Goal: Task Accomplishment & Management: Use online tool/utility

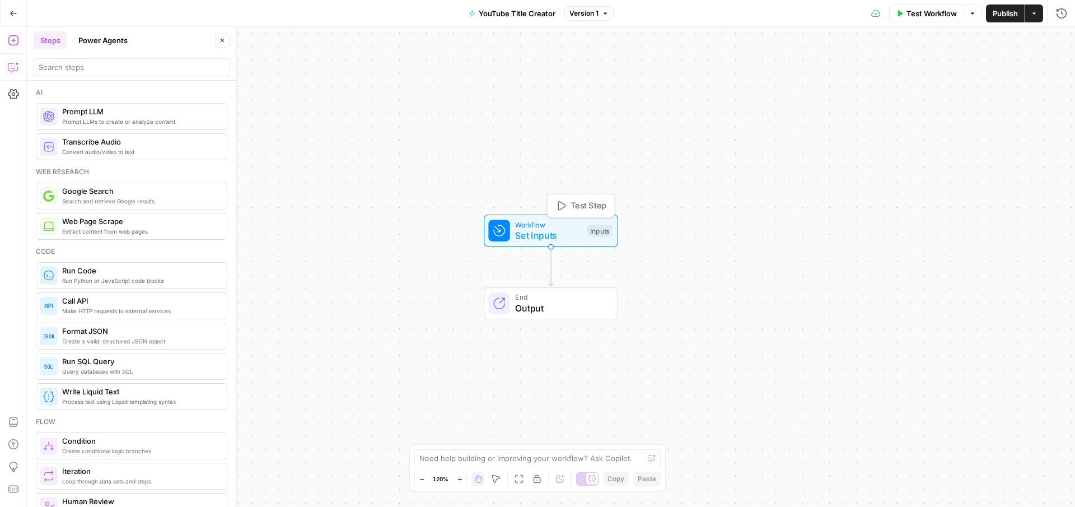
click at [533, 223] on span "Workflow" at bounding box center [548, 224] width 67 height 11
click at [513, 127] on div "Workflow Set Inputs Inputs Test Step End Output" at bounding box center [551, 267] width 1048 height 480
click at [522, 226] on span "Workflow" at bounding box center [548, 224] width 67 height 11
click at [908, 91] on input "title (Optional)" at bounding box center [969, 90] width 179 height 11
click at [906, 87] on input "title (Optional)" at bounding box center [969, 90] width 179 height 11
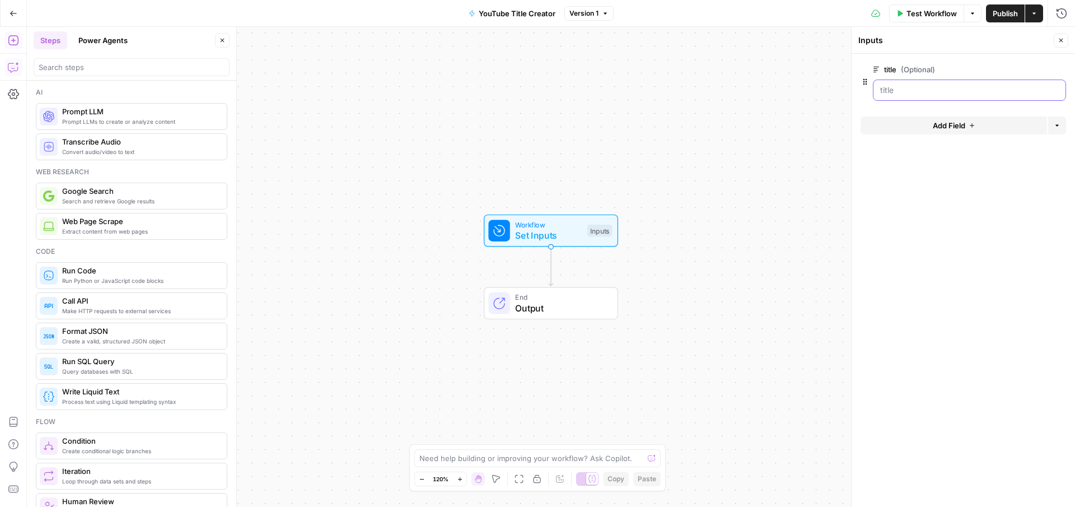
click at [906, 87] on input "title (Optional)" at bounding box center [969, 90] width 179 height 11
click at [565, 225] on span "Workflow" at bounding box center [548, 224] width 67 height 11
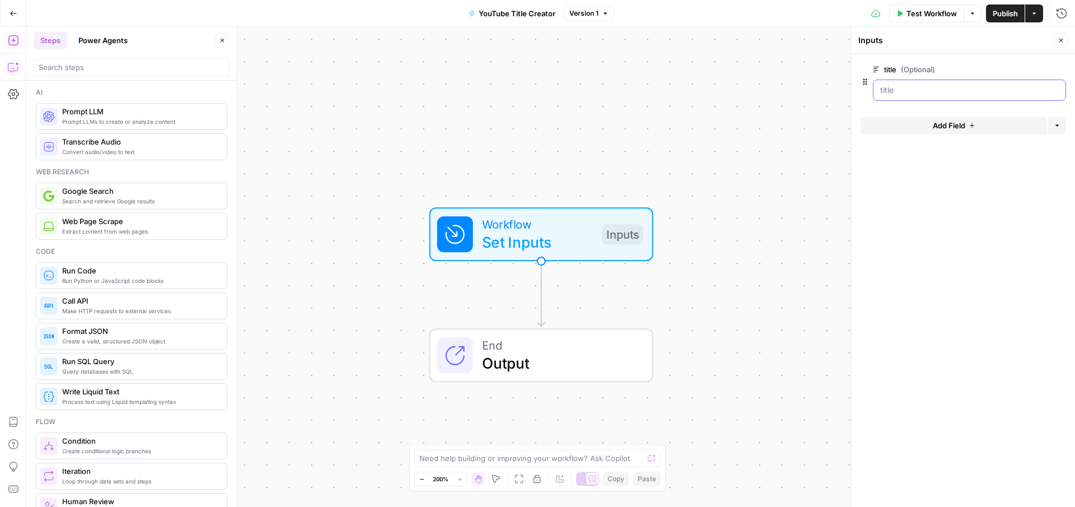
click at [925, 94] on input "title (Optional)" at bounding box center [969, 90] width 179 height 11
click at [907, 202] on form "title (Optional) edit field Delete group Add Field Options" at bounding box center [962, 280] width 223 height 453
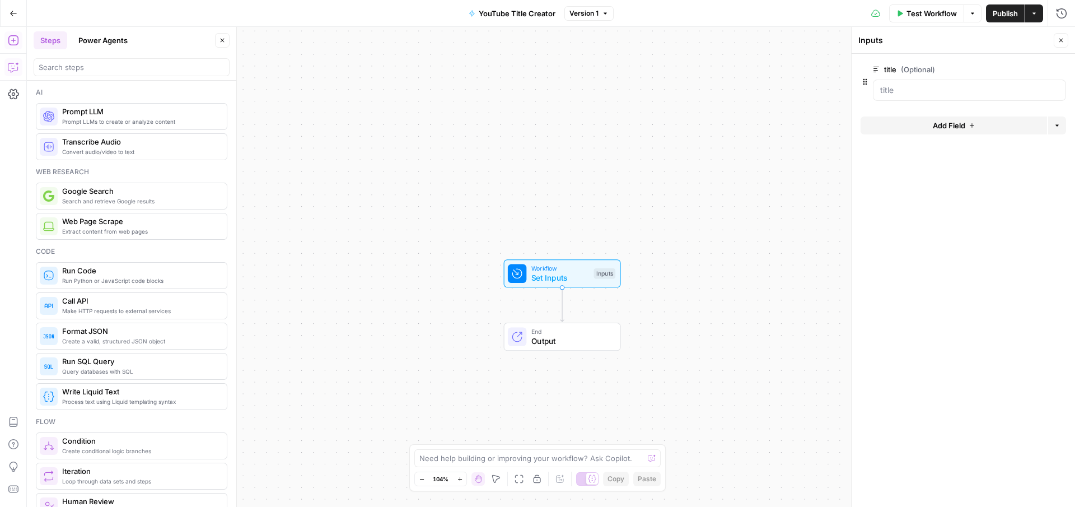
click at [548, 336] on span "Output" at bounding box center [570, 341] width 79 height 12
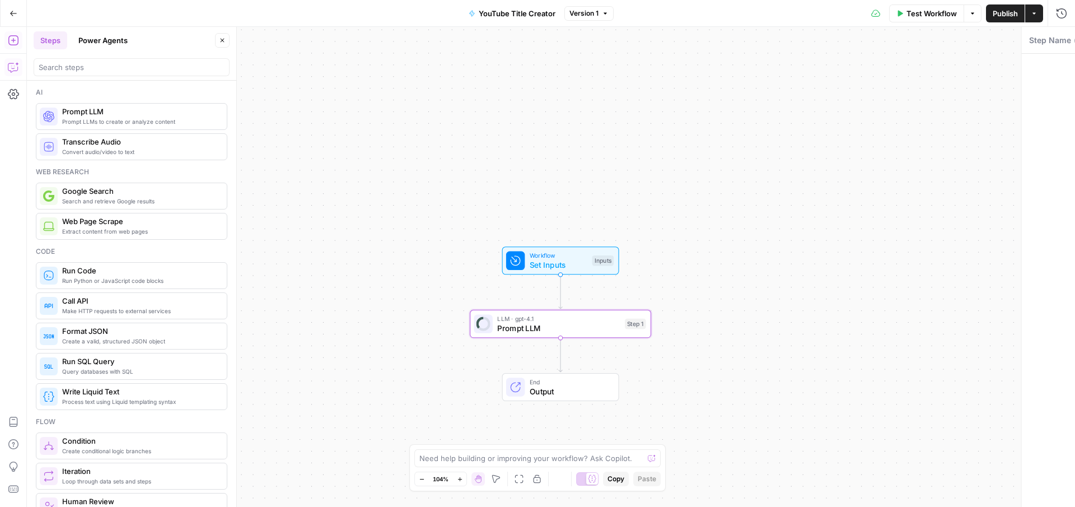
type textarea "Prompt LLM"
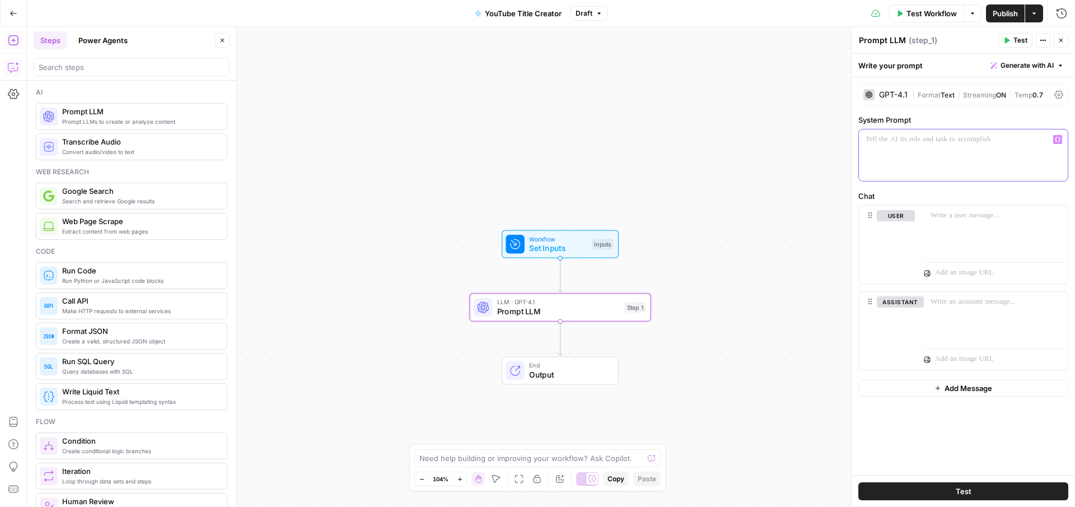
click at [921, 144] on p at bounding box center [962, 139] width 195 height 11
click at [541, 240] on span "Workflow" at bounding box center [558, 239] width 58 height 10
click at [561, 232] on div "Test Step" at bounding box center [585, 221] width 59 height 21
click at [563, 238] on span "Workflow" at bounding box center [558, 238] width 58 height 10
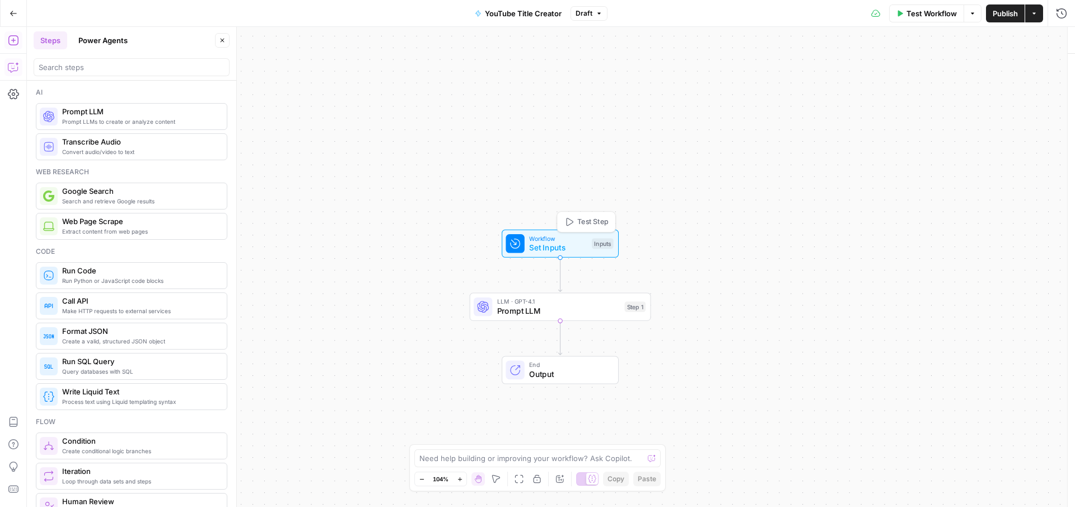
click at [563, 238] on span "Workflow" at bounding box center [558, 238] width 58 height 10
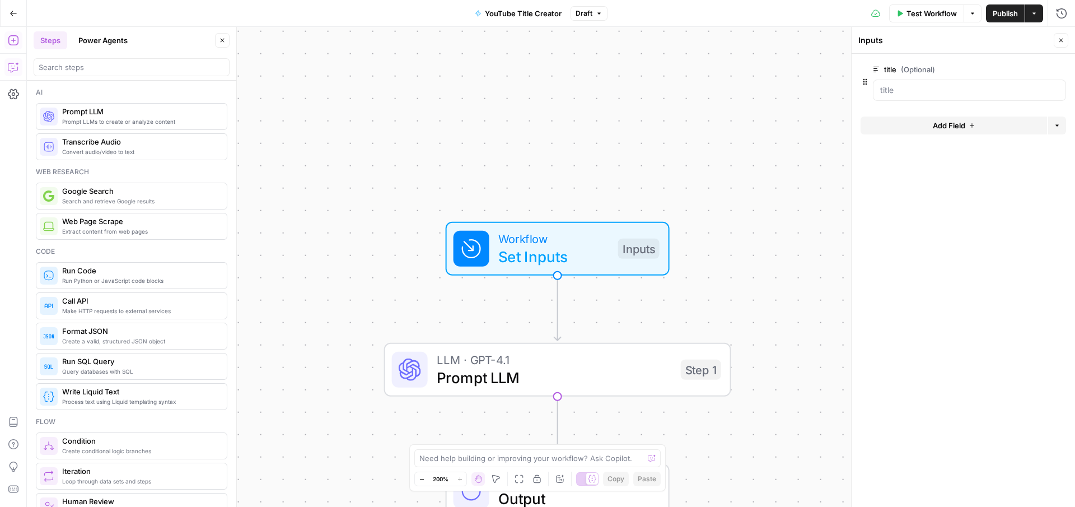
click at [922, 121] on button "Add Field" at bounding box center [953, 125] width 186 height 18
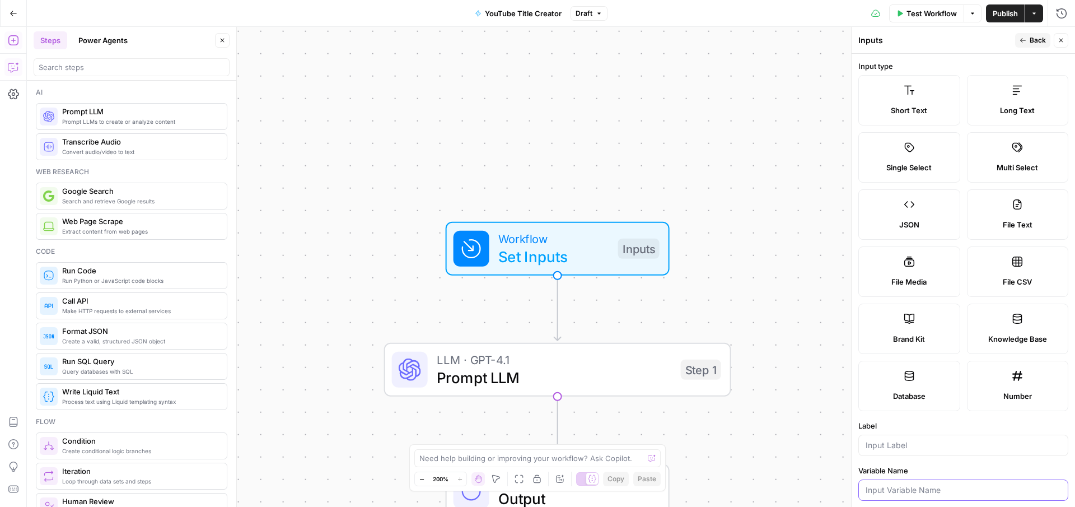
click at [923, 492] on input "Variable Name" at bounding box center [962, 489] width 195 height 11
click at [902, 105] on span "Short Text" at bounding box center [908, 110] width 36 height 11
click at [905, 100] on label "Short Text" at bounding box center [909, 100] width 102 height 50
click at [898, 90] on div at bounding box center [898, 90] width 0 height 0
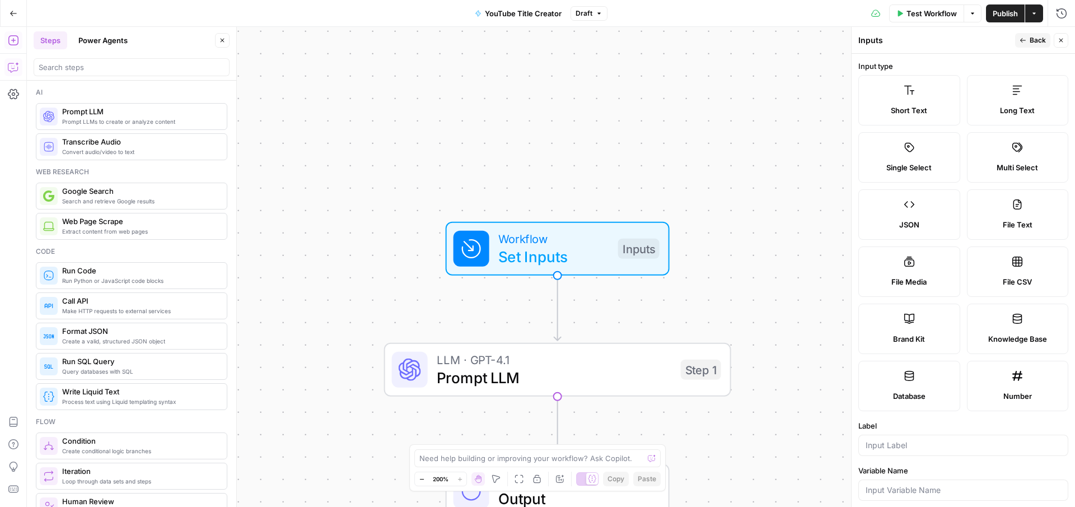
click at [959, 68] on label "Input type" at bounding box center [963, 65] width 210 height 11
click at [693, 111] on div "Workflow Set Inputs Inputs LLM · GPT-4.1 Prompt LLM Step 1 End Output" at bounding box center [551, 267] width 1048 height 480
click at [1061, 36] on button "Close" at bounding box center [1060, 40] width 15 height 15
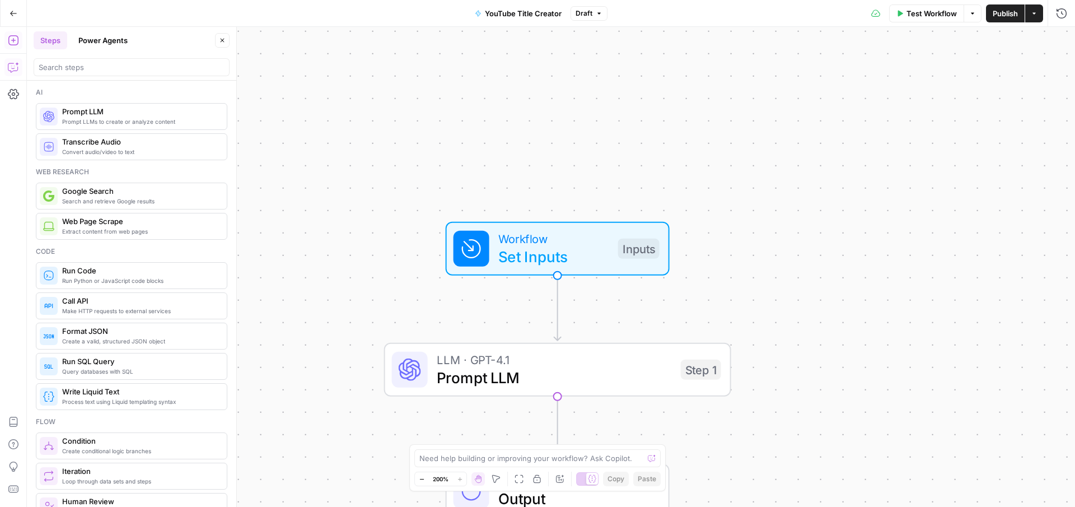
click at [15, 12] on icon "button" at bounding box center [14, 14] width 8 height 8
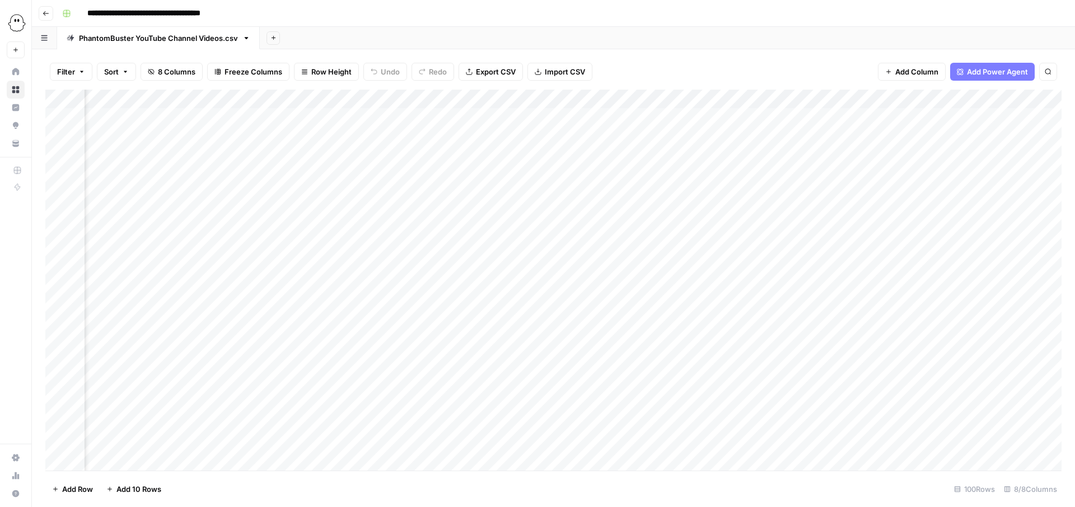
scroll to position [0, 428]
click at [1006, 99] on icon "button" at bounding box center [1009, 99] width 7 height 7
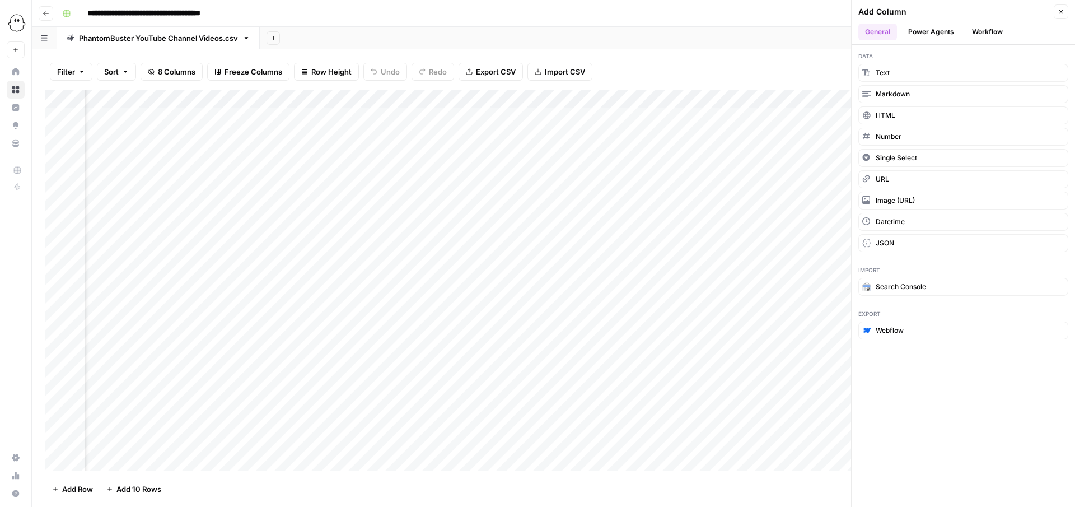
click at [976, 32] on button "Workflow" at bounding box center [987, 32] width 44 height 17
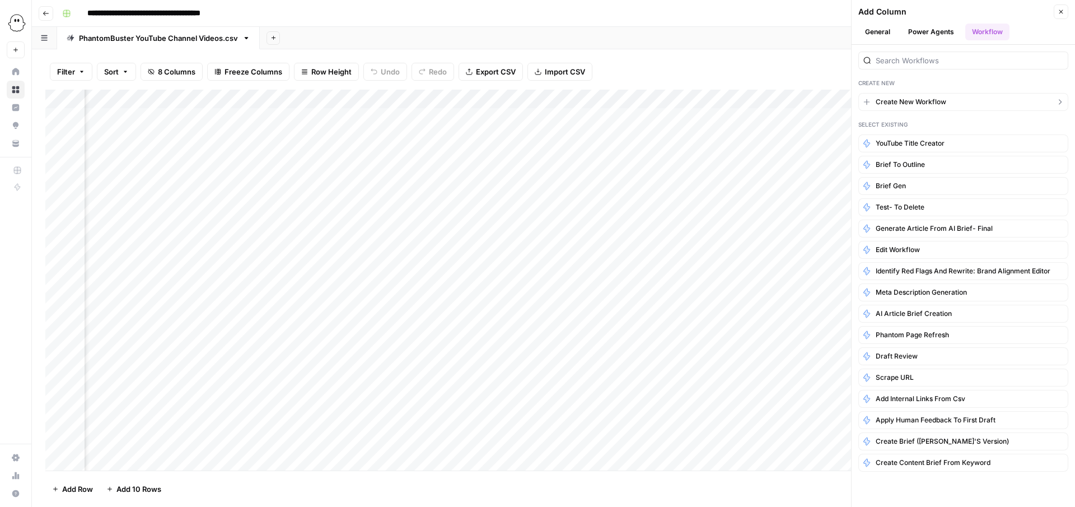
click at [894, 106] on span "Create New Workflow" at bounding box center [910, 102] width 71 height 10
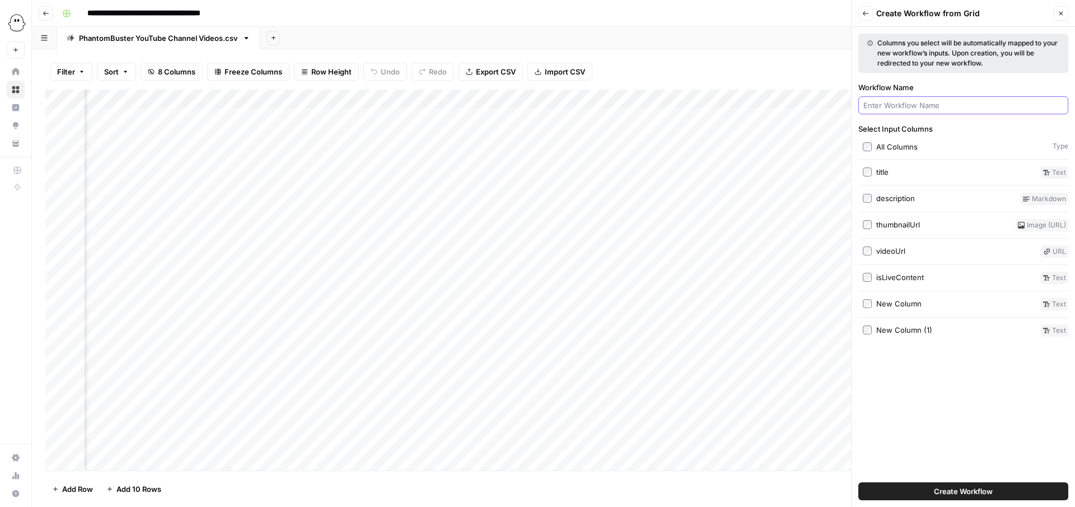
click at [893, 110] on input "Workflow Name" at bounding box center [963, 105] width 200 height 11
type input "T"
type input "YouTube Title Creator 2.1"
click at [949, 494] on span "Create Workflow" at bounding box center [963, 490] width 59 height 11
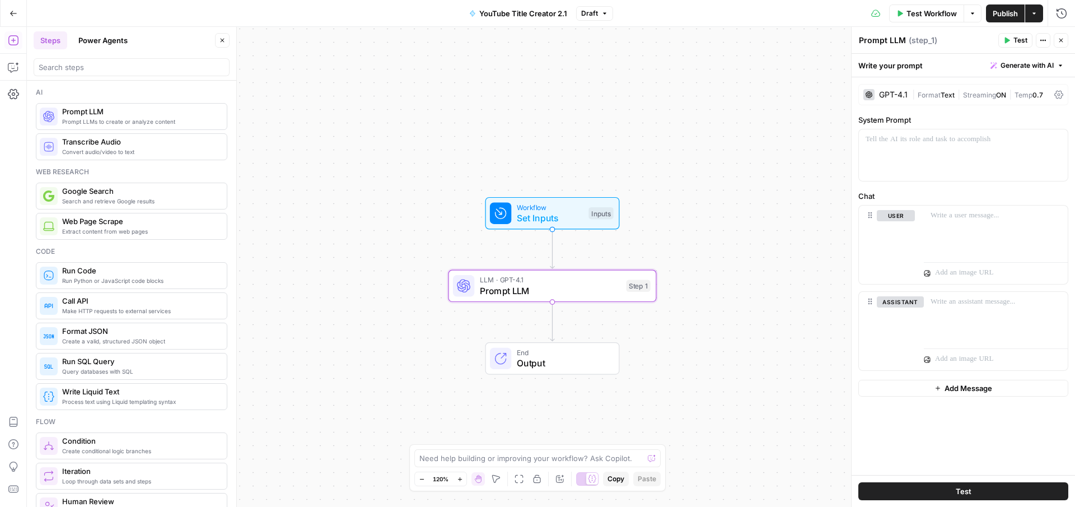
drag, startPoint x: 101, startPoint y: 116, endPoint x: 246, endPoint y: 21, distance: 173.7
click at [904, 149] on div "To enrich screen reader interactions, please activate Accessibility in Grammarl…" at bounding box center [963, 154] width 209 height 51
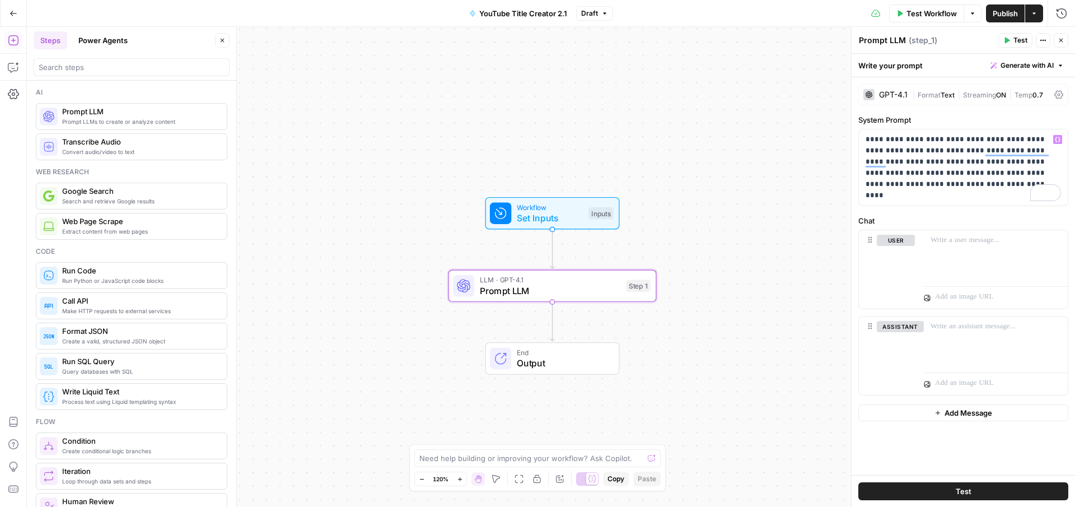
click at [929, 65] on div "Write your prompt Generate with AI" at bounding box center [962, 65] width 223 height 23
click at [1028, 62] on span "Generate with AI" at bounding box center [1026, 65] width 53 height 10
click at [936, 179] on p "**********" at bounding box center [962, 167] width 195 height 67
click at [989, 269] on p "**********" at bounding box center [962, 229] width 195 height 190
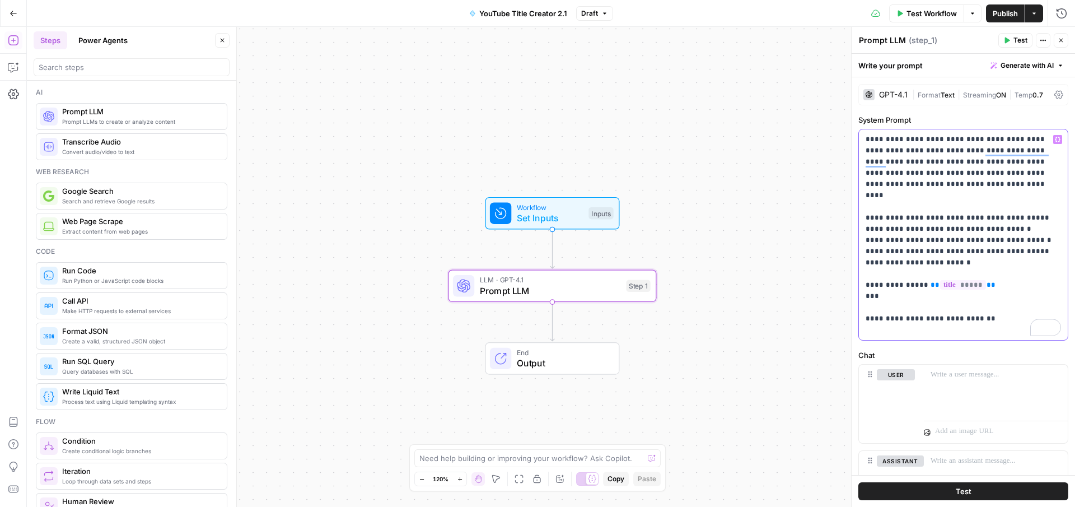
drag, startPoint x: 993, startPoint y: 277, endPoint x: 909, endPoint y: 277, distance: 83.4
click at [909, 277] on p "**********" at bounding box center [962, 234] width 195 height 201
copy p "** ***** **"
click at [896, 285] on p "**********" at bounding box center [962, 234] width 195 height 201
click at [913, 291] on span "*****" at bounding box center [913, 296] width 46 height 10
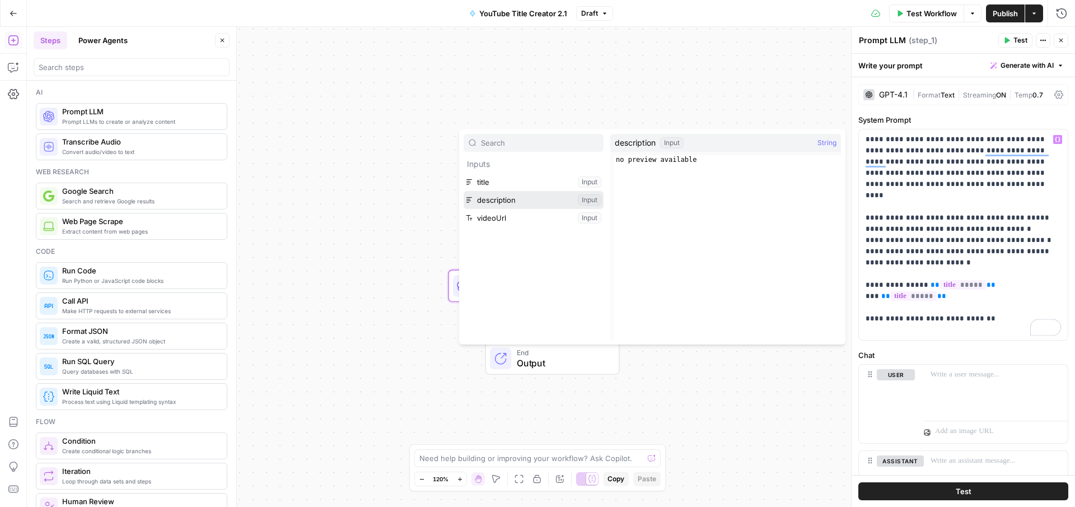
click at [523, 203] on button "Select variable description" at bounding box center [533, 200] width 140 height 18
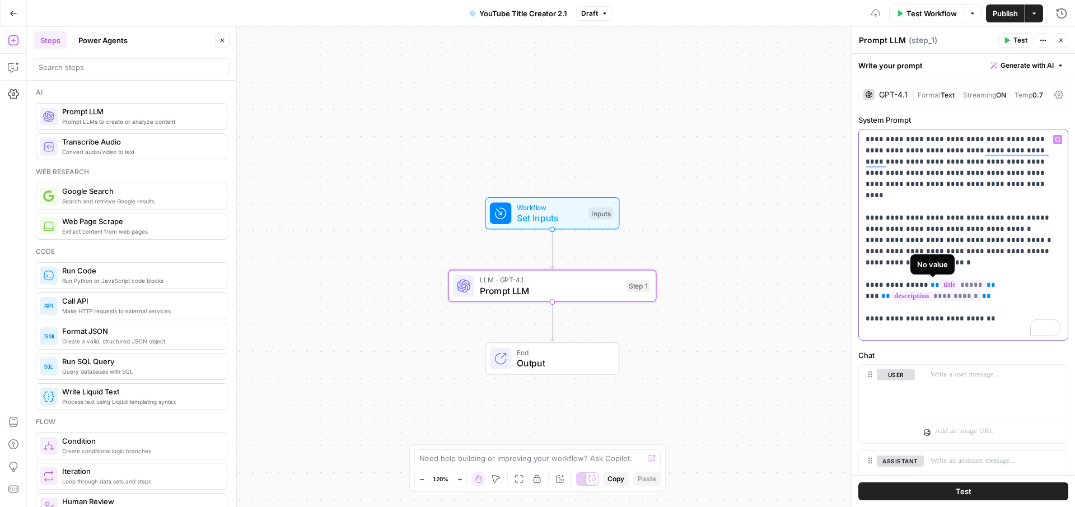
click at [1009, 285] on p "**********" at bounding box center [962, 234] width 195 height 201
click at [931, 297] on p "**********" at bounding box center [962, 234] width 195 height 201
click at [978, 302] on p "**********" at bounding box center [962, 234] width 195 height 201
click at [1023, 65] on span "Generate with AI" at bounding box center [1026, 65] width 53 height 10
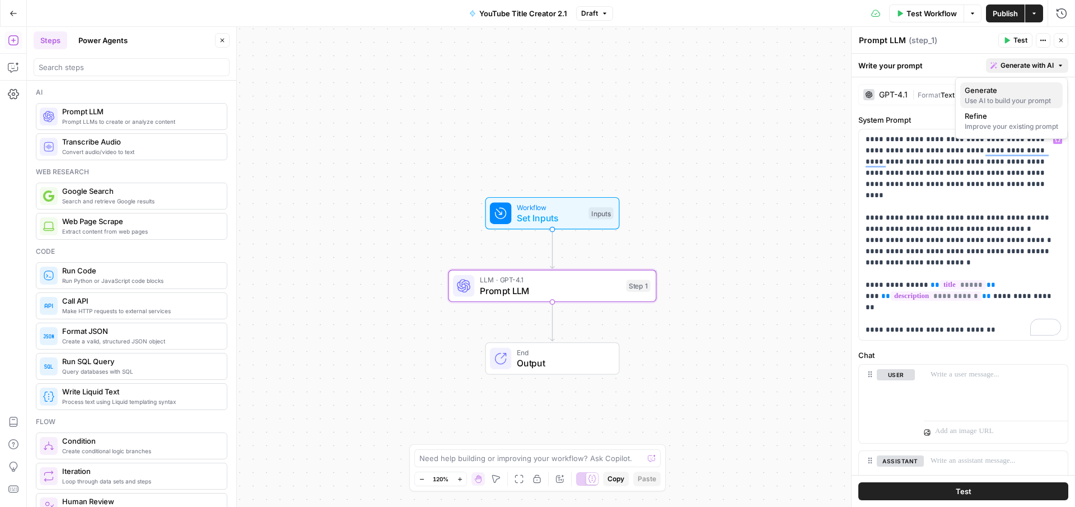
click at [1001, 97] on div "Use AI to build your prompt" at bounding box center [1010, 101] width 93 height 10
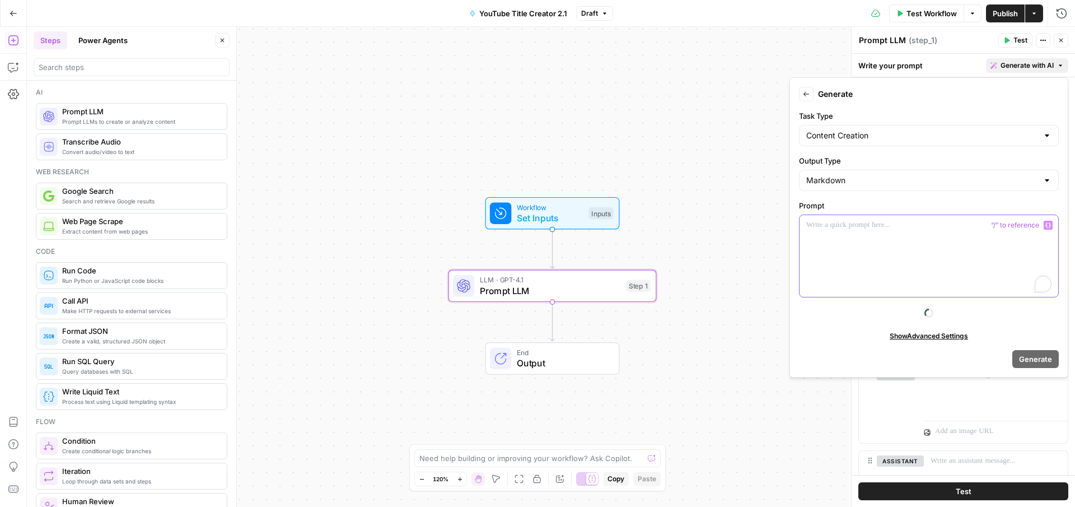
click at [866, 241] on div "To enrich screen reader interactions, please activate Accessibility in Grammarl…" at bounding box center [928, 256] width 259 height 82
click at [830, 242] on div "To enrich screen reader interactions, please activate Accessibility in Grammarl…" at bounding box center [928, 256] width 259 height 82
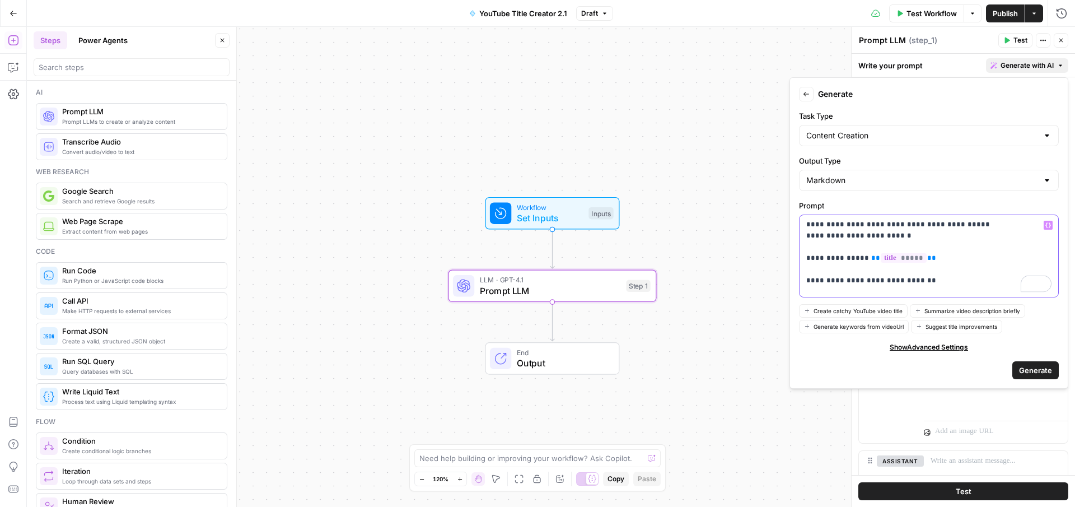
scroll to position [106, 0]
click at [866, 264] on p "**********" at bounding box center [928, 202] width 245 height 179
click at [918, 257] on p "**********" at bounding box center [928, 202] width 245 height 179
click at [894, 250] on p "**********" at bounding box center [928, 202] width 245 height 179
click at [1011, 242] on p "**********" at bounding box center [928, 202] width 245 height 179
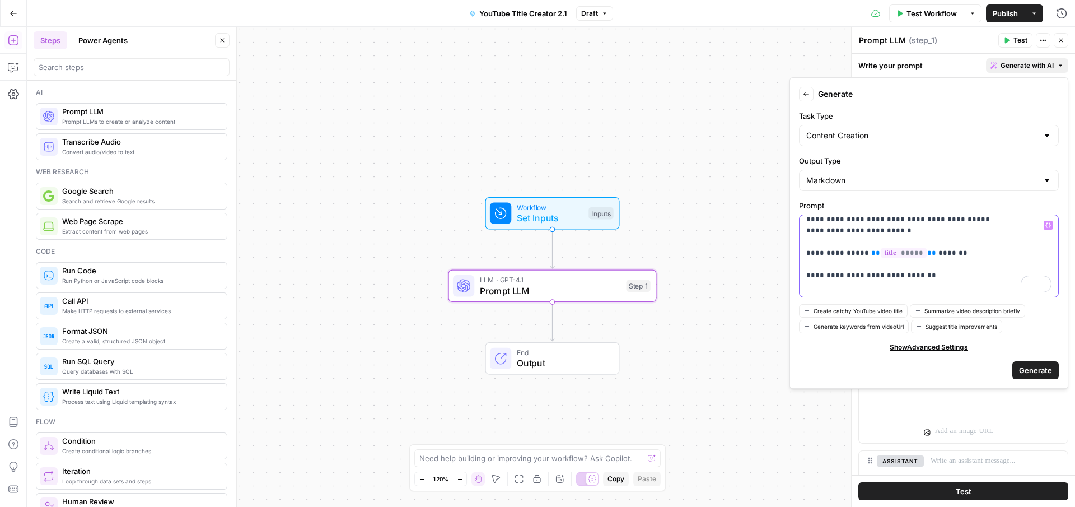
click at [990, 254] on p "**********" at bounding box center [928, 202] width 245 height 179
click at [1048, 222] on icon "button" at bounding box center [1048, 225] width 6 height 6
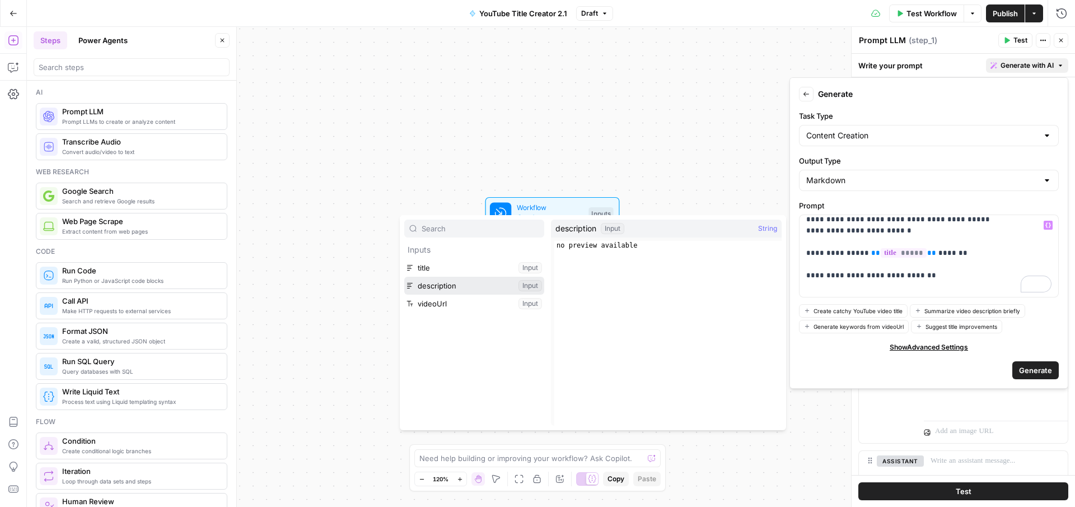
click at [492, 291] on button "Select variable description" at bounding box center [474, 285] width 140 height 18
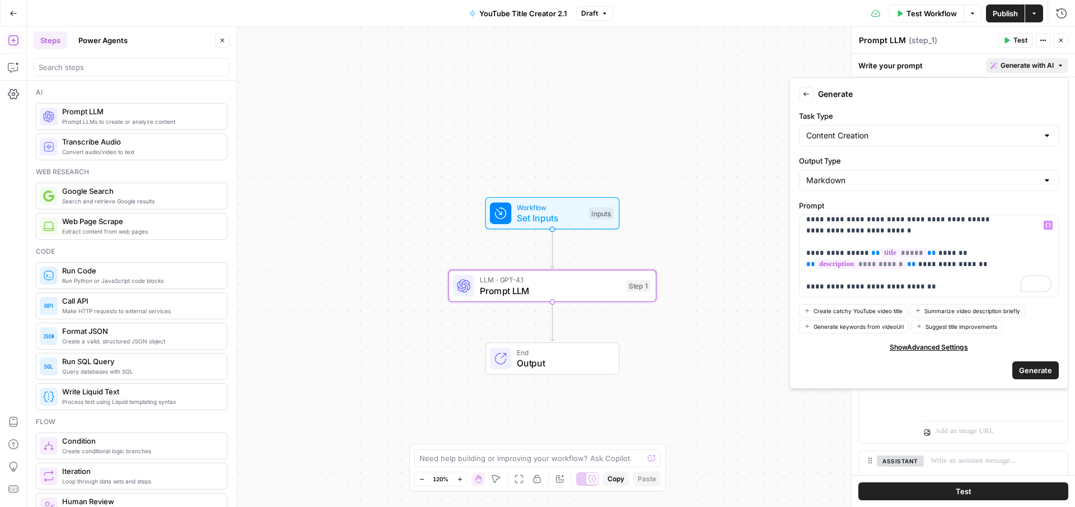
click at [1031, 374] on span "Generate" at bounding box center [1035, 369] width 33 height 11
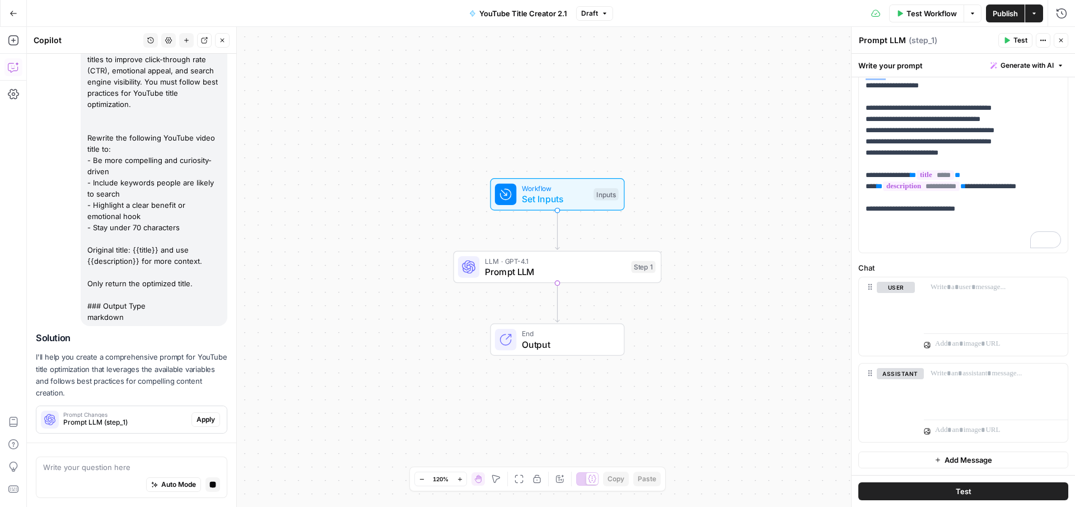
scroll to position [226, 0]
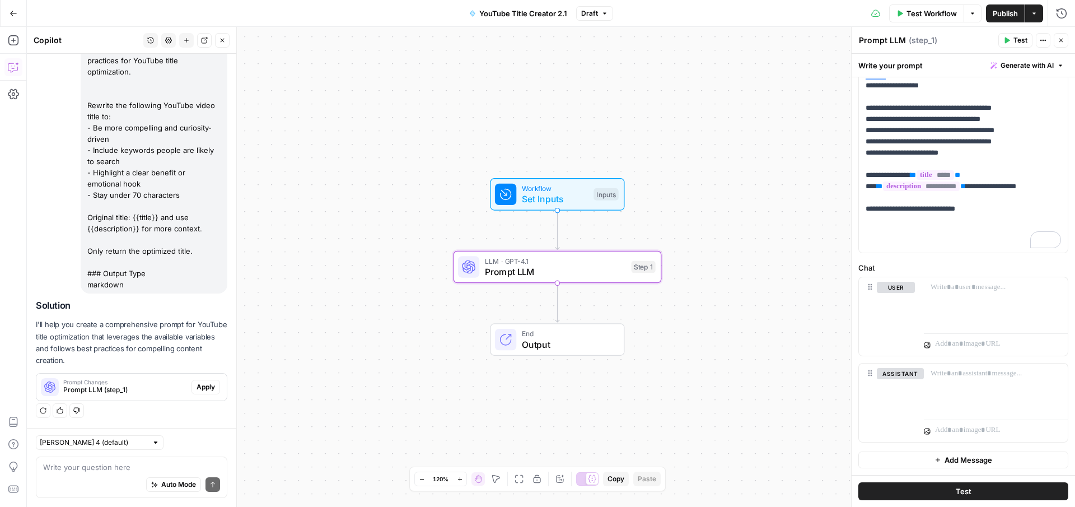
click at [208, 388] on span "Apply" at bounding box center [205, 387] width 18 height 10
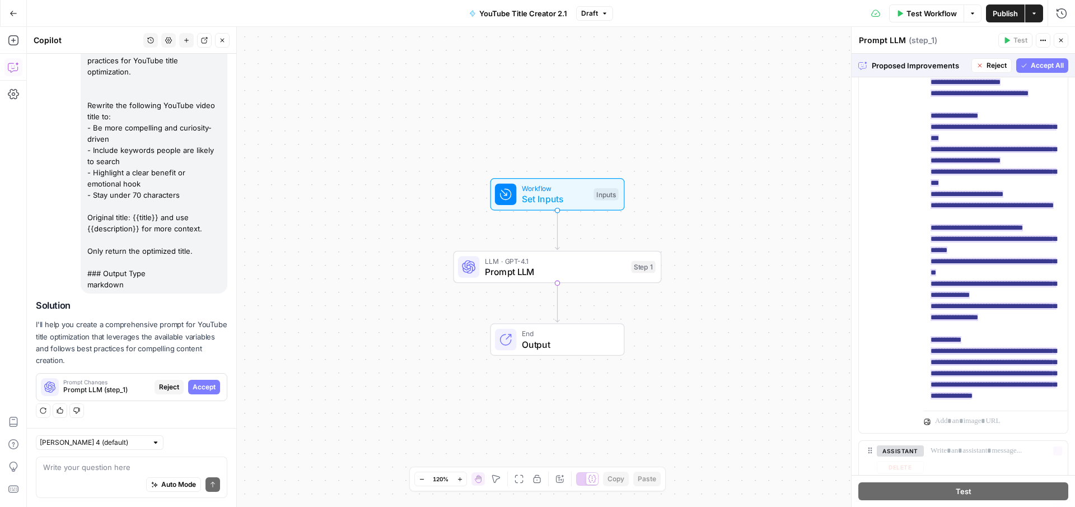
scroll to position [381, 0]
click at [1044, 62] on span "Accept All" at bounding box center [1046, 65] width 33 height 10
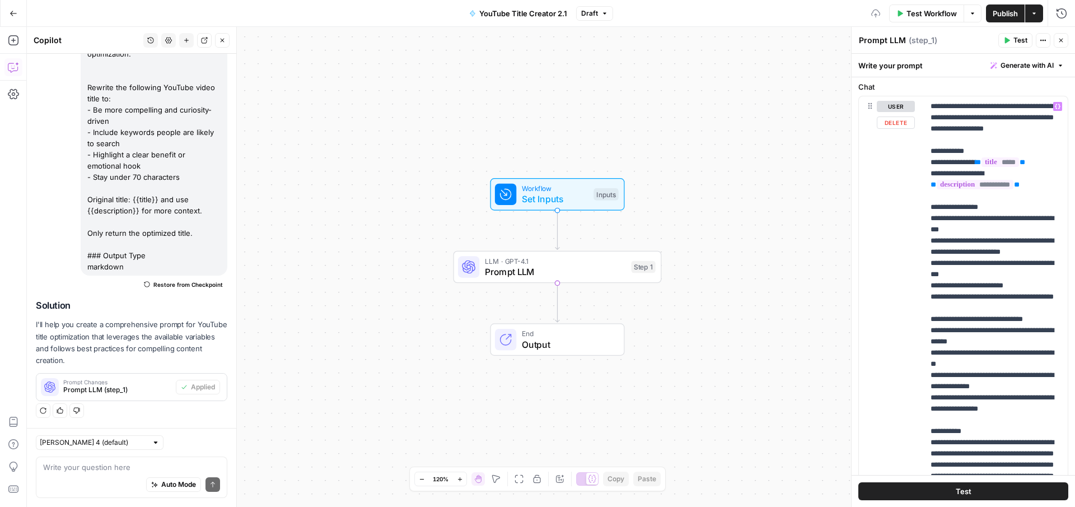
scroll to position [238, 0]
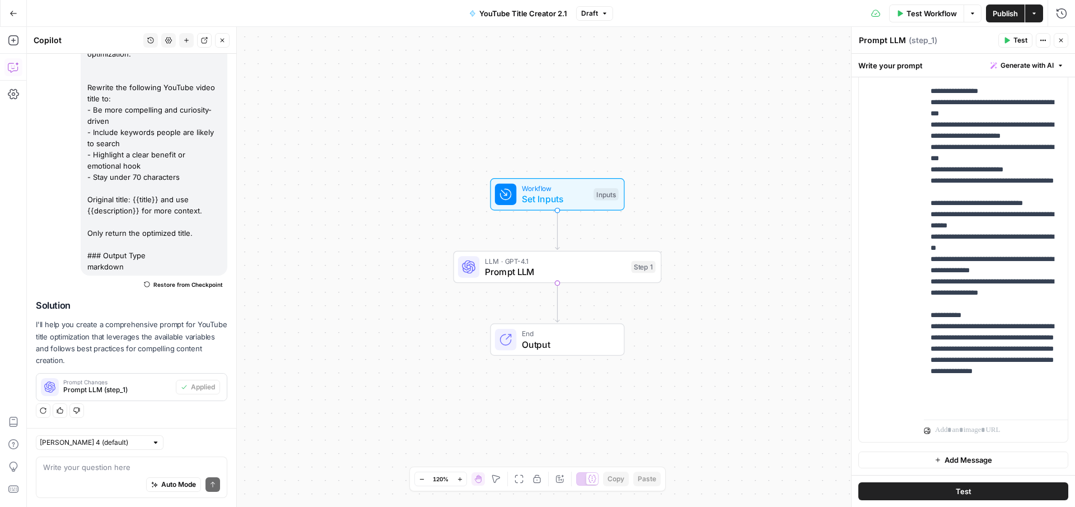
click at [951, 495] on button "Test" at bounding box center [963, 491] width 210 height 18
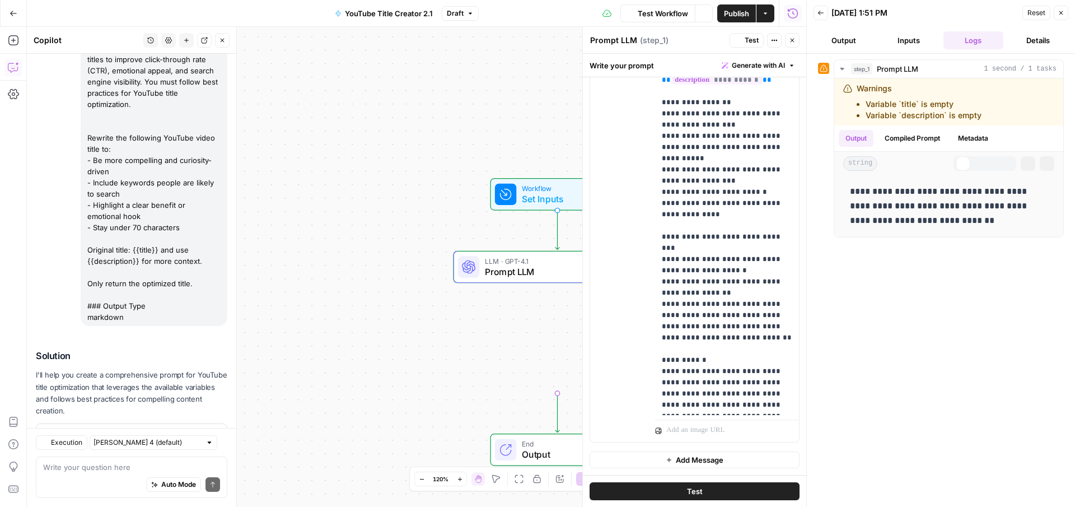
scroll to position [244, 0]
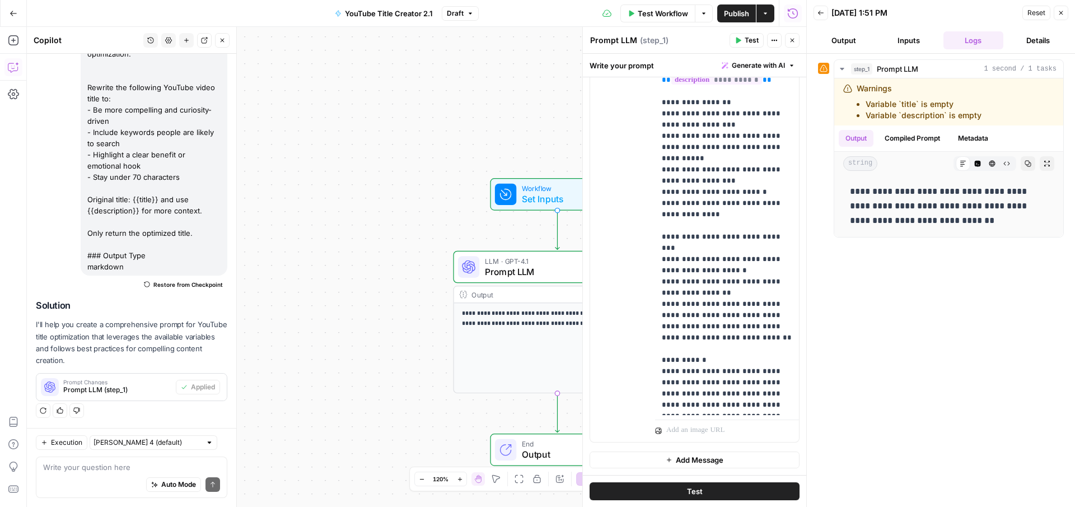
click at [446, 130] on div "**********" at bounding box center [416, 267] width 779 height 480
click at [735, 16] on span "Publish" at bounding box center [736, 13] width 25 height 11
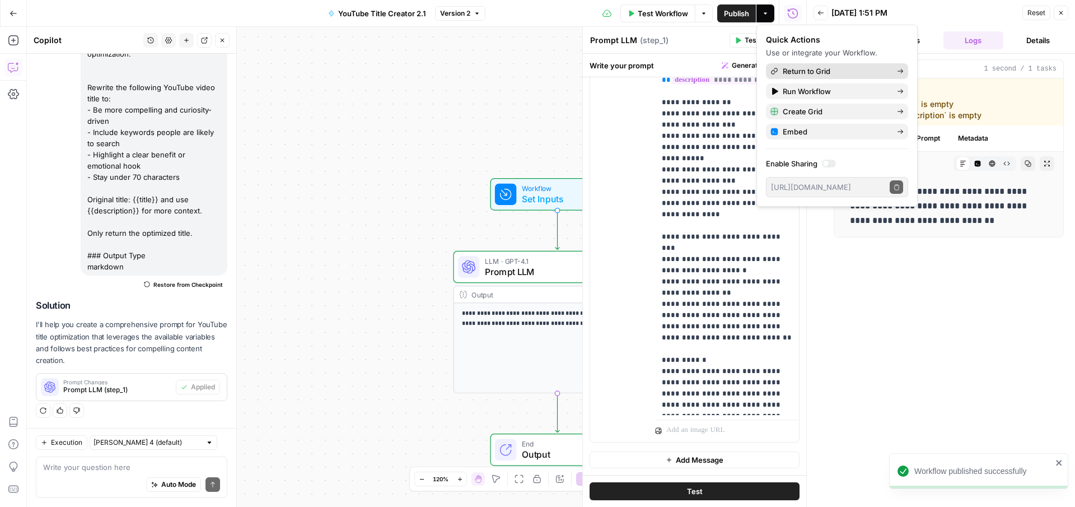
click at [790, 72] on span "Return to Grid" at bounding box center [834, 70] width 105 height 11
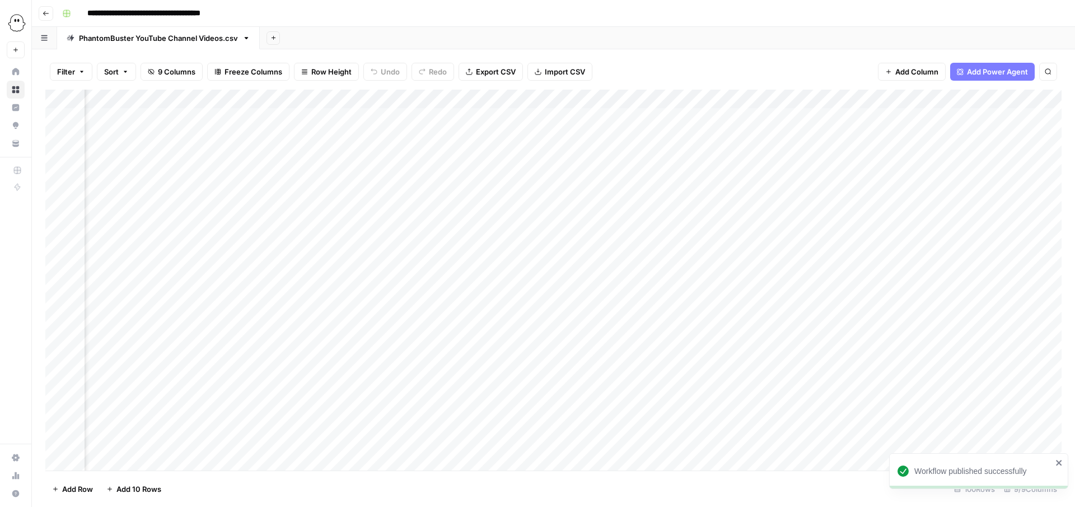
scroll to position [0, 567]
click at [931, 116] on div "Add Column" at bounding box center [553, 280] width 1016 height 381
click at [954, 118] on div "Add Column" at bounding box center [553, 280] width 1016 height 381
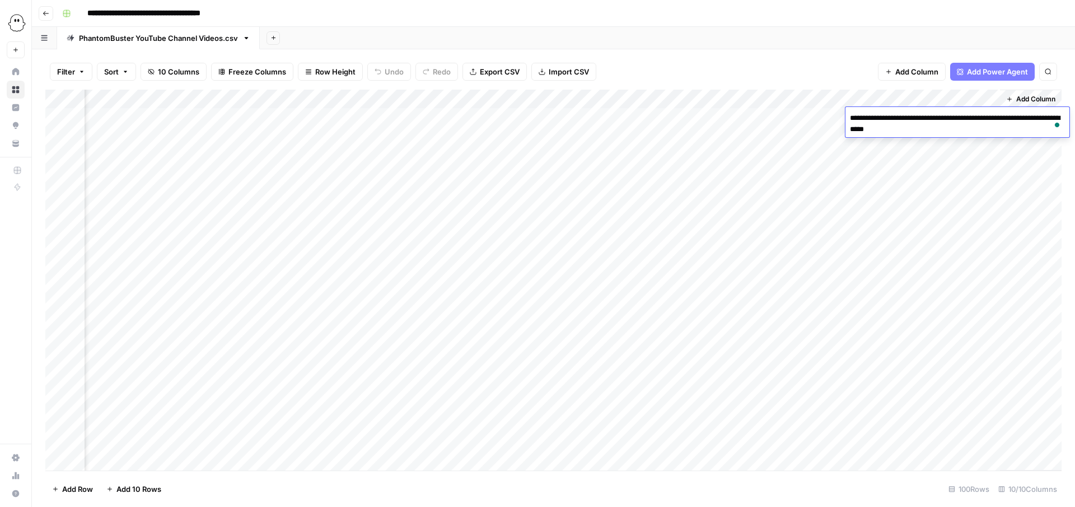
click at [948, 130] on textarea "**********" at bounding box center [957, 123] width 224 height 27
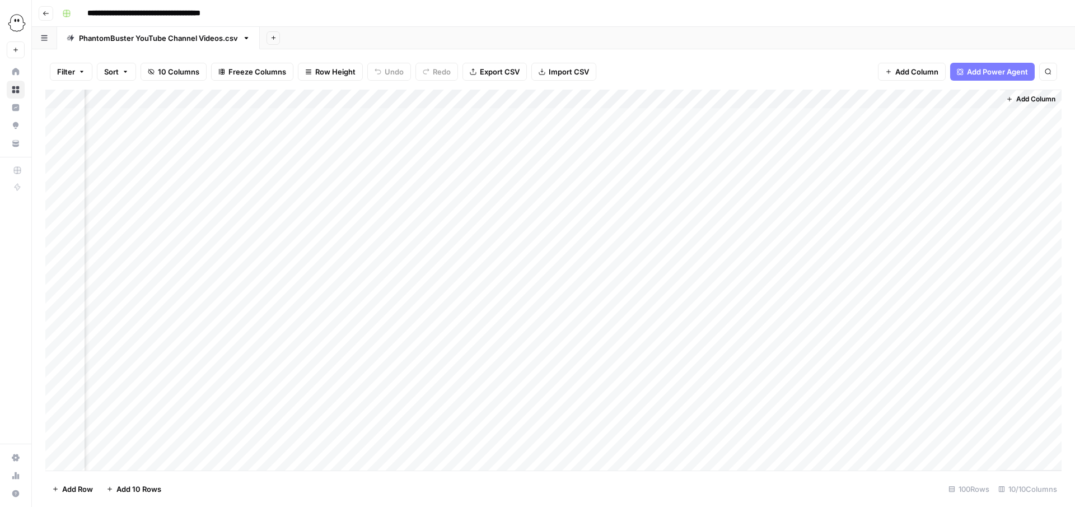
click at [951, 142] on div "Add Column" at bounding box center [553, 280] width 1016 height 381
click at [951, 118] on div "Add Column" at bounding box center [553, 280] width 1016 height 381
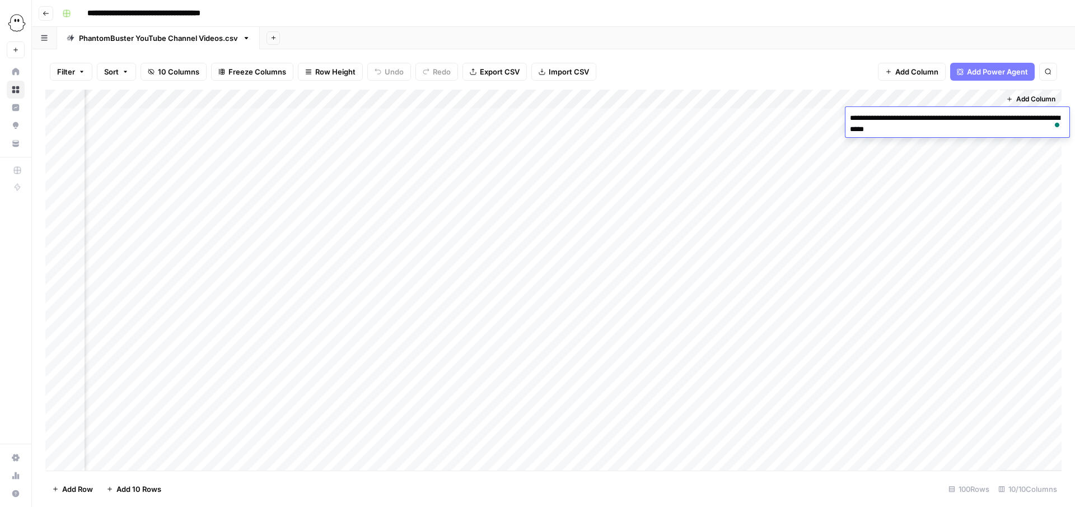
click at [936, 132] on textarea "**********" at bounding box center [957, 123] width 224 height 27
click at [932, 165] on div "Add Column" at bounding box center [553, 280] width 1016 height 381
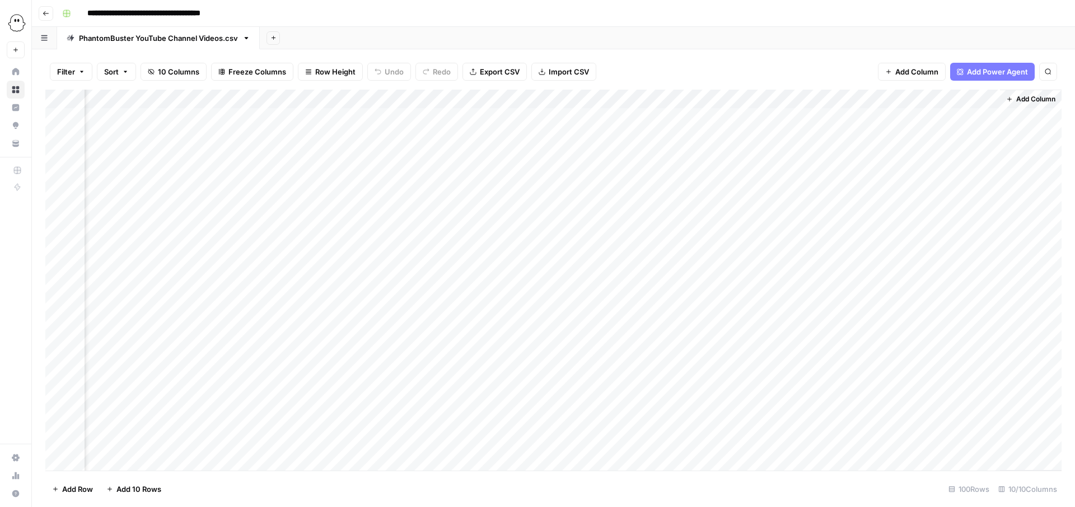
click at [814, 101] on div "Add Column" at bounding box center [553, 280] width 1016 height 381
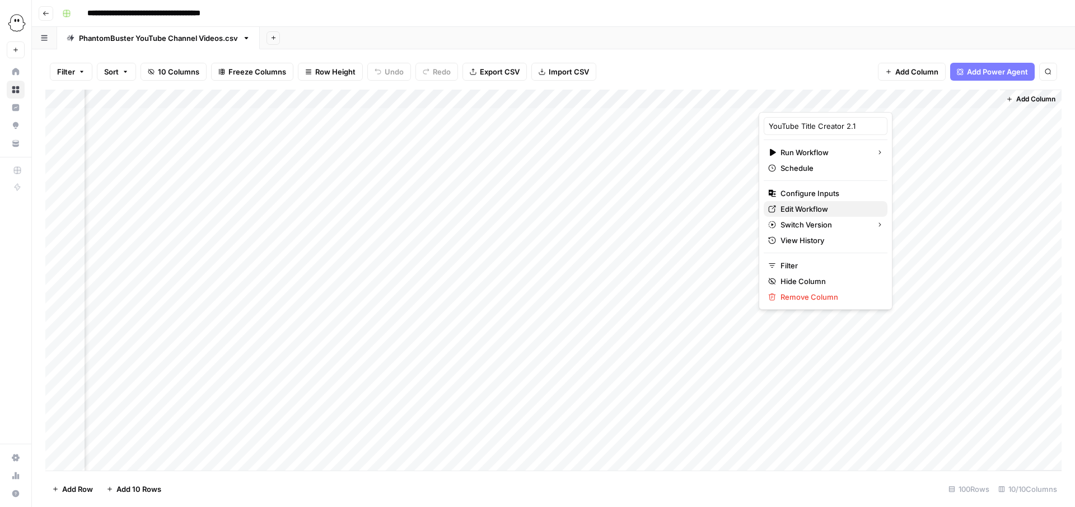
click at [799, 213] on span "Edit Workflow" at bounding box center [829, 208] width 98 height 11
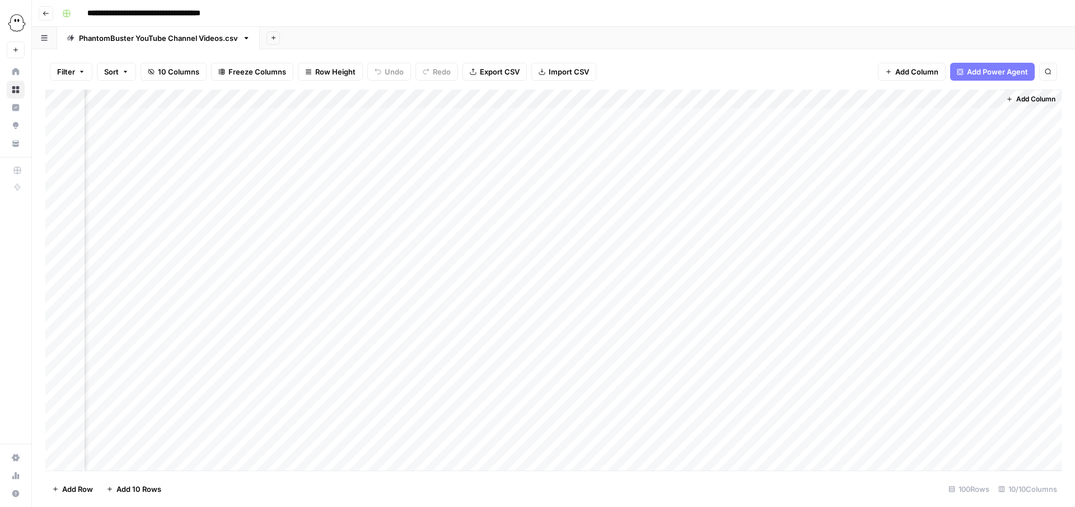
click at [820, 98] on div "Add Column" at bounding box center [553, 280] width 1016 height 381
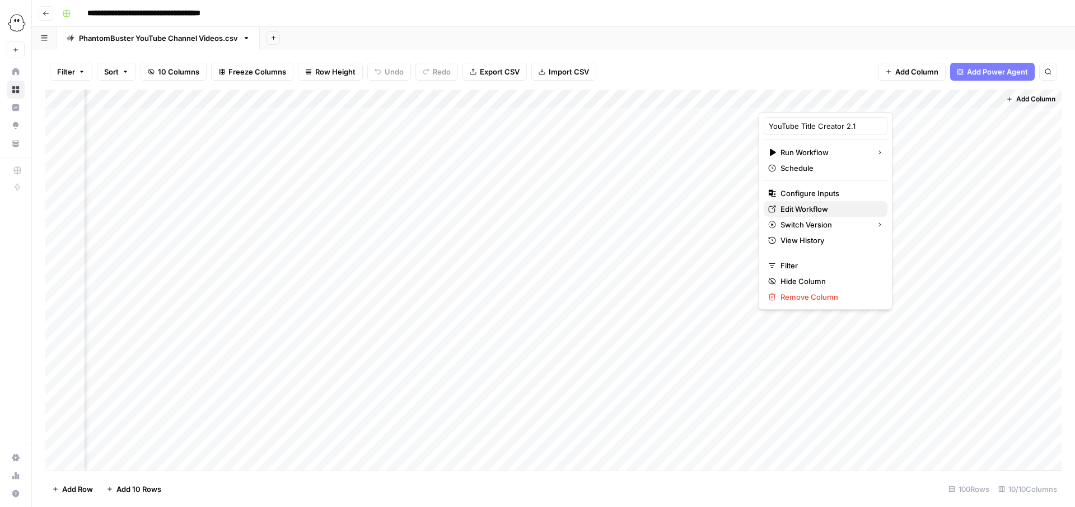
click at [783, 212] on span "Edit Workflow" at bounding box center [829, 208] width 98 height 11
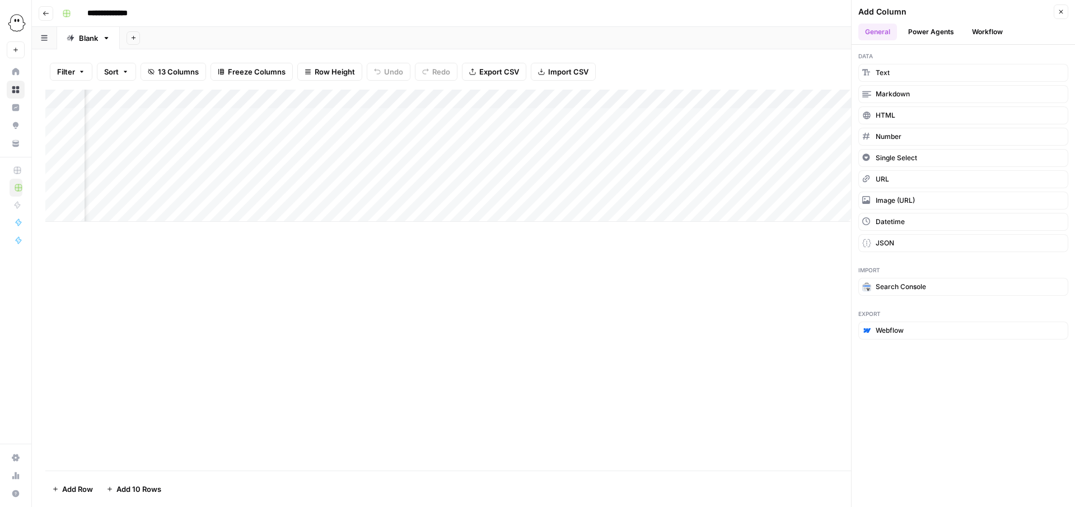
scroll to position [0, 725]
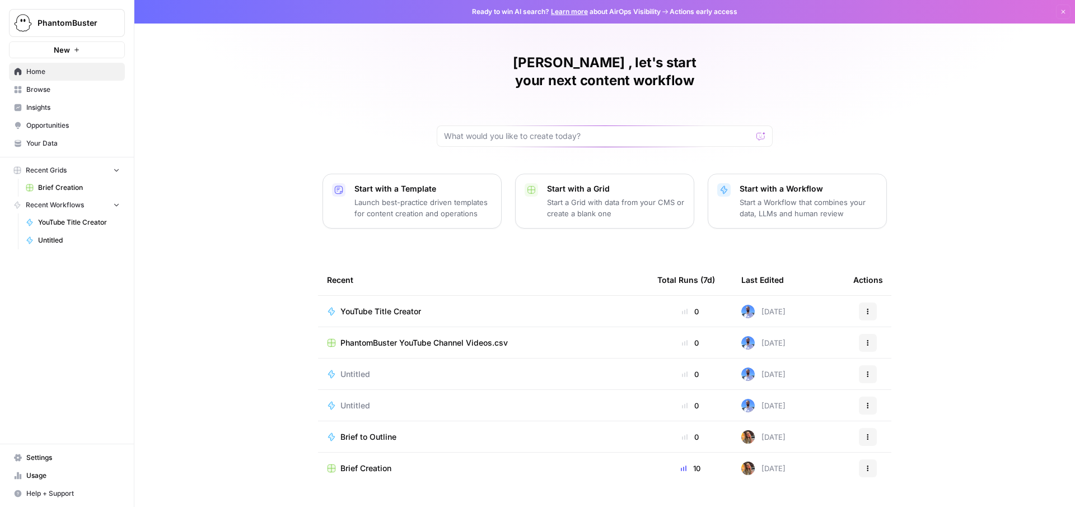
scroll to position [8, 0]
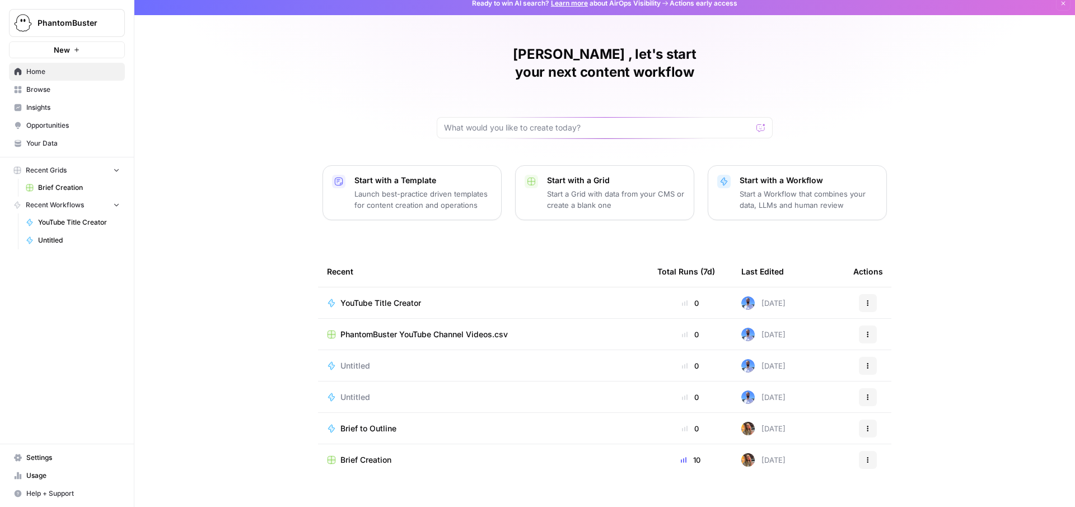
click at [372, 423] on span "Brief to Outline" at bounding box center [368, 428] width 56 height 11
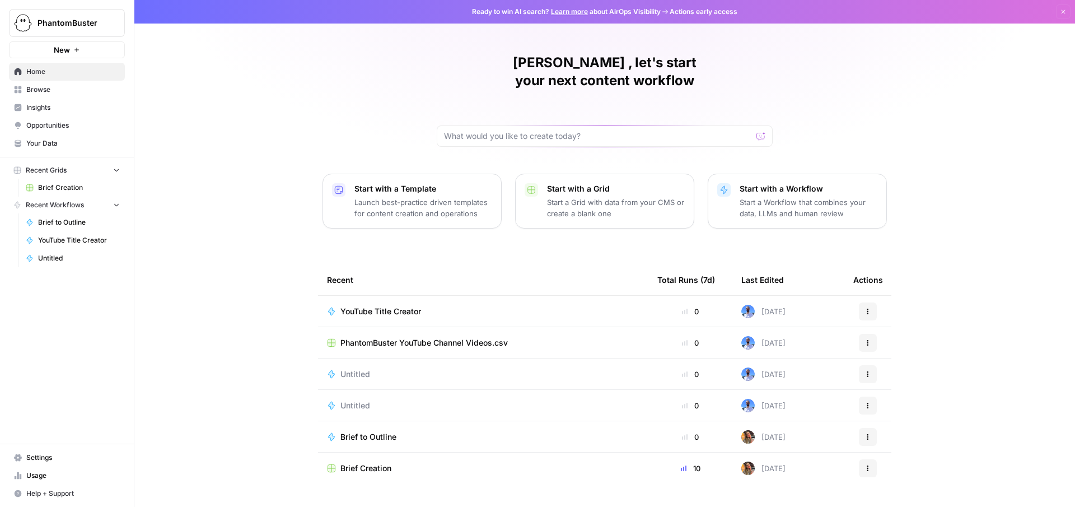
scroll to position [8, 0]
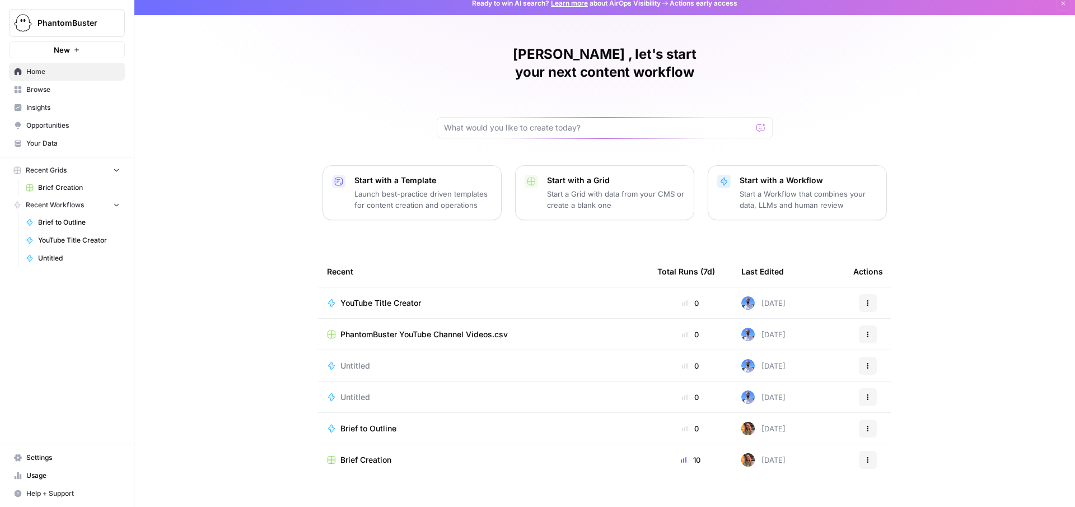
click at [43, 87] on span "Browse" at bounding box center [72, 90] width 93 height 10
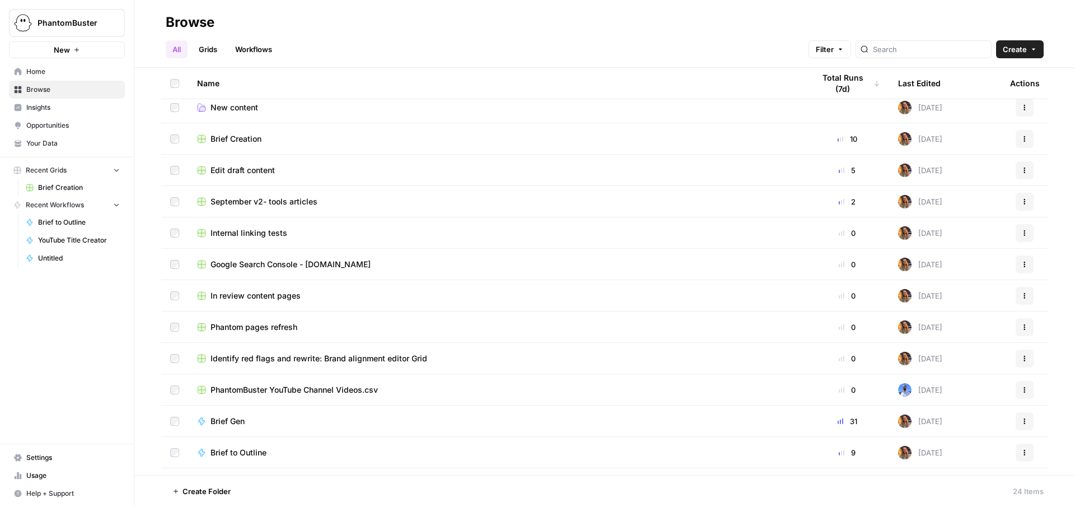
scroll to position [9, 0]
click at [292, 198] on span "September v2- tools articles" at bounding box center [263, 199] width 107 height 11
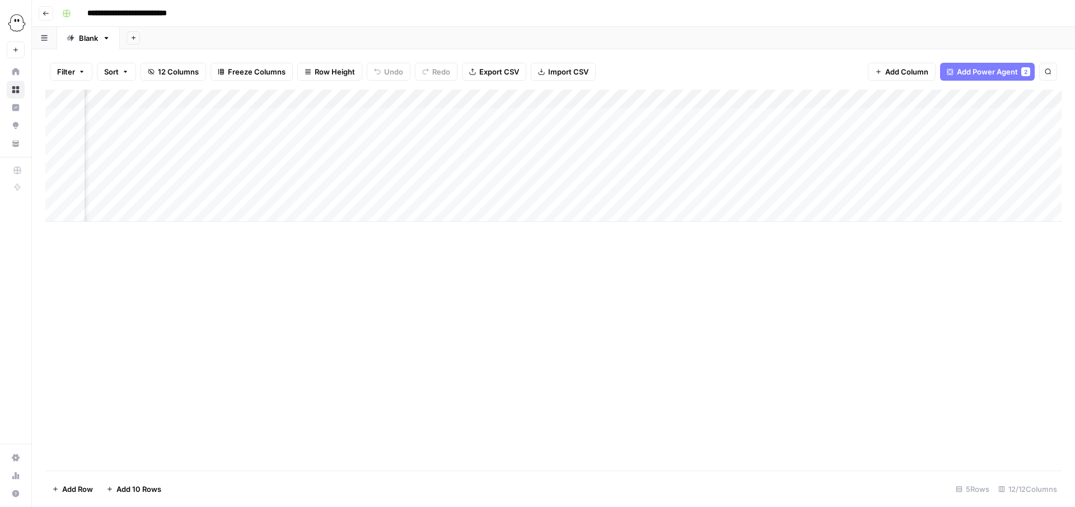
scroll to position [0, 501]
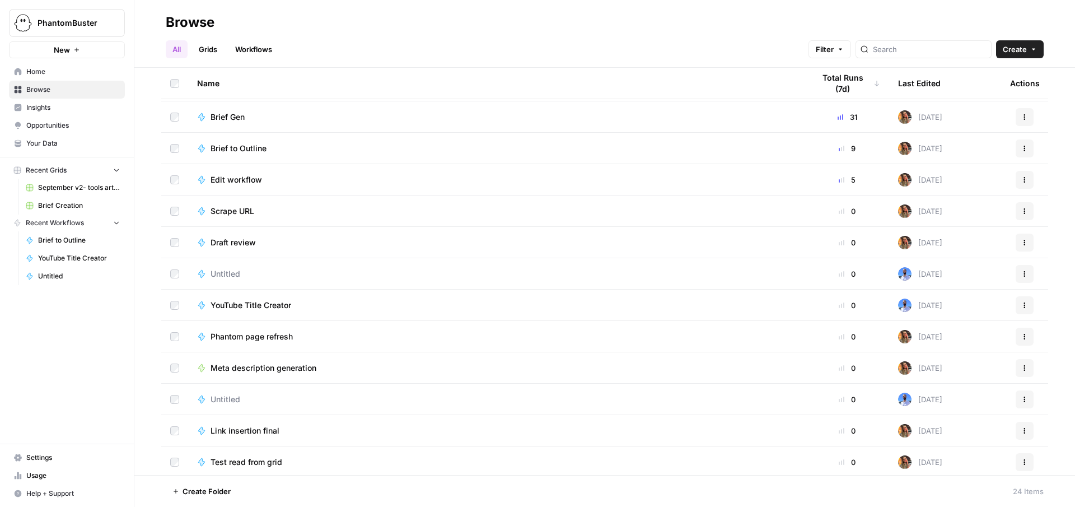
scroll to position [359, 0]
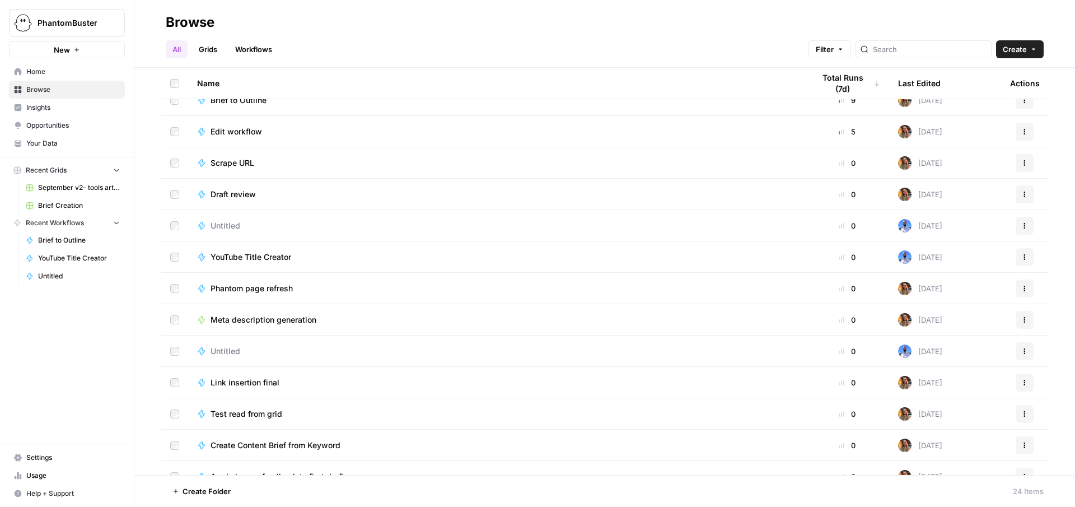
click at [259, 288] on span "Phantom page refresh" at bounding box center [251, 288] width 82 height 11
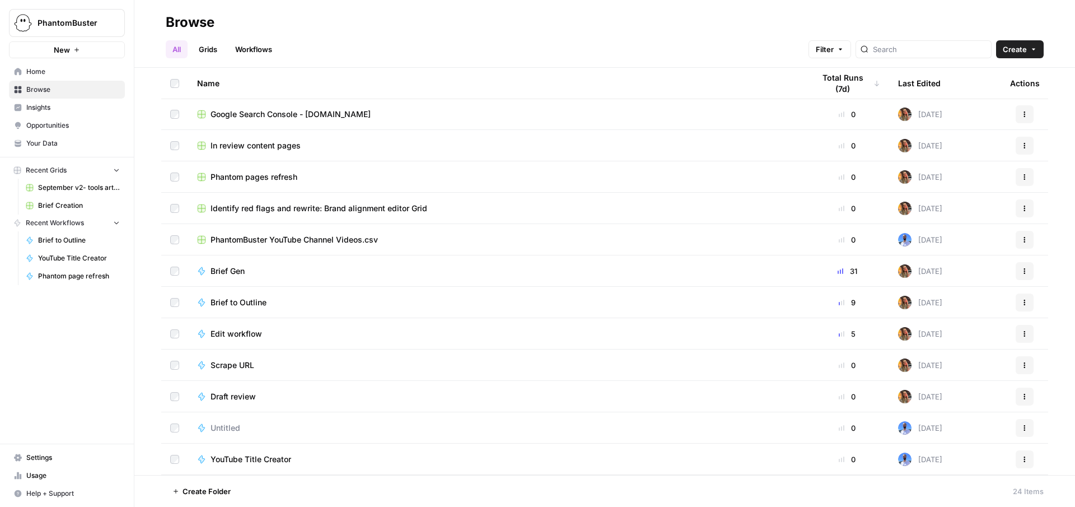
scroll to position [183, 0]
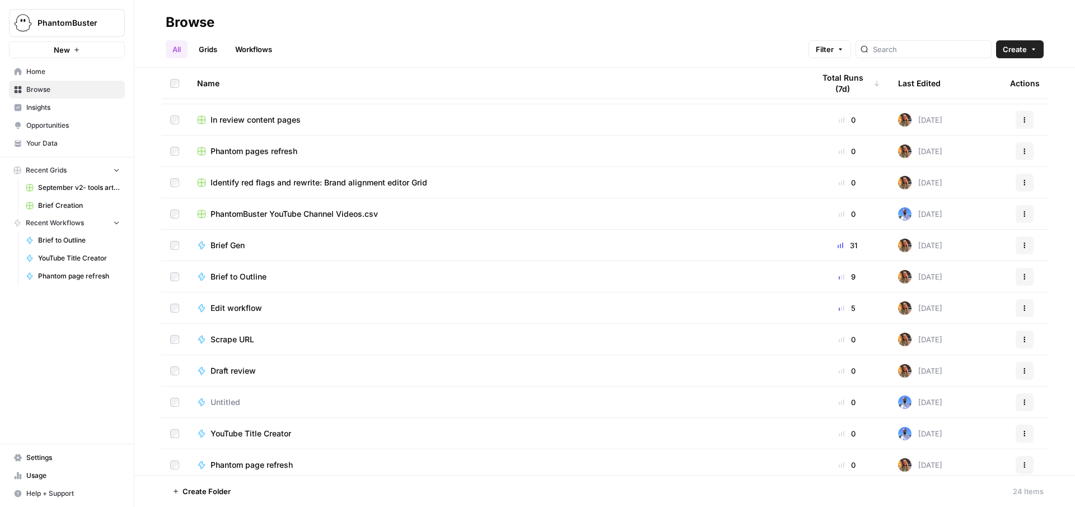
click at [229, 306] on span "Edit workflow" at bounding box center [235, 307] width 51 height 11
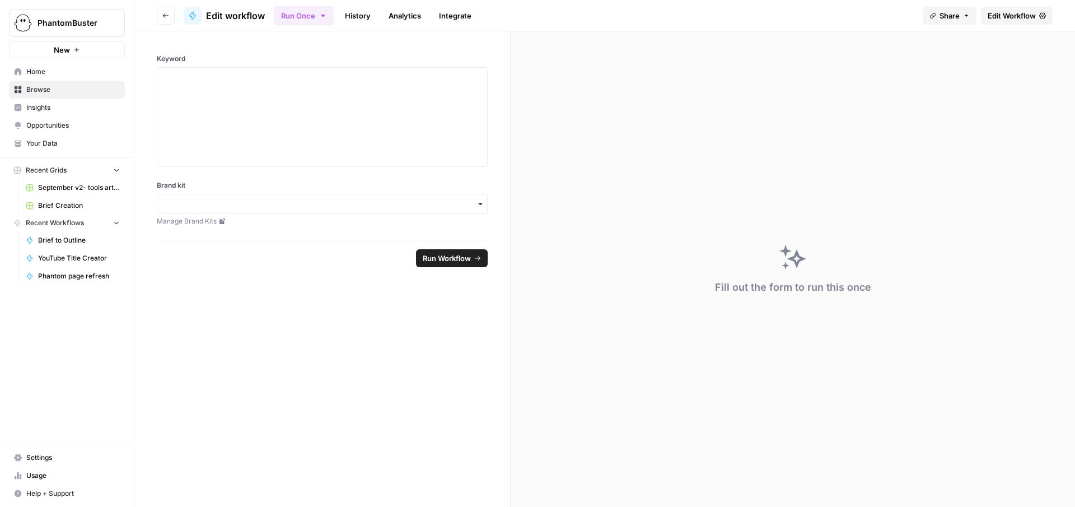
click at [575, 177] on div "Fill out the form to run this once" at bounding box center [792, 268] width 564 height 475
click at [355, 10] on link "History" at bounding box center [357, 16] width 39 height 18
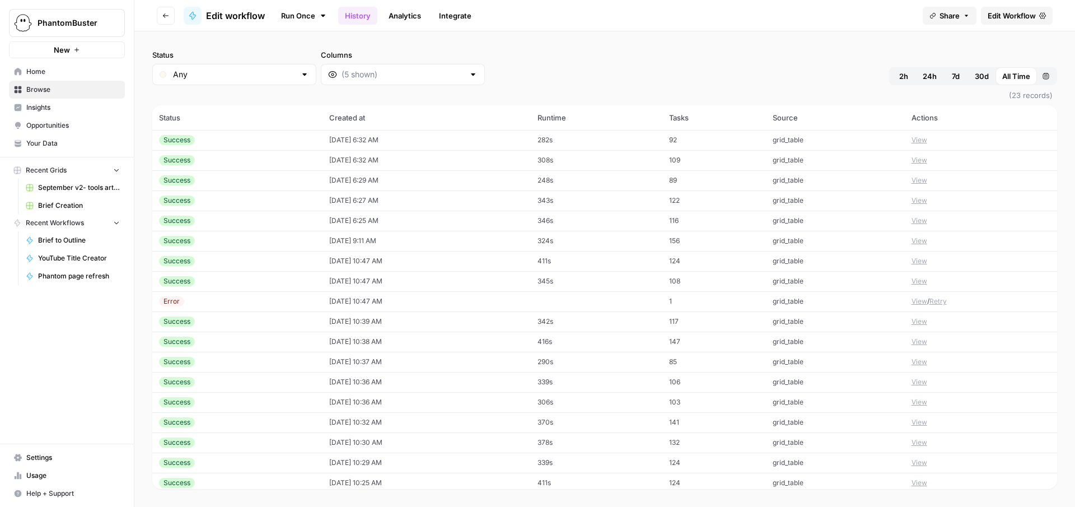
click at [401, 13] on link "Analytics" at bounding box center [405, 16] width 46 height 18
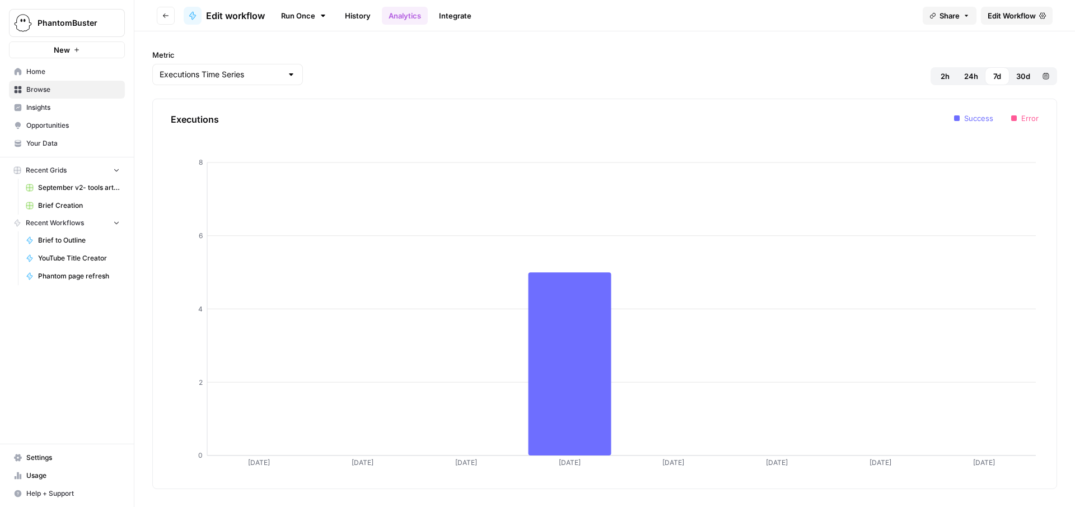
click at [441, 15] on link "Integrate" at bounding box center [455, 16] width 46 height 18
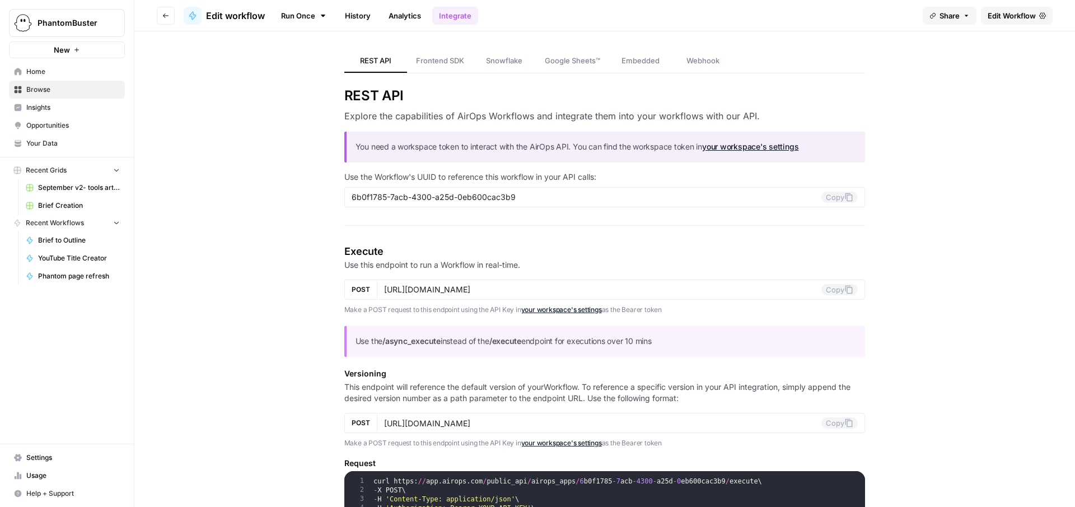
click at [218, 12] on span "Edit workflow" at bounding box center [235, 15] width 59 height 13
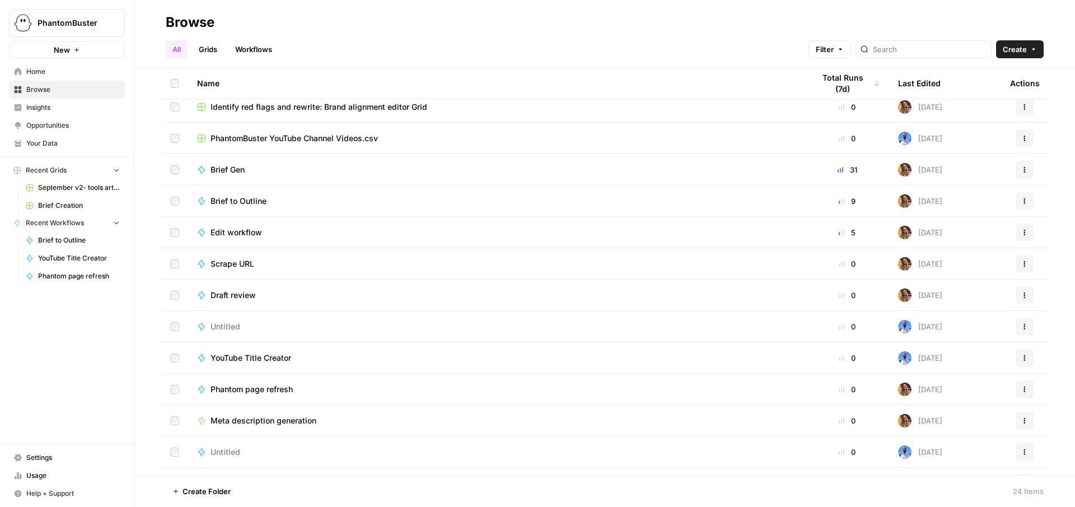
scroll to position [271, 0]
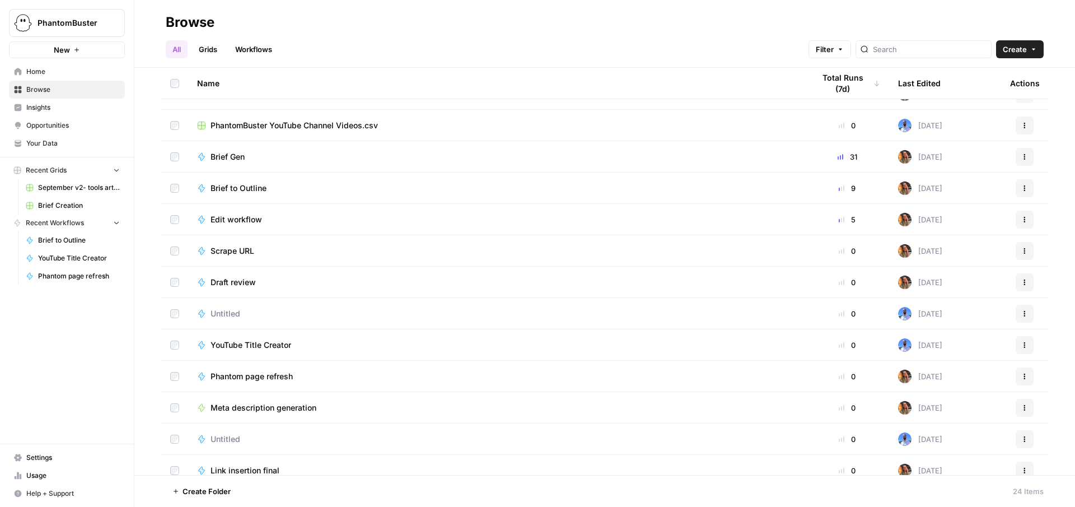
click at [250, 346] on span "YouTube Title Creator" at bounding box center [250, 344] width 81 height 11
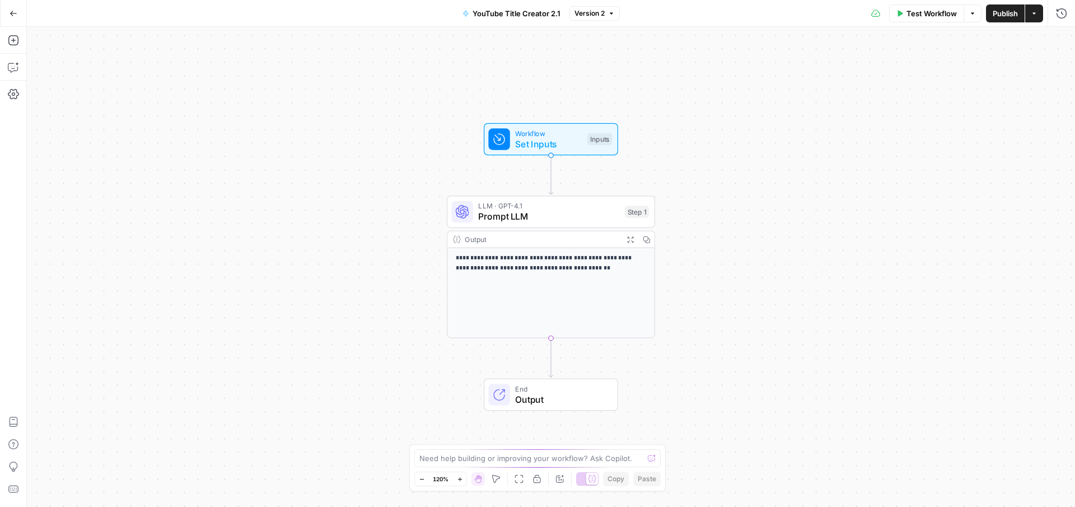
click at [565, 259] on p "**********" at bounding box center [551, 264] width 191 height 20
click at [547, 204] on span "LLM · GPT-4.1" at bounding box center [548, 205] width 141 height 11
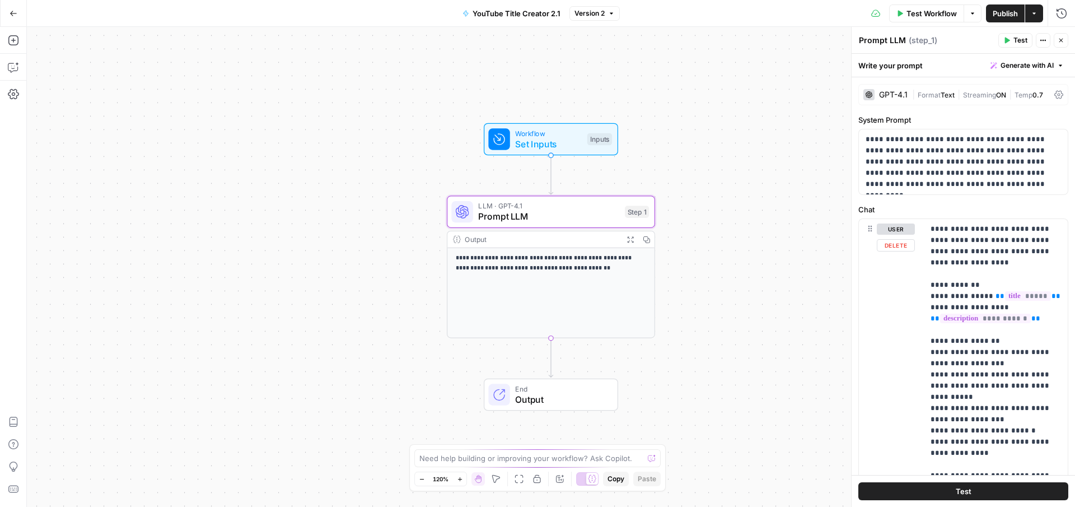
scroll to position [17, 0]
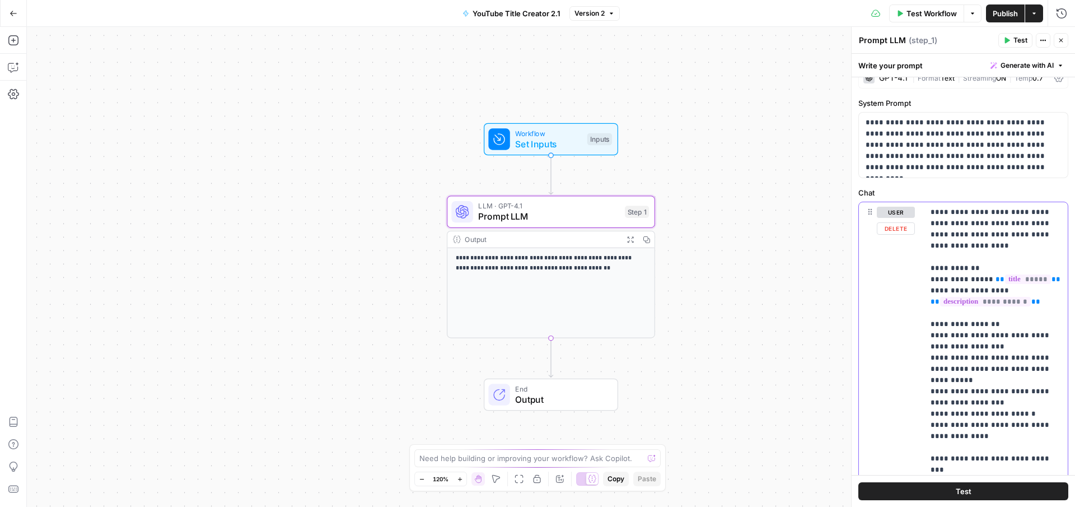
click at [950, 226] on p "**********" at bounding box center [995, 419] width 130 height 425
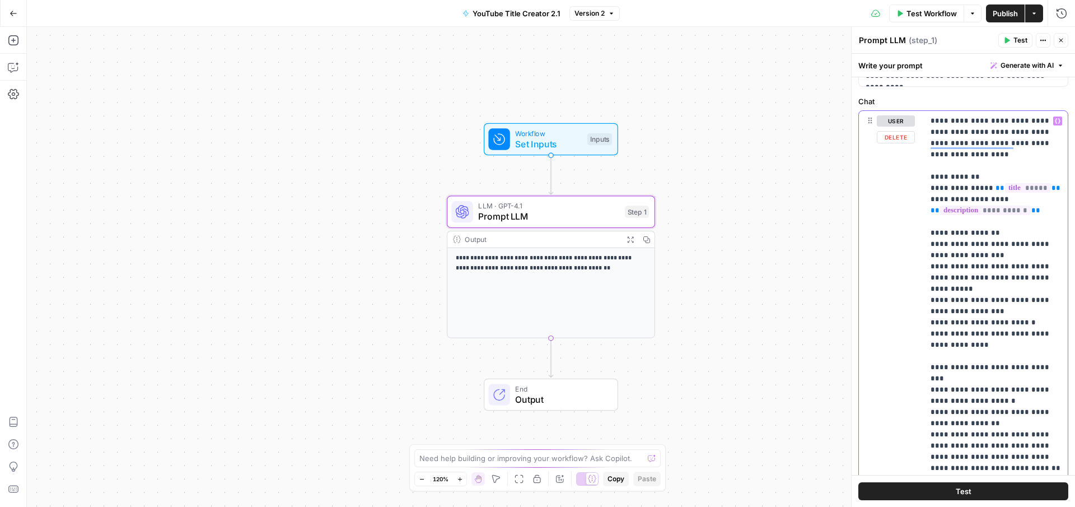
scroll to position [121, 0]
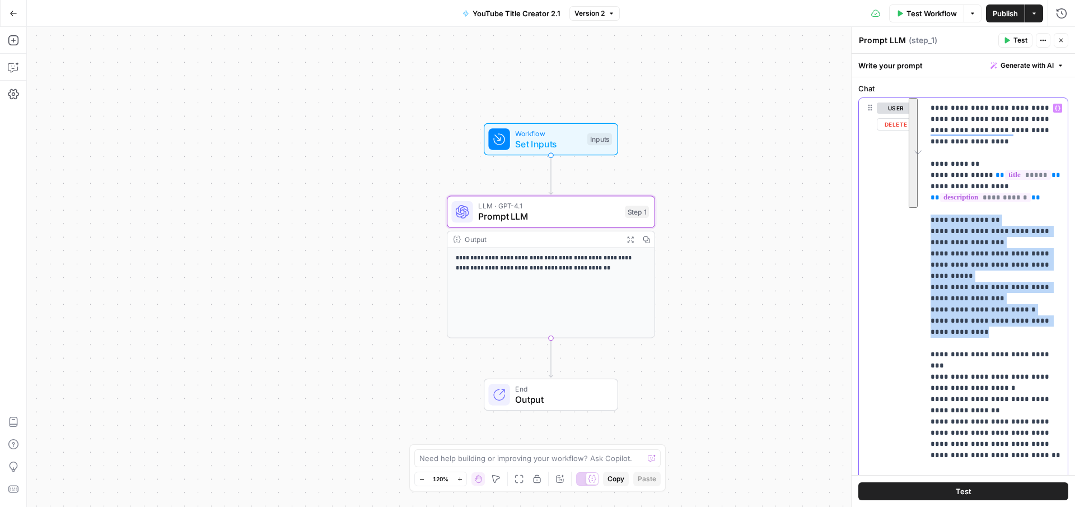
drag, startPoint x: 930, startPoint y: 218, endPoint x: 989, endPoint y: 317, distance: 115.2
click at [989, 317] on p "**********" at bounding box center [995, 314] width 130 height 425
click at [995, 242] on p "**********" at bounding box center [995, 314] width 130 height 425
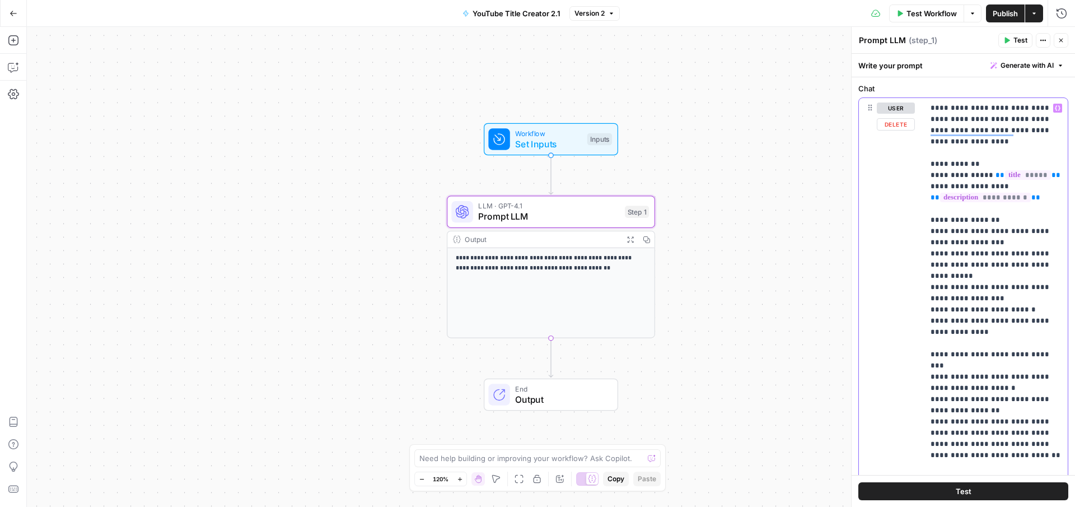
click at [933, 218] on p "**********" at bounding box center [995, 314] width 130 height 425
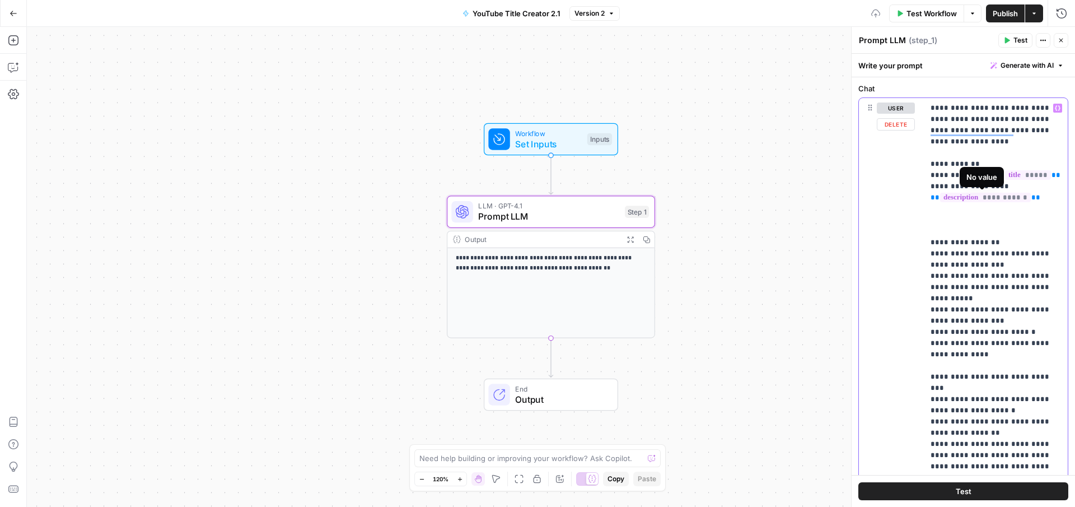
click at [937, 218] on p "**********" at bounding box center [995, 326] width 130 height 448
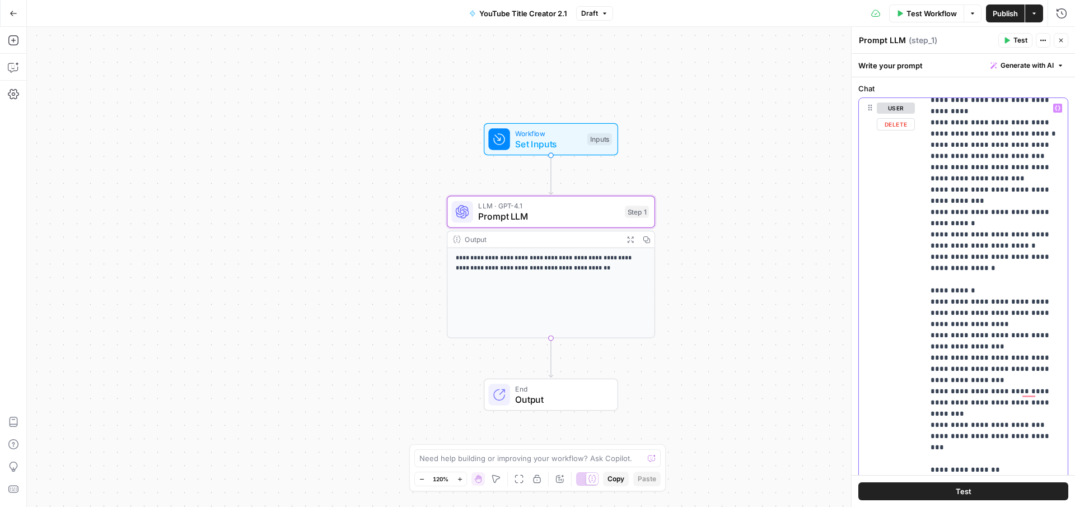
scroll to position [370, 0]
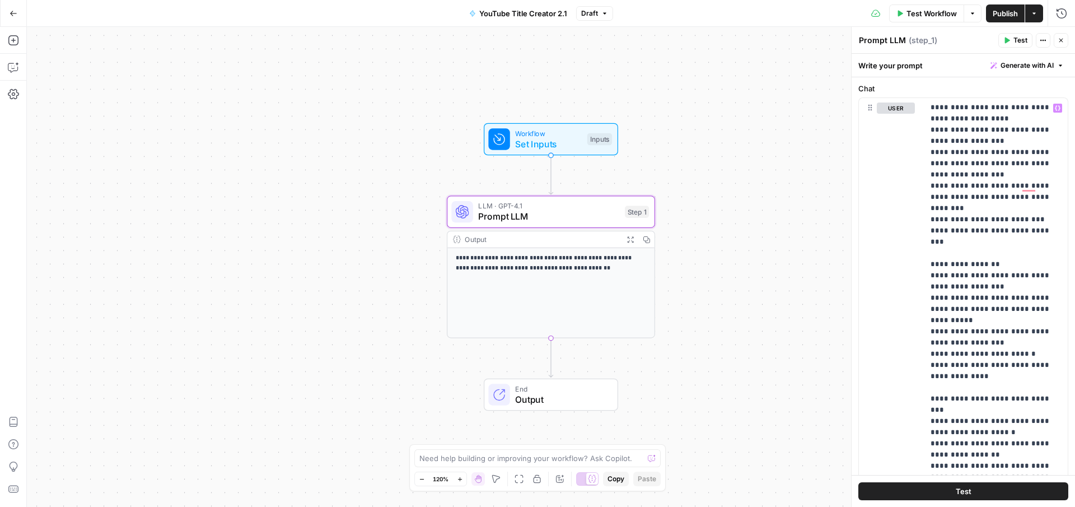
click at [1002, 9] on span "Publish" at bounding box center [1004, 13] width 25 height 11
click at [13, 7] on button "Go Back" at bounding box center [13, 13] width 20 height 20
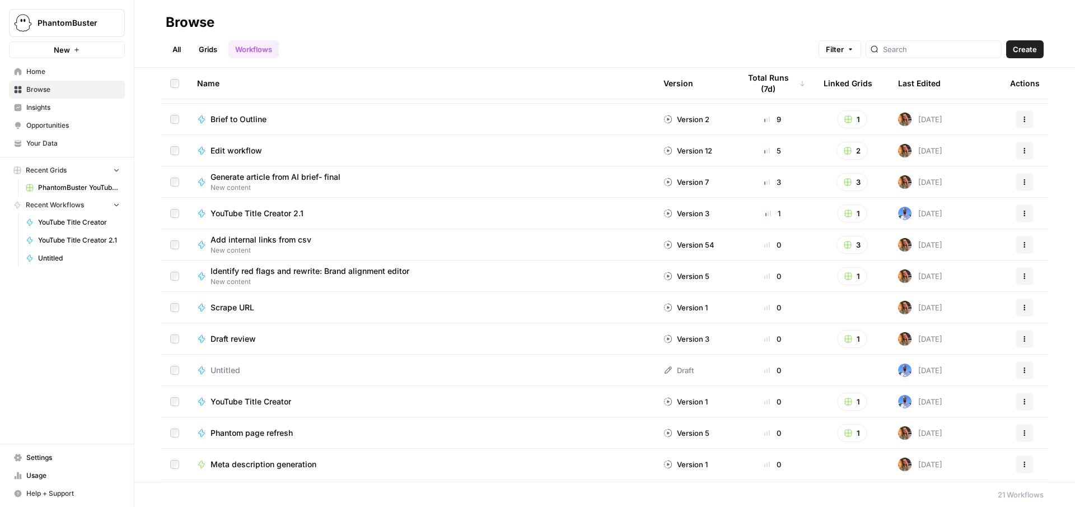
scroll to position [28, 0]
click at [58, 222] on span "YouTube Title Creator" at bounding box center [79, 222] width 82 height 10
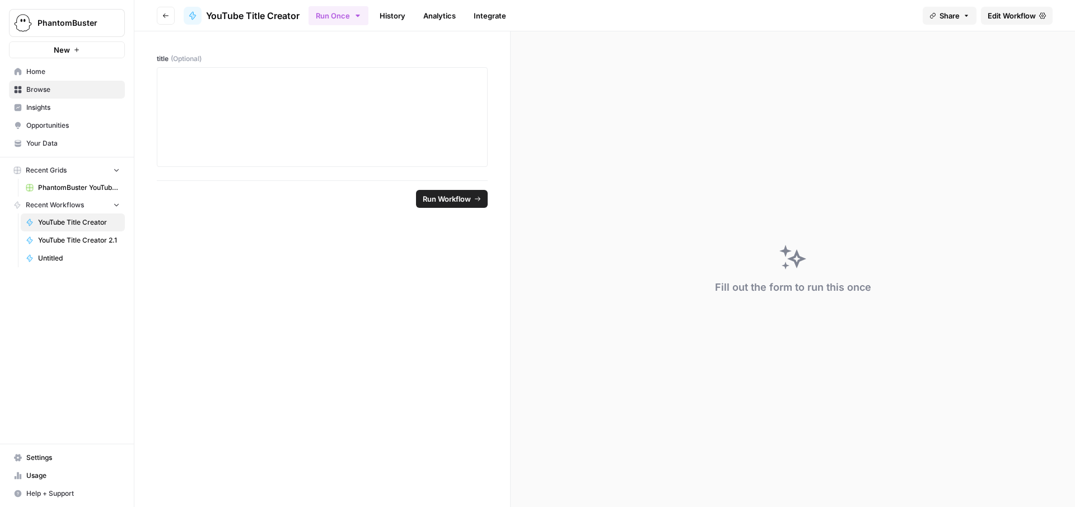
click at [38, 170] on span "Recent Grids" at bounding box center [46, 170] width 41 height 10
click at [63, 189] on span "PhantomBuster YouTube Channel Videos.csv" at bounding box center [79, 187] width 82 height 10
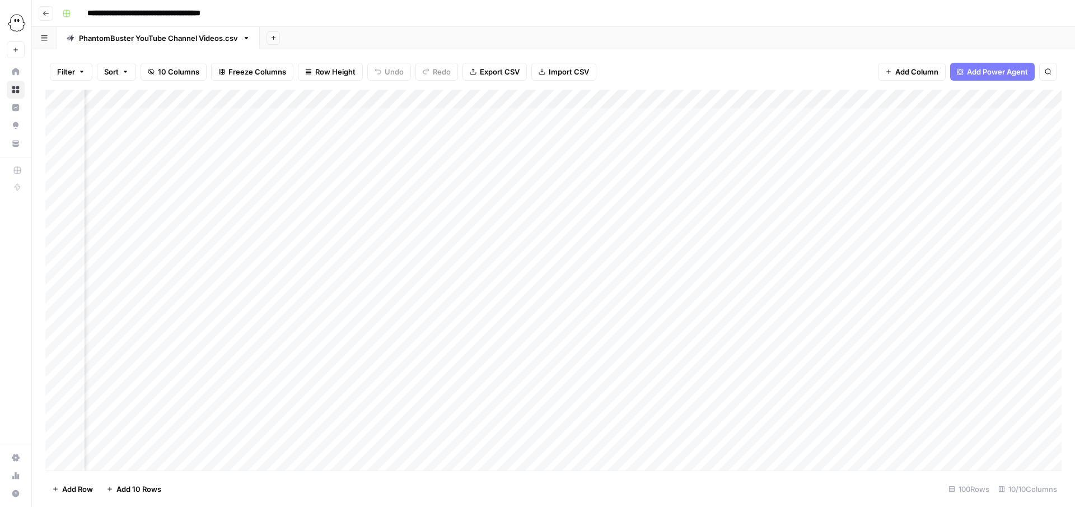
scroll to position [0, 629]
drag, startPoint x: 845, startPoint y: 99, endPoint x: 348, endPoint y: 85, distance: 496.6
click at [348, 85] on div "Filter Sort 10 Columns Freeze Columns Row Height Undo Redo Export CSV Import CS…" at bounding box center [553, 277] width 1043 height 457
click at [415, 136] on div "Add Column" at bounding box center [553, 280] width 1016 height 381
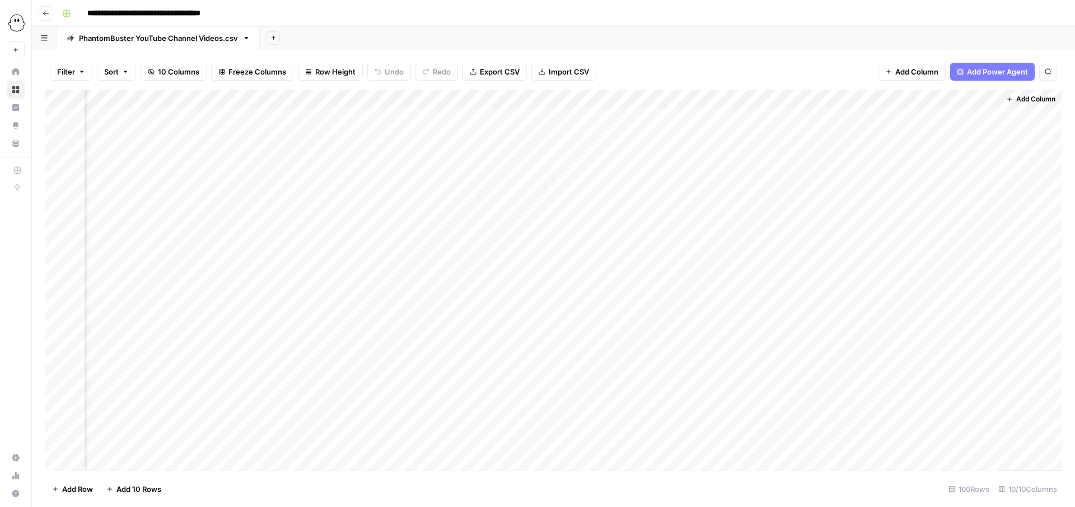
click at [916, 134] on div "Add Column" at bounding box center [553, 280] width 1016 height 381
click at [924, 134] on div "Add Column" at bounding box center [553, 280] width 1016 height 381
click at [924, 134] on textarea "**********" at bounding box center [1009, 142] width 224 height 27
click at [948, 146] on textarea "**********" at bounding box center [957, 142] width 224 height 27
click at [947, 194] on div "Add Column" at bounding box center [553, 280] width 1016 height 381
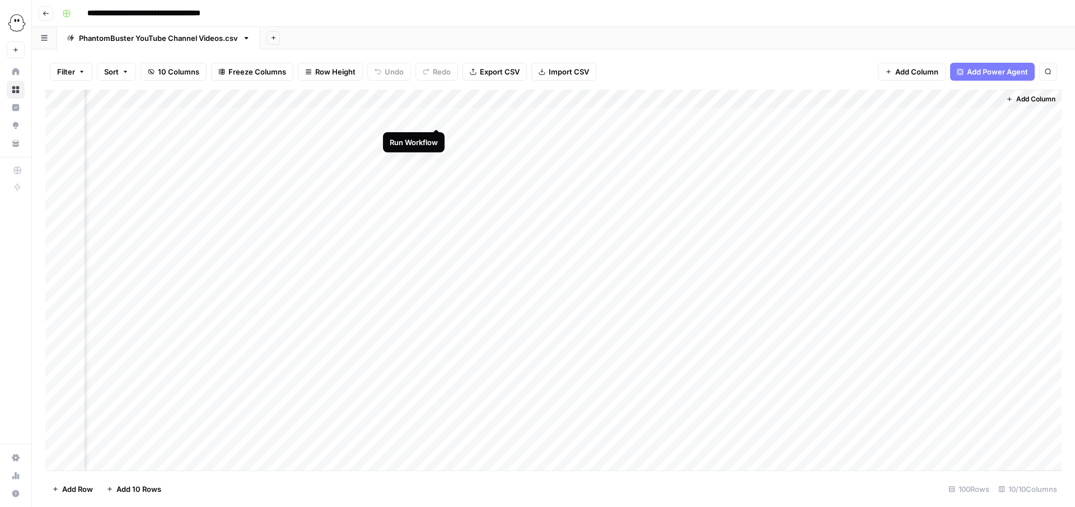
click at [436, 116] on div "Add Column" at bounding box center [553, 280] width 1016 height 381
drag, startPoint x: 925, startPoint y: 93, endPoint x: 477, endPoint y: 108, distance: 448.0
click at [477, 108] on div "Add Column" at bounding box center [553, 280] width 1016 height 381
click at [481, 116] on div "Add Column" at bounding box center [553, 280] width 1016 height 381
click at [488, 113] on div "Add Column" at bounding box center [553, 280] width 1016 height 381
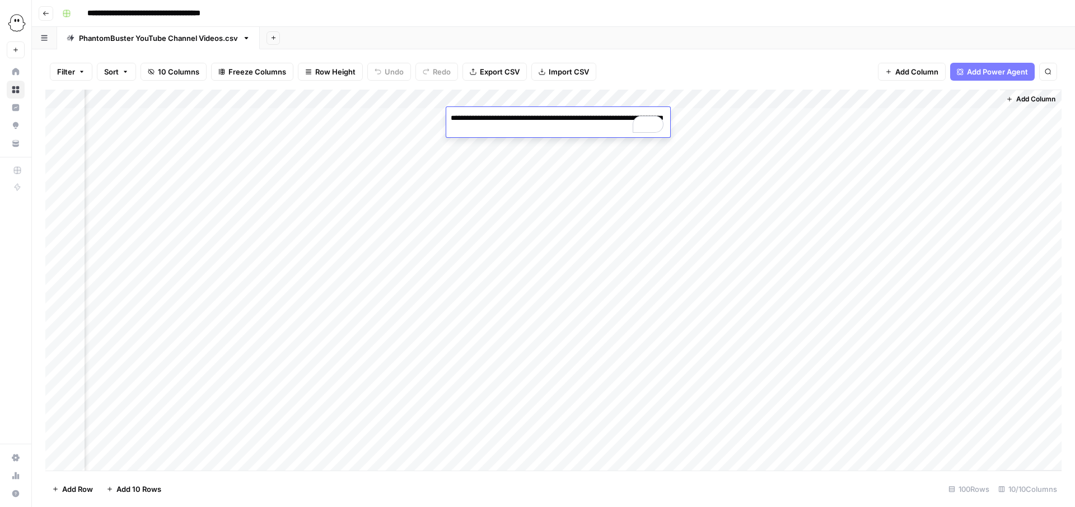
click at [528, 125] on textarea "**********" at bounding box center [558, 123] width 224 height 27
click at [552, 129] on textarea "**********" at bounding box center [558, 123] width 224 height 27
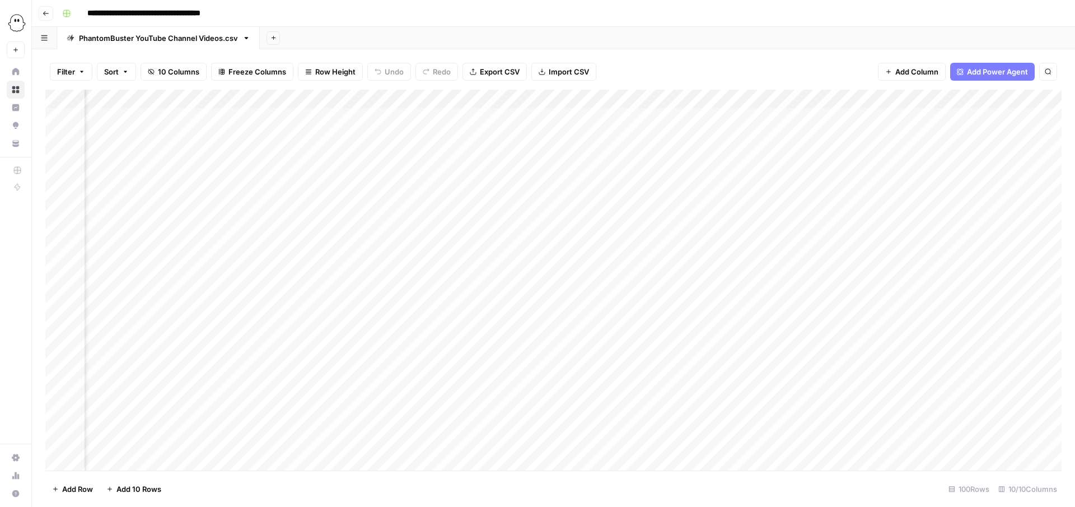
scroll to position [0, 605]
click at [438, 155] on div "Add Column" at bounding box center [553, 280] width 1016 height 381
click at [440, 176] on div "Add Column" at bounding box center [553, 280] width 1016 height 381
click at [555, 155] on div "Add Column" at bounding box center [553, 280] width 1016 height 381
click at [561, 155] on div "Add Column" at bounding box center [553, 280] width 1016 height 381
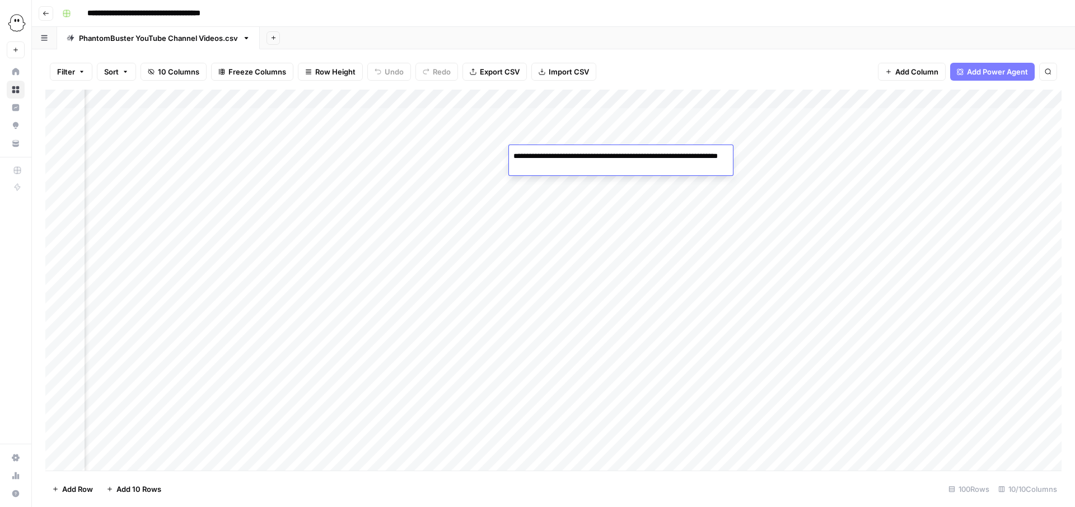
click at [561, 155] on textarea "**********" at bounding box center [621, 161] width 224 height 27
click at [582, 165] on textarea "**********" at bounding box center [621, 161] width 224 height 27
click at [696, 210] on div "Add Column" at bounding box center [553, 280] width 1016 height 381
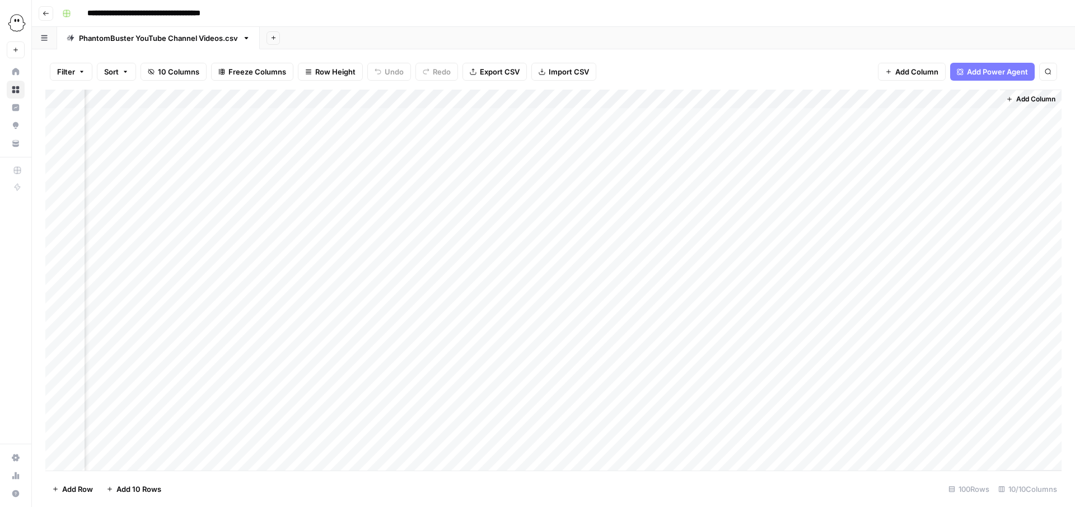
click at [485, 175] on div "Add Column" at bounding box center [553, 280] width 1016 height 381
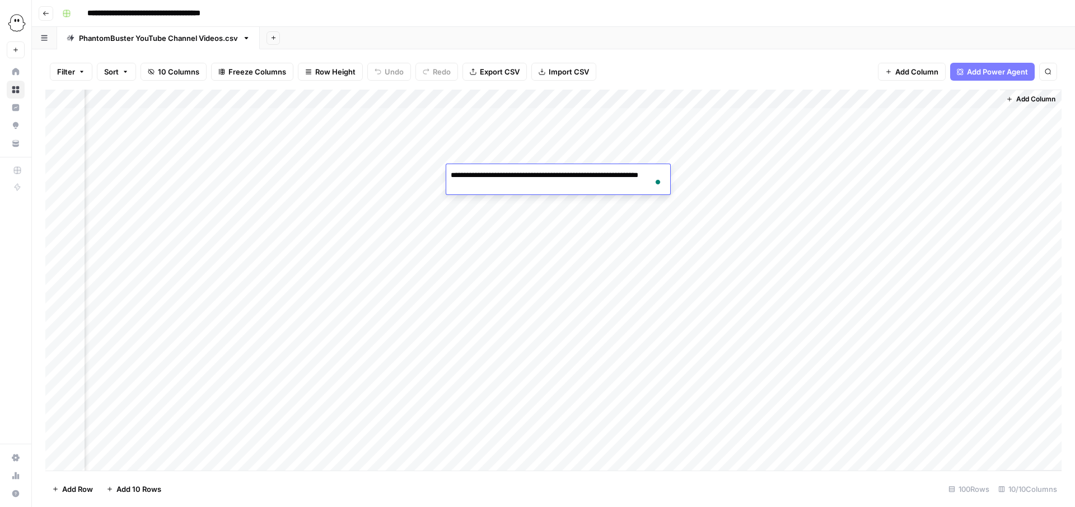
click at [537, 191] on textarea "**********" at bounding box center [558, 180] width 224 height 27
click at [543, 217] on div "Add Column" at bounding box center [553, 280] width 1016 height 381
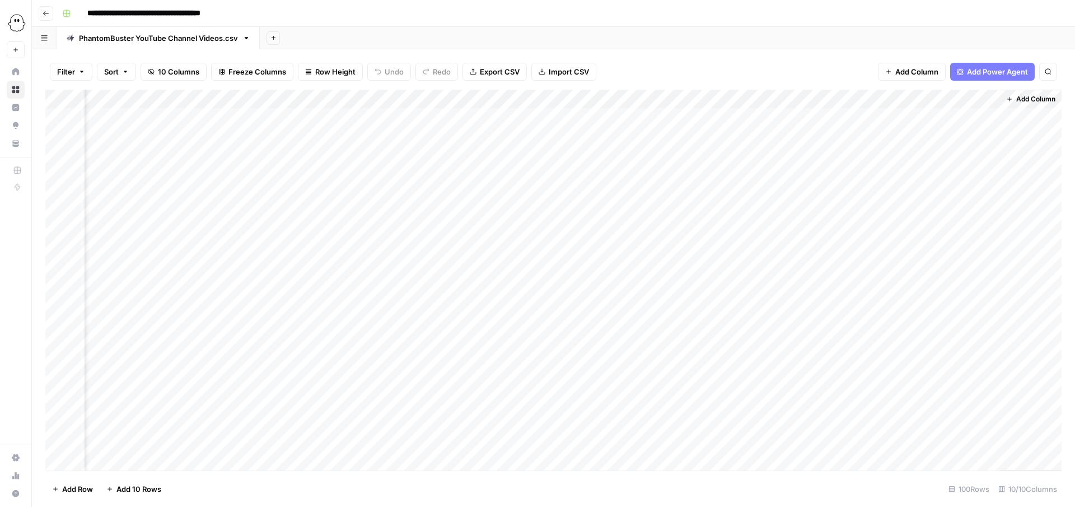
click at [377, 192] on div "Add Column" at bounding box center [553, 280] width 1016 height 381
click at [485, 195] on div "Add Column" at bounding box center [553, 280] width 1016 height 381
click at [485, 195] on textarea "**********" at bounding box center [558, 199] width 224 height 27
click at [521, 203] on textarea "**********" at bounding box center [558, 199] width 224 height 27
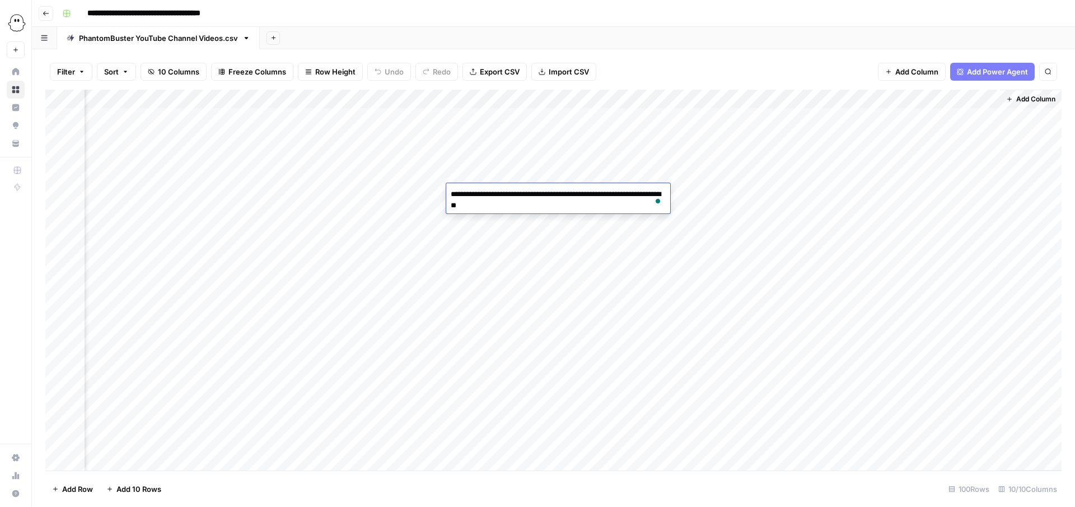
click at [542, 204] on textarea "**********" at bounding box center [558, 199] width 224 height 27
drag, startPoint x: 549, startPoint y: 203, endPoint x: 450, endPoint y: 194, distance: 99.5
click at [450, 194] on textarea "**********" at bounding box center [558, 199] width 224 height 27
click at [485, 217] on div "Add Column" at bounding box center [553, 280] width 1016 height 381
click at [462, 191] on div "Add Column" at bounding box center [553, 280] width 1016 height 381
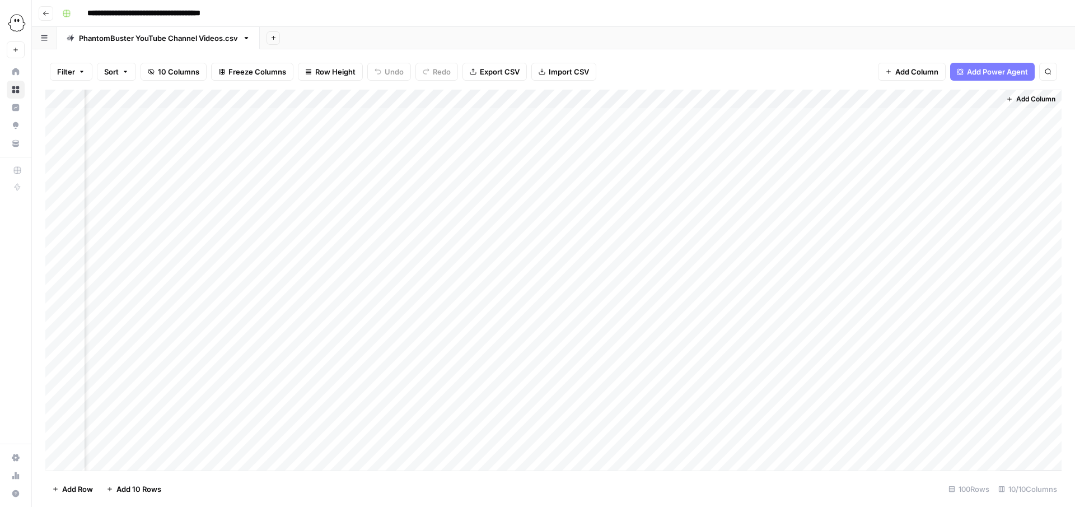
click at [462, 191] on div "Add Column" at bounding box center [553, 280] width 1016 height 381
click at [462, 191] on textarea "**********" at bounding box center [558, 199] width 224 height 27
click at [537, 207] on textarea "**********" at bounding box center [558, 199] width 224 height 27
click at [487, 241] on div "Add Column" at bounding box center [553, 280] width 1016 height 381
click at [375, 210] on div "Add Column" at bounding box center [553, 280] width 1016 height 381
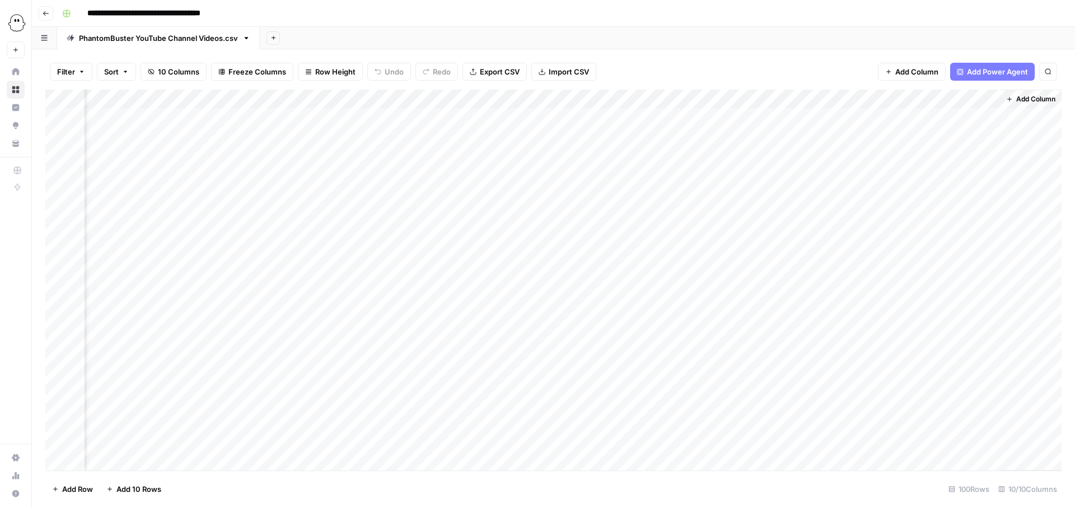
click at [498, 213] on div "Add Column" at bounding box center [553, 280] width 1016 height 381
click at [372, 229] on div "Add Column" at bounding box center [553, 280] width 1016 height 381
drag, startPoint x: 549, startPoint y: 100, endPoint x: 695, endPoint y: 100, distance: 146.1
click at [695, 100] on div "Add Column" at bounding box center [553, 280] width 1016 height 381
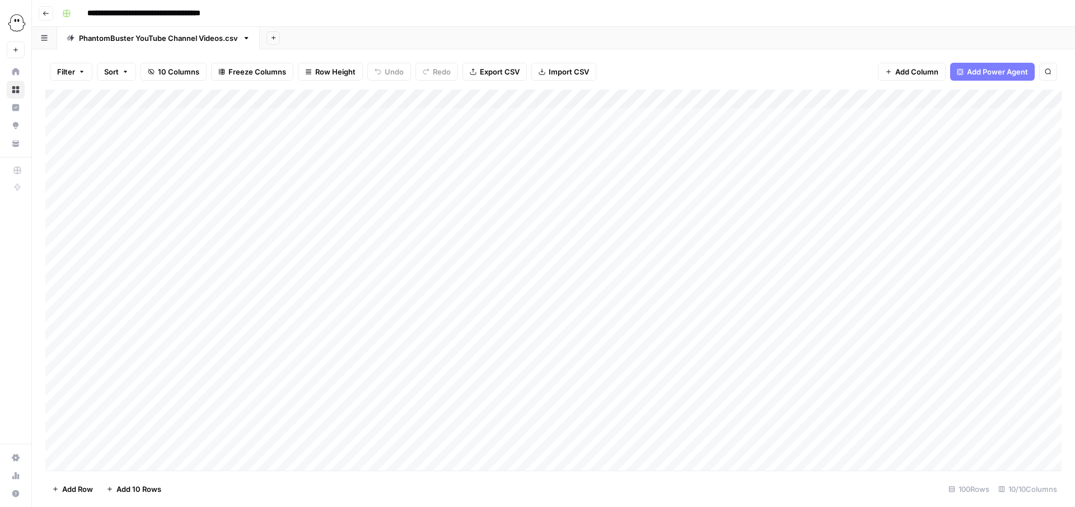
drag, startPoint x: 141, startPoint y: 101, endPoint x: 1071, endPoint y: 132, distance: 930.7
click at [1071, 132] on div "Filter Sort 10 Columns Freeze Columns Row Height Undo Redo Export CSV Import CS…" at bounding box center [553, 277] width 1043 height 457
click at [289, 251] on div "Add Column" at bounding box center [553, 280] width 1016 height 381
drag, startPoint x: 867, startPoint y: 97, endPoint x: 955, endPoint y: 99, distance: 87.9
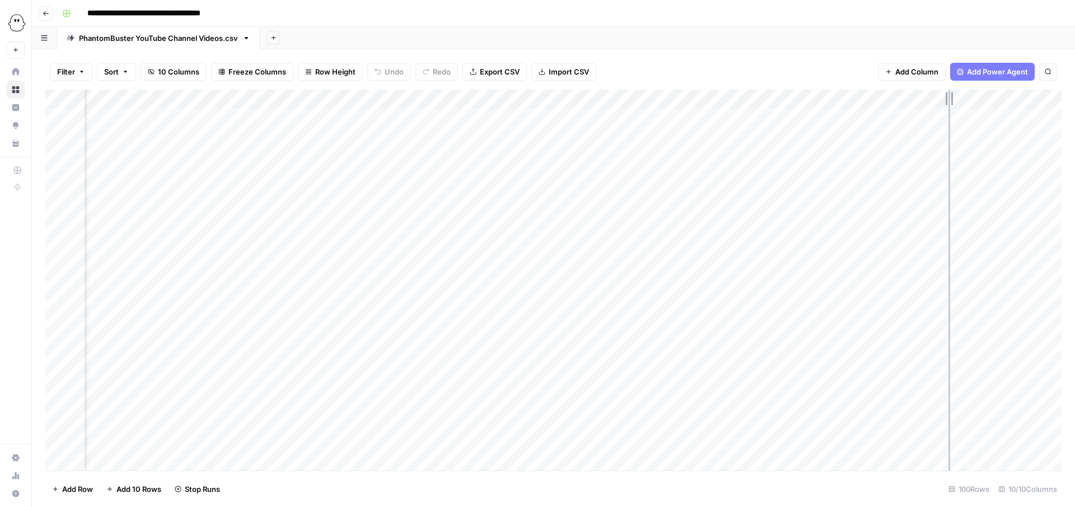
click at [955, 99] on div "Add Column" at bounding box center [553, 280] width 1016 height 381
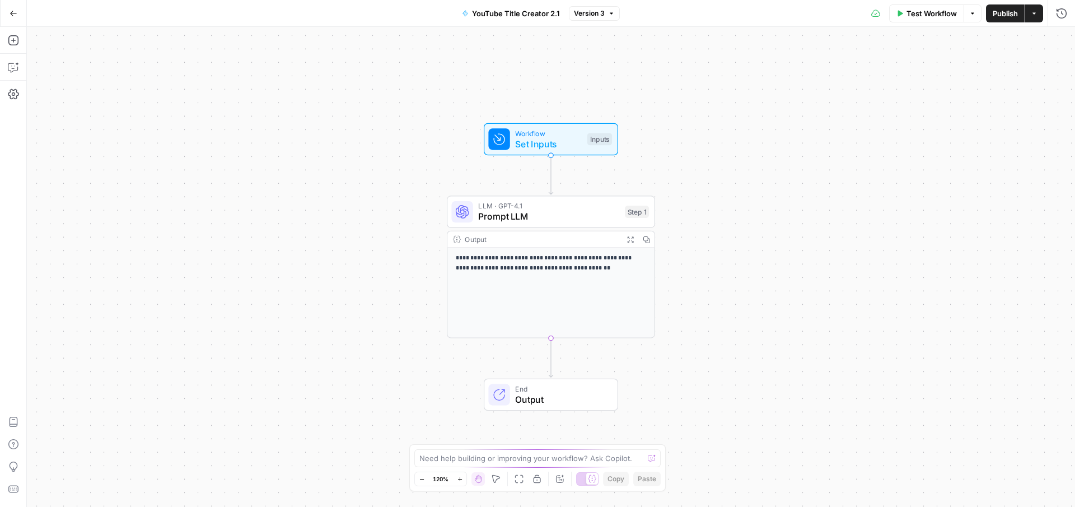
click at [541, 285] on div "**********" at bounding box center [550, 293] width 207 height 90
click at [592, 213] on span "Prompt LLM" at bounding box center [548, 216] width 141 height 13
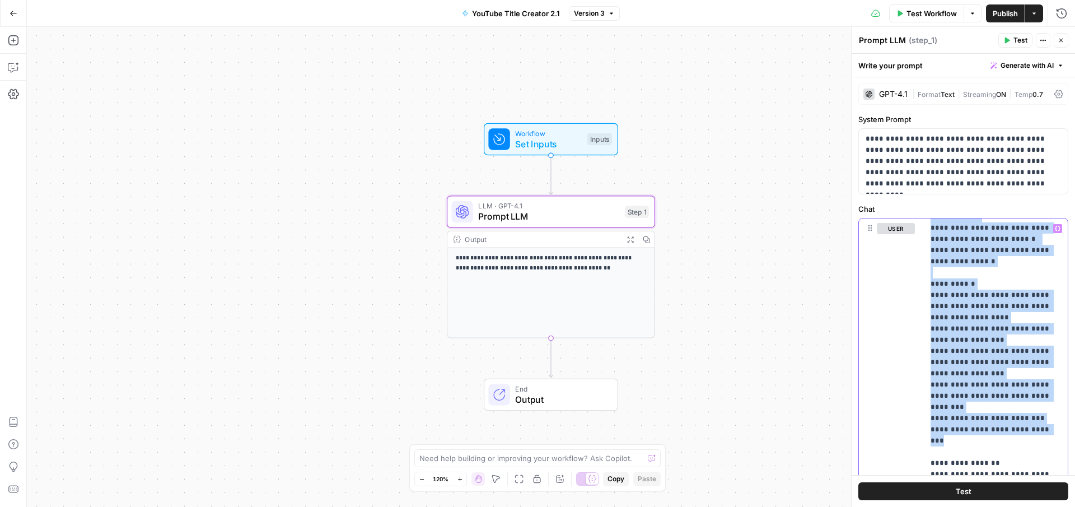
scroll to position [292, 0]
drag, startPoint x: 915, startPoint y: 241, endPoint x: 936, endPoint y: 233, distance: 22.9
click at [936, 233] on p "**********" at bounding box center [995, 339] width 130 height 817
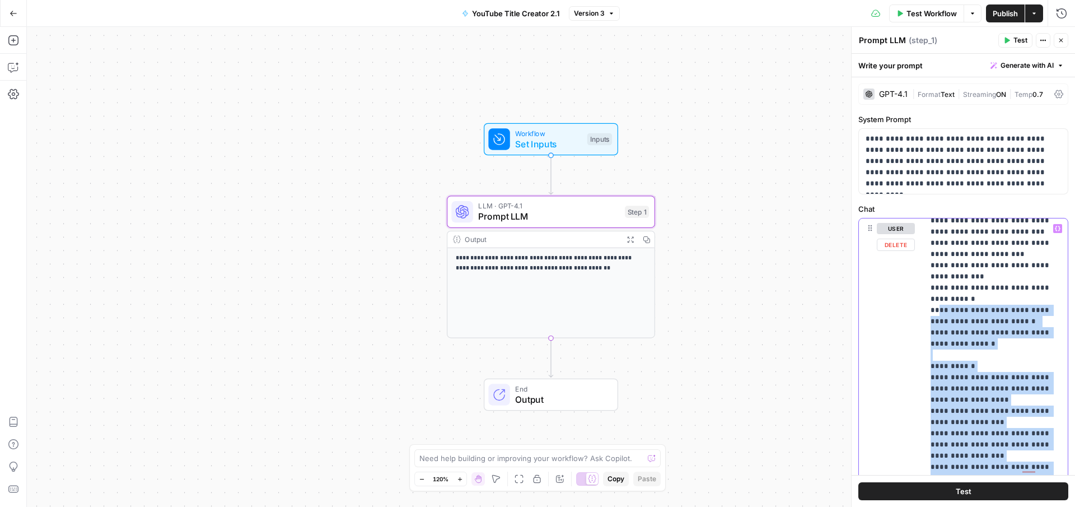
scroll to position [177, 0]
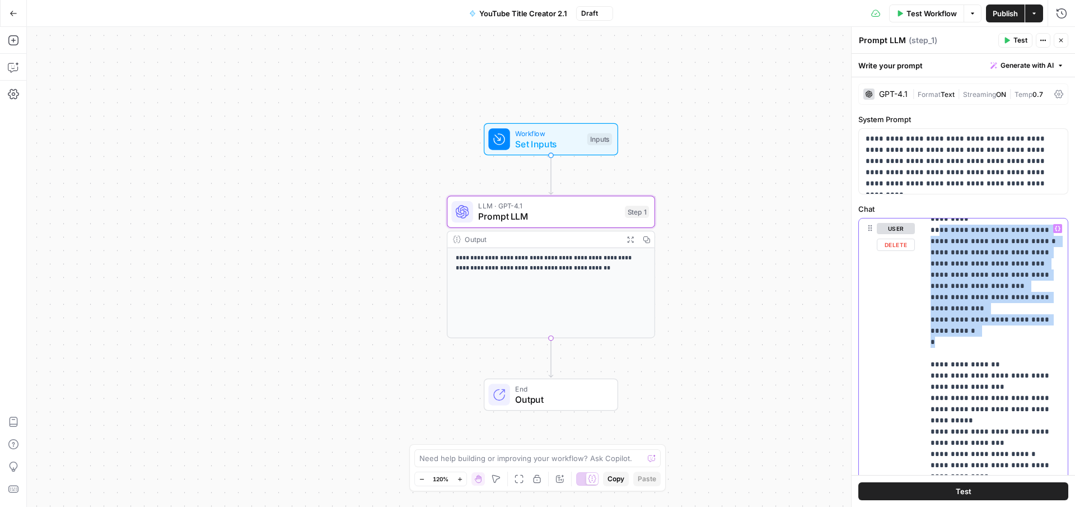
drag, startPoint x: 943, startPoint y: 341, endPoint x: 937, endPoint y: 231, distance: 111.0
click at [937, 231] on p "**********" at bounding box center [995, 358] width 130 height 627
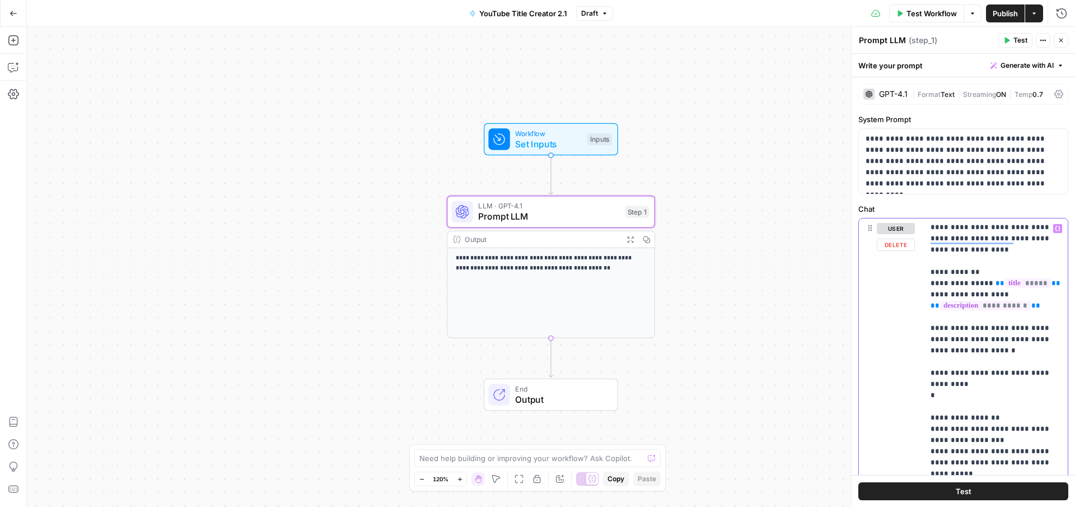
scroll to position [0, 0]
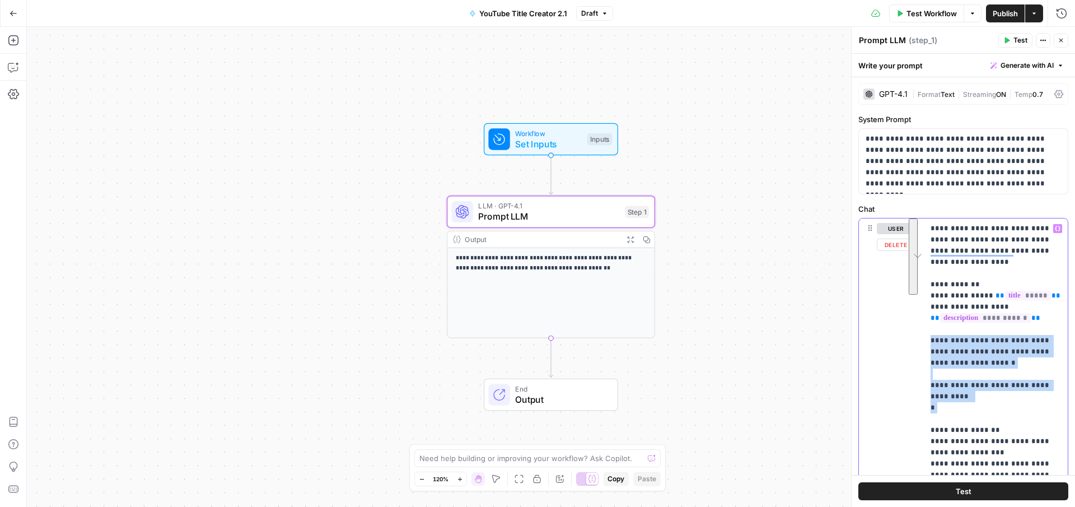
drag, startPoint x: 951, startPoint y: 402, endPoint x: 928, endPoint y: 336, distance: 70.6
click at [928, 336] on div "**********" at bounding box center [995, 446] width 144 height 456
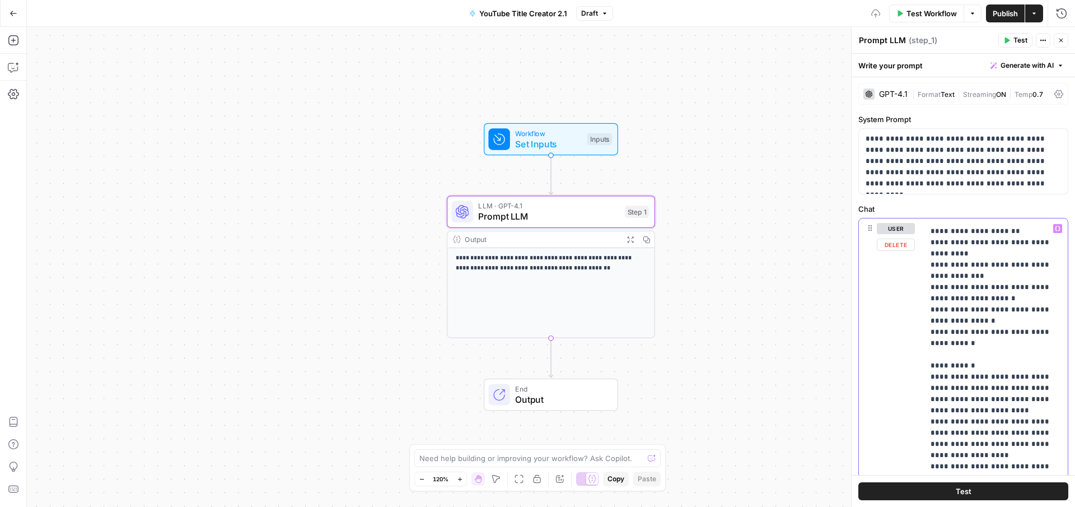
scroll to position [348, 0]
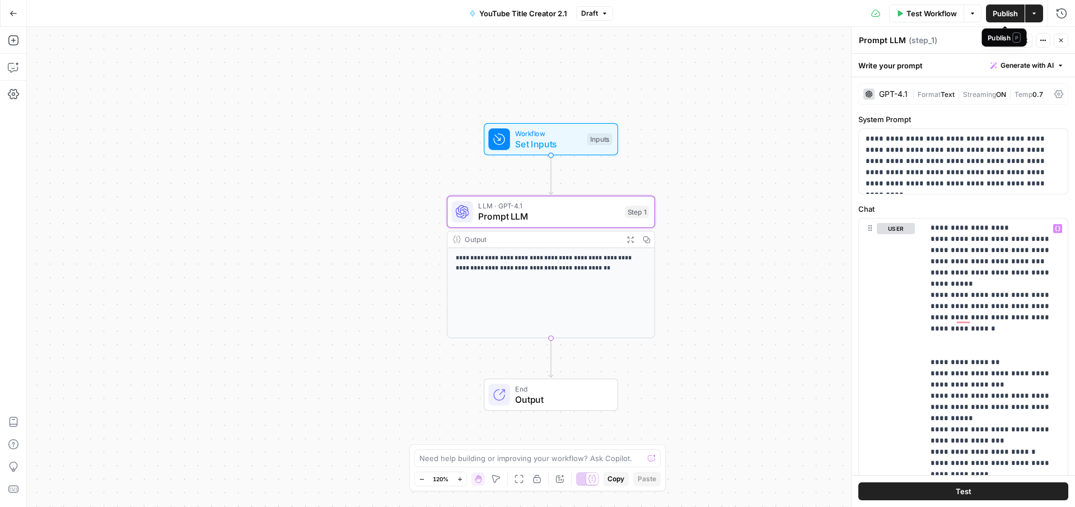
click at [1000, 11] on span "Publish" at bounding box center [1004, 13] width 25 height 11
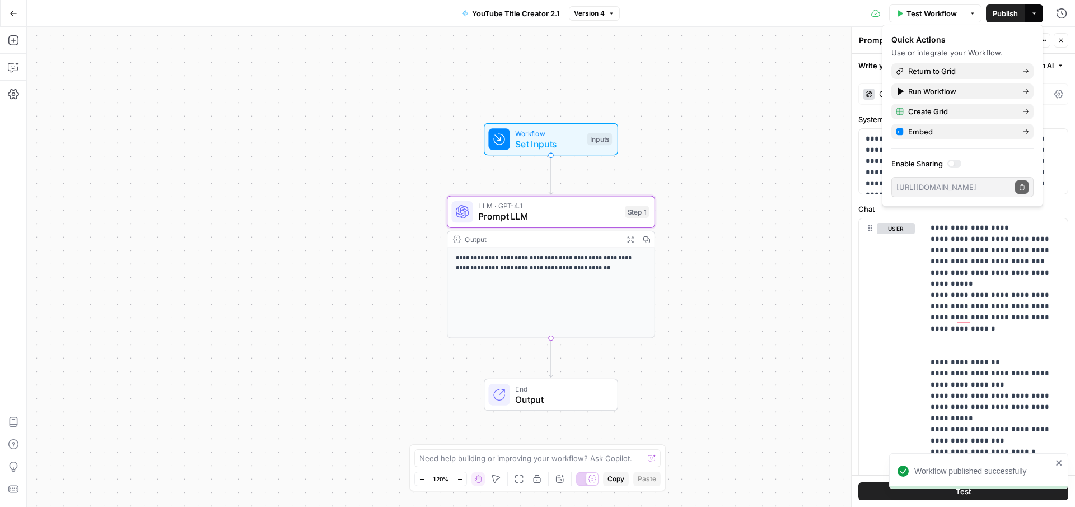
click at [10, 12] on icon "button" at bounding box center [14, 14] width 8 height 8
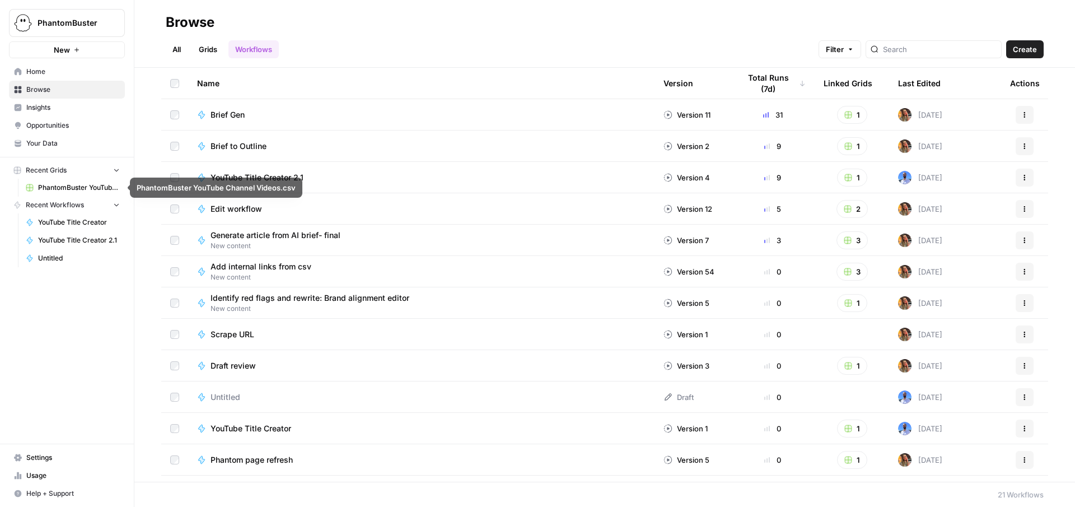
click at [65, 187] on span "PhantomBuster YouTube Channel Videos.csv" at bounding box center [79, 187] width 82 height 10
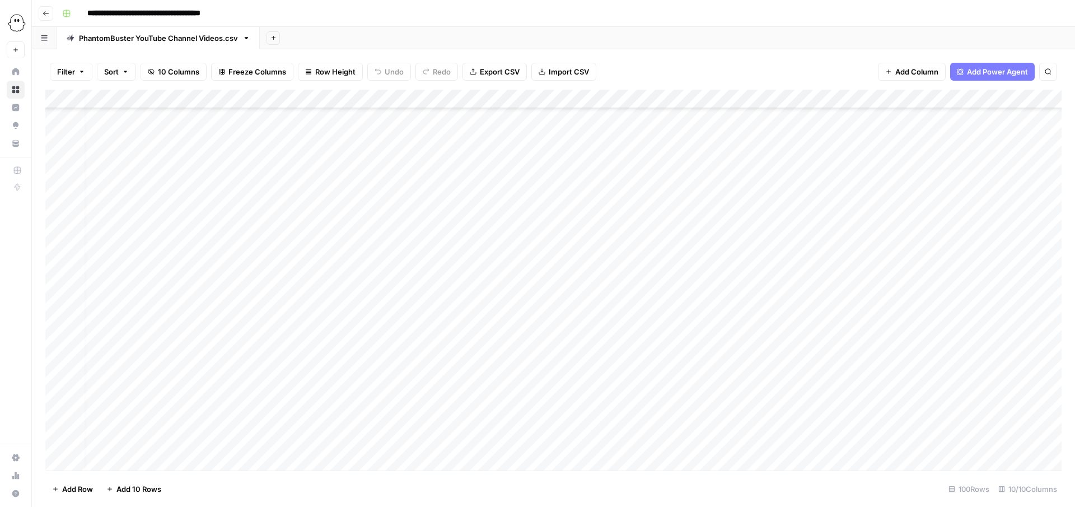
click at [835, 95] on div "Add Column" at bounding box center [553, 280] width 1016 height 381
click at [734, 209] on div "Add Column" at bounding box center [553, 280] width 1016 height 381
click at [899, 243] on div "Add Column" at bounding box center [553, 280] width 1016 height 381
click at [482, 113] on div "Add Column" at bounding box center [553, 280] width 1016 height 381
click at [770, 132] on div "Add Column" at bounding box center [553, 280] width 1016 height 381
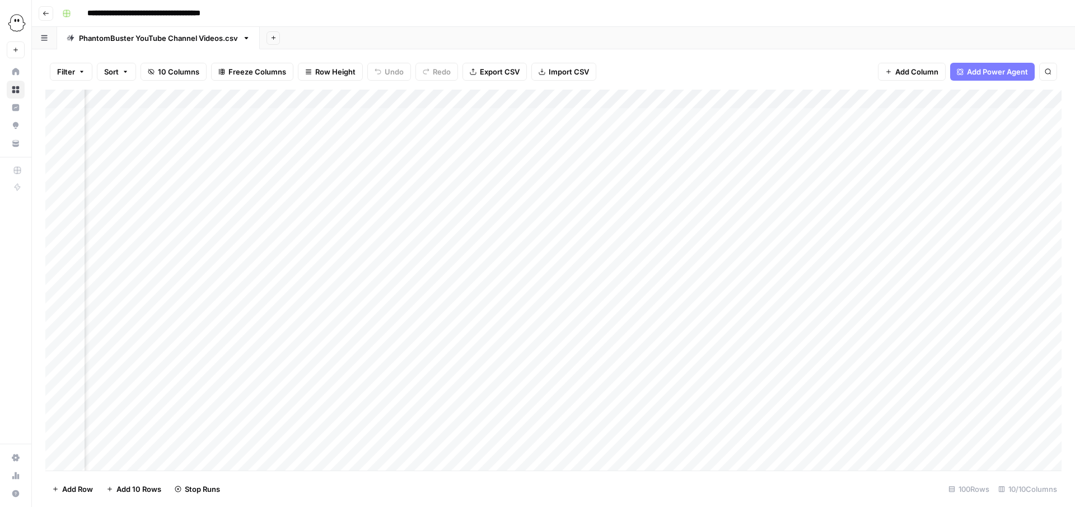
drag, startPoint x: 811, startPoint y: 174, endPoint x: 846, endPoint y: 249, distance: 82.6
click at [846, 249] on div "Add Column" at bounding box center [553, 280] width 1016 height 381
click at [795, 162] on div "Add Column" at bounding box center [553, 280] width 1016 height 381
click at [484, 135] on div "Add Column" at bounding box center [553, 280] width 1016 height 381
click at [484, 154] on div "Add Column" at bounding box center [553, 280] width 1016 height 381
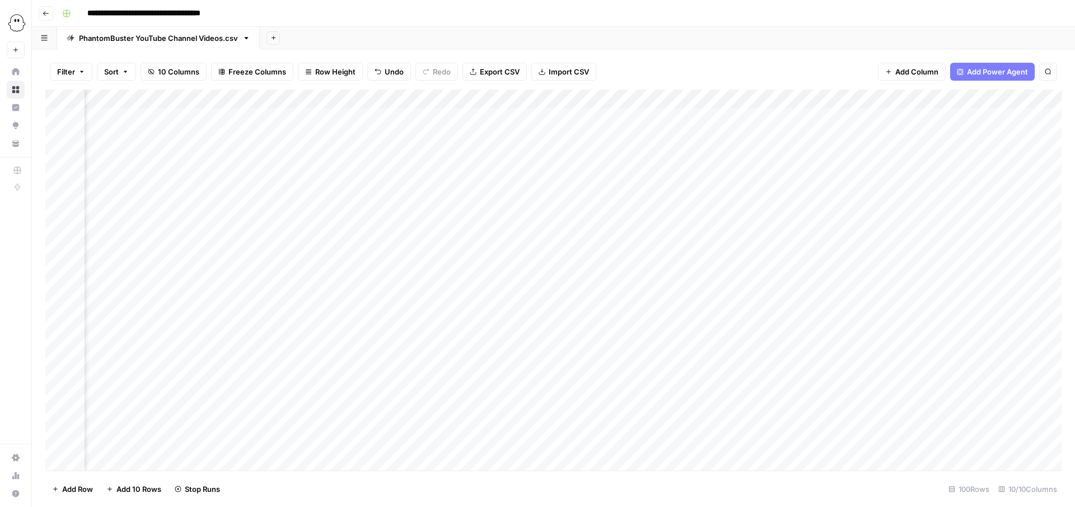
click at [484, 171] on div "Add Column" at bounding box center [553, 280] width 1016 height 381
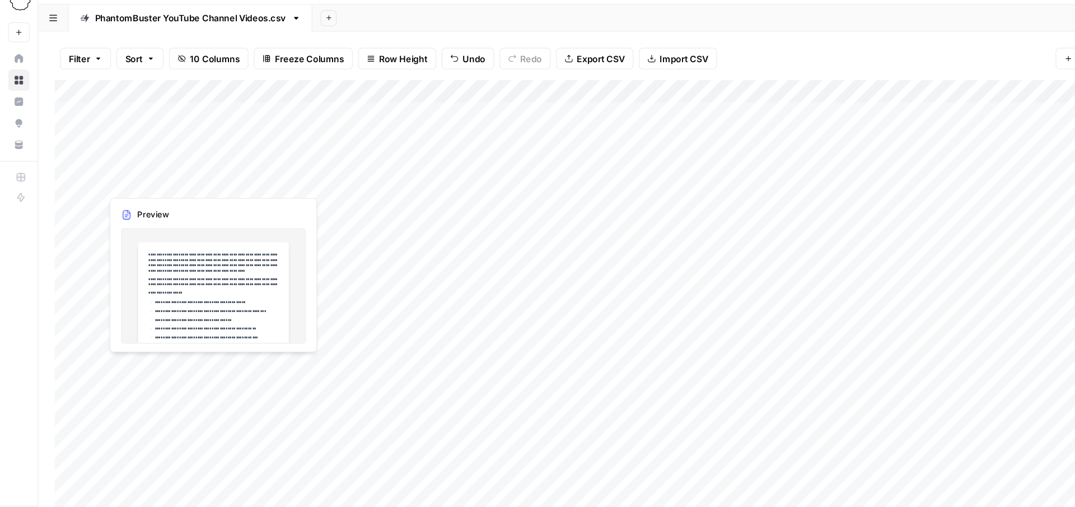
click at [230, 170] on div "Add Column" at bounding box center [553, 280] width 1016 height 381
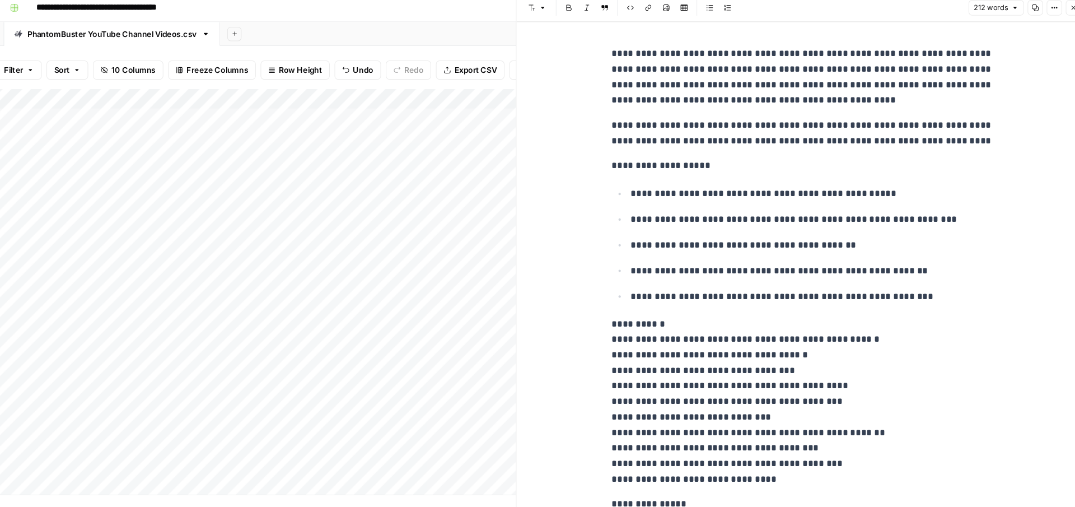
click at [779, 109] on div "**********" at bounding box center [807, 304] width 372 height 519
click at [784, 150] on div "**********" at bounding box center [807, 304] width 372 height 519
click at [738, 167] on p "**********" at bounding box center [806, 161] width 358 height 15
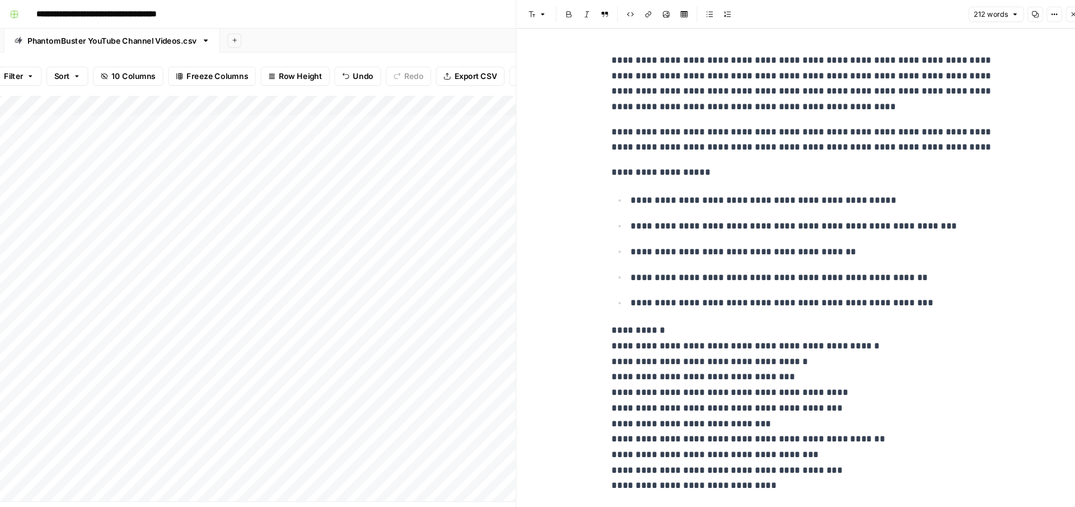
click at [1058, 12] on icon "button" at bounding box center [1060, 13] width 7 height 7
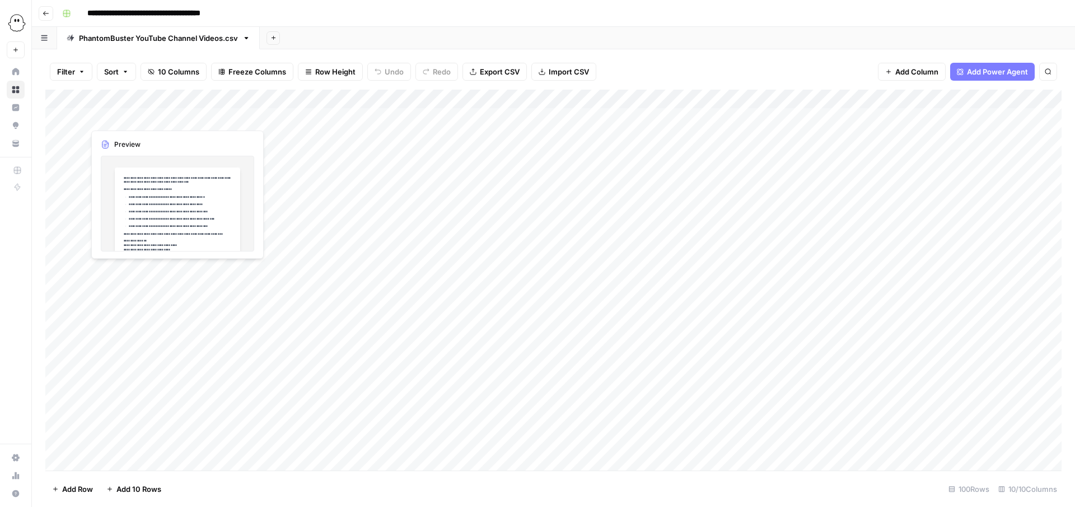
drag, startPoint x: 200, startPoint y: 90, endPoint x: 193, endPoint y: 99, distance: 11.5
click at [193, 99] on div "Add Column" at bounding box center [553, 280] width 1016 height 381
drag, startPoint x: 254, startPoint y: 100, endPoint x: 1020, endPoint y: 142, distance: 767.3
click at [1020, 142] on div "Add Column" at bounding box center [553, 280] width 1016 height 381
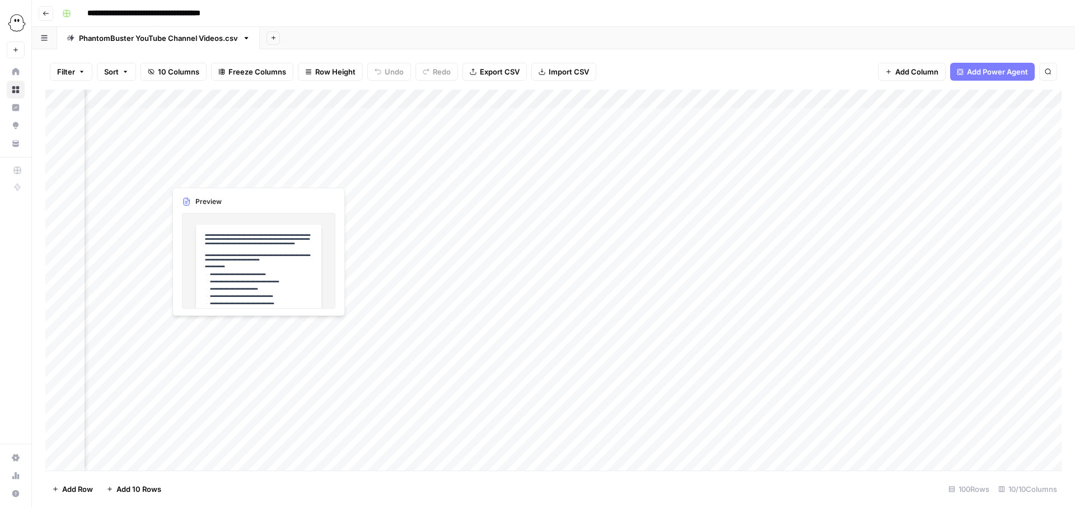
click at [270, 172] on div "Add Column" at bounding box center [553, 280] width 1016 height 381
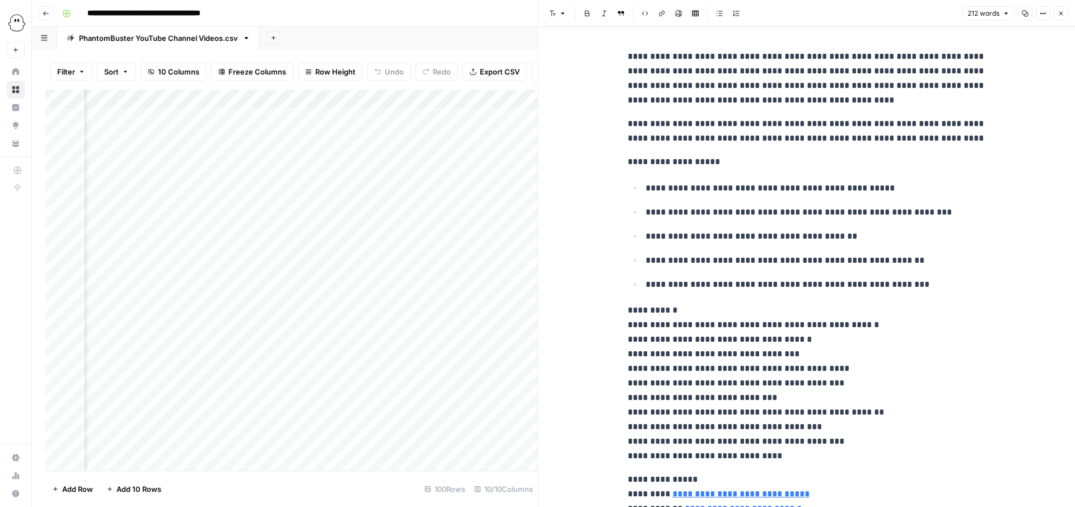
click at [1064, 17] on button "Close" at bounding box center [1060, 13] width 15 height 15
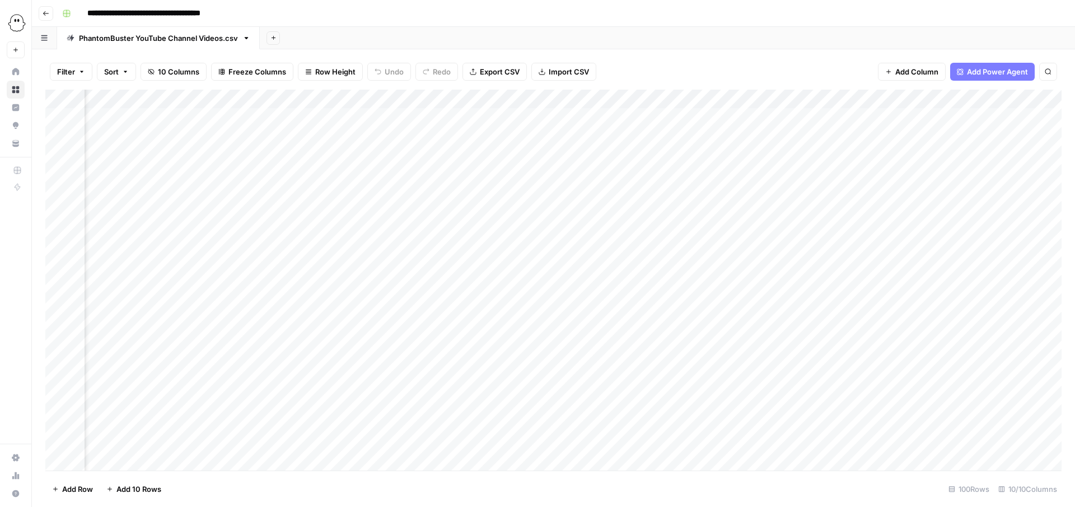
scroll to position [0, 455]
drag, startPoint x: 420, startPoint y: 95, endPoint x: 491, endPoint y: 93, distance: 71.1
click at [491, 93] on div "Add Column" at bounding box center [553, 280] width 1016 height 381
click at [987, 193] on div "Add Column" at bounding box center [553, 280] width 1016 height 381
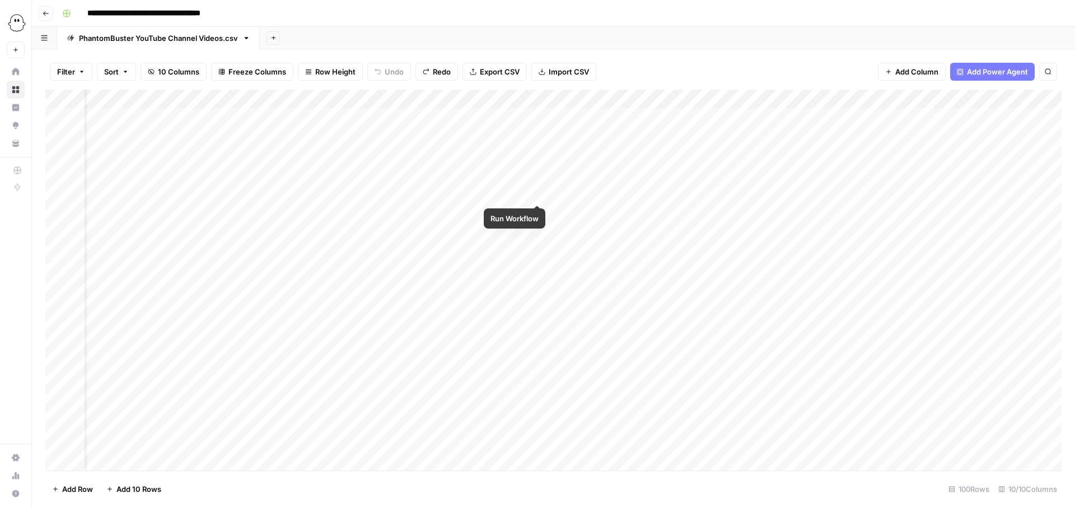
click at [536, 190] on div "Add Column" at bounding box center [553, 280] width 1016 height 381
click at [541, 211] on div "Add Column" at bounding box center [553, 280] width 1016 height 381
click at [538, 212] on div "Add Column" at bounding box center [553, 280] width 1016 height 381
click at [538, 231] on div "Add Column" at bounding box center [553, 280] width 1016 height 381
click at [538, 210] on div "Add Column" at bounding box center [553, 280] width 1016 height 381
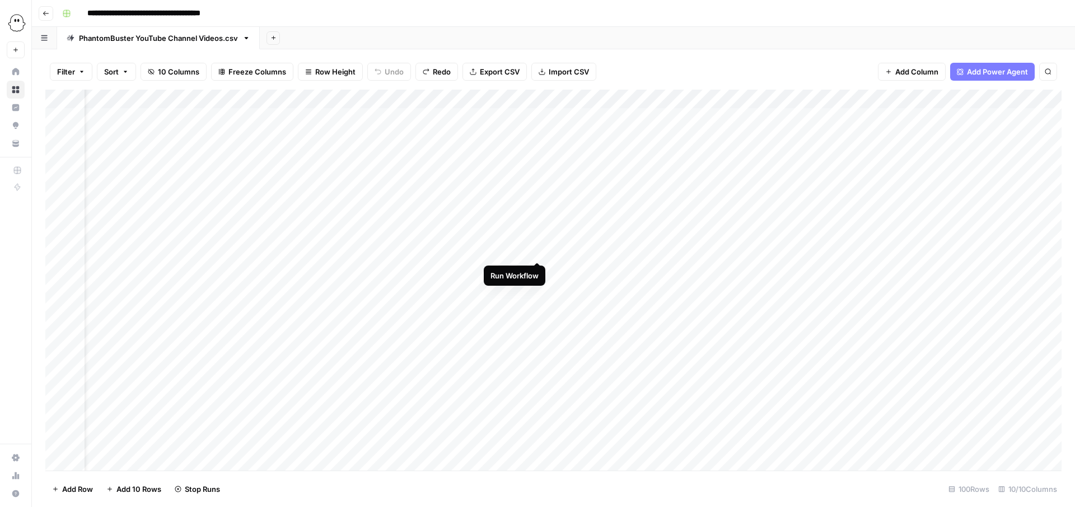
click at [537, 247] on div "Add Column" at bounding box center [553, 280] width 1016 height 381
click at [456, 266] on div "Add Column" at bounding box center [553, 280] width 1016 height 381
click at [387, 99] on div "Add Column" at bounding box center [553, 280] width 1016 height 381
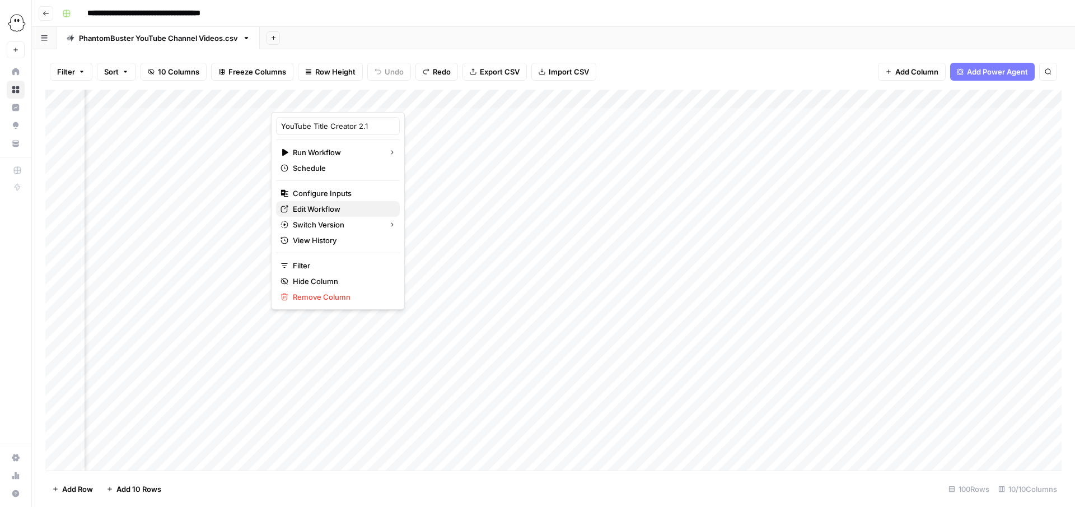
click at [329, 212] on span "Edit Workflow" at bounding box center [342, 208] width 98 height 11
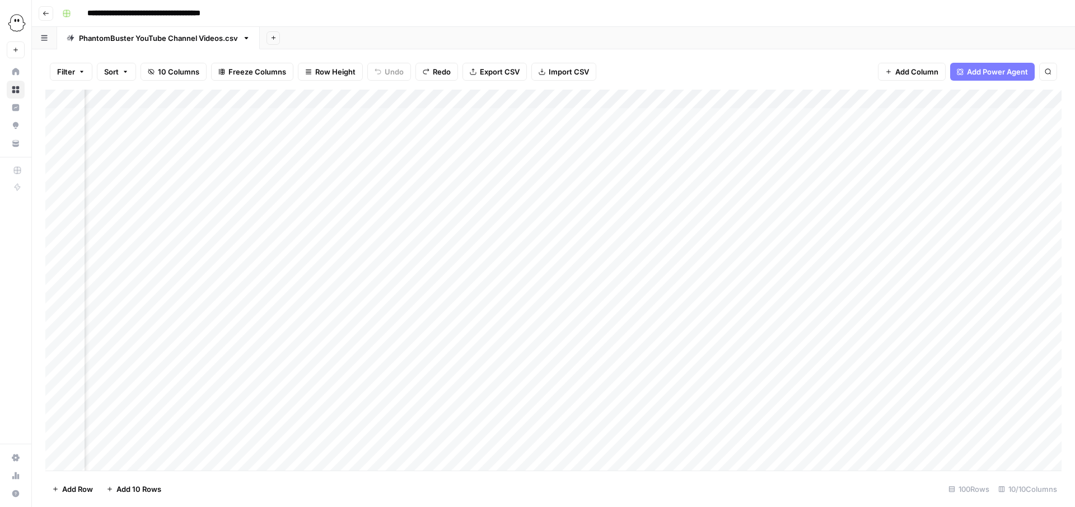
click at [44, 11] on icon "button" at bounding box center [46, 13] width 6 height 4
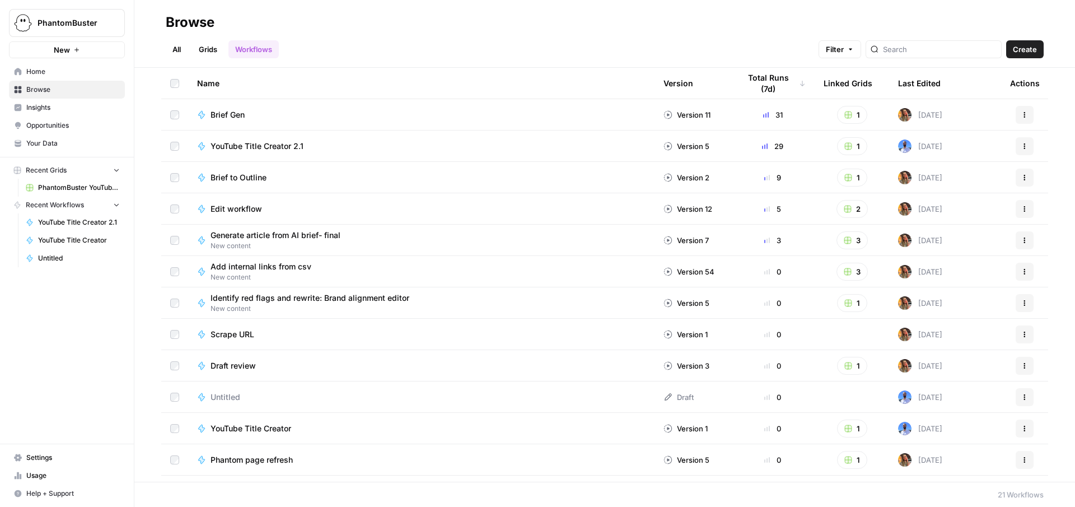
click at [209, 54] on link "Grids" at bounding box center [208, 49] width 32 height 18
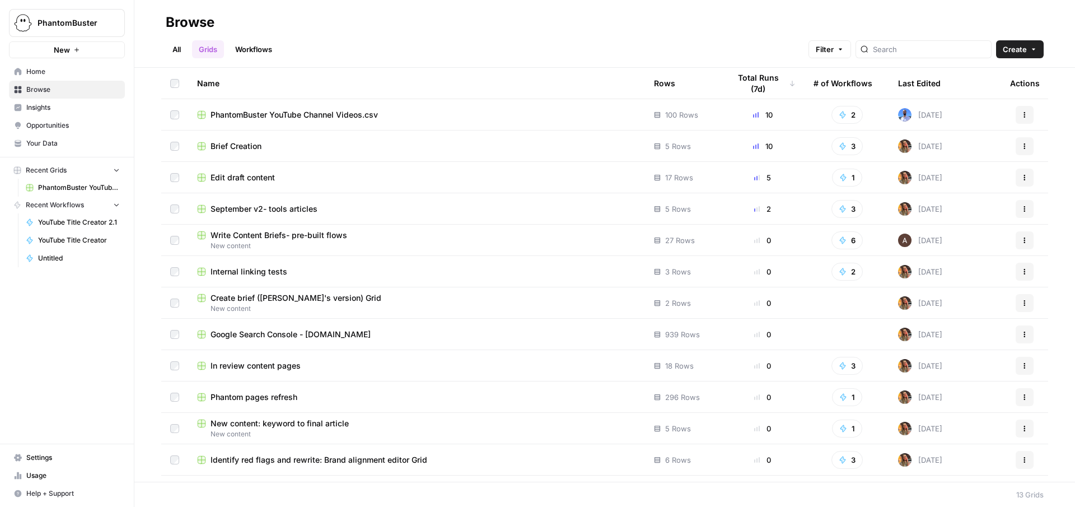
click at [249, 206] on span "September v2- tools articles" at bounding box center [263, 208] width 107 height 11
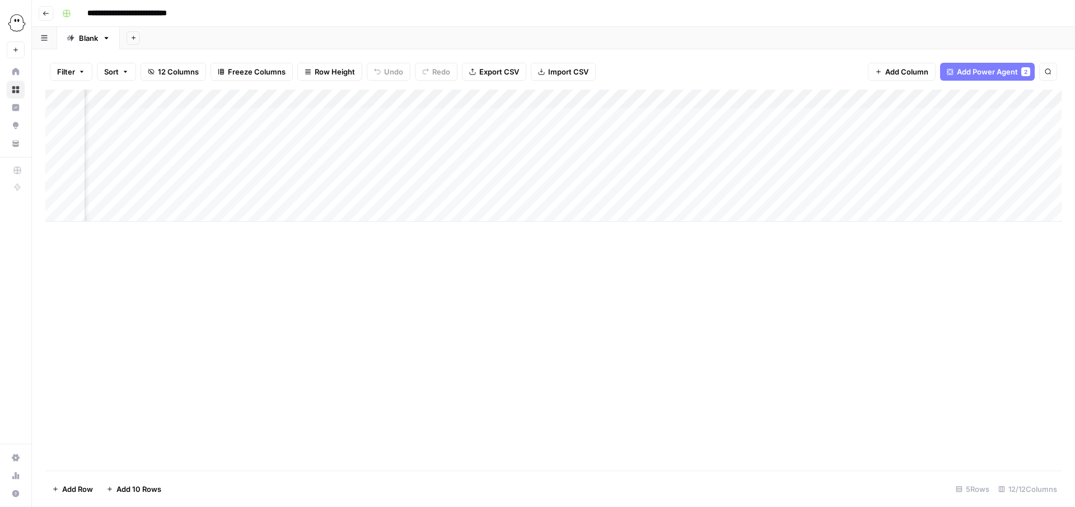
scroll to position [0, 151]
click at [684, 119] on div "Add Column" at bounding box center [553, 156] width 1016 height 132
click at [734, 116] on div "Add Column" at bounding box center [553, 156] width 1016 height 132
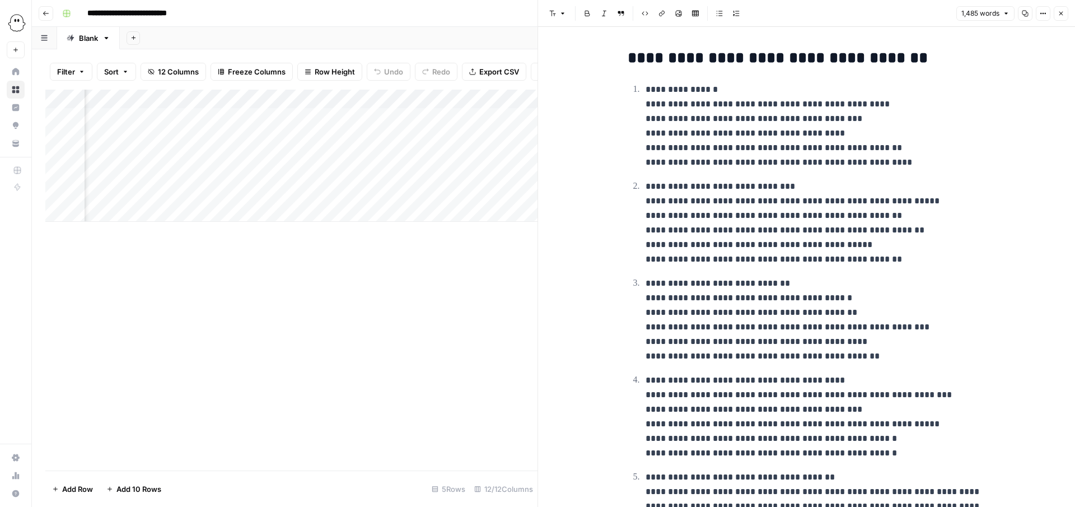
scroll to position [0, 101]
click at [1062, 12] on icon "button" at bounding box center [1060, 13] width 7 height 7
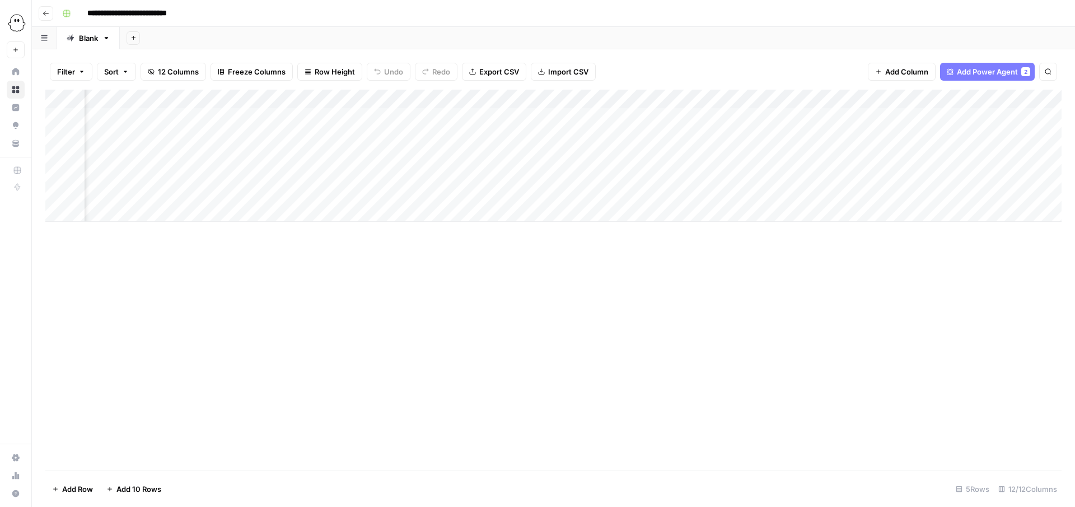
scroll to position [0, 233]
click at [707, 114] on div "Add Column" at bounding box center [553, 156] width 1016 height 132
click at [716, 116] on div "Add Column" at bounding box center [553, 156] width 1016 height 132
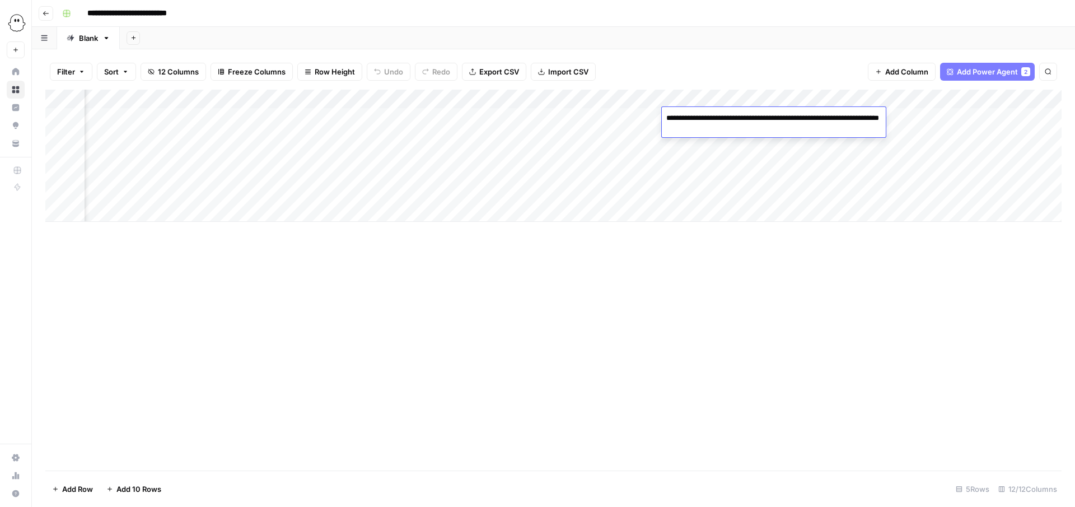
click at [716, 116] on textarea "**********" at bounding box center [774, 123] width 224 height 27
click at [589, 310] on div "Add Column" at bounding box center [553, 280] width 1016 height 381
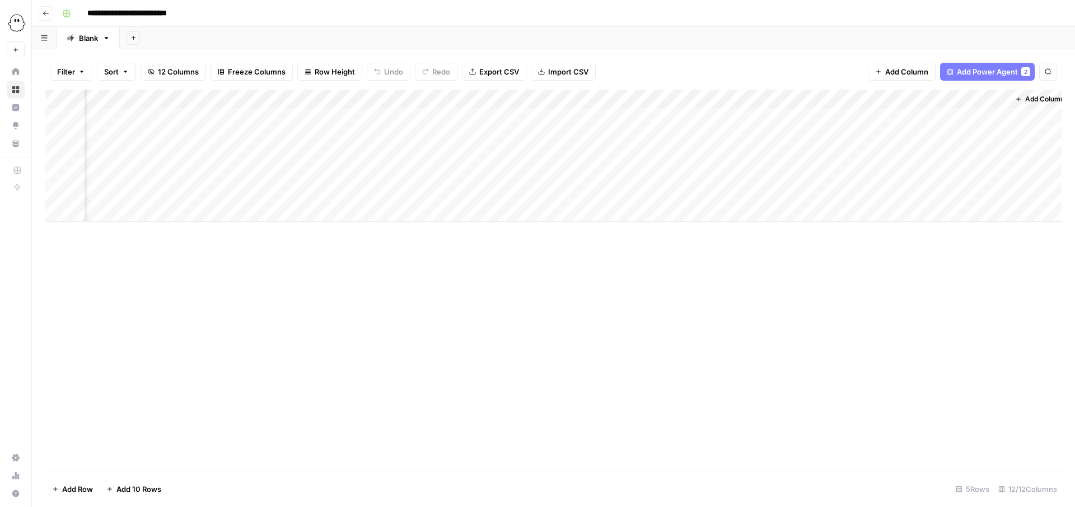
scroll to position [0, 501]
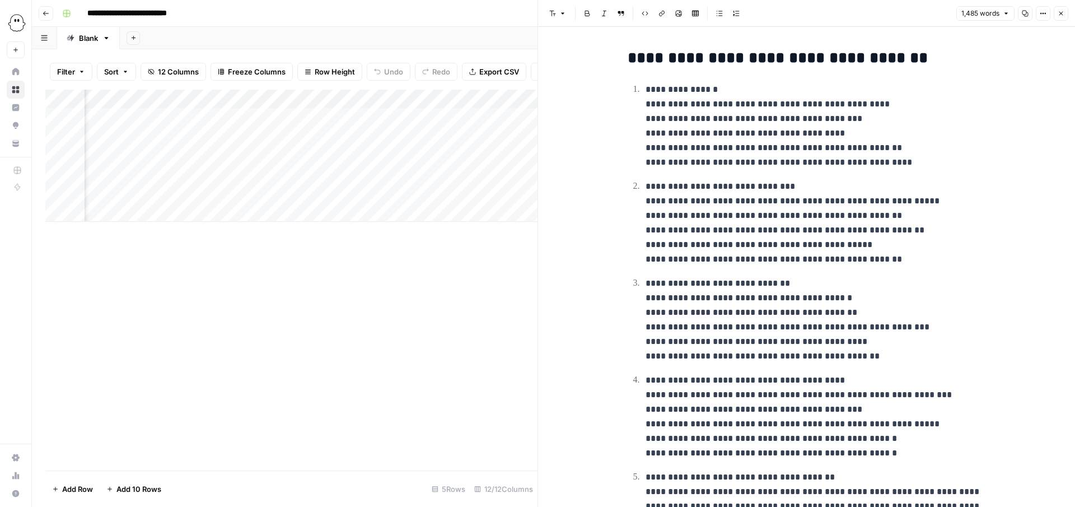
click at [1059, 12] on icon "button" at bounding box center [1060, 13] width 7 height 7
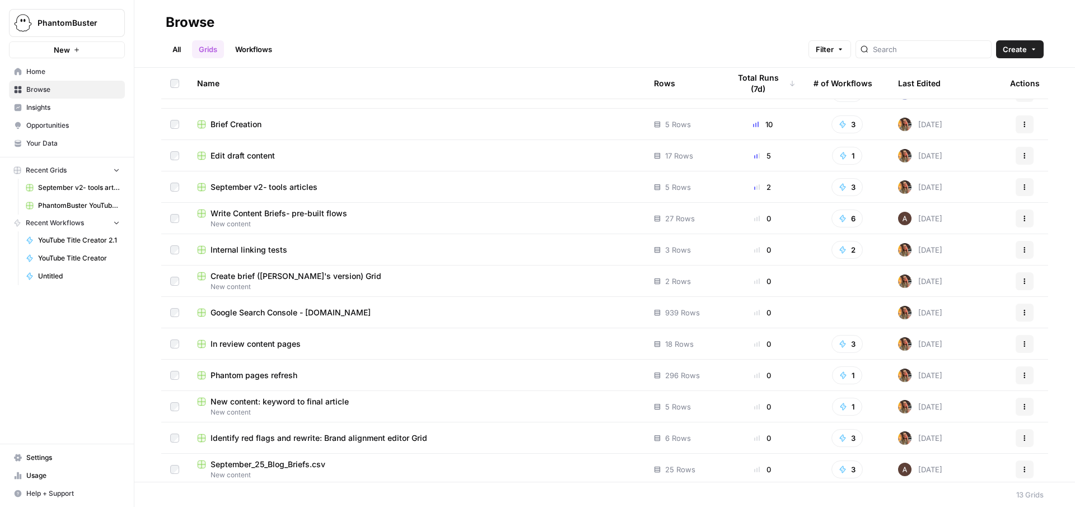
scroll to position [25, 0]
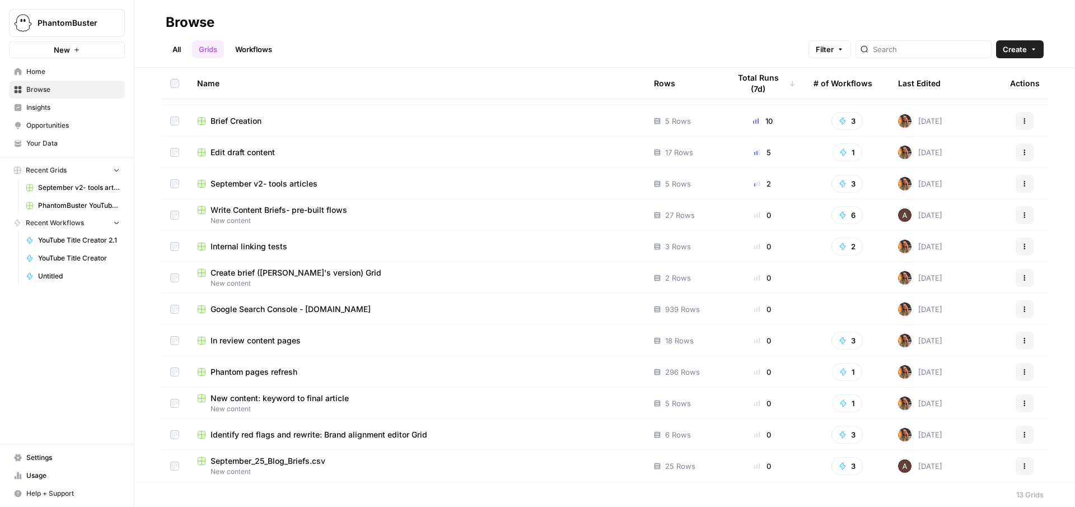
click at [311, 375] on div "Phantom pages refresh" at bounding box center [416, 371] width 439 height 11
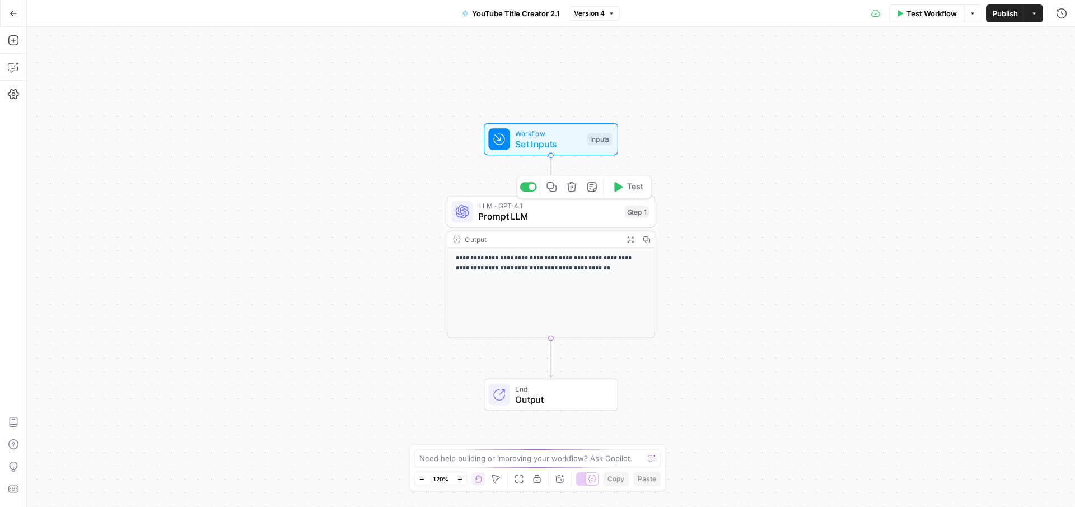
click at [580, 213] on span "Prompt LLM" at bounding box center [548, 216] width 141 height 13
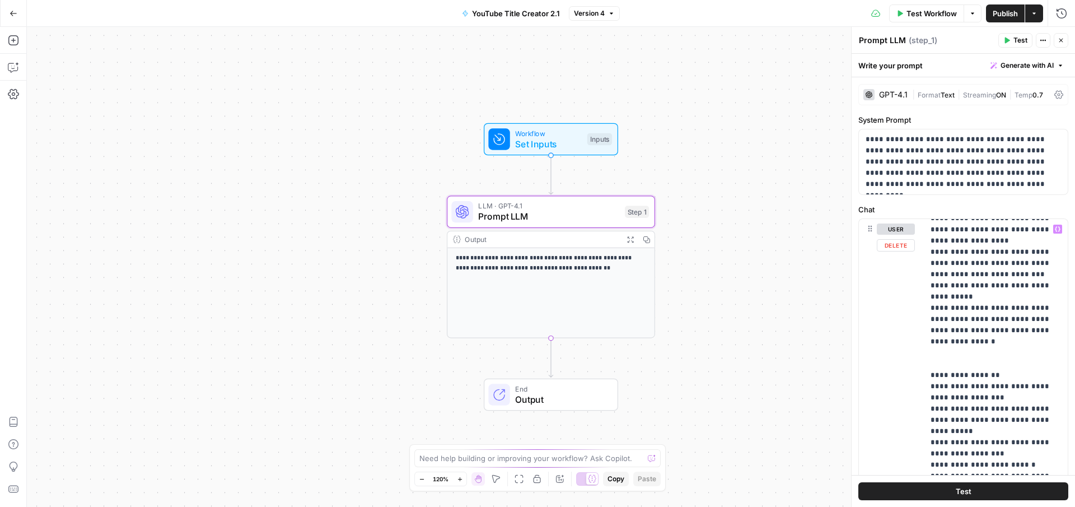
scroll to position [348, 0]
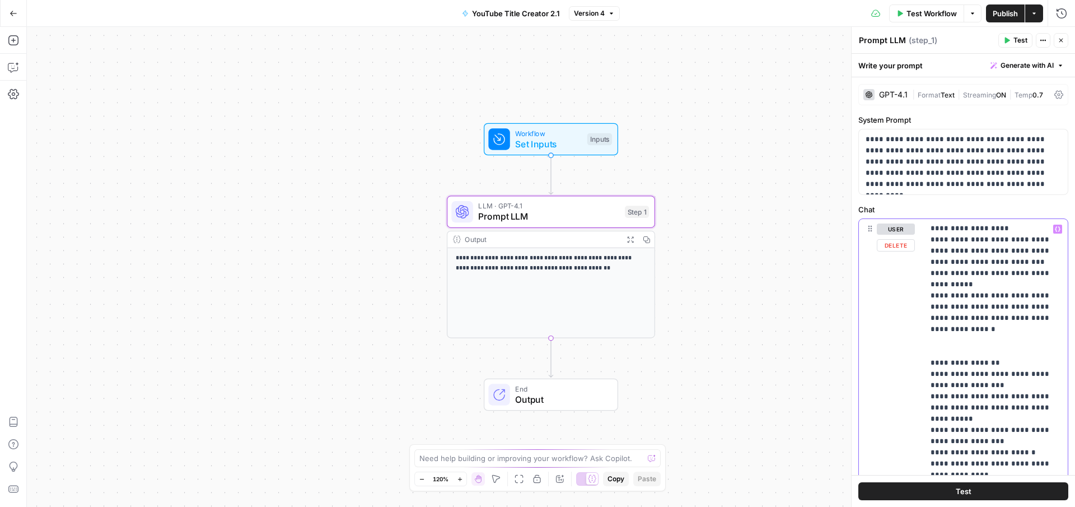
click at [973, 348] on p "**********" at bounding box center [995, 273] width 130 height 795
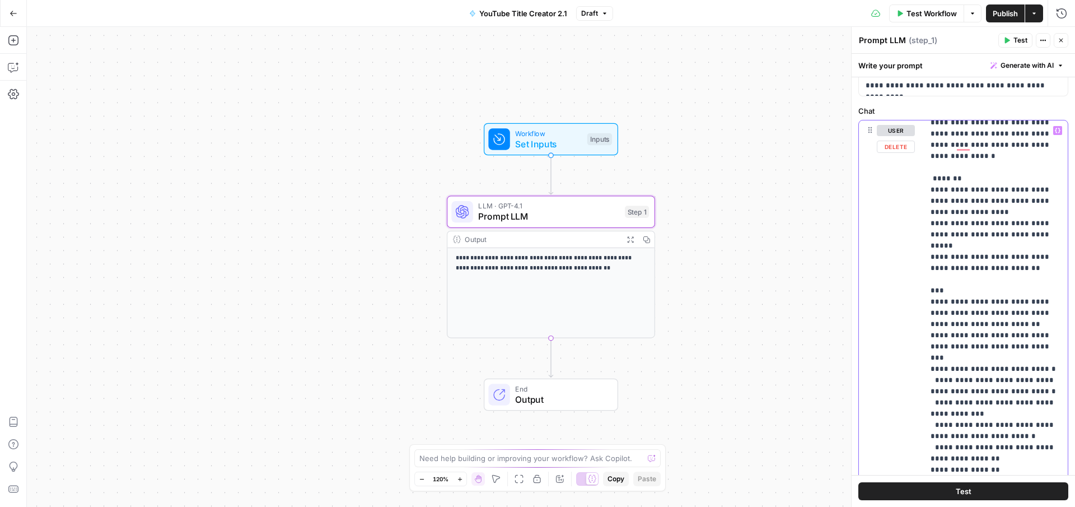
scroll to position [500, 0]
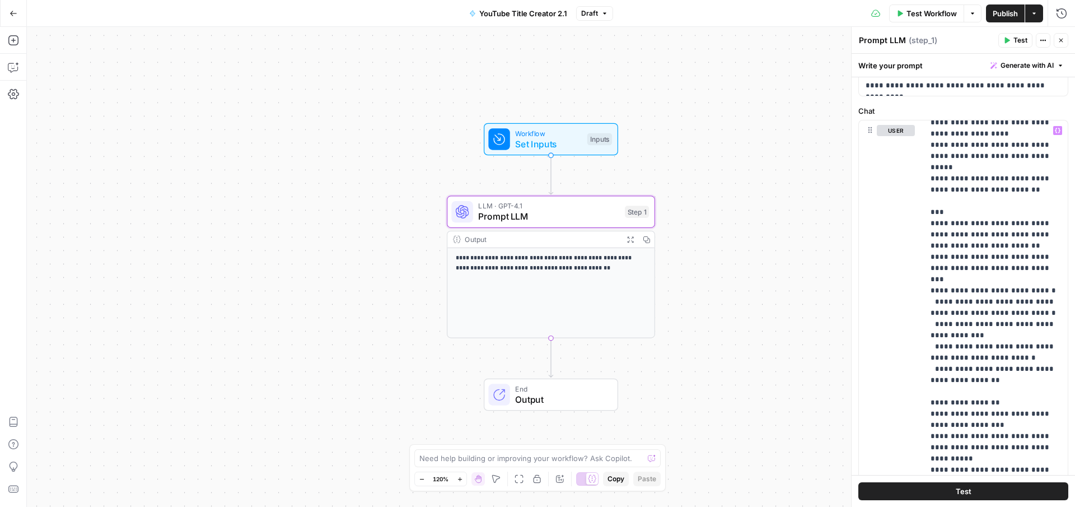
click at [973, 490] on button "Test" at bounding box center [963, 491] width 210 height 18
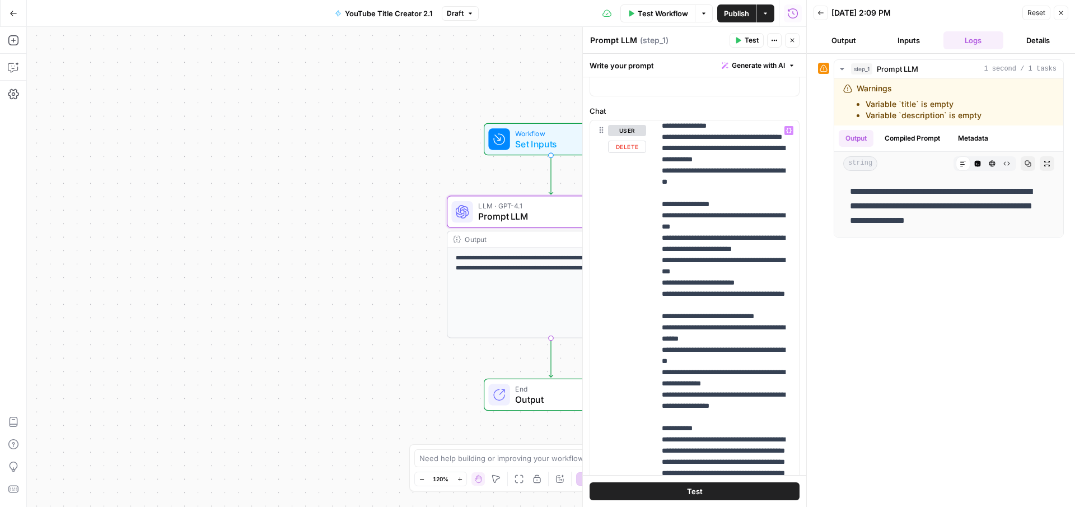
scroll to position [558, 0]
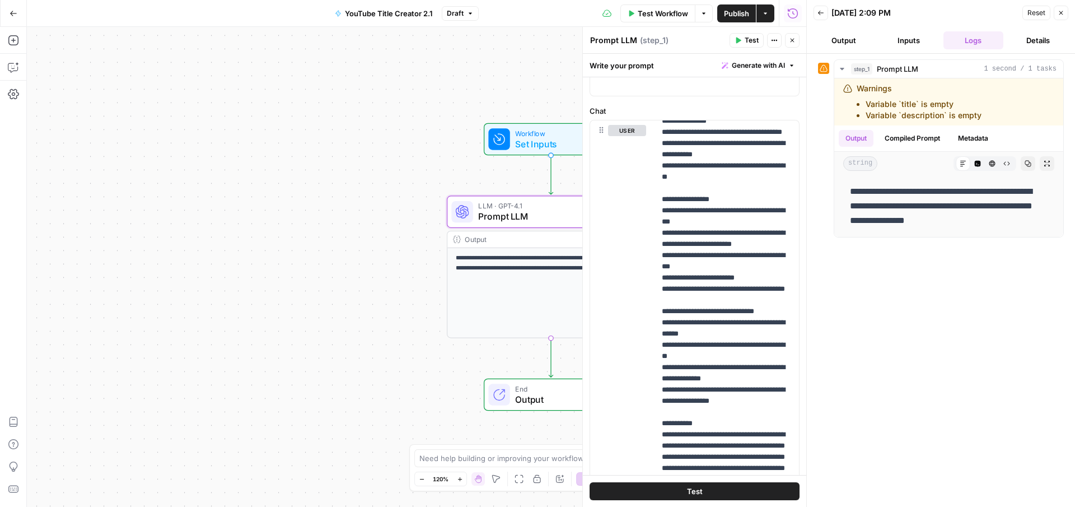
click at [732, 12] on span "Publish" at bounding box center [736, 13] width 25 height 11
click at [344, 11] on span "YouTube Title Creator 2.1" at bounding box center [382, 13] width 88 height 11
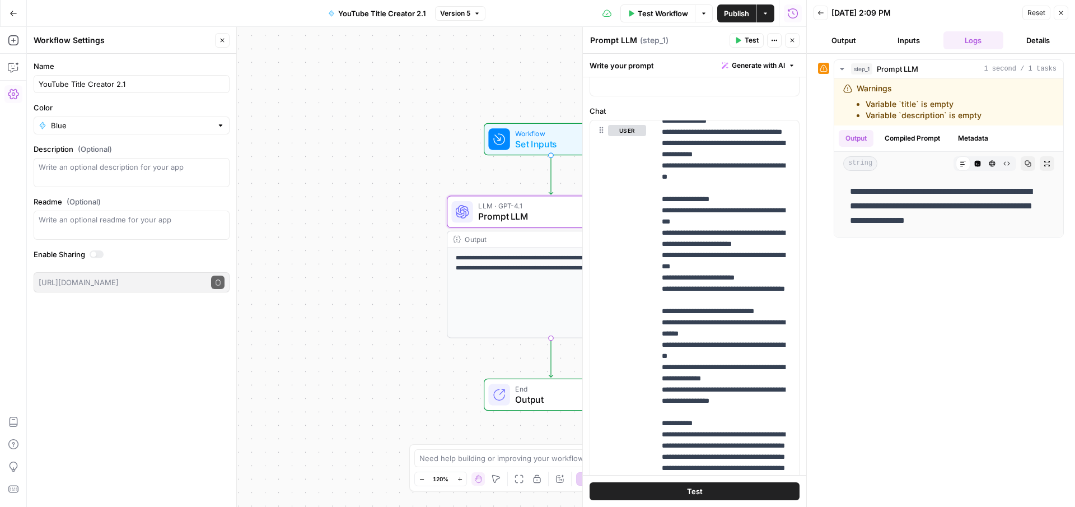
click at [13, 14] on icon "button" at bounding box center [14, 14] width 8 height 8
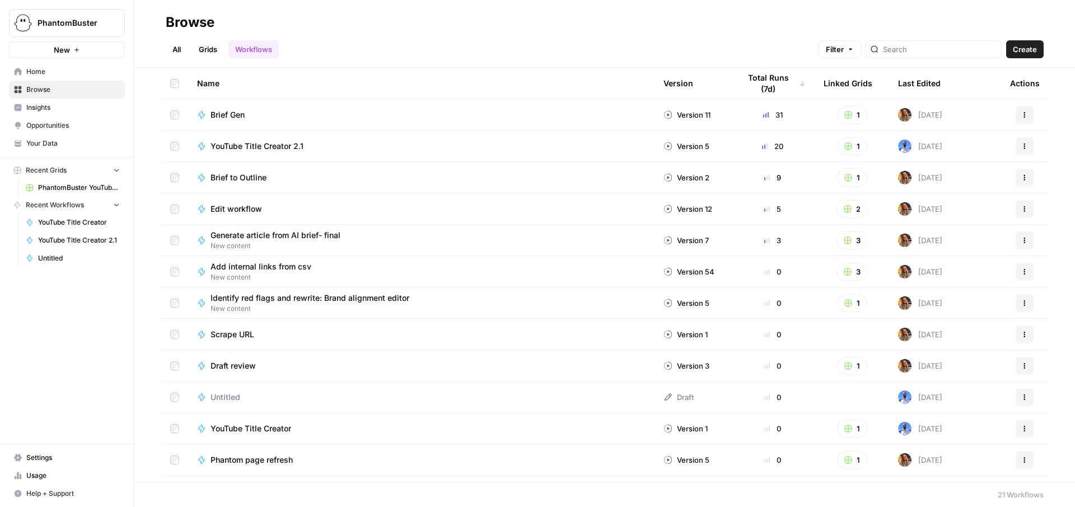
click at [68, 192] on span "PhantomBuster YouTube Channel Videos.csv" at bounding box center [79, 187] width 82 height 10
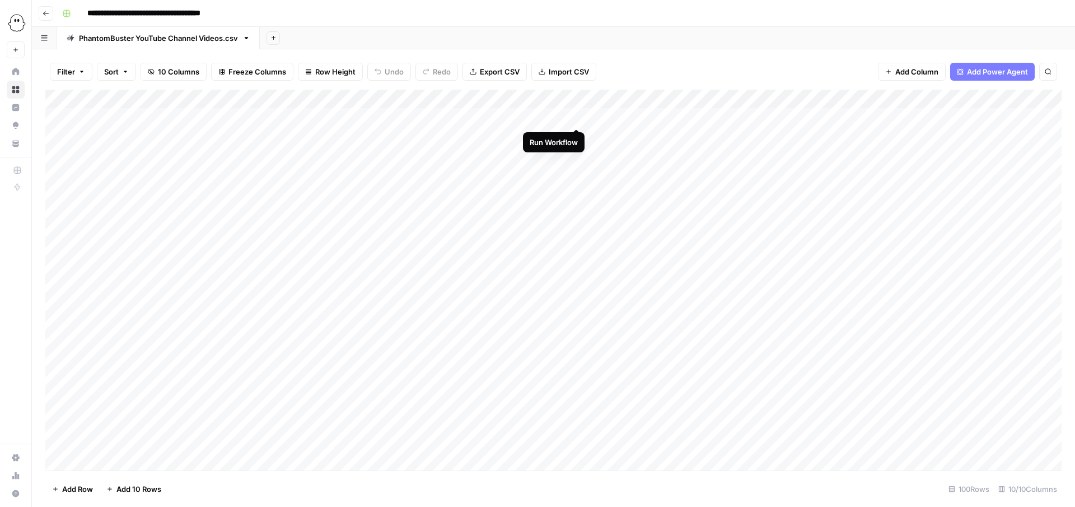
click at [578, 117] on div "Add Column" at bounding box center [553, 280] width 1016 height 381
click at [575, 134] on div "Add Column" at bounding box center [553, 280] width 1016 height 381
click at [575, 152] on div "Add Column" at bounding box center [553, 280] width 1016 height 381
click at [576, 171] on div "Add Column" at bounding box center [553, 280] width 1016 height 381
click at [576, 191] on div "Add Column" at bounding box center [553, 280] width 1016 height 381
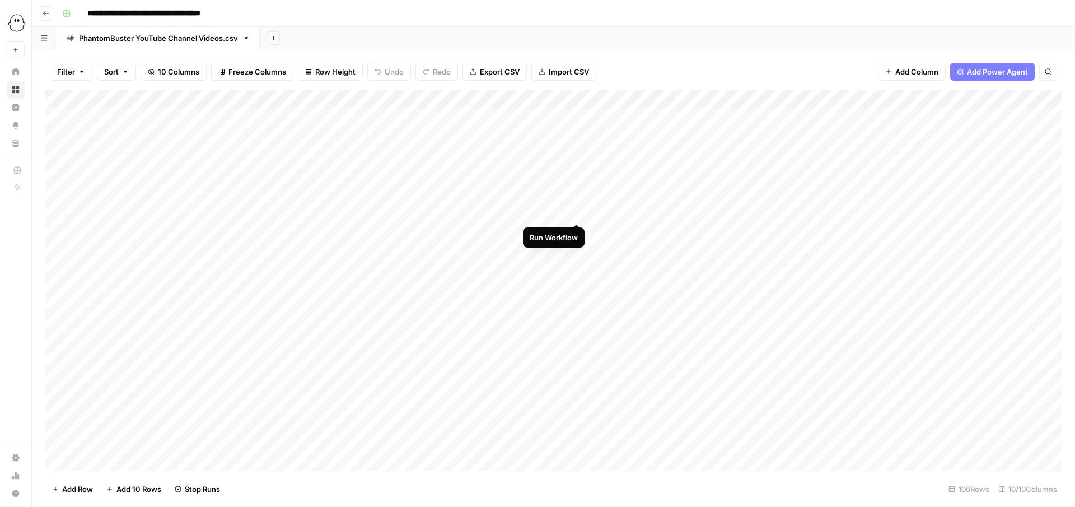
click at [578, 210] on div "Add Column" at bounding box center [553, 280] width 1016 height 381
click at [577, 231] on div "Add Column" at bounding box center [553, 280] width 1016 height 381
click at [576, 249] on div "Add Column" at bounding box center [553, 280] width 1016 height 381
click at [578, 268] on div "Add Column" at bounding box center [553, 280] width 1016 height 381
click at [224, 175] on div "Add Column" at bounding box center [553, 280] width 1016 height 381
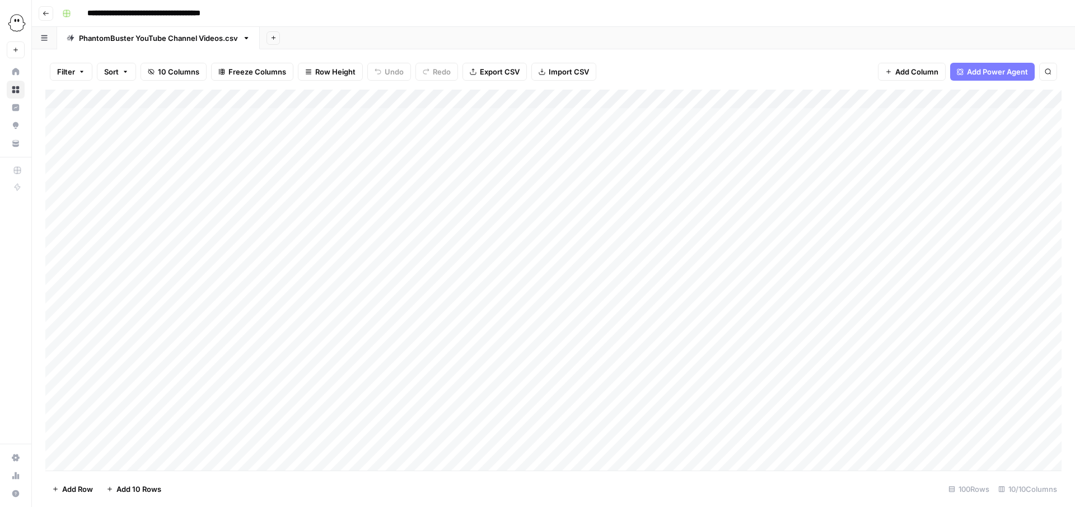
click at [276, 172] on div "Add Column" at bounding box center [553, 280] width 1016 height 381
click at [796, 98] on div "Add Column" at bounding box center [553, 280] width 1016 height 381
click at [522, 121] on input "Output" at bounding box center [533, 125] width 114 height 11
drag, startPoint x: 522, startPoint y: 121, endPoint x: 406, endPoint y: 121, distance: 115.9
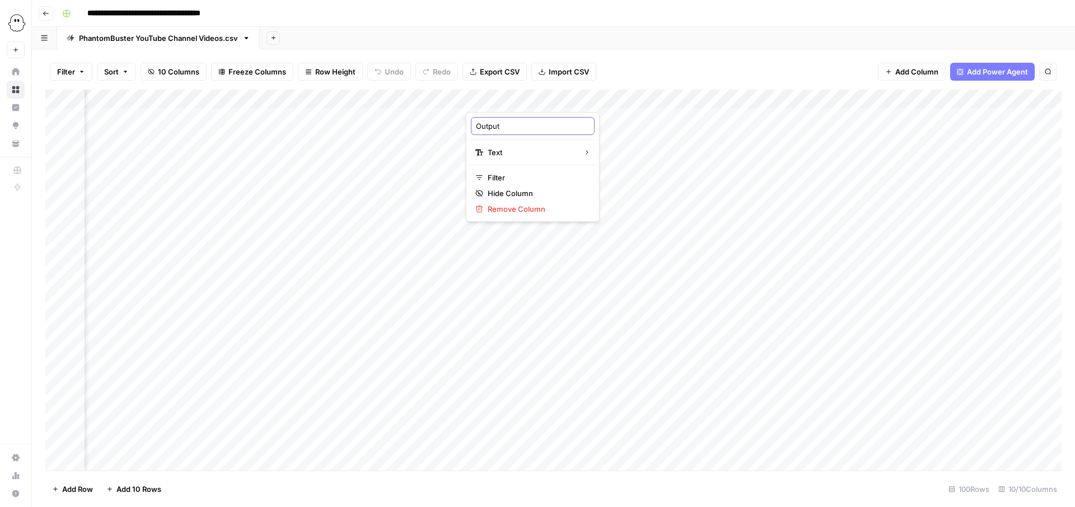
click at [406, 121] on body "**********" at bounding box center [537, 253] width 1075 height 507
type input "Optimized Titles"
click at [747, 143] on div "Add Column" at bounding box center [553, 280] width 1016 height 381
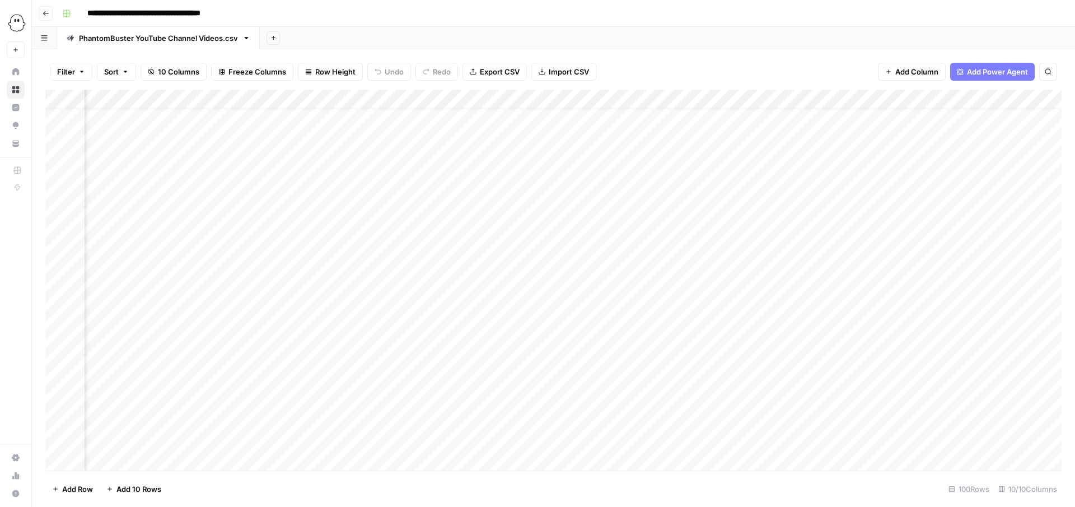
scroll to position [18, 0]
click at [215, 155] on div "Add Column" at bounding box center [553, 280] width 1016 height 381
click at [276, 154] on div "Add Column" at bounding box center [553, 280] width 1016 height 381
click at [68, 10] on icon "button" at bounding box center [67, 14] width 8 height 8
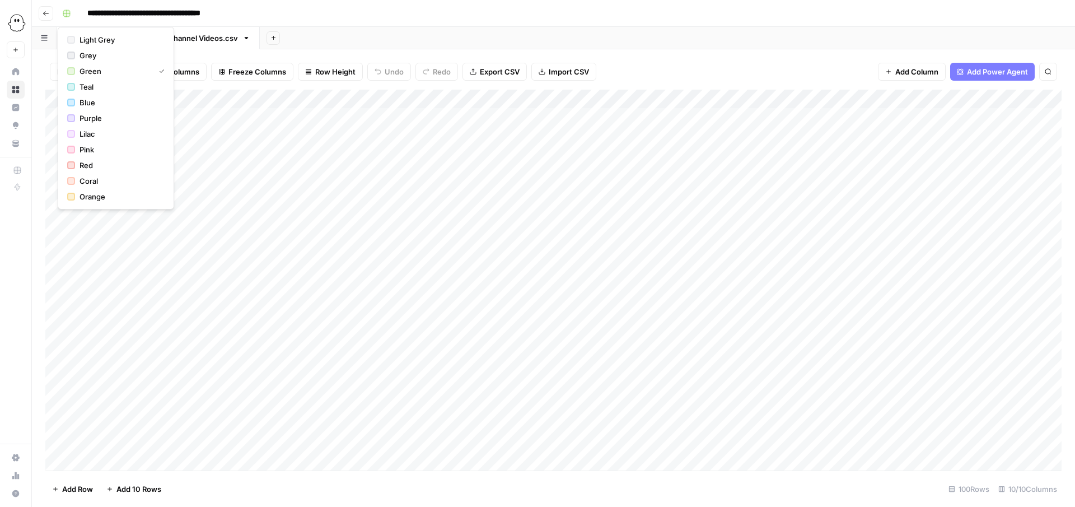
click at [96, 15] on input "**********" at bounding box center [172, 13] width 181 height 18
click at [110, 16] on input "**********" at bounding box center [172, 13] width 181 height 18
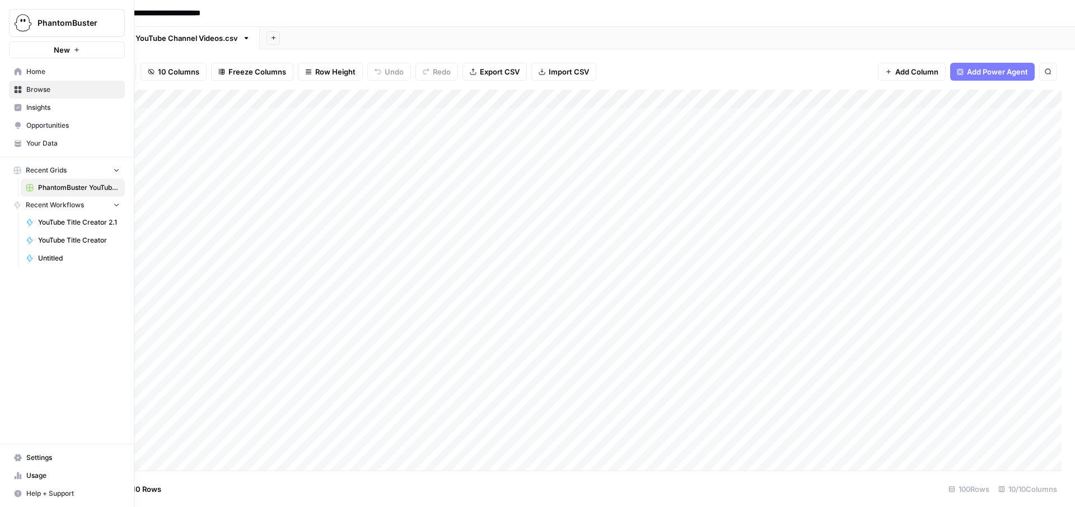
click at [52, 184] on span "PhantomBuster YouTube Channel Videos.csv" at bounding box center [79, 187] width 82 height 10
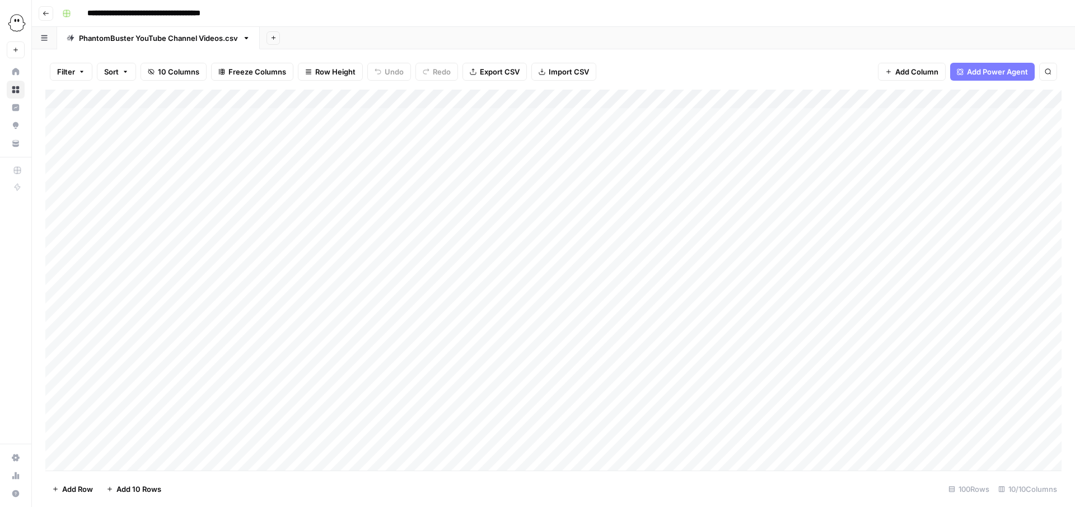
click at [44, 13] on icon "button" at bounding box center [46, 13] width 7 height 7
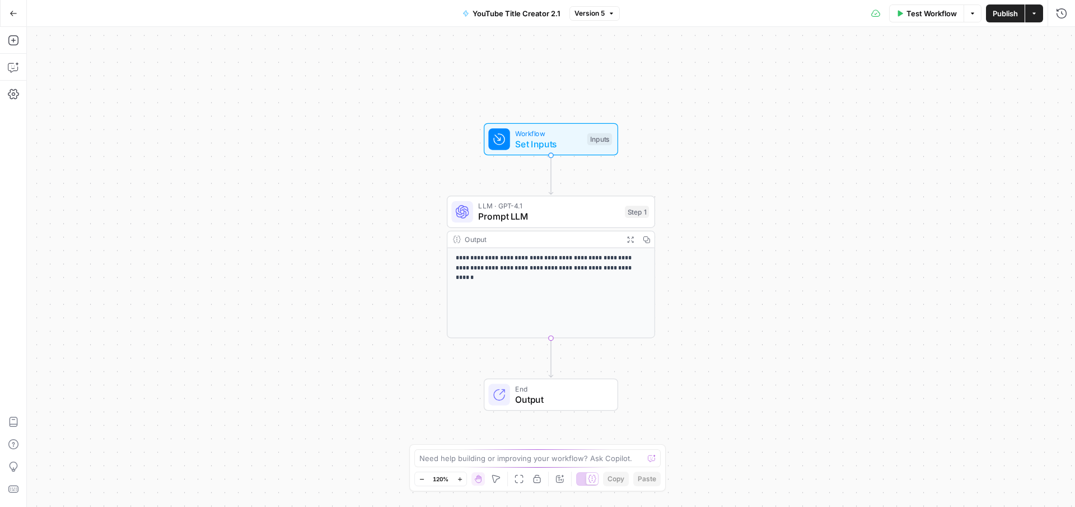
click at [12, 16] on icon "button" at bounding box center [14, 14] width 8 height 8
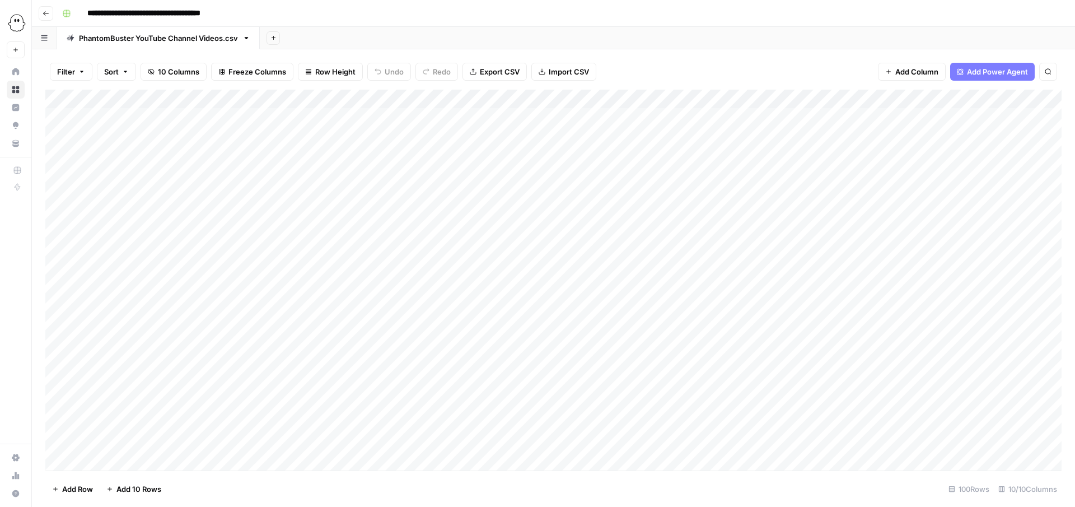
click at [46, 4] on header "**********" at bounding box center [553, 13] width 1043 height 27
click at [46, 17] on button "Go back" at bounding box center [46, 13] width 15 height 15
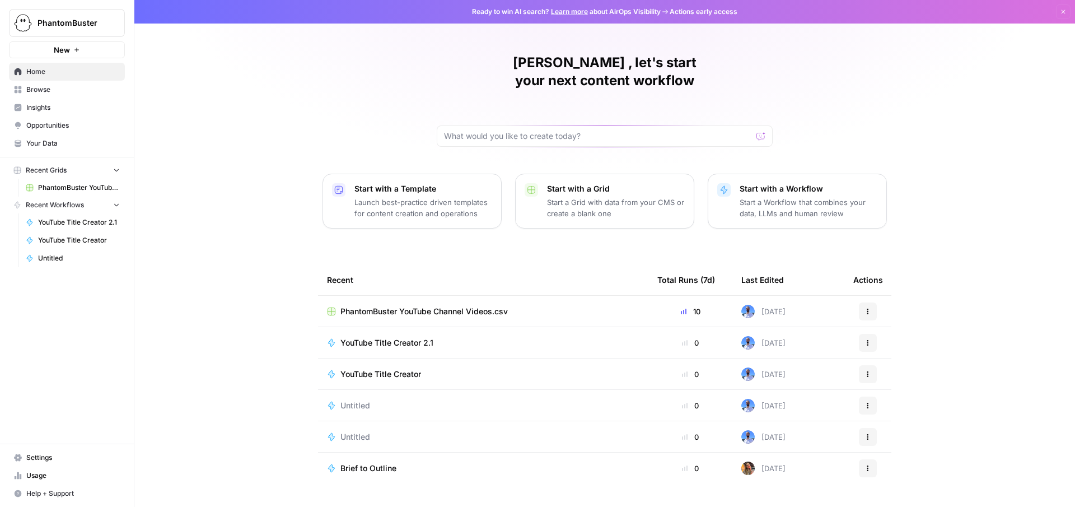
click at [583, 183] on p "Start with a Grid" at bounding box center [616, 188] width 138 height 11
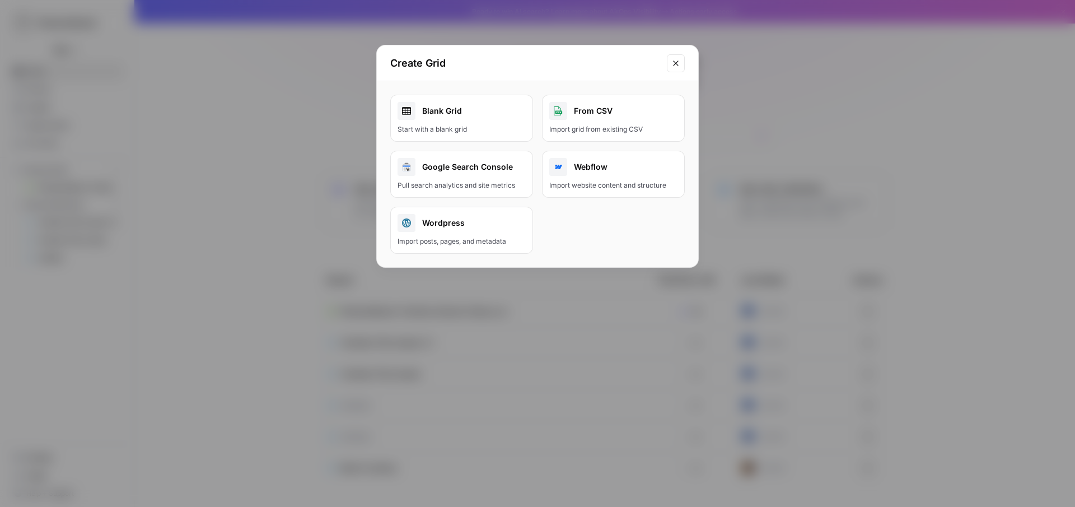
click at [578, 110] on div "From CSV" at bounding box center [613, 111] width 128 height 18
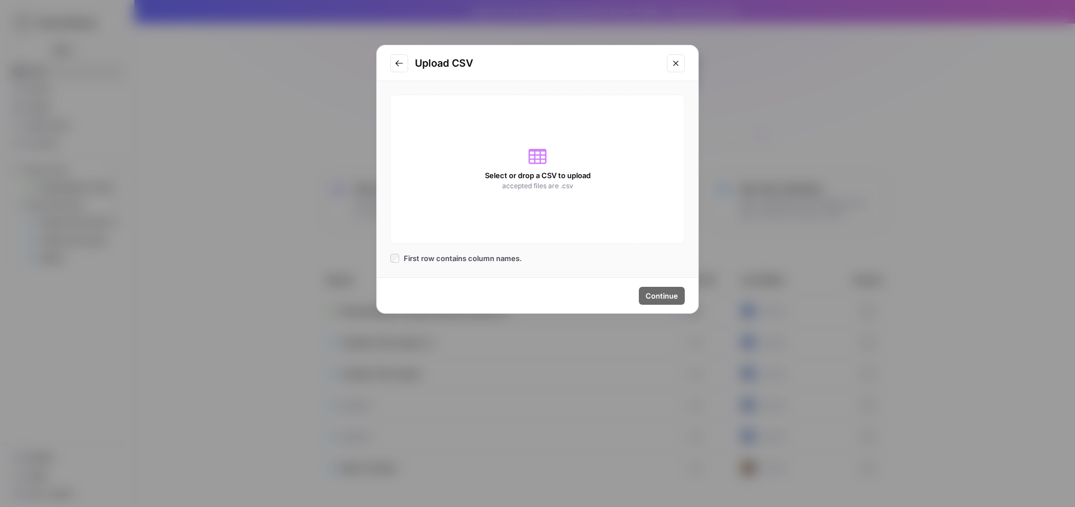
click at [522, 154] on div "Select or drop a CSV to upload accepted files are .csv" at bounding box center [537, 169] width 294 height 149
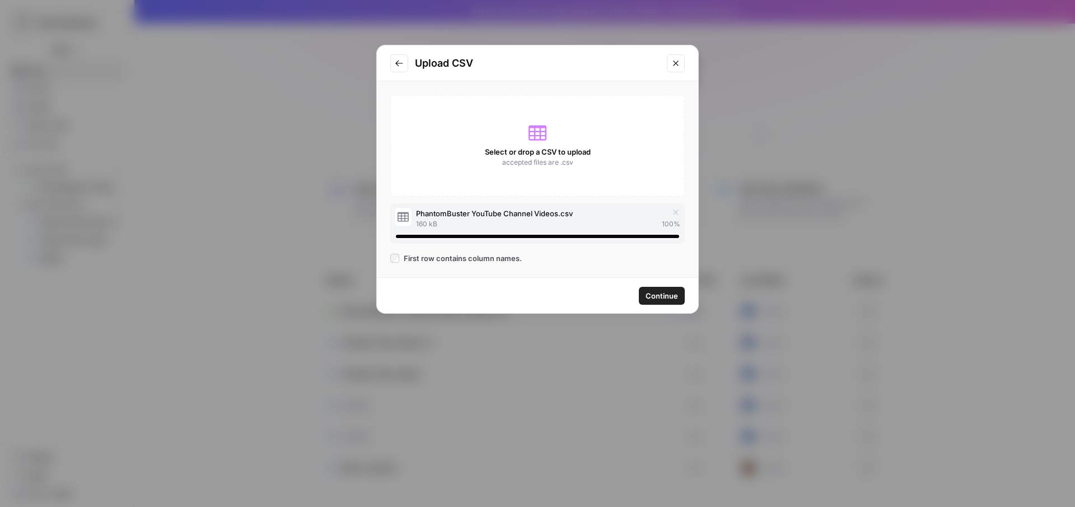
click at [669, 290] on span "Continue" at bounding box center [661, 295] width 32 height 11
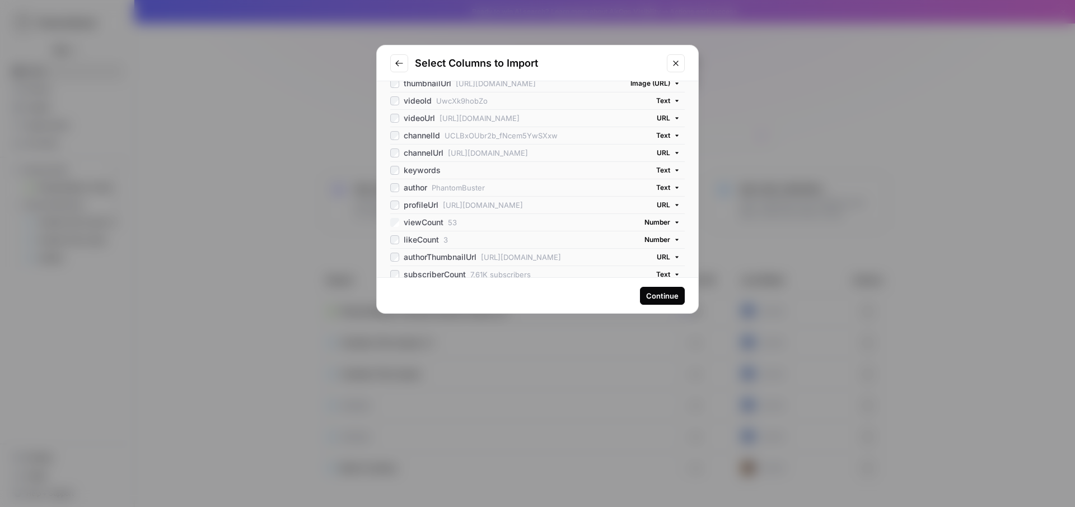
scroll to position [91, 0]
click at [393, 234] on div "likeCount" at bounding box center [414, 238] width 49 height 11
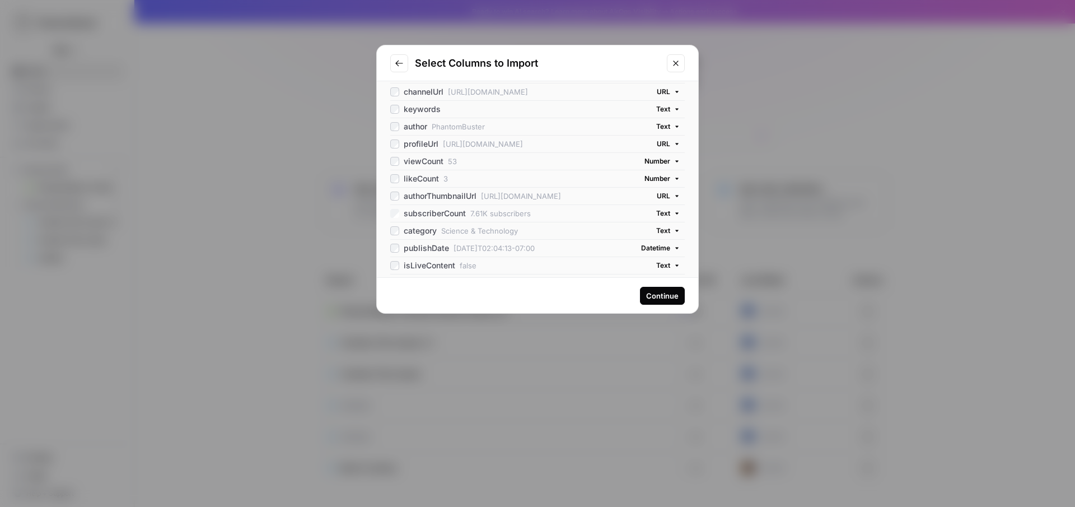
scroll to position [159, 0]
click at [399, 259] on div "isLiveContent" at bounding box center [422, 257] width 65 height 11
click at [396, 263] on div "timestamp" at bounding box center [416, 268] width 53 height 11
click at [656, 301] on button "Continue" at bounding box center [662, 296] width 45 height 18
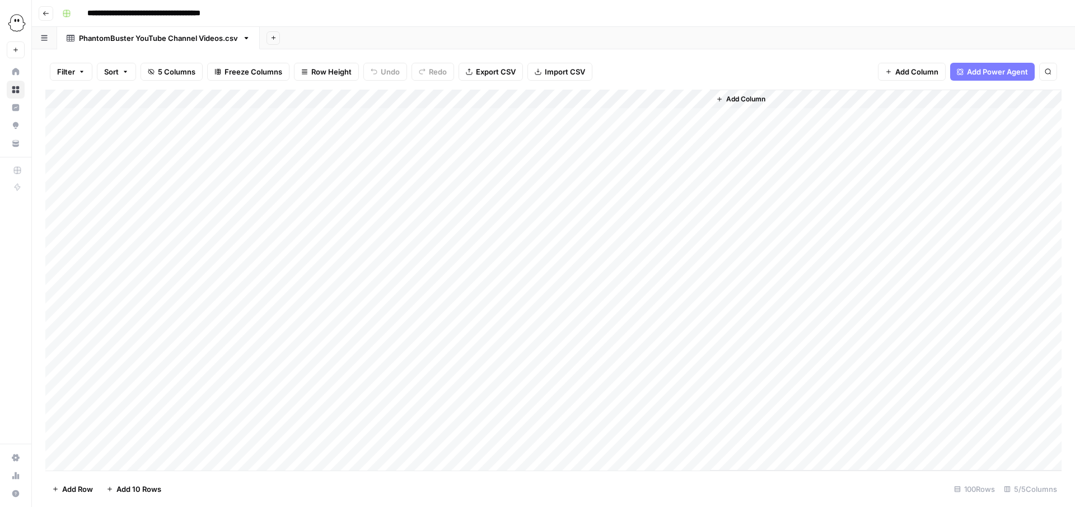
click at [430, 115] on div "Add Column" at bounding box center [553, 280] width 1016 height 381
click at [694, 53] on div "Filter Sort 5 Columns Freeze Columns Row Height Undo Redo Export CSV Import CSV…" at bounding box center [553, 277] width 1043 height 457
click at [885, 71] on icon "button" at bounding box center [888, 71] width 7 height 7
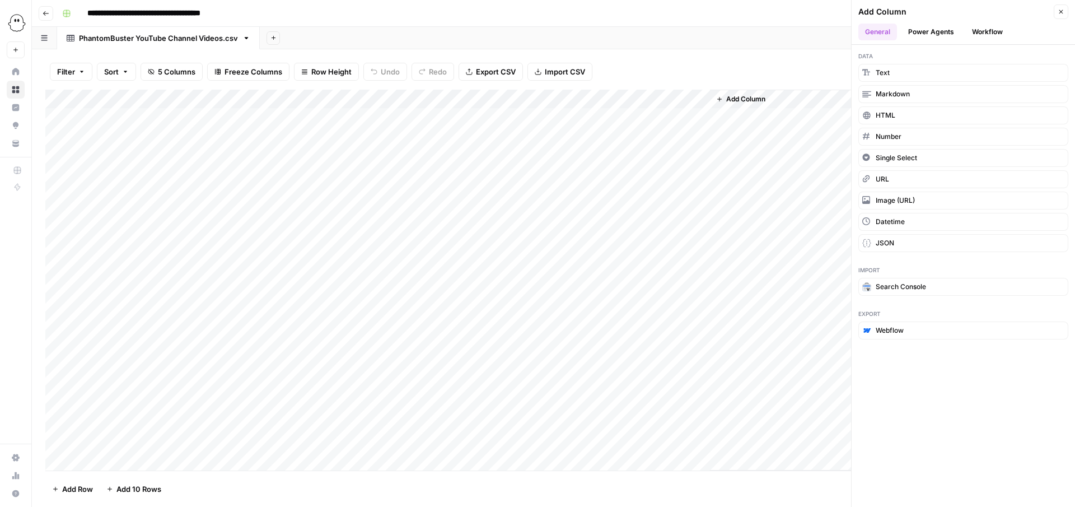
click at [793, 57] on div "Filter Sort 5 Columns Freeze Columns Row Height Undo Redo Export CSV Import CSV…" at bounding box center [553, 72] width 1016 height 36
click at [924, 32] on button "Power Agents" at bounding box center [930, 32] width 59 height 17
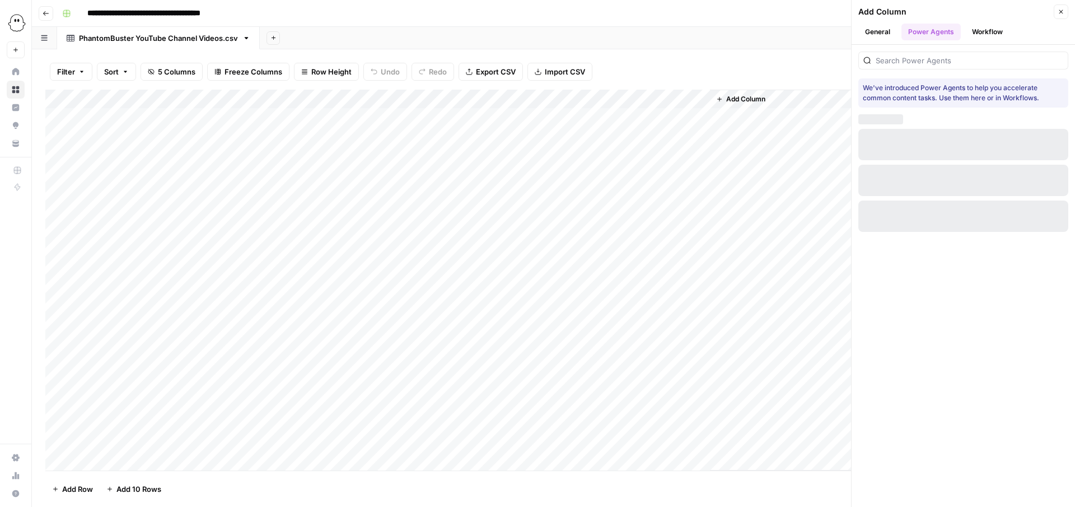
click at [976, 27] on button "Workflow" at bounding box center [987, 32] width 44 height 17
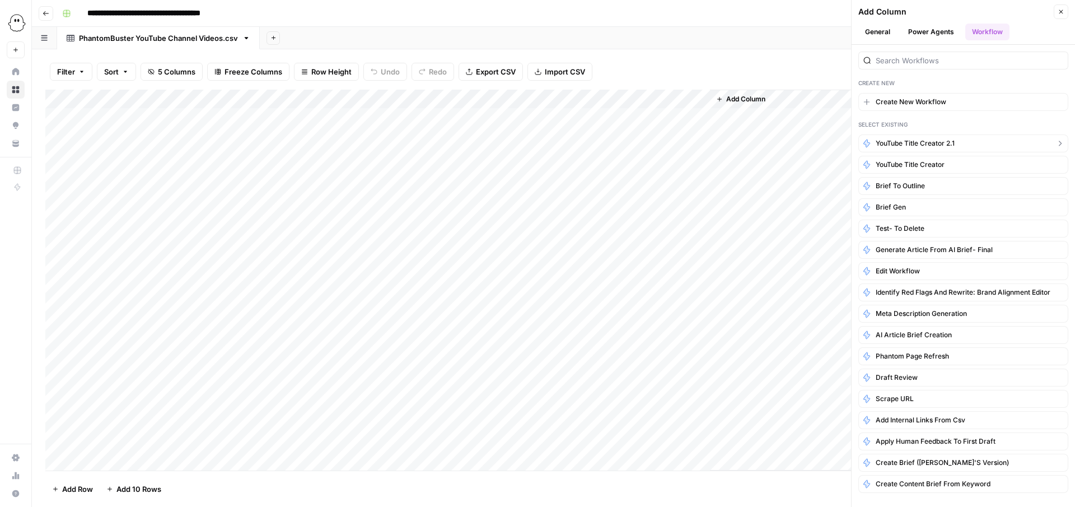
click at [887, 144] on span "YouTube Title Creator 2.1" at bounding box center [914, 143] width 79 height 10
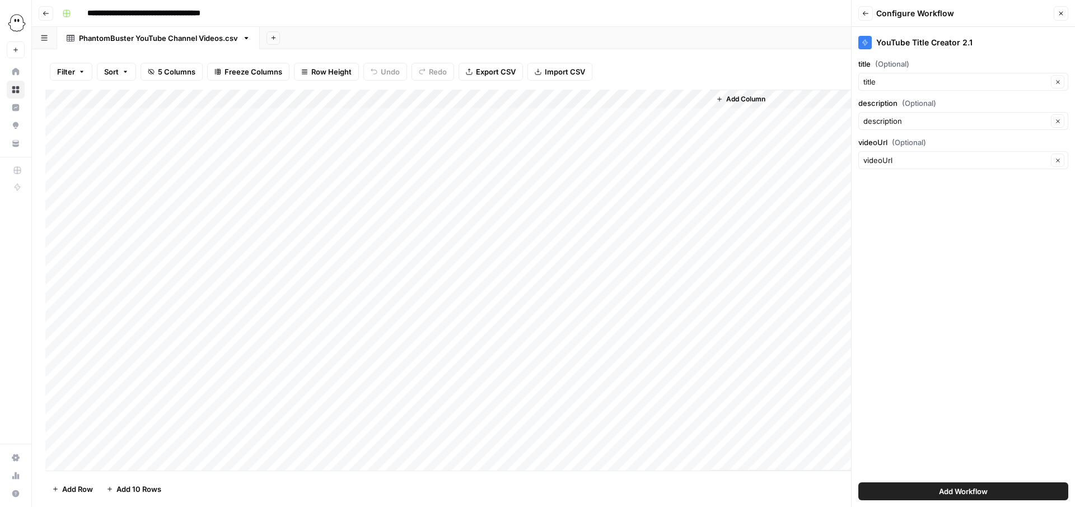
click at [923, 61] on label "title (Optional)" at bounding box center [963, 63] width 210 height 11
click at [923, 76] on input "title" at bounding box center [955, 81] width 184 height 11
type input "title"
click at [948, 240] on div "YouTube Title Creator 2.1 title (Optional) title Clear description (Optional) d…" at bounding box center [962, 267] width 223 height 480
click at [911, 202] on div "YouTube Title Creator 2.1 title (Optional) title Clear description (Optional) d…" at bounding box center [962, 267] width 223 height 480
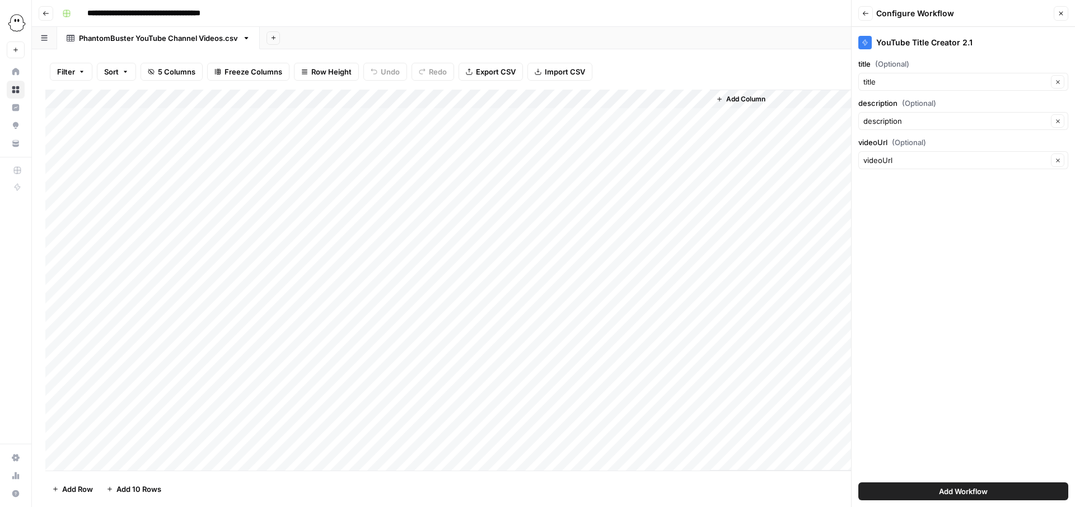
click at [790, 41] on div "Add Sheet" at bounding box center [667, 38] width 815 height 22
click at [1060, 8] on button "Close" at bounding box center [1060, 13] width 15 height 15
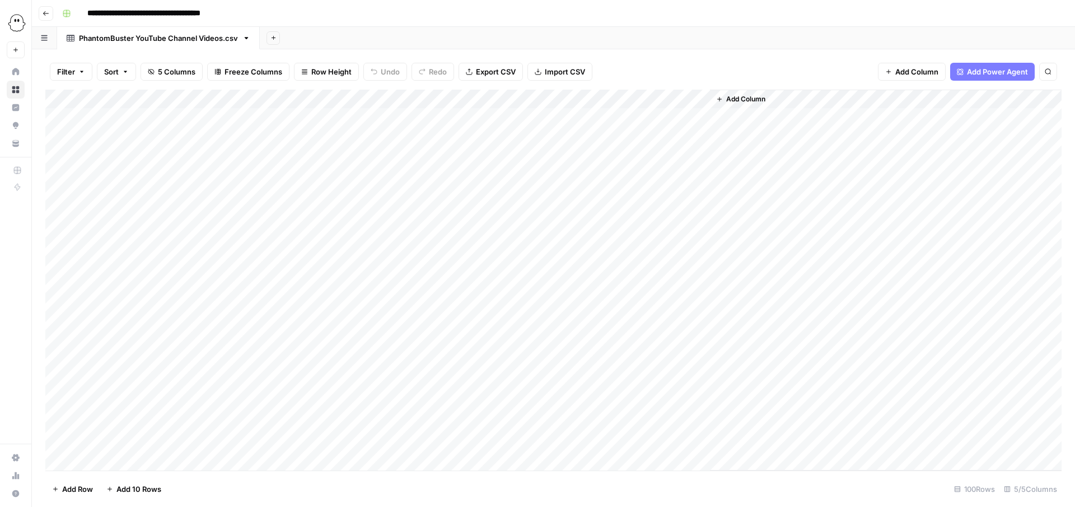
click at [737, 103] on span "Add Column" at bounding box center [745, 99] width 39 height 10
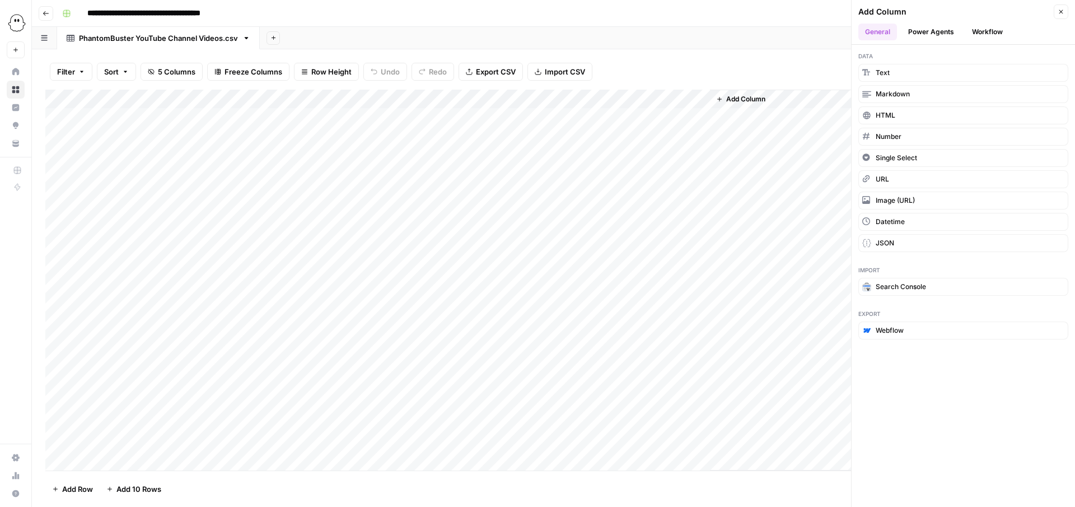
click at [994, 34] on button "Workflow" at bounding box center [987, 32] width 44 height 17
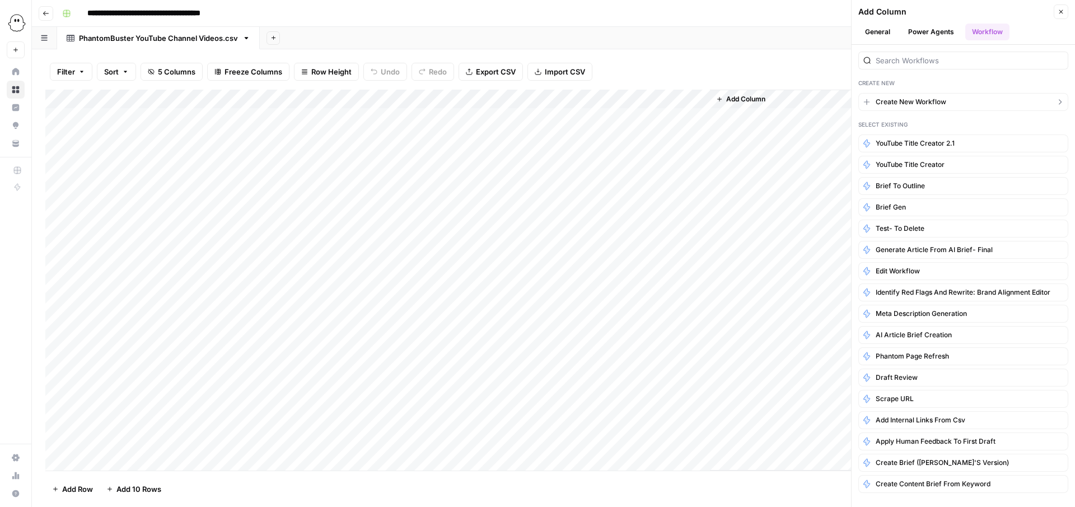
click at [899, 101] on span "Create New Workflow" at bounding box center [910, 102] width 71 height 10
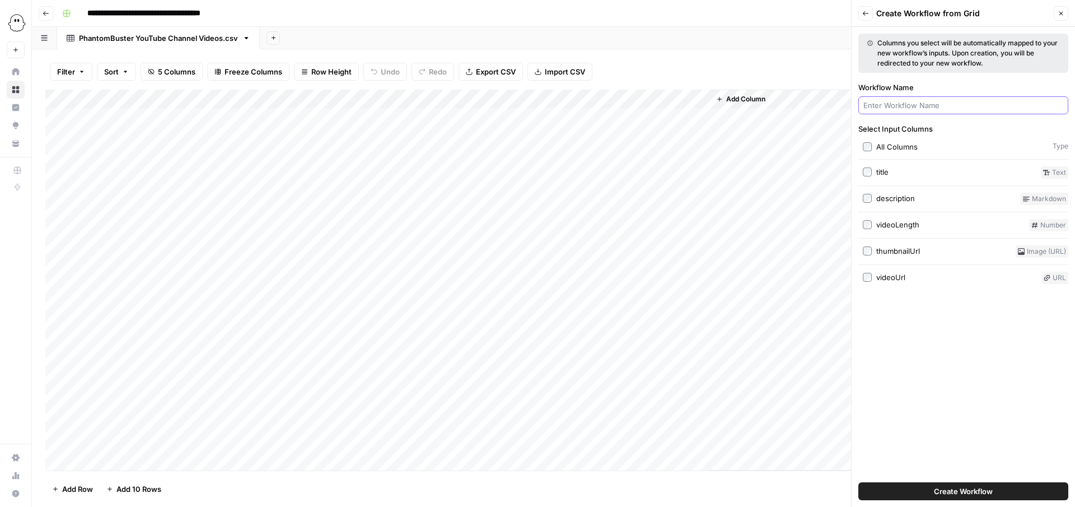
click at [888, 110] on input "Workflow Name" at bounding box center [963, 105] width 200 height 11
type input "Y"
type input "Title Optimizer YouTube"
click at [932, 498] on button "Create Workflow" at bounding box center [963, 491] width 210 height 18
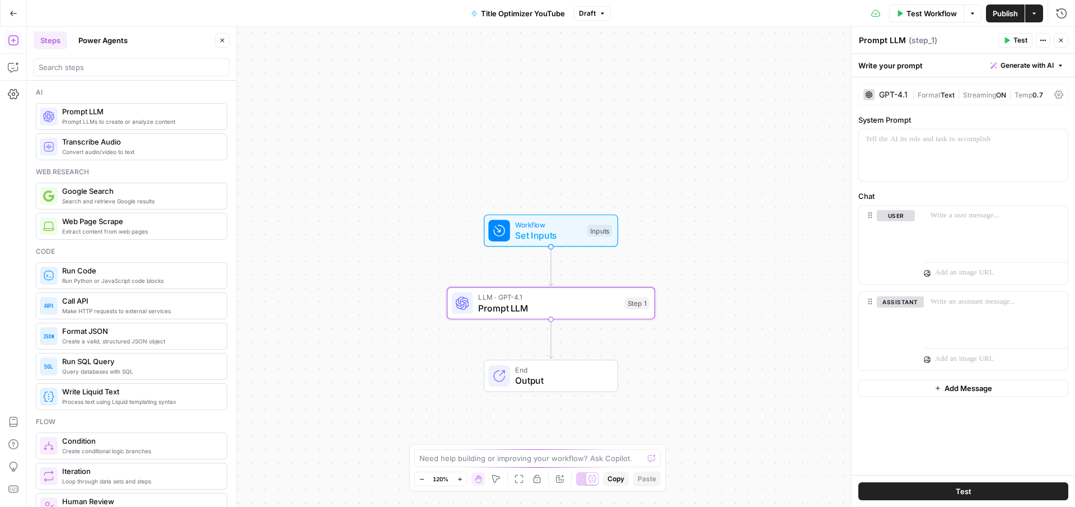
click at [1020, 69] on span "Generate with AI" at bounding box center [1026, 65] width 53 height 10
click at [1001, 93] on span "Generate" at bounding box center [1011, 90] width 82 height 11
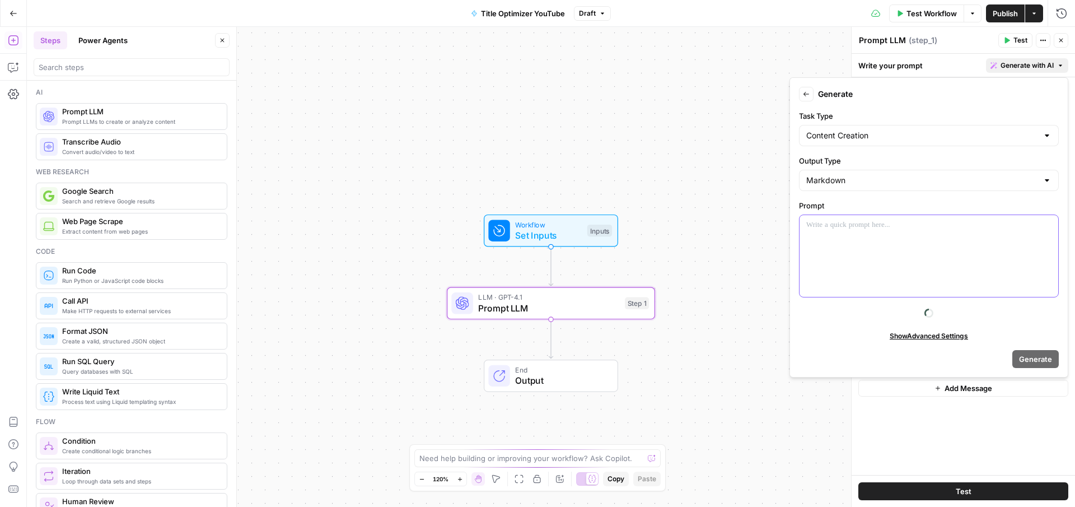
click at [877, 241] on div at bounding box center [928, 256] width 259 height 82
click at [873, 243] on div "To enrich screen reader interactions, please activate Accessibility in Grammarl…" at bounding box center [928, 256] width 259 height 82
click at [866, 260] on div "To enrich screen reader interactions, please activate Accessibility in Grammarl…" at bounding box center [928, 256] width 259 height 82
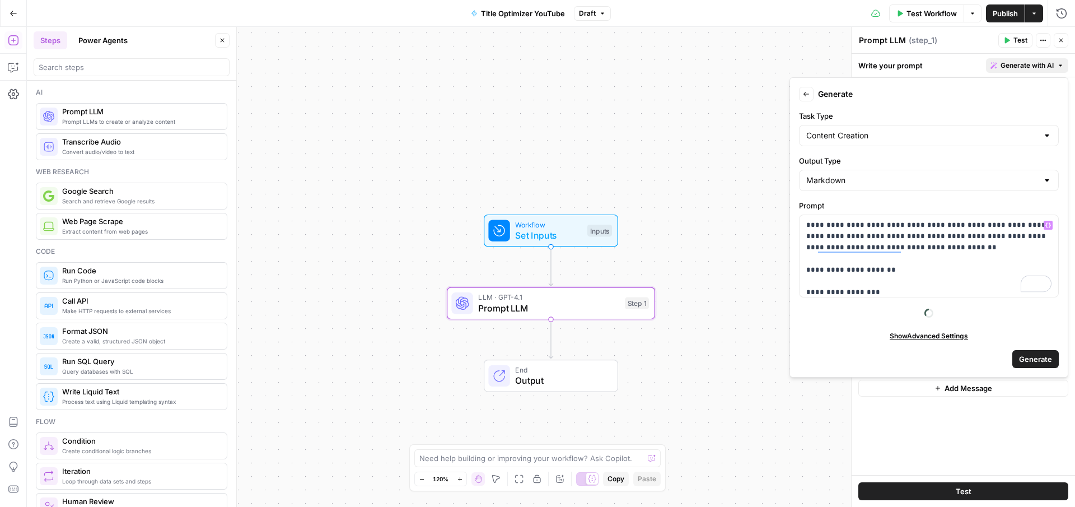
click at [1028, 357] on span "Generate" at bounding box center [1035, 358] width 33 height 11
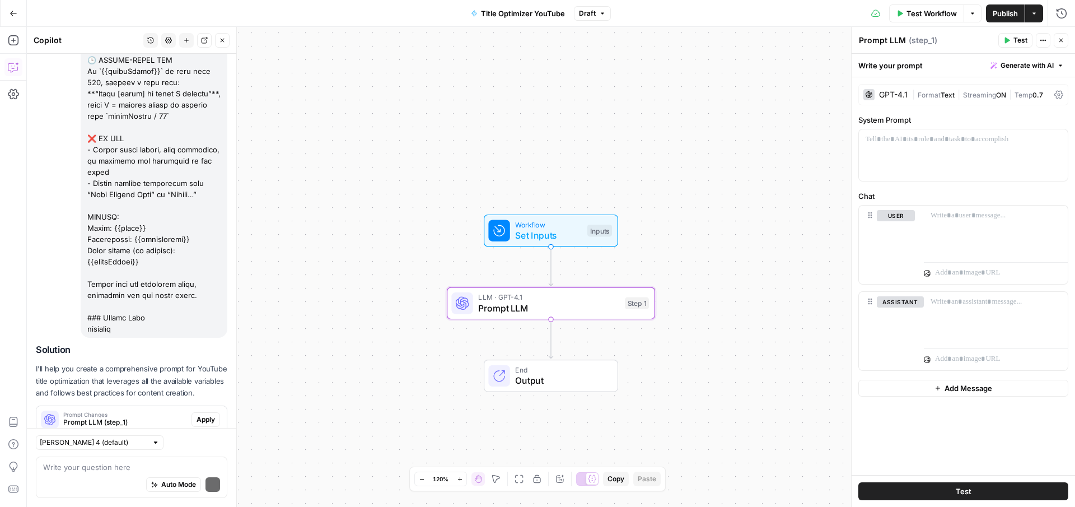
scroll to position [438, 0]
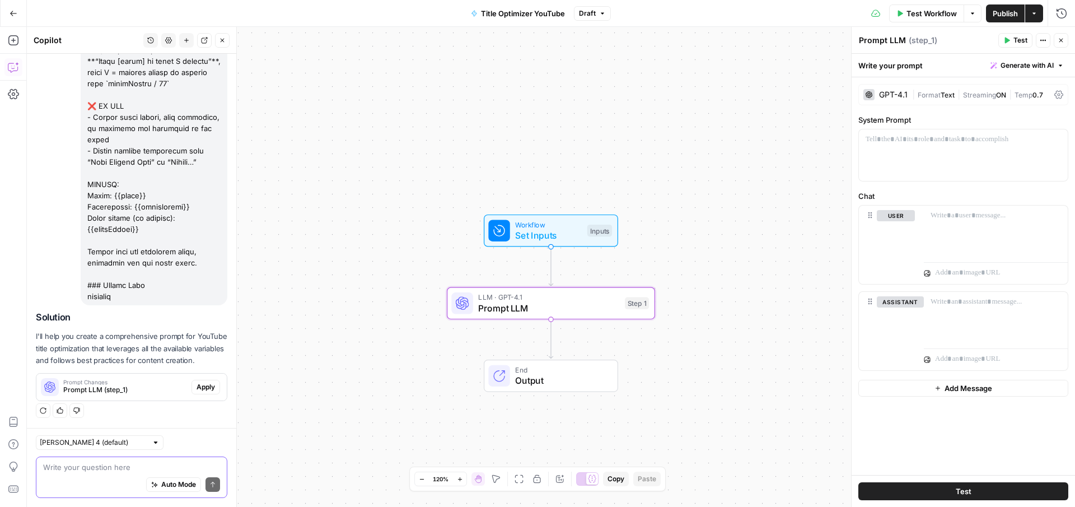
click at [1021, 63] on span "Generate with AI" at bounding box center [1026, 65] width 53 height 10
click at [1005, 99] on div "Use AI to build your prompt" at bounding box center [1013, 101] width 86 height 10
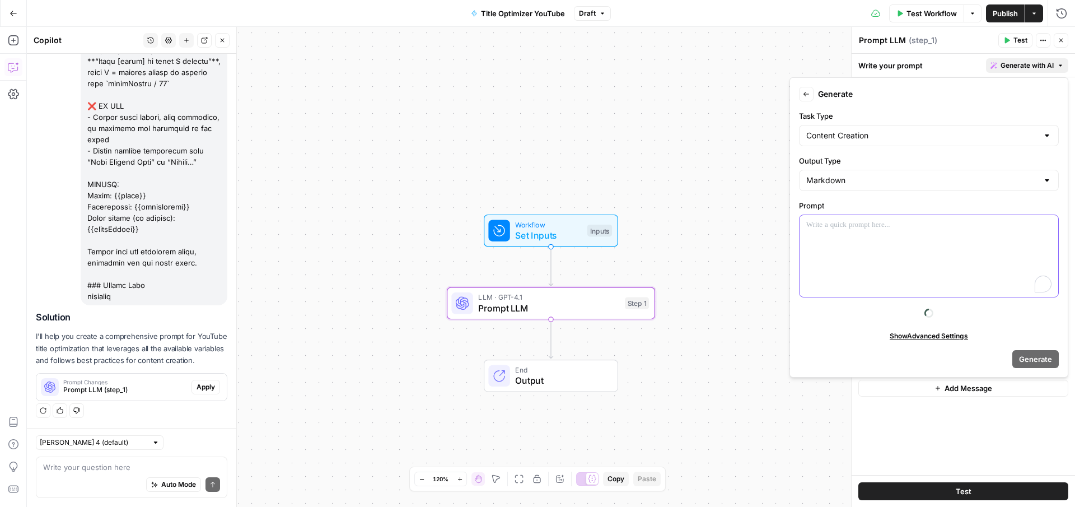
click at [902, 227] on p "To enrich screen reader interactions, please activate Accessibility in Grammarl…" at bounding box center [928, 224] width 245 height 11
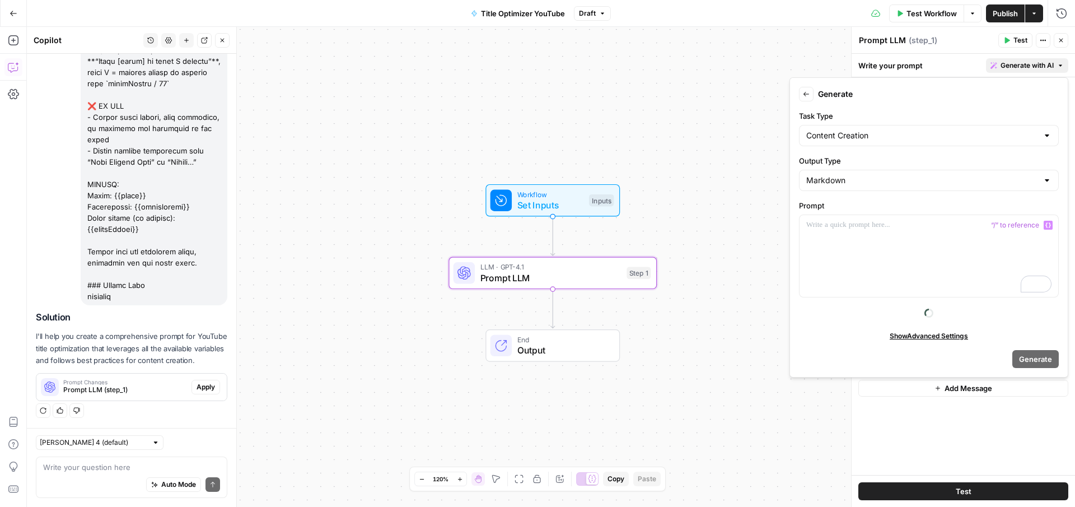
click at [205, 380] on button "Apply" at bounding box center [205, 386] width 29 height 15
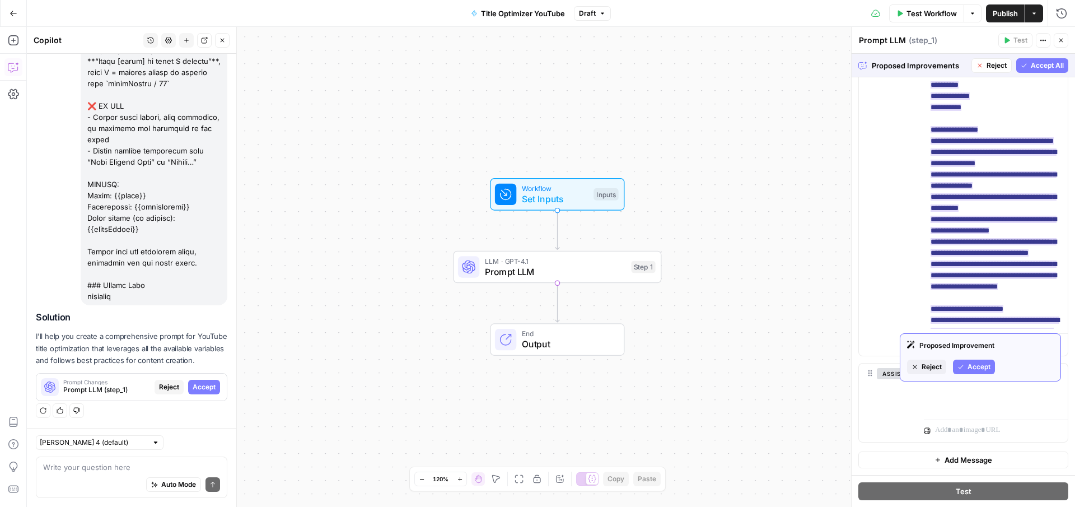
scroll to position [0, 0]
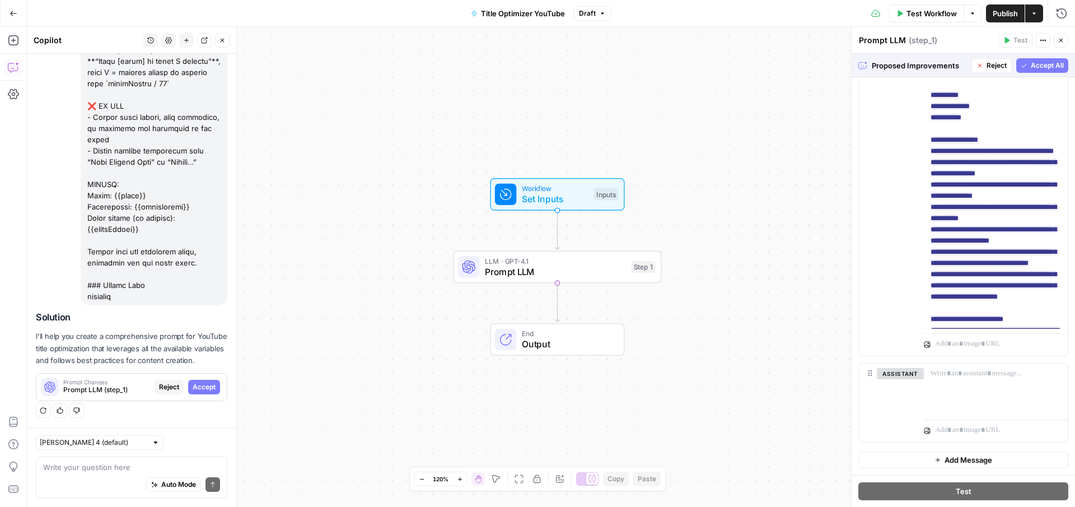
click at [1037, 63] on span "Accept All" at bounding box center [1046, 65] width 33 height 10
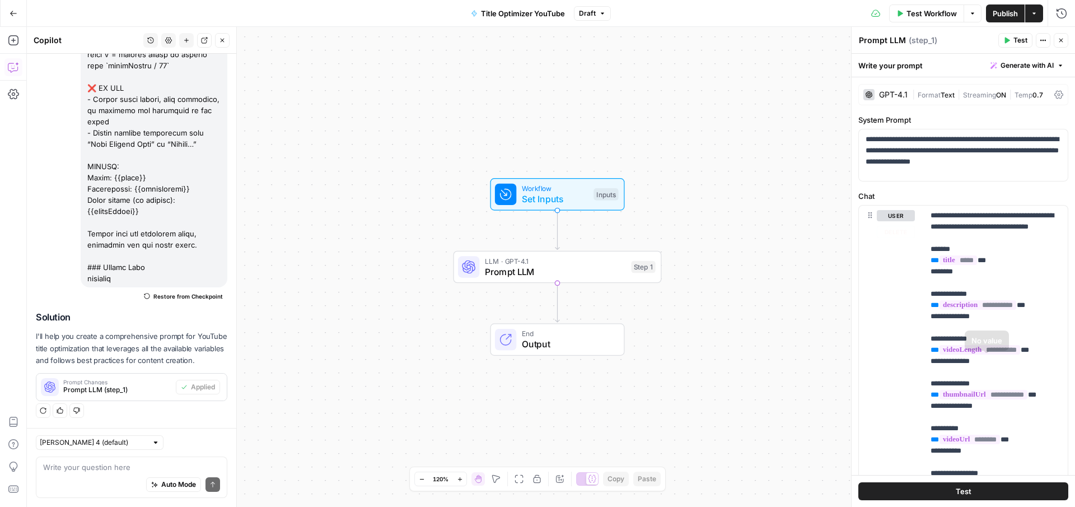
scroll to position [303, 0]
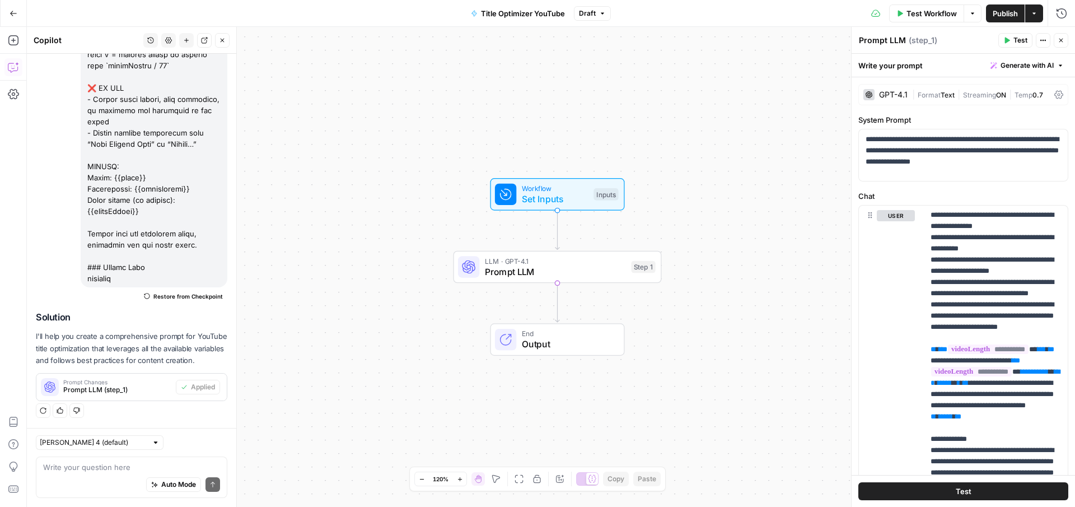
click at [992, 11] on span "Publish" at bounding box center [1004, 13] width 25 height 11
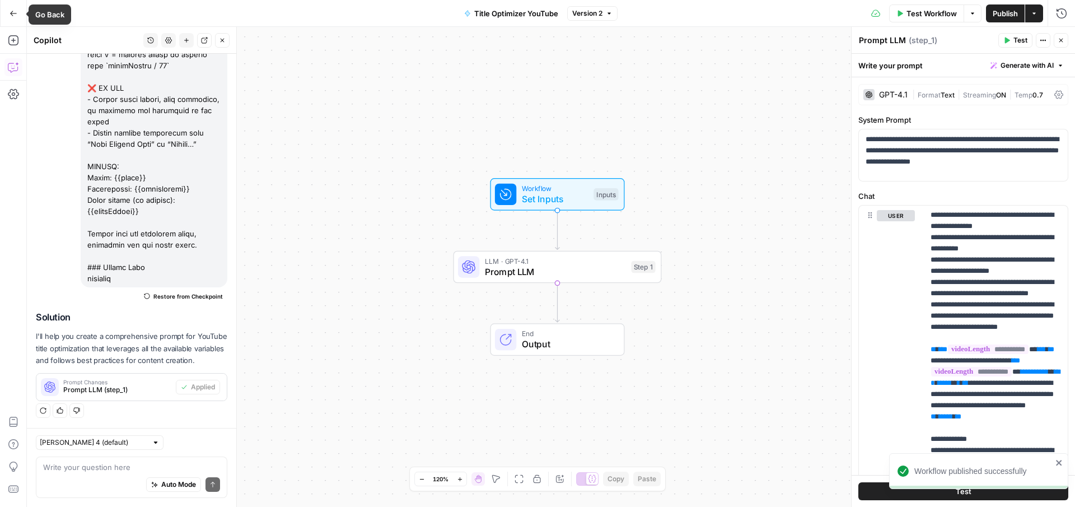
click at [11, 8] on button "Go Back" at bounding box center [13, 13] width 20 height 20
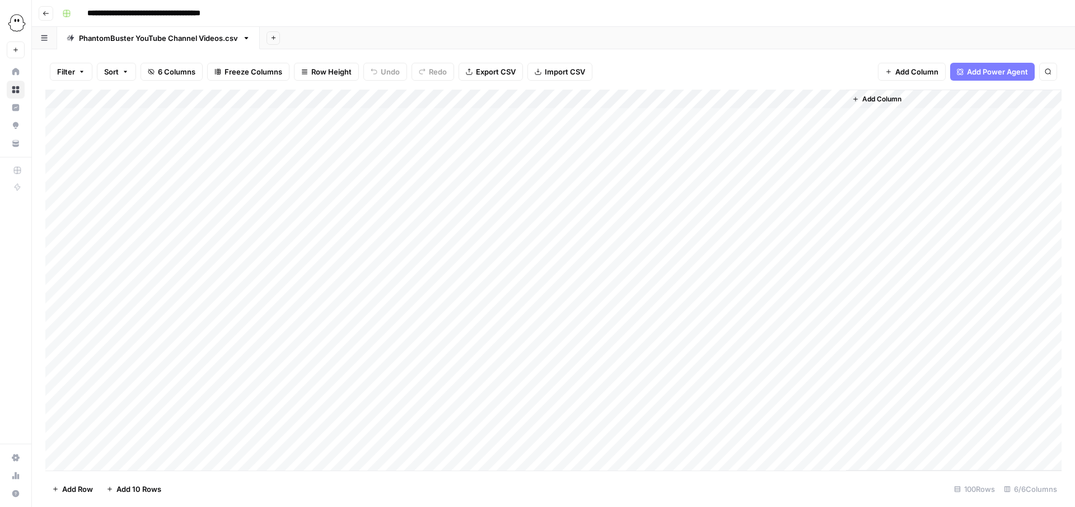
click at [778, 115] on div "Add Column" at bounding box center [553, 280] width 1016 height 381
click at [780, 134] on div "Add Column" at bounding box center [553, 280] width 1016 height 381
click at [775, 156] on div "Add Column" at bounding box center [553, 280] width 1016 height 381
click at [777, 172] on div "Add Column" at bounding box center [553, 280] width 1016 height 381
drag, startPoint x: 967, startPoint y: 93, endPoint x: 1044, endPoint y: 92, distance: 76.7
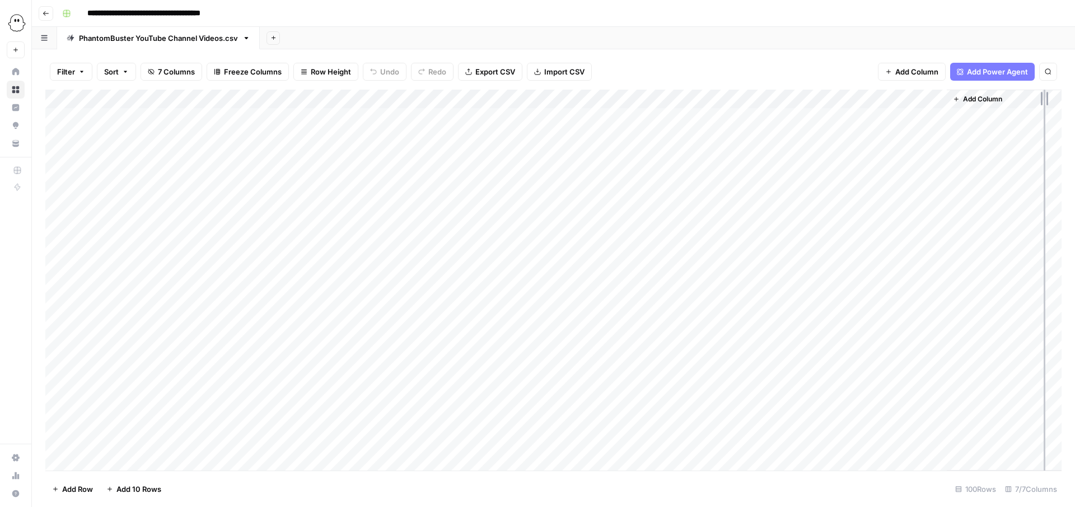
click at [1044, 92] on div "Add Column" at bounding box center [553, 280] width 1016 height 381
drag, startPoint x: 1011, startPoint y: 99, endPoint x: 1027, endPoint y: 99, distance: 15.7
click at [1027, 99] on div "Add Column" at bounding box center [553, 280] width 1016 height 381
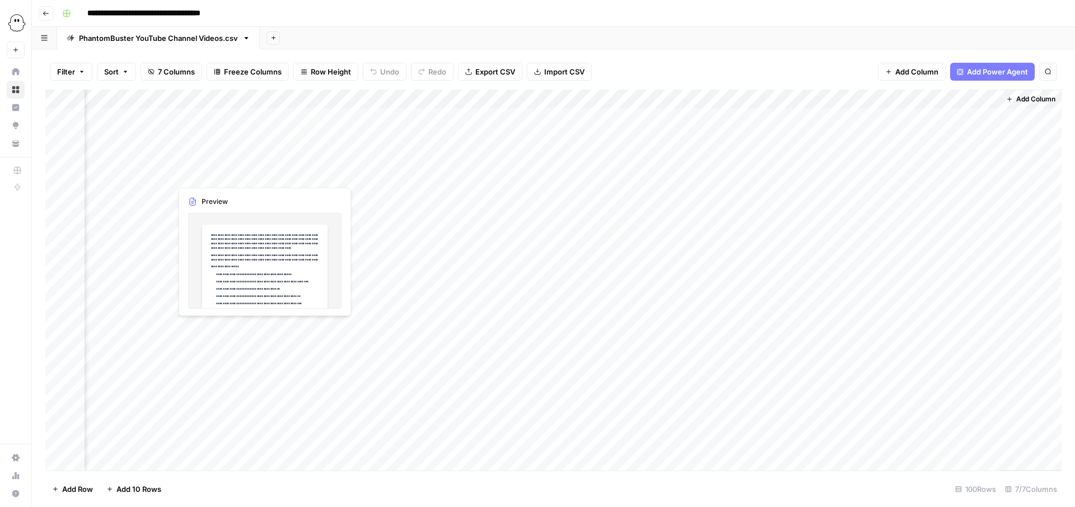
scroll to position [0, 0]
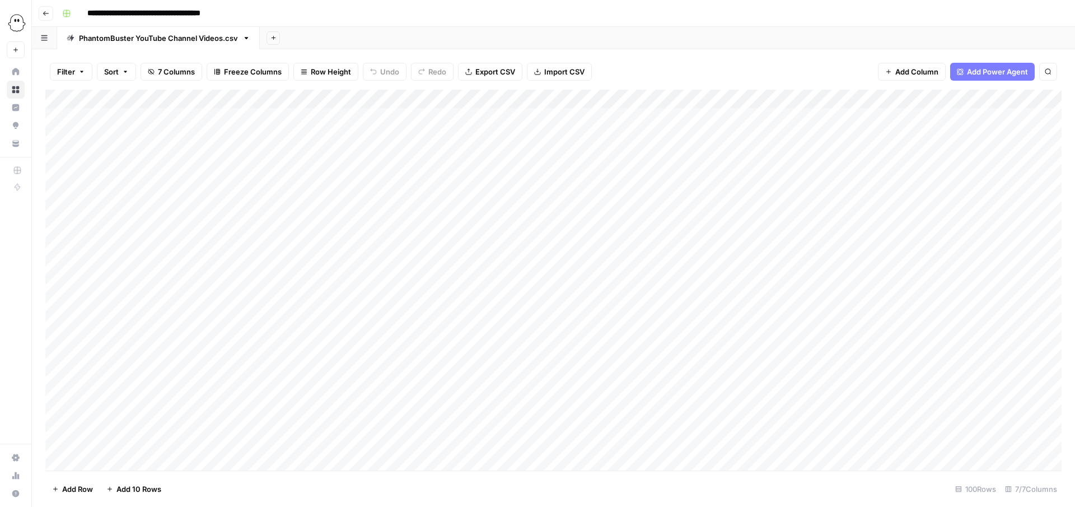
drag, startPoint x: 140, startPoint y: 96, endPoint x: 794, endPoint y: 89, distance: 653.7
click at [794, 90] on div "Add Column" at bounding box center [553, 280] width 1016 height 381
drag, startPoint x: 813, startPoint y: 100, endPoint x: 869, endPoint y: 100, distance: 56.0
click at [869, 100] on div "Add Column" at bounding box center [553, 280] width 1016 height 381
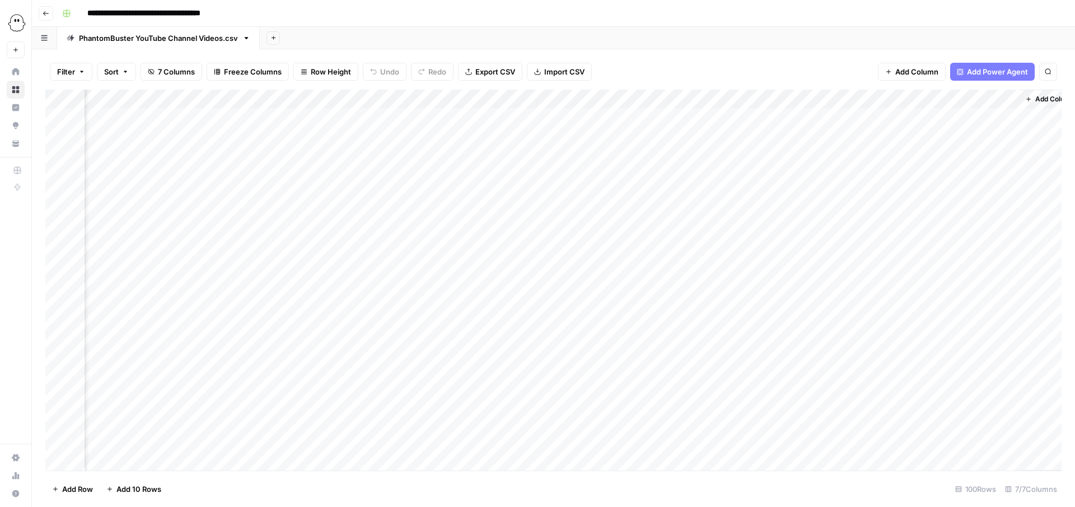
scroll to position [0, 111]
drag, startPoint x: 1016, startPoint y: 97, endPoint x: 1053, endPoint y: 95, distance: 37.0
click at [1053, 95] on div "Add Column" at bounding box center [1048, 280] width 62 height 381
drag, startPoint x: 1016, startPoint y: 98, endPoint x: 823, endPoint y: 125, distance: 195.6
click at [824, 129] on div "Add Column" at bounding box center [553, 280] width 1016 height 381
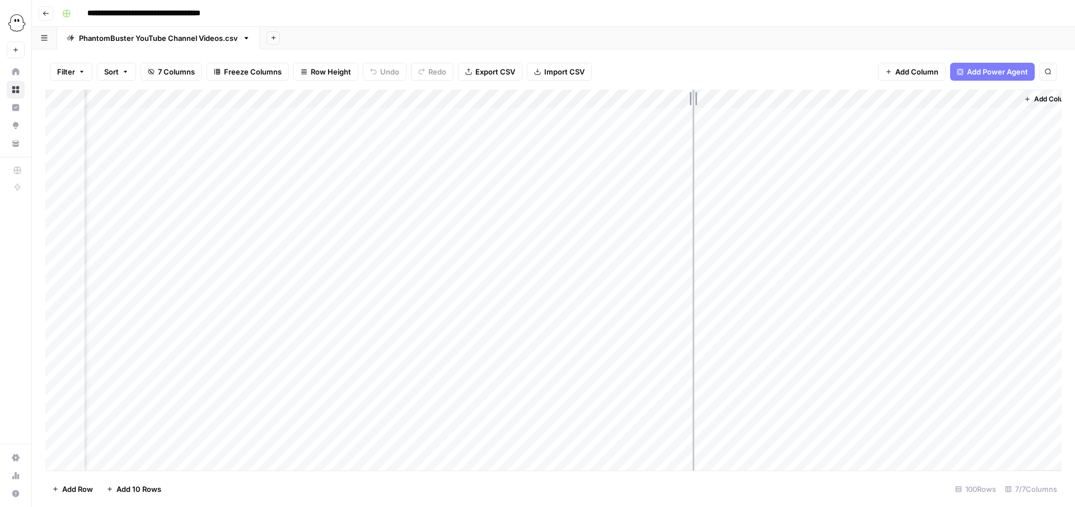
drag, startPoint x: 790, startPoint y: 94, endPoint x: 692, endPoint y: 94, distance: 97.4
click at [692, 94] on div "Add Column" at bounding box center [553, 280] width 1016 height 381
drag, startPoint x: 1012, startPoint y: 96, endPoint x: 1063, endPoint y: 96, distance: 50.9
click at [1063, 96] on div "Filter Sort 7 Columns Freeze Columns Row Height Undo Redo Export CSV Import CSV…" at bounding box center [553, 277] width 1043 height 457
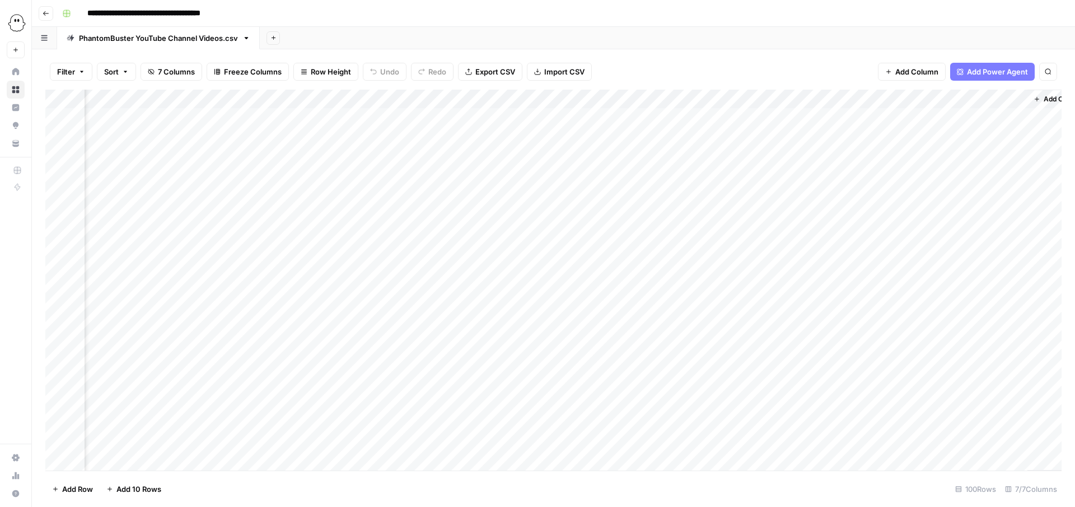
scroll to position [0, 67]
click at [594, 97] on div "Add Column" at bounding box center [553, 280] width 1016 height 381
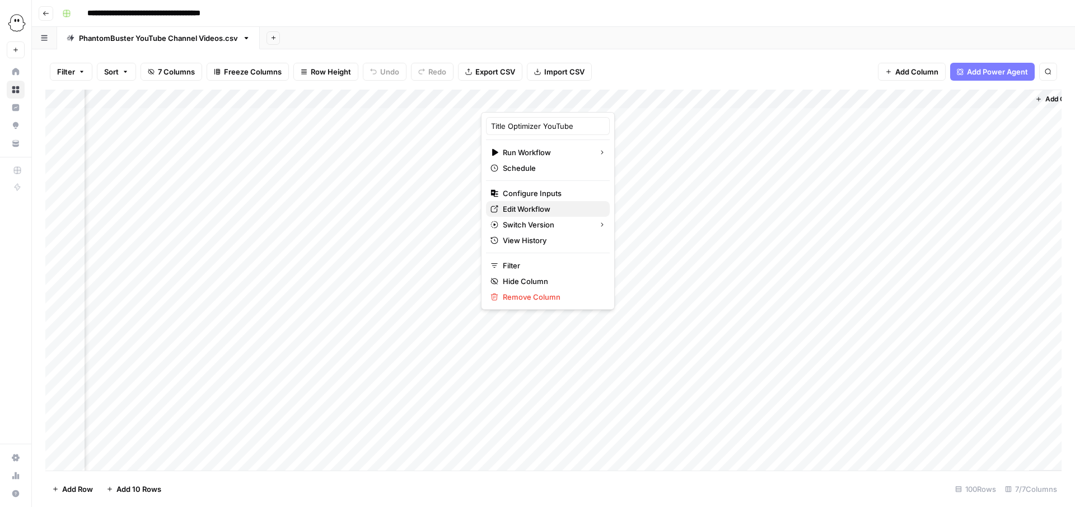
click at [520, 209] on span "Edit Workflow" at bounding box center [552, 208] width 98 height 11
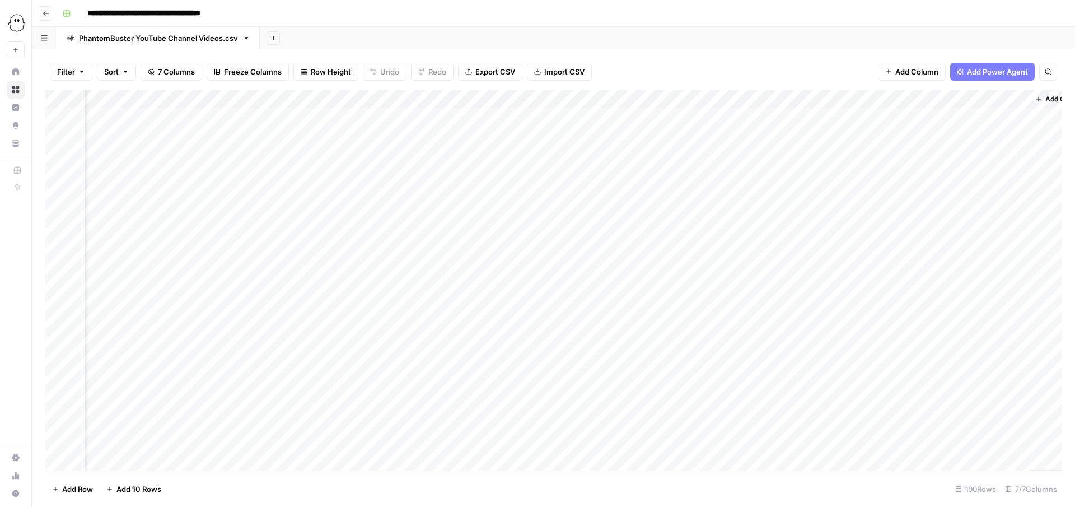
scroll to position [0, 97]
click at [562, 99] on div "Add Column" at bounding box center [553, 280] width 1016 height 381
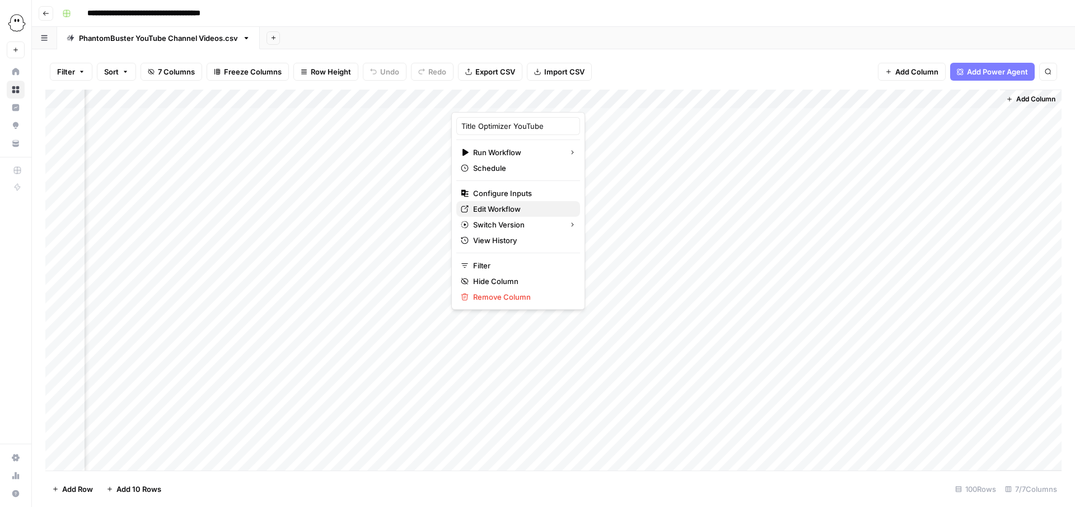
click at [491, 206] on span "Edit Workflow" at bounding box center [522, 208] width 98 height 11
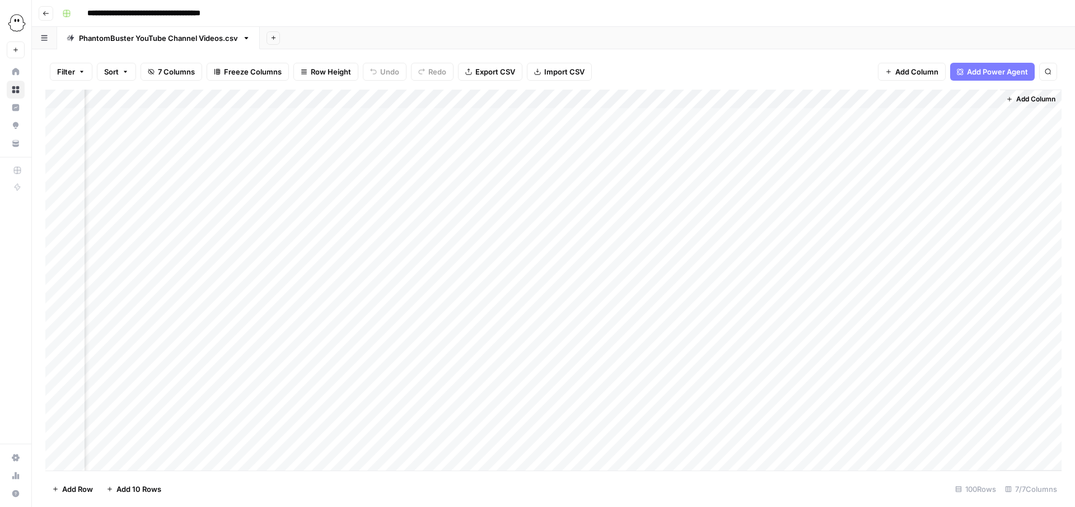
click at [565, 97] on div "Add Column" at bounding box center [553, 280] width 1016 height 381
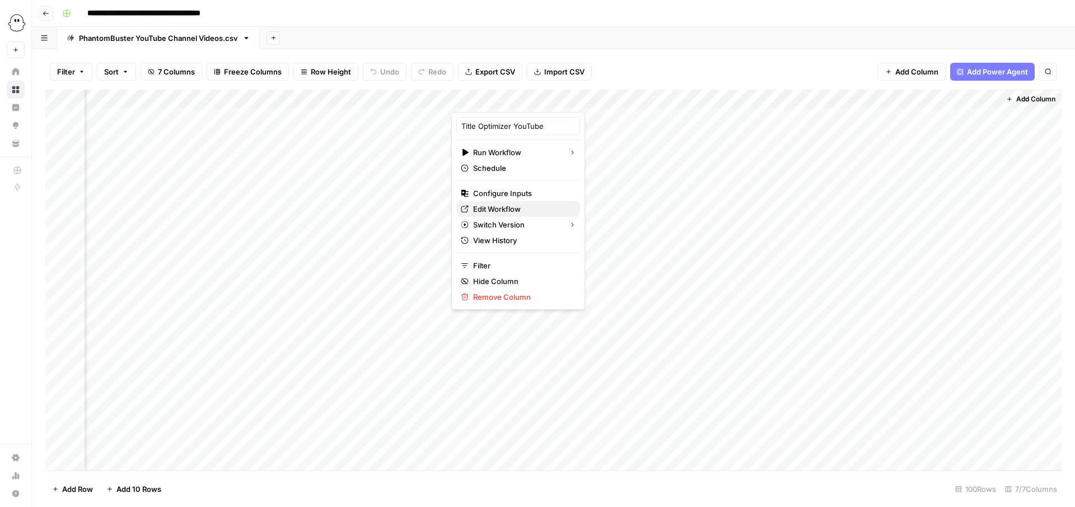
click at [497, 207] on span "Edit Workflow" at bounding box center [522, 208] width 98 height 11
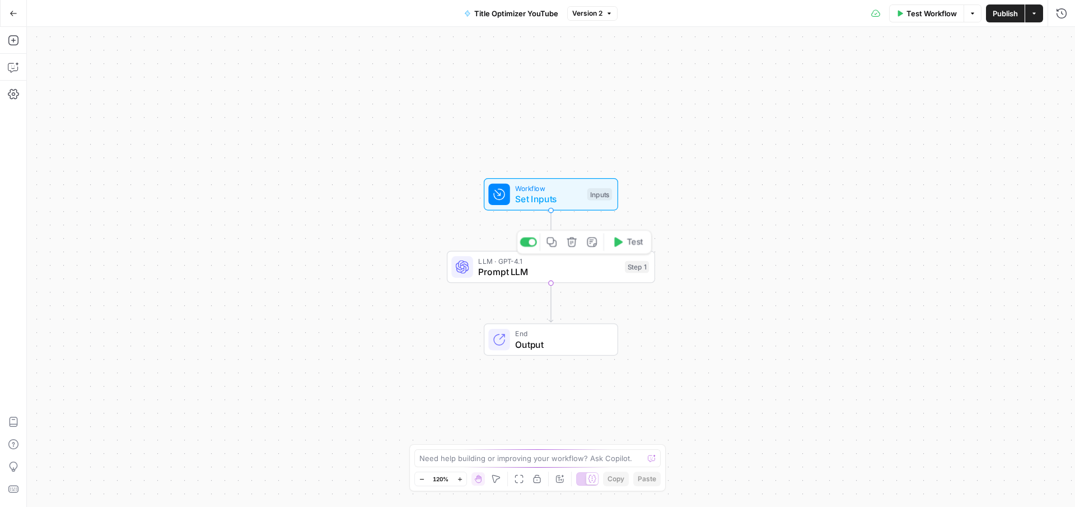
click at [601, 265] on span "Prompt LLM" at bounding box center [548, 271] width 141 height 13
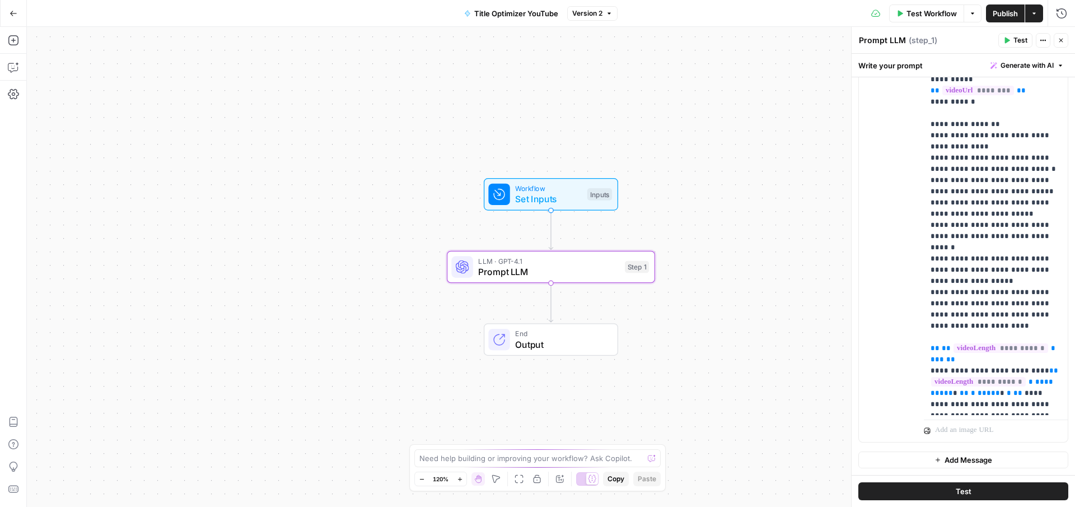
scroll to position [114, 0]
click at [943, 110] on p "**********" at bounding box center [995, 229] width 130 height 761
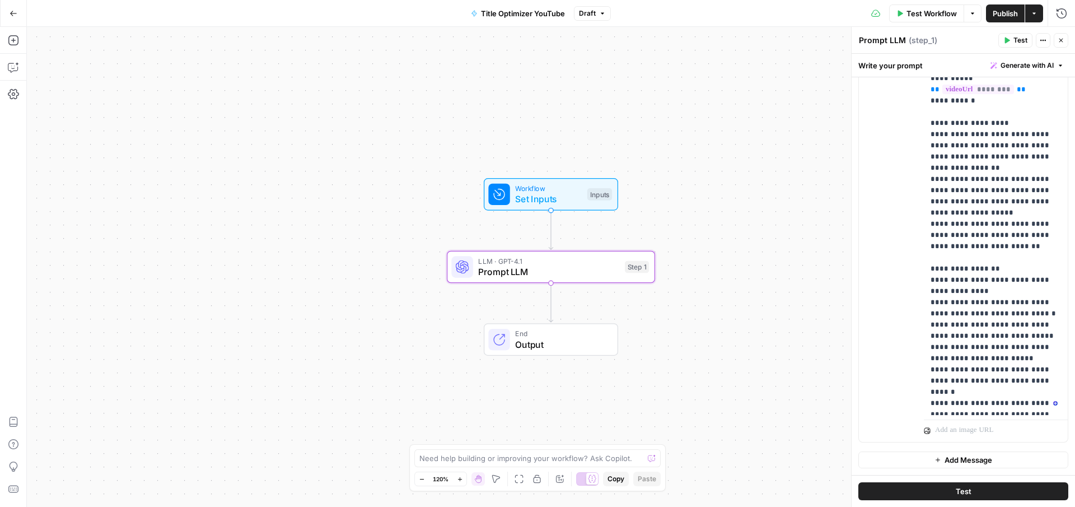
click at [1003, 10] on span "Publish" at bounding box center [1004, 13] width 25 height 11
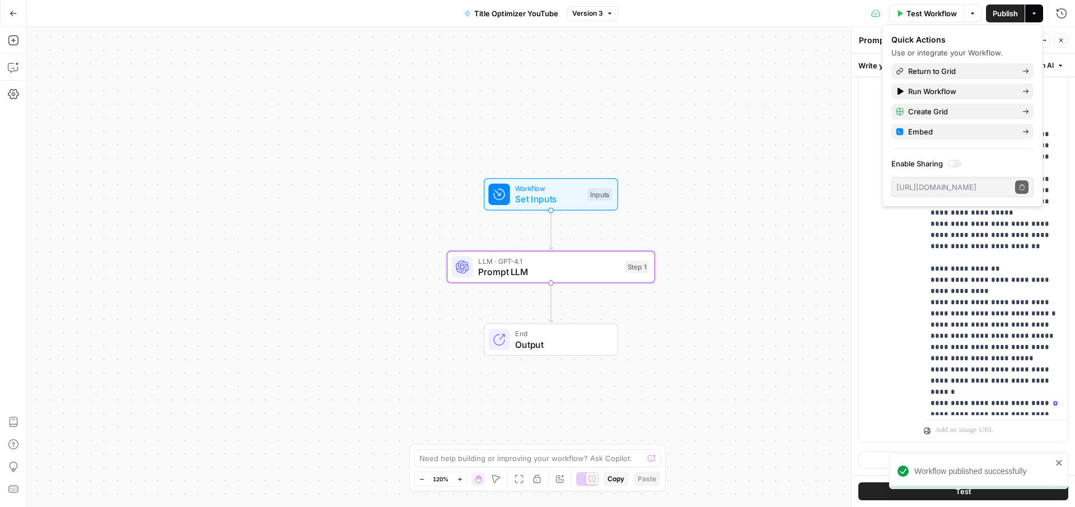
click at [1001, 11] on span "Publish" at bounding box center [1004, 13] width 25 height 11
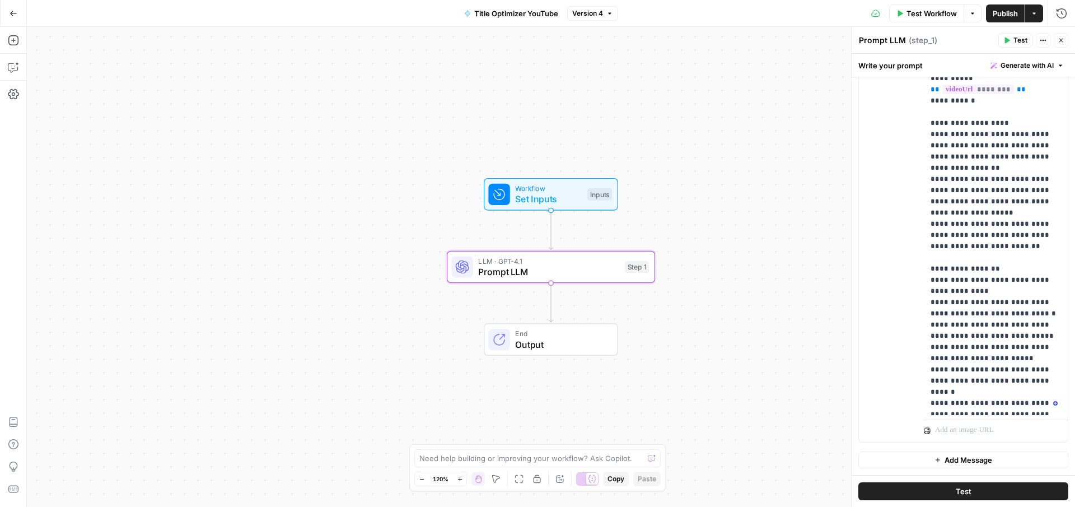
click at [15, 8] on button "Go Back" at bounding box center [13, 13] width 20 height 20
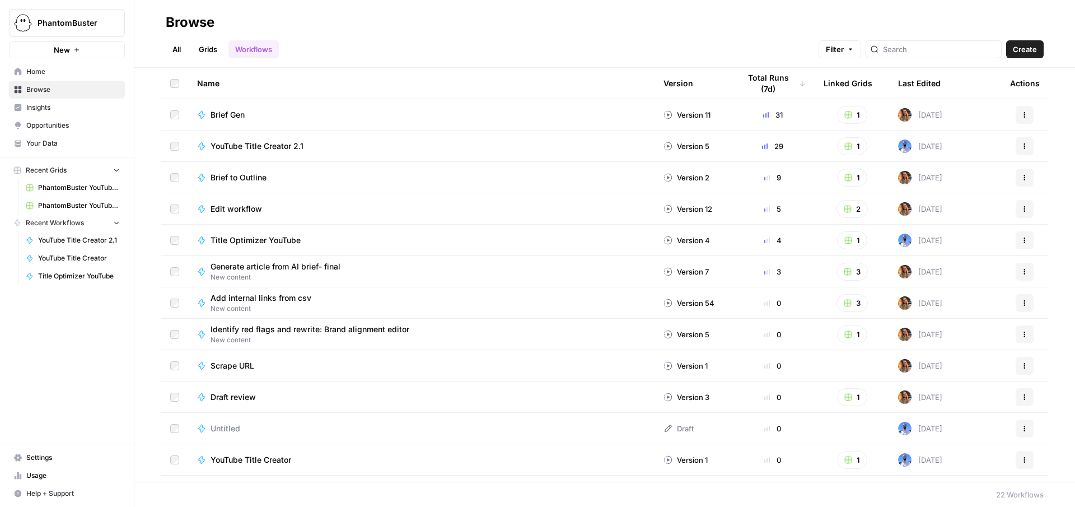
click at [86, 186] on span "PhantomBuster YouTube Channel Videos.csv" at bounding box center [79, 187] width 82 height 10
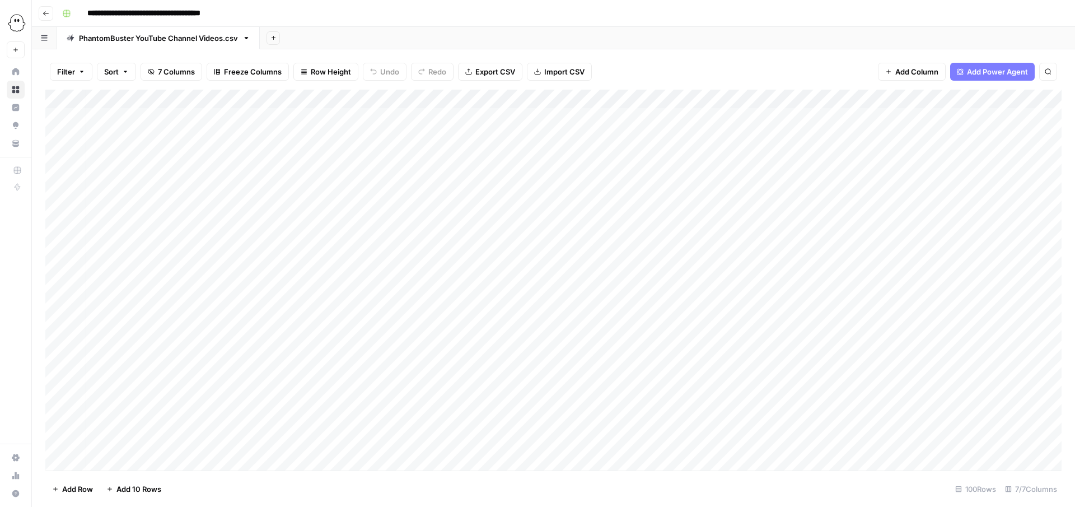
scroll to position [0, 3]
click at [672, 115] on div "Add Column" at bounding box center [553, 280] width 1016 height 381
click at [670, 137] on div "Add Column" at bounding box center [553, 280] width 1016 height 381
click at [673, 152] on div "Add Column" at bounding box center [553, 280] width 1016 height 381
click at [670, 172] on div "Add Column" at bounding box center [553, 280] width 1016 height 381
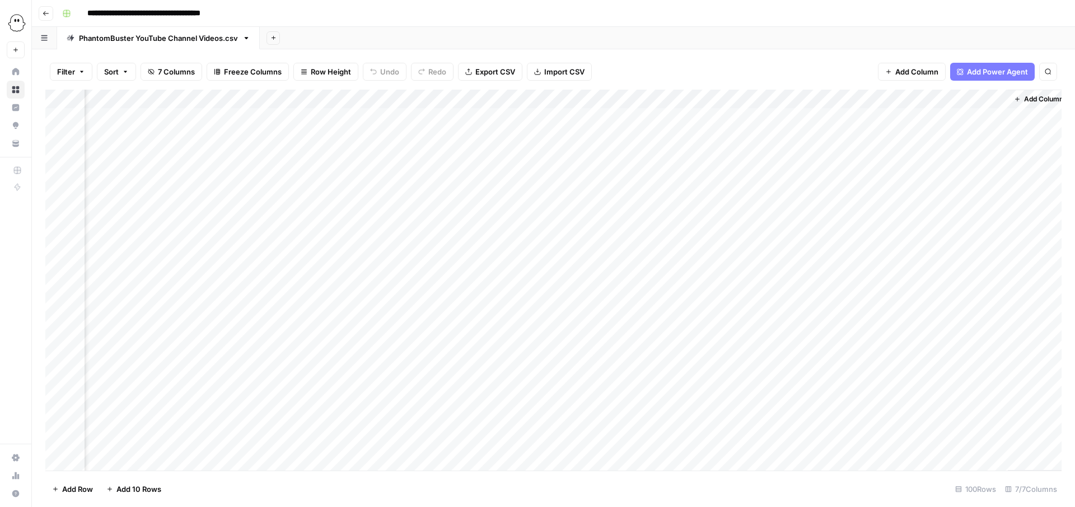
scroll to position [0, 97]
drag, startPoint x: 707, startPoint y: 99, endPoint x: 794, endPoint y: 98, distance: 87.3
click at [794, 98] on div "Add Column" at bounding box center [553, 280] width 1016 height 381
drag, startPoint x: 794, startPoint y: 98, endPoint x: 714, endPoint y: 98, distance: 80.6
click at [714, 98] on div "Add Column" at bounding box center [553, 280] width 1016 height 381
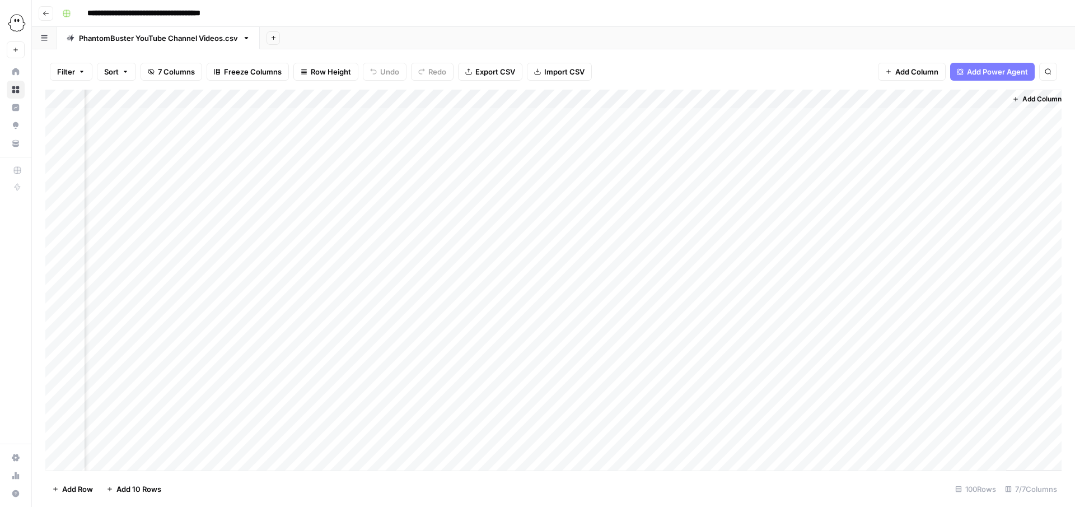
click at [517, 191] on div "Add Column" at bounding box center [553, 280] width 1016 height 381
click at [519, 212] on div "Add Column" at bounding box center [553, 280] width 1016 height 381
click at [520, 231] on div "Add Column" at bounding box center [553, 280] width 1016 height 381
click at [520, 251] on div "Add Column" at bounding box center [553, 280] width 1016 height 381
click at [517, 272] on div "Add Column" at bounding box center [553, 280] width 1016 height 381
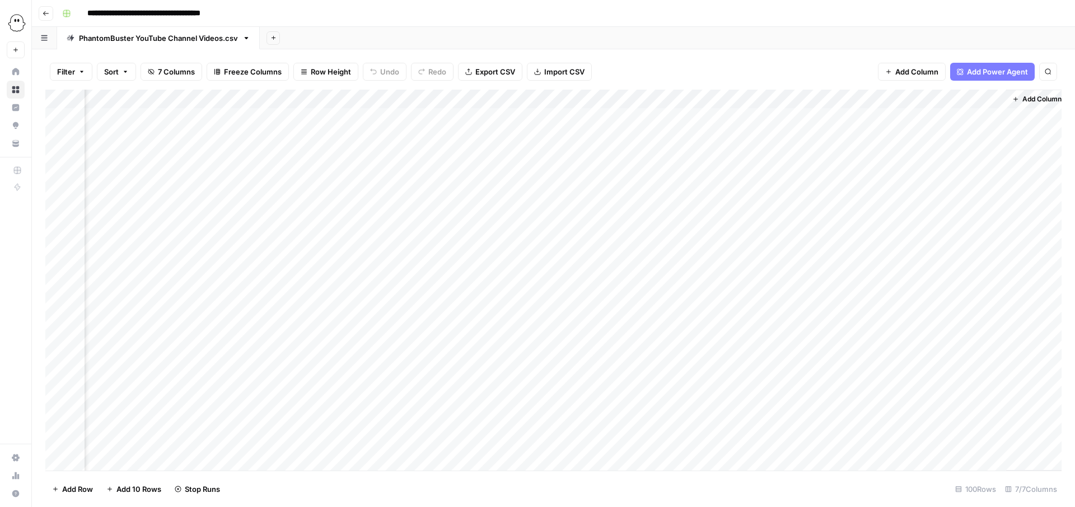
scroll to position [0, 104]
click at [514, 287] on div "Add Column" at bounding box center [553, 280] width 1016 height 381
drag, startPoint x: 707, startPoint y: 99, endPoint x: 779, endPoint y: 99, distance: 71.6
click at [779, 99] on div "Add Column" at bounding box center [553, 280] width 1016 height 381
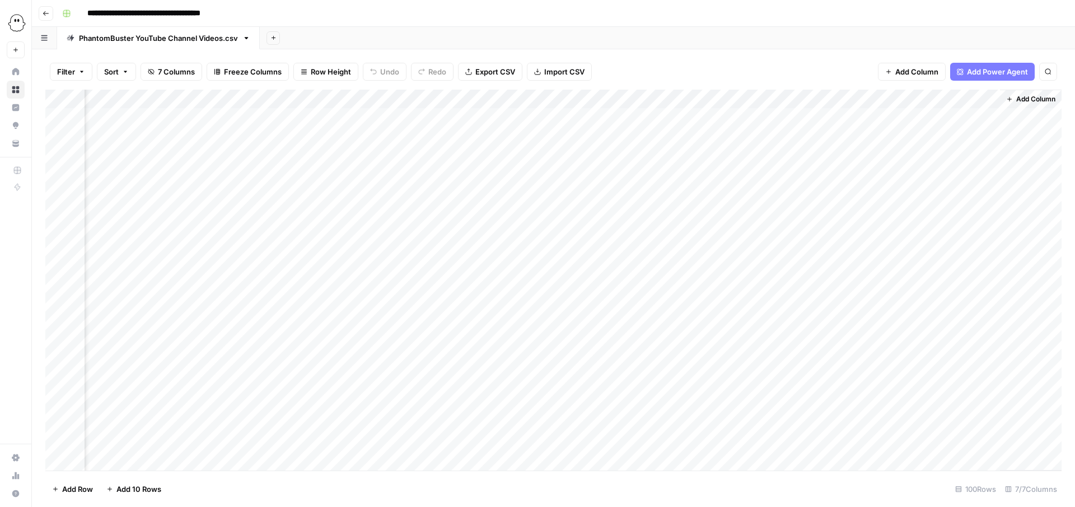
click at [486, 96] on div "Add Column" at bounding box center [553, 280] width 1016 height 381
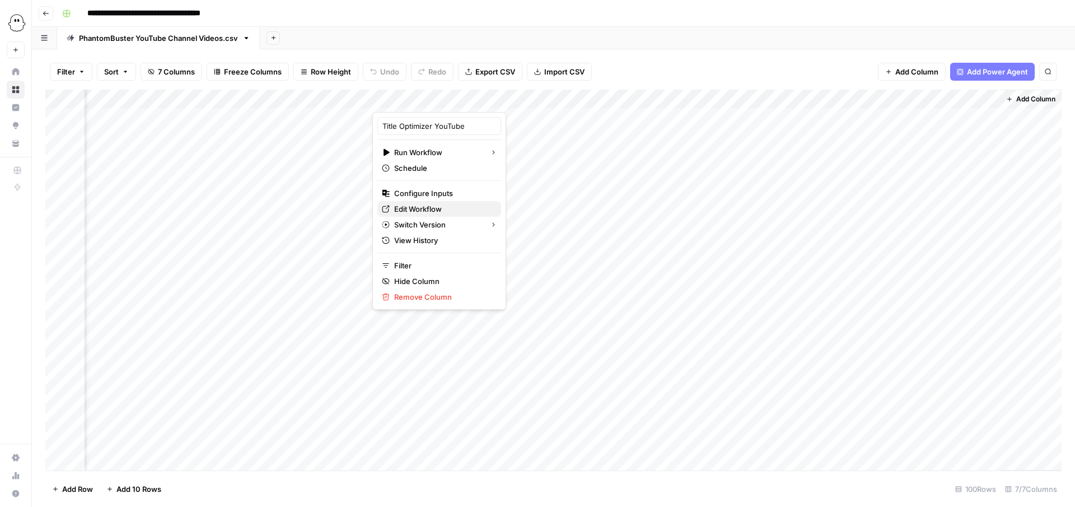
click at [423, 209] on span "Edit Workflow" at bounding box center [443, 208] width 98 height 11
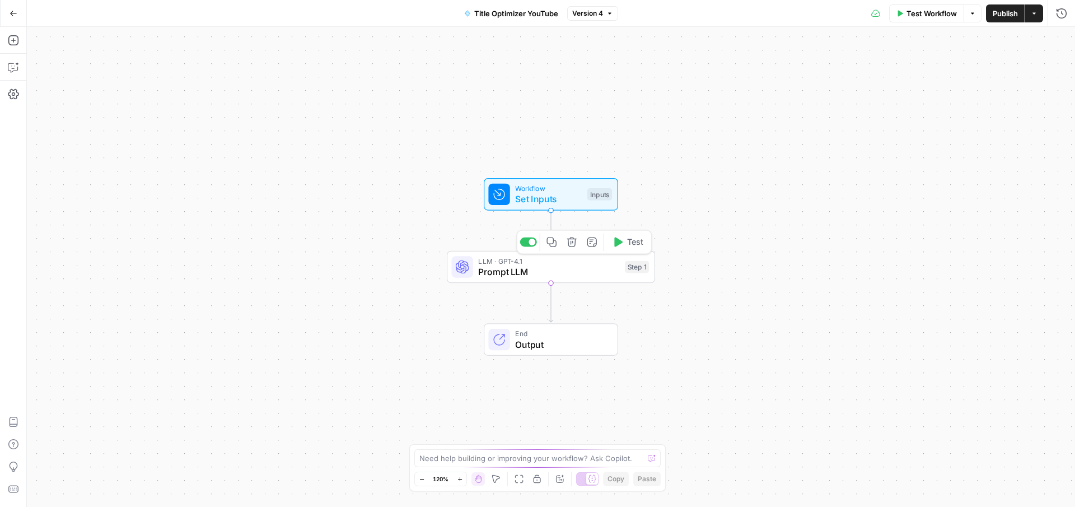
click at [564, 270] on span "Prompt LLM" at bounding box center [548, 271] width 141 height 13
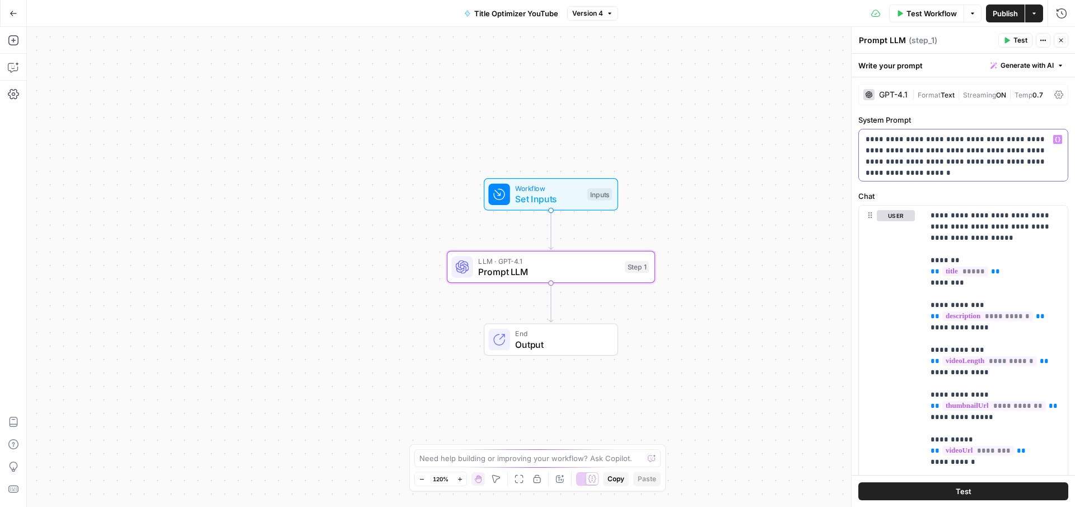
click at [935, 155] on p "**********" at bounding box center [962, 151] width 195 height 34
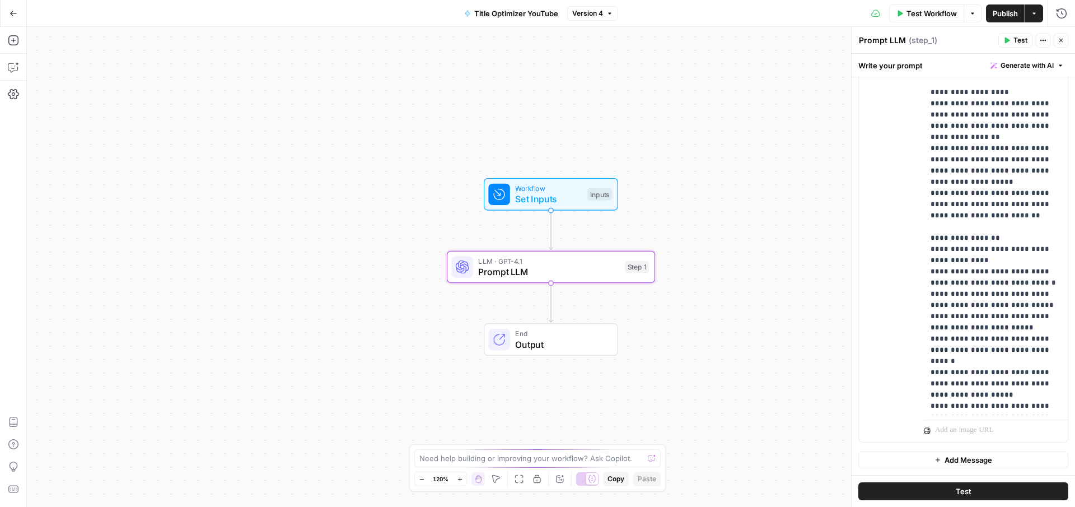
scroll to position [143, 0]
click at [939, 226] on p "**********" at bounding box center [995, 267] width 130 height 895
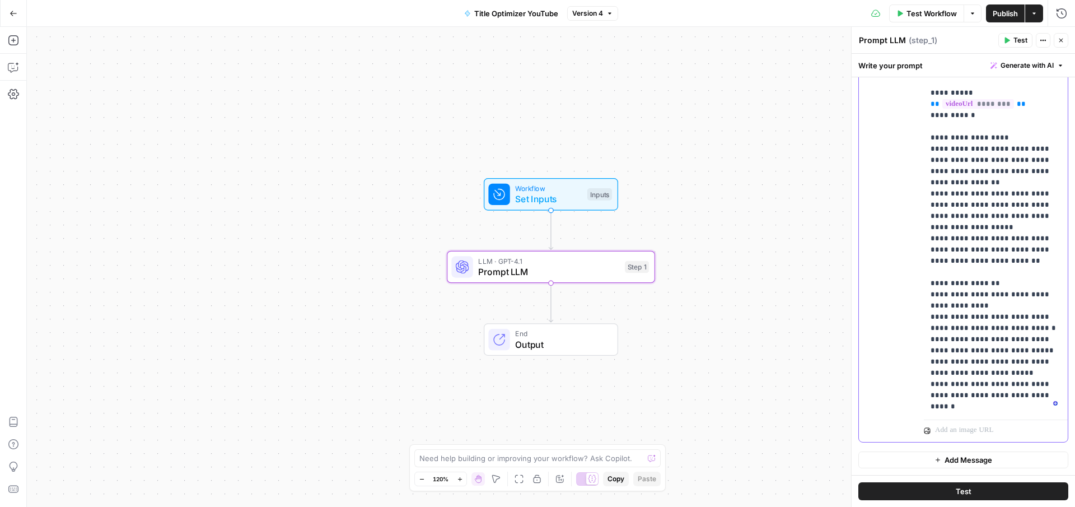
scroll to position [98, 0]
click at [940, 134] on p "**********" at bounding box center [995, 312] width 130 height 895
click at [944, 132] on p "**********" at bounding box center [995, 312] width 130 height 895
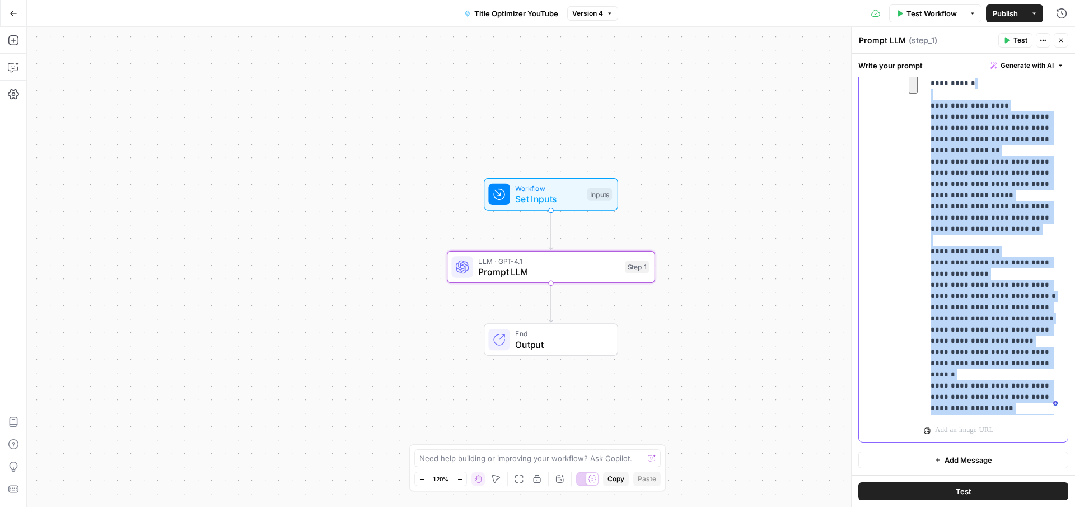
scroll to position [188, 0]
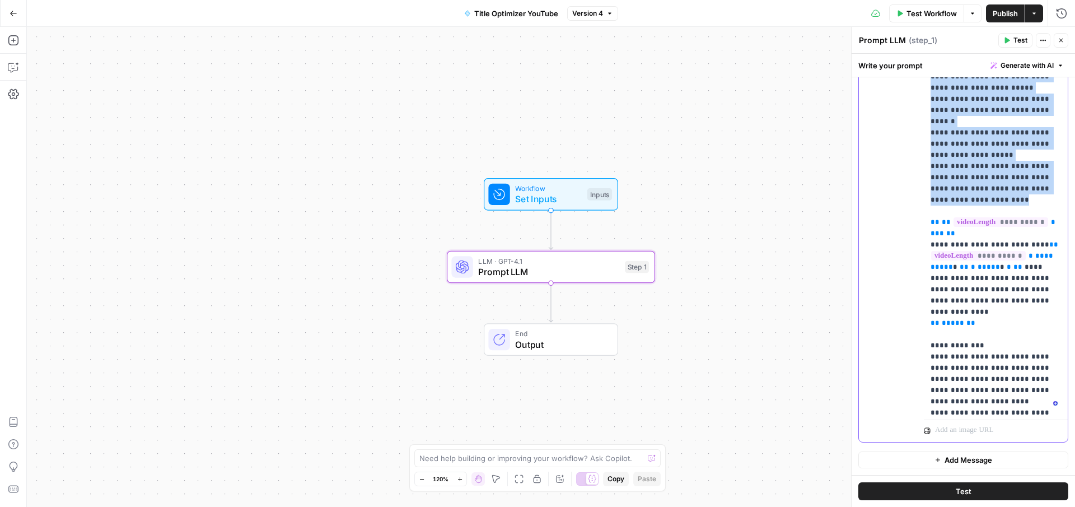
drag, startPoint x: 941, startPoint y: 132, endPoint x: 988, endPoint y: 184, distance: 69.8
click at [988, 184] on p "**********" at bounding box center [995, 26] width 130 height 895
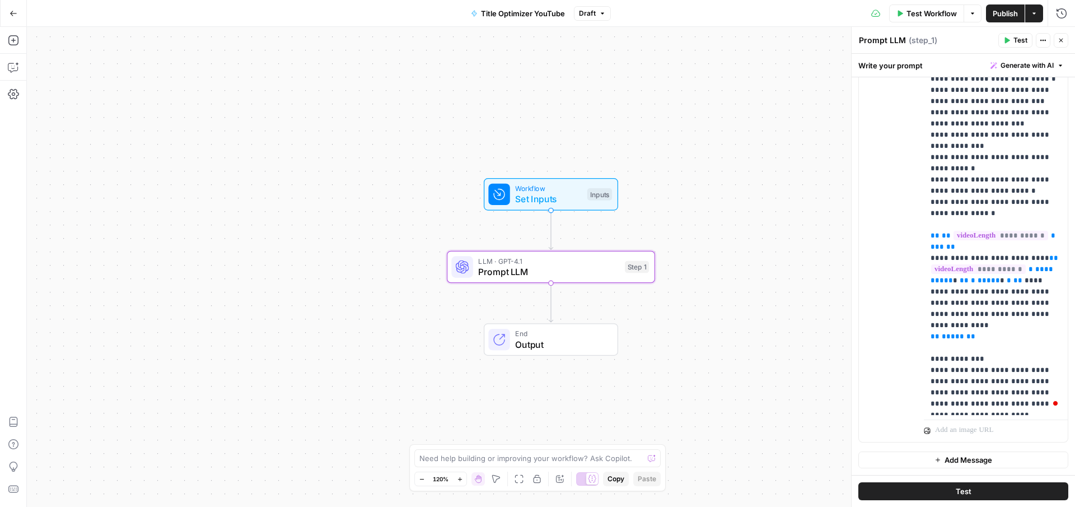
click at [1002, 16] on span "Publish" at bounding box center [1004, 13] width 25 height 11
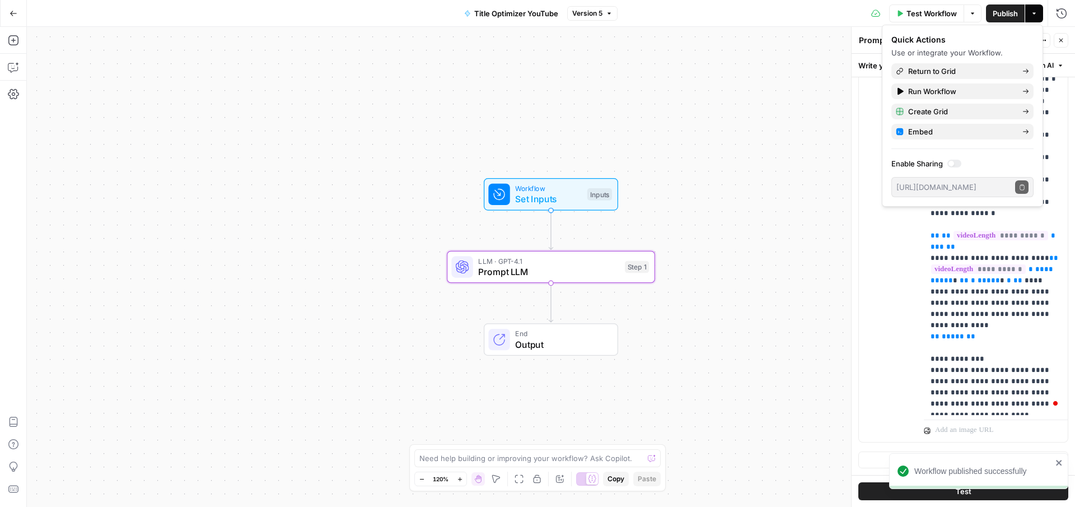
click at [995, 11] on span "Publish" at bounding box center [1004, 13] width 25 height 11
click at [10, 11] on icon "button" at bounding box center [14, 14] width 8 height 8
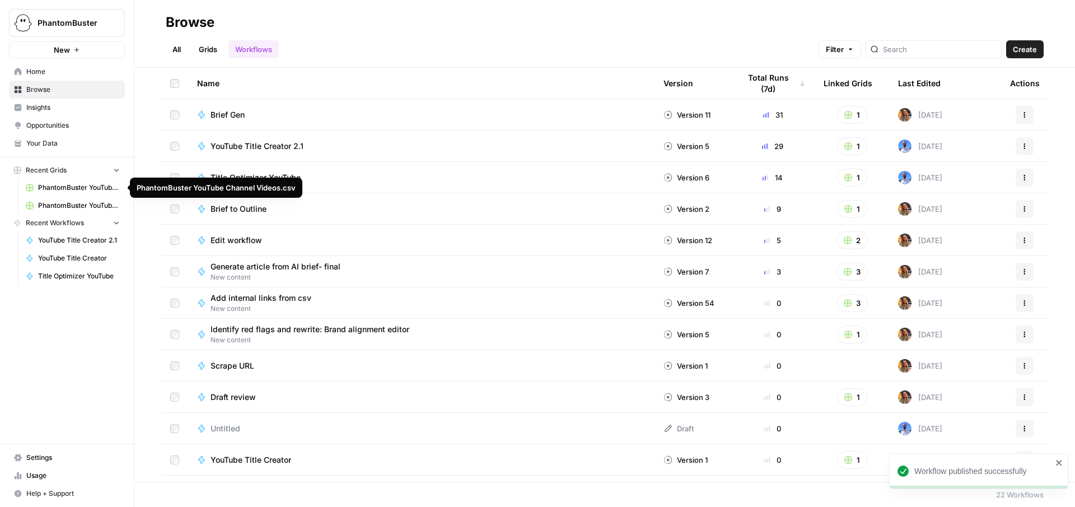
click at [60, 190] on span "PhantomBuster YouTube Channel Videos.csv" at bounding box center [79, 187] width 82 height 10
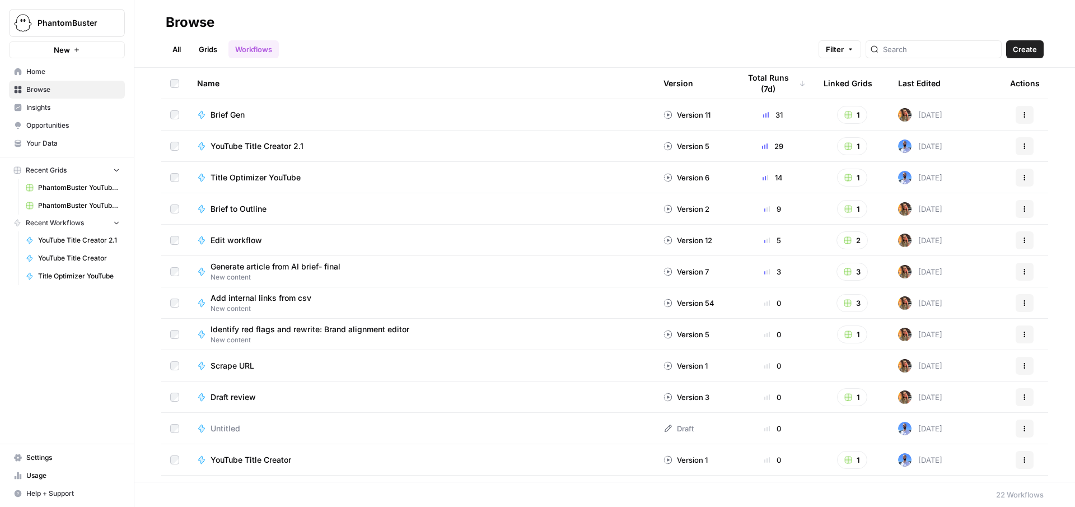
click at [74, 177] on button "Recent Grids" at bounding box center [67, 170] width 116 height 17
click at [77, 191] on span "Recent Workflows" at bounding box center [55, 187] width 58 height 10
click at [78, 181] on button "Recent Workflows" at bounding box center [67, 187] width 116 height 17
click at [84, 170] on button "Recent Grids" at bounding box center [67, 170] width 116 height 17
click at [88, 194] on link "PhantomBuster YouTube Channel Videos.csv" at bounding box center [73, 188] width 104 height 18
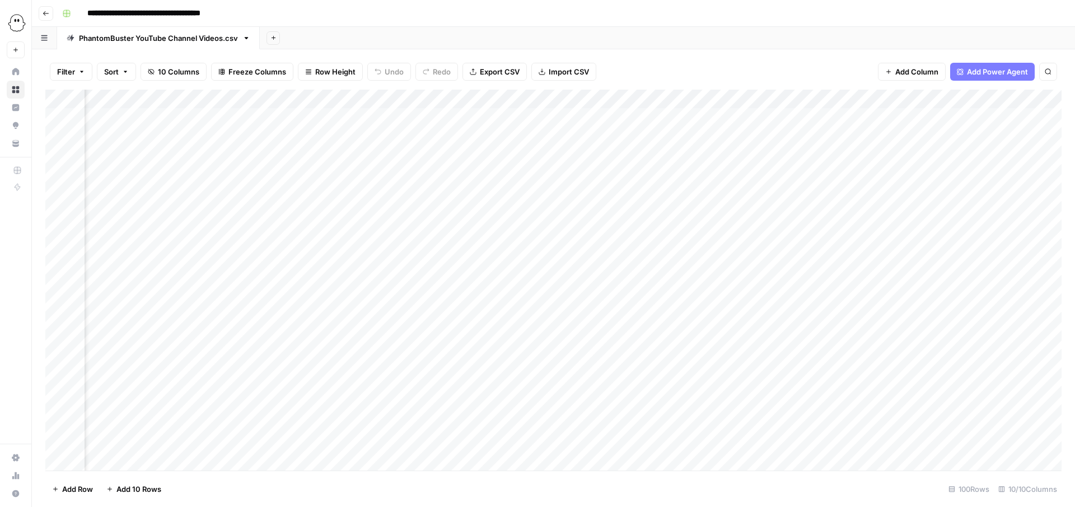
click at [245, 96] on div "Add Column" at bounding box center [553, 280] width 1016 height 381
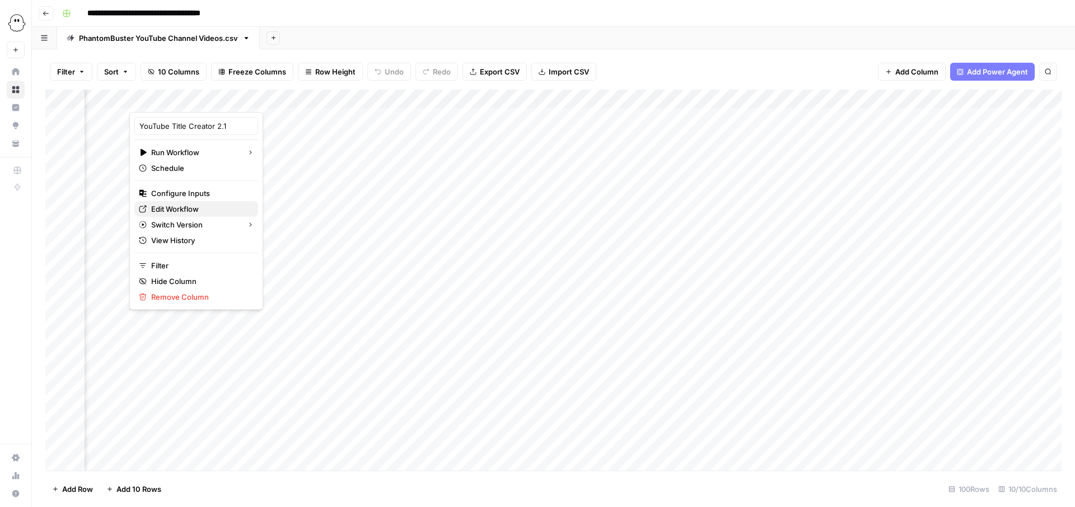
click at [183, 204] on span "Edit Workflow" at bounding box center [200, 208] width 98 height 11
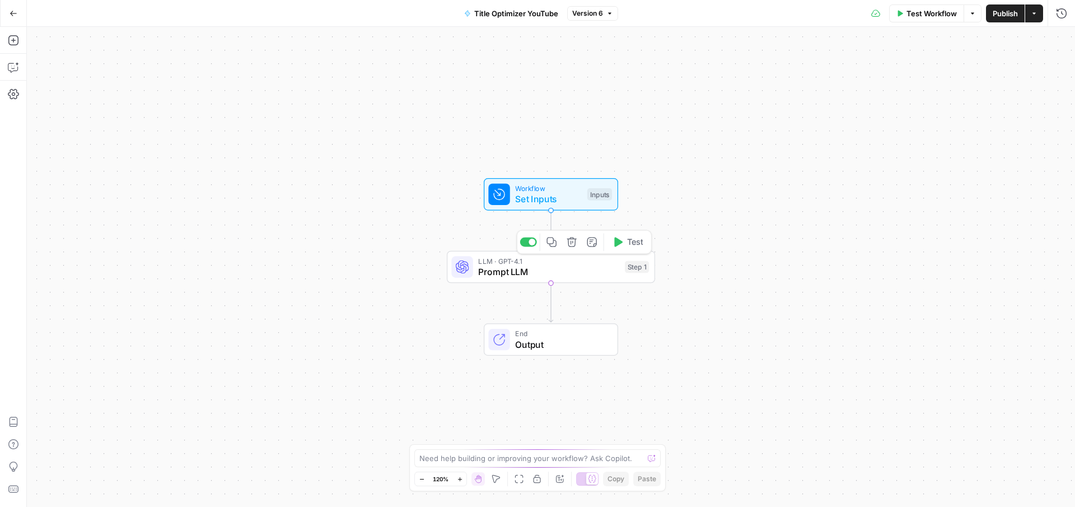
click at [576, 268] on span "Prompt LLM" at bounding box center [548, 271] width 141 height 13
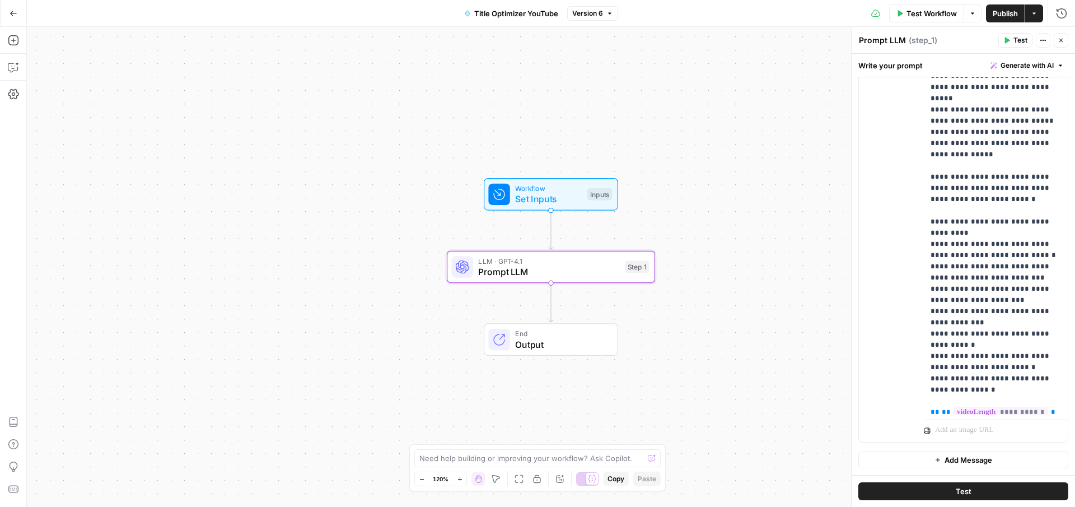
scroll to position [466, 0]
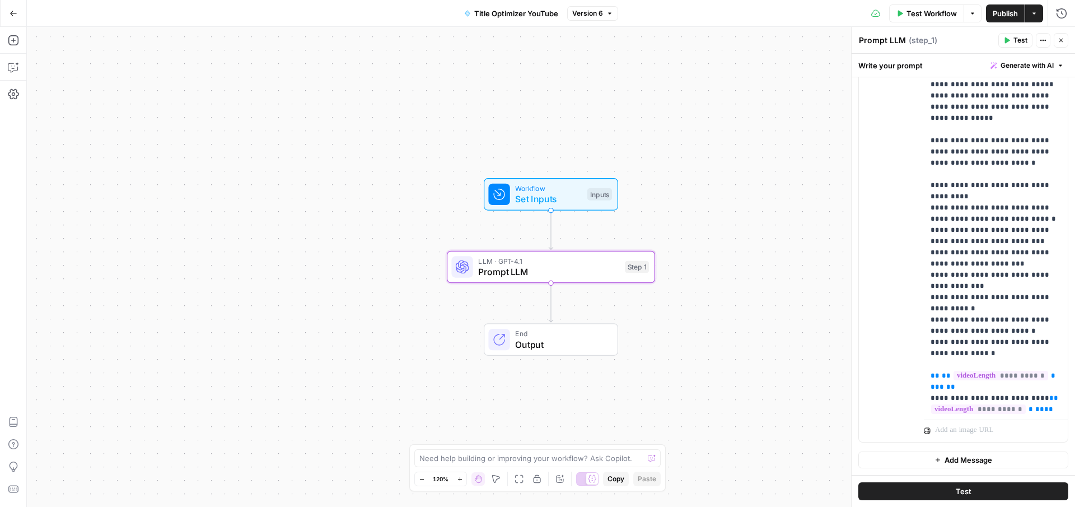
click at [13, 11] on icon "button" at bounding box center [14, 14] width 8 height 8
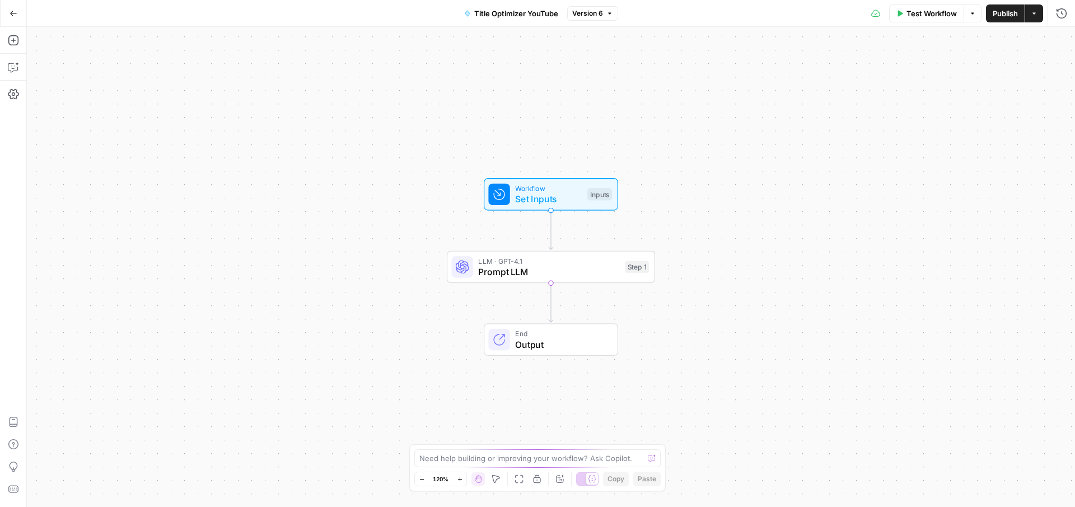
click at [507, 13] on span "Title Optimizer YouTube" at bounding box center [516, 13] width 84 height 11
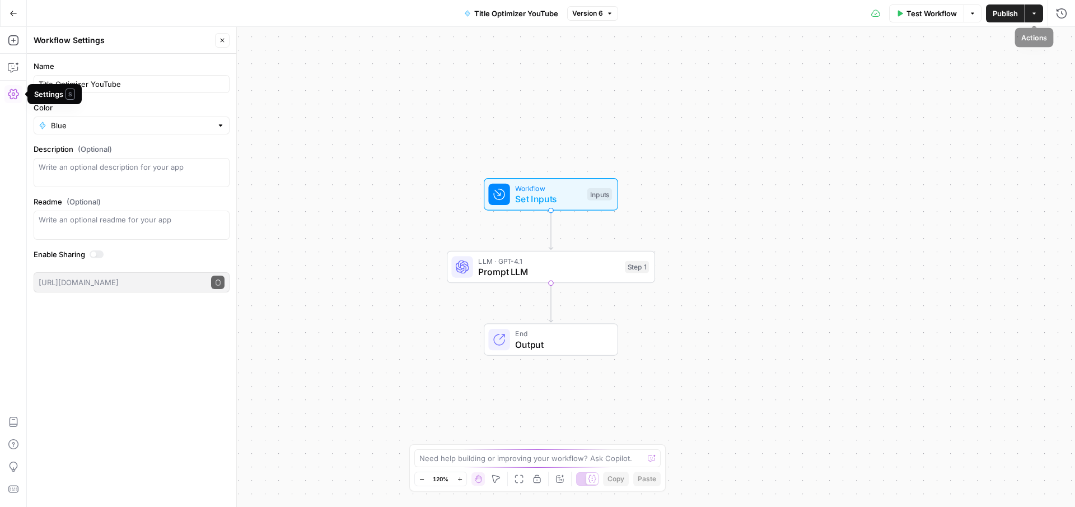
click at [1029, 13] on button "Actions" at bounding box center [1034, 13] width 18 height 18
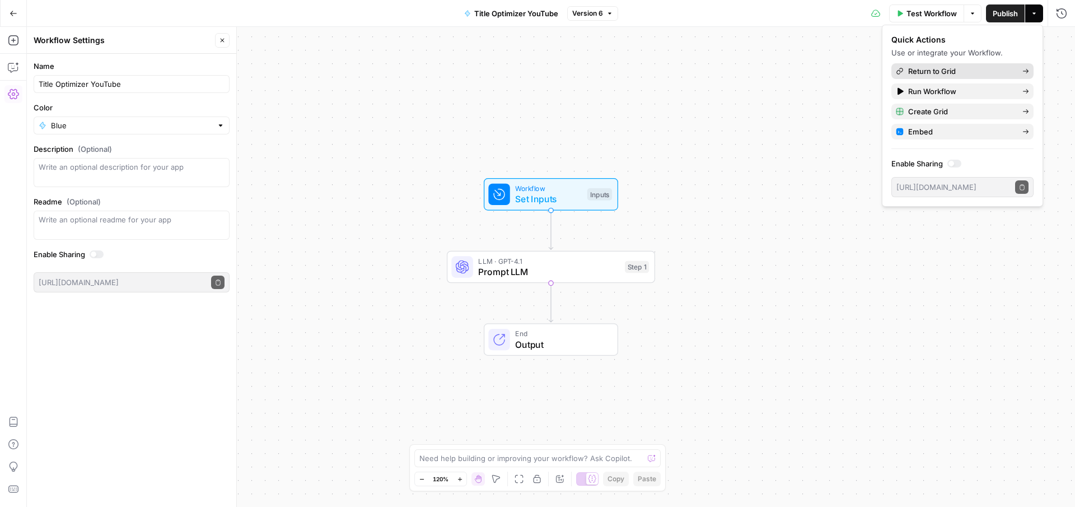
click at [915, 71] on span "Return to Grid" at bounding box center [960, 70] width 105 height 11
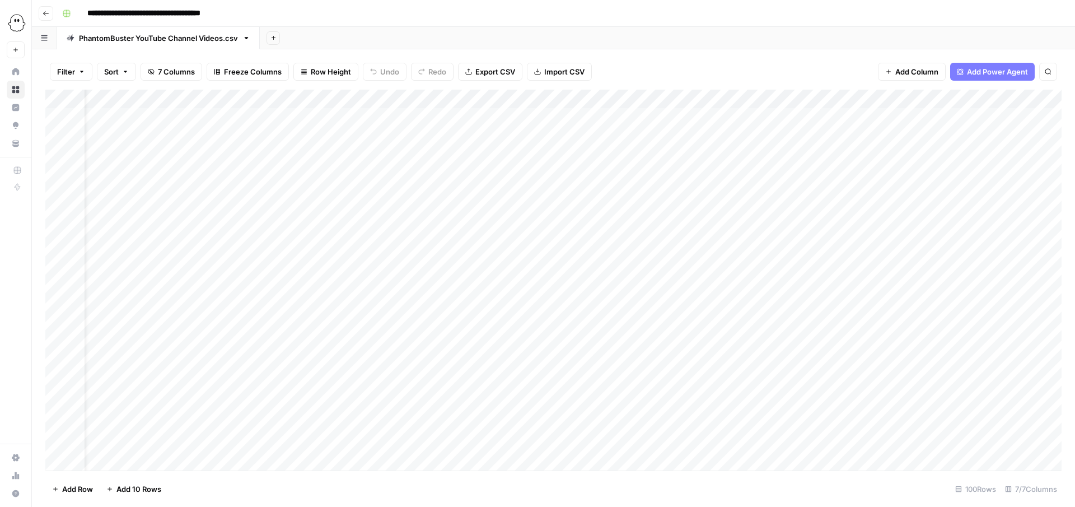
scroll to position [0, 36]
click at [639, 114] on div "Add Column" at bounding box center [553, 280] width 1016 height 381
click at [637, 133] on div "Add Column" at bounding box center [553, 280] width 1016 height 381
click at [639, 153] on div "Add Column" at bounding box center [553, 280] width 1016 height 381
click at [638, 172] on div "Add Column" at bounding box center [553, 280] width 1016 height 381
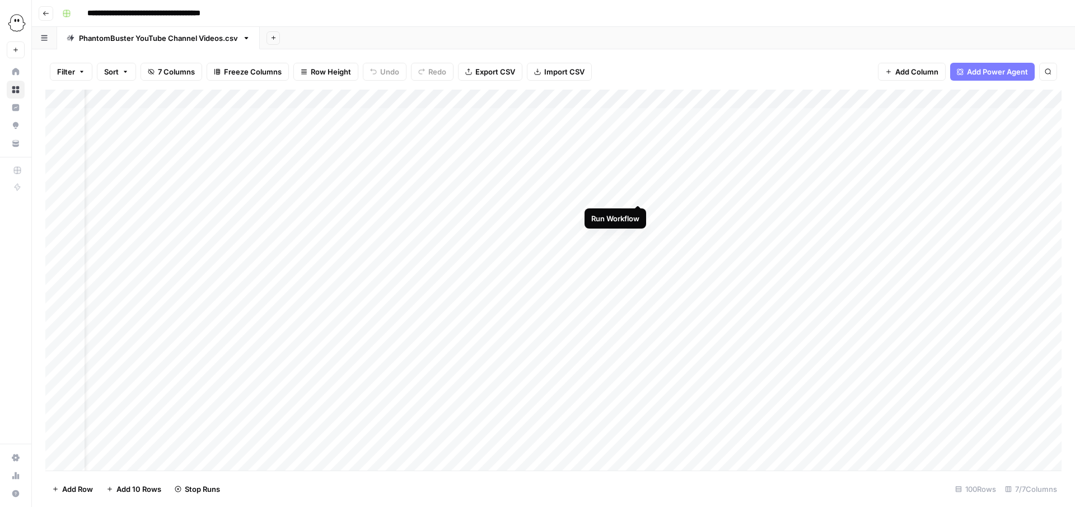
click at [639, 191] on div "Add Column" at bounding box center [553, 280] width 1016 height 381
click at [637, 209] on div "Add Column" at bounding box center [553, 280] width 1016 height 381
click at [640, 228] on div "Add Column" at bounding box center [553, 280] width 1016 height 381
click at [640, 247] on div "Add Column" at bounding box center [553, 280] width 1016 height 381
click at [641, 267] on div "Add Column" at bounding box center [553, 280] width 1016 height 381
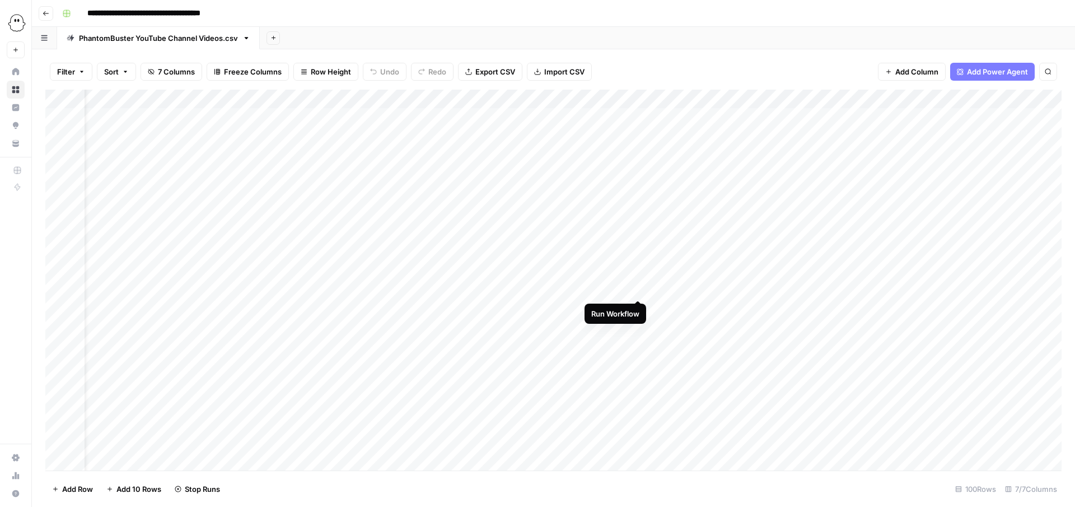
click at [641, 287] on div "Add Column" at bounding box center [553, 280] width 1016 height 381
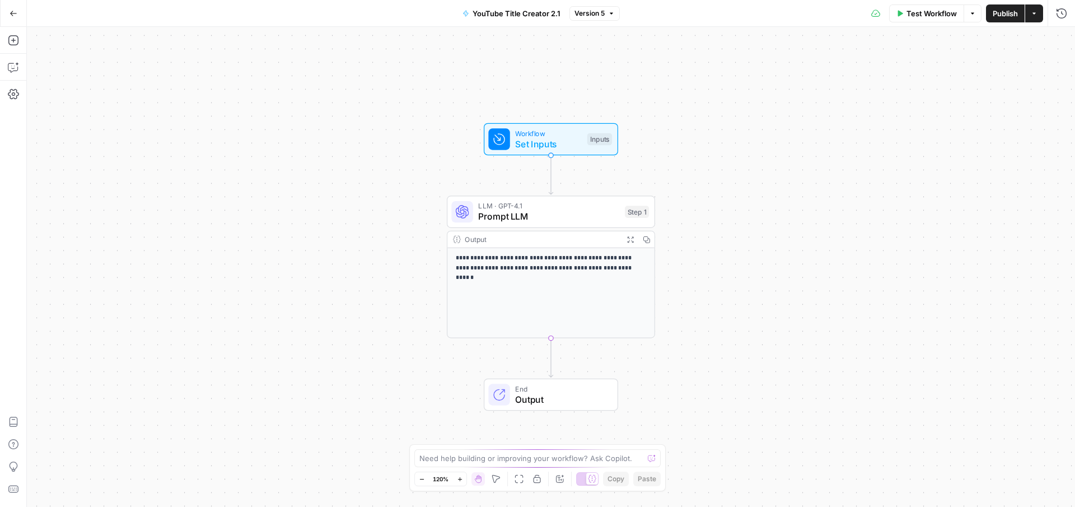
click at [572, 270] on p "**********" at bounding box center [551, 264] width 191 height 20
click at [583, 212] on span "Prompt LLM" at bounding box center [548, 216] width 141 height 13
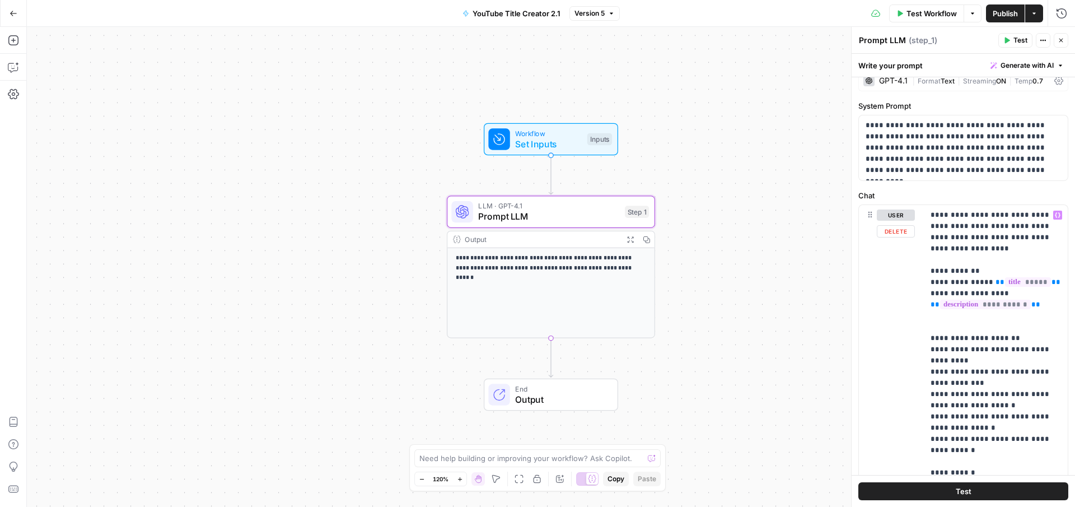
scroll to position [12, 0]
drag, startPoint x: 978, startPoint y: 248, endPoint x: 914, endPoint y: 199, distance: 81.0
click at [915, 200] on div "**********" at bounding box center [963, 440] width 210 height 498
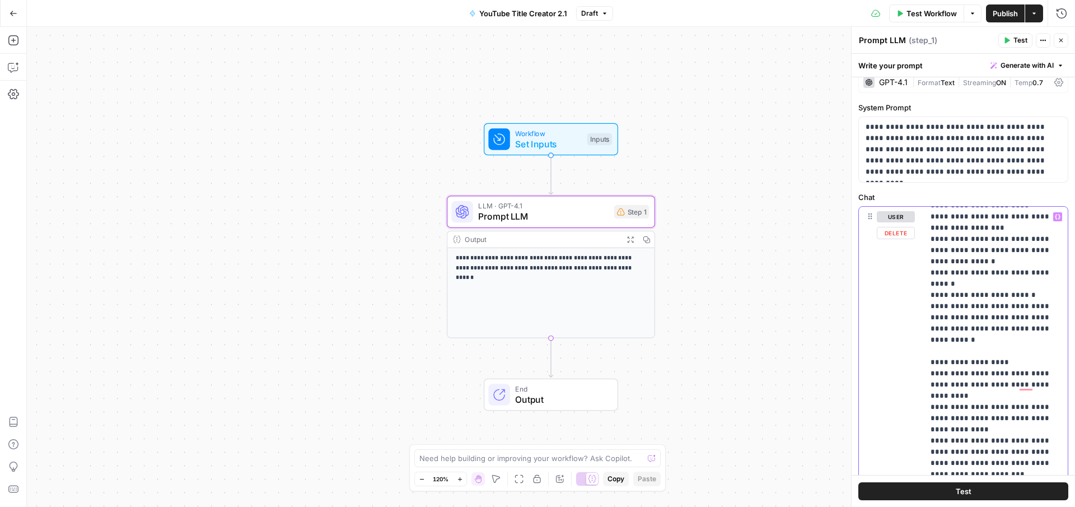
scroll to position [0, 0]
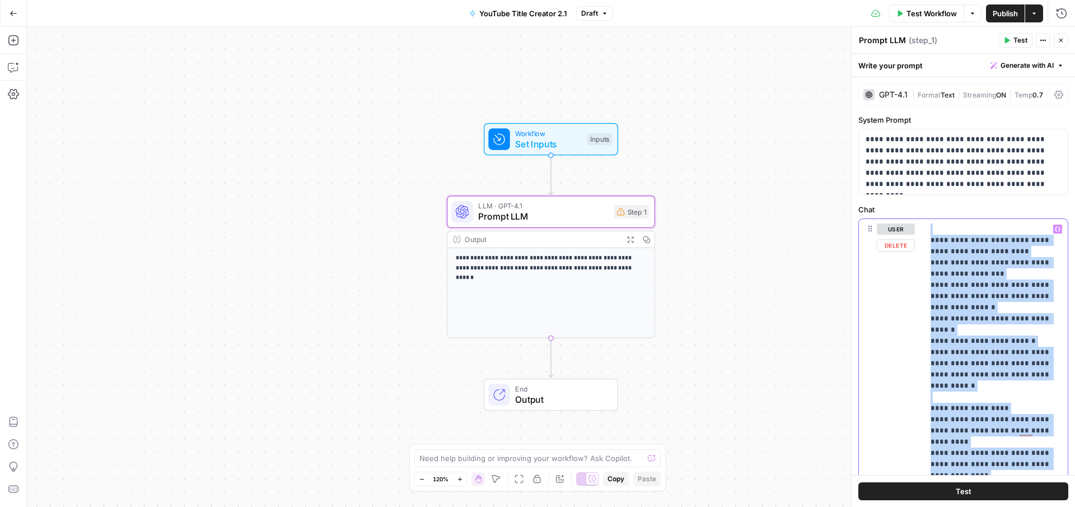
drag, startPoint x: 1018, startPoint y: 407, endPoint x: 784, endPoint y: -63, distance: 525.1
click at [784, 0] on html "**********" at bounding box center [537, 253] width 1075 height 507
copy p "**********"
click at [1020, 65] on span "Generate with AI" at bounding box center [1026, 65] width 53 height 10
click at [1004, 90] on span "Generate" at bounding box center [1008, 90] width 89 height 11
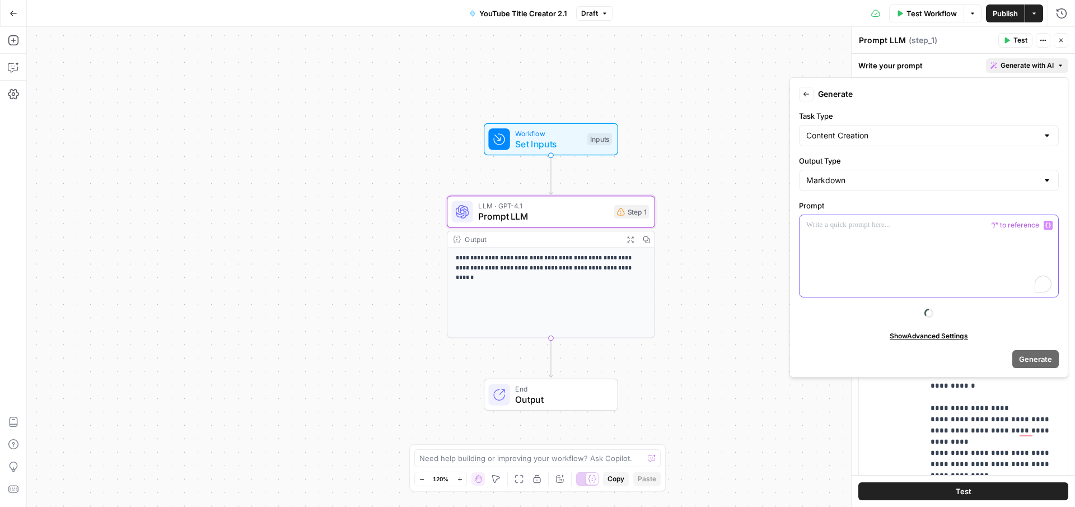
click at [862, 247] on div "To enrich screen reader interactions, please activate Accessibility in Grammarl…" at bounding box center [928, 256] width 259 height 82
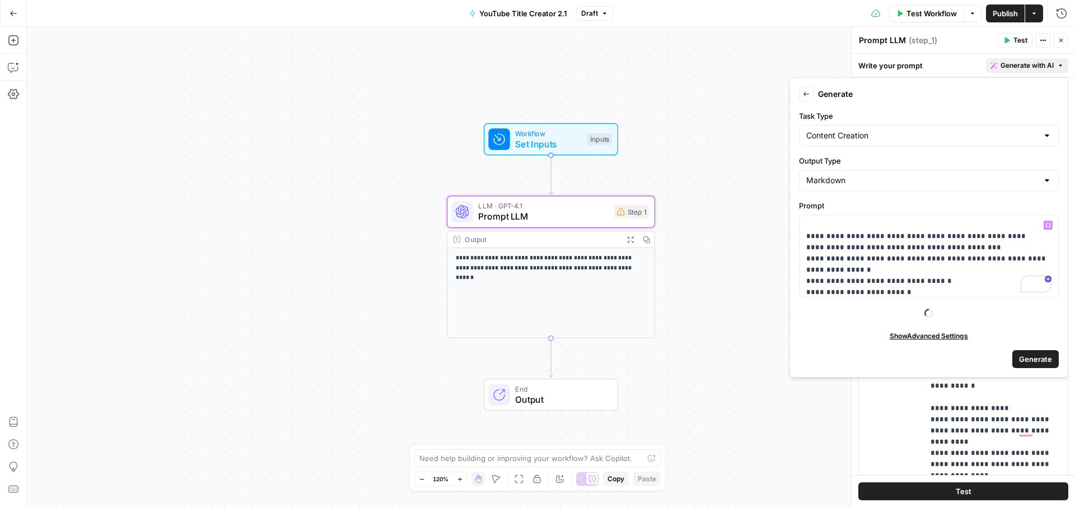
click at [1033, 362] on span "Generate" at bounding box center [1035, 358] width 33 height 11
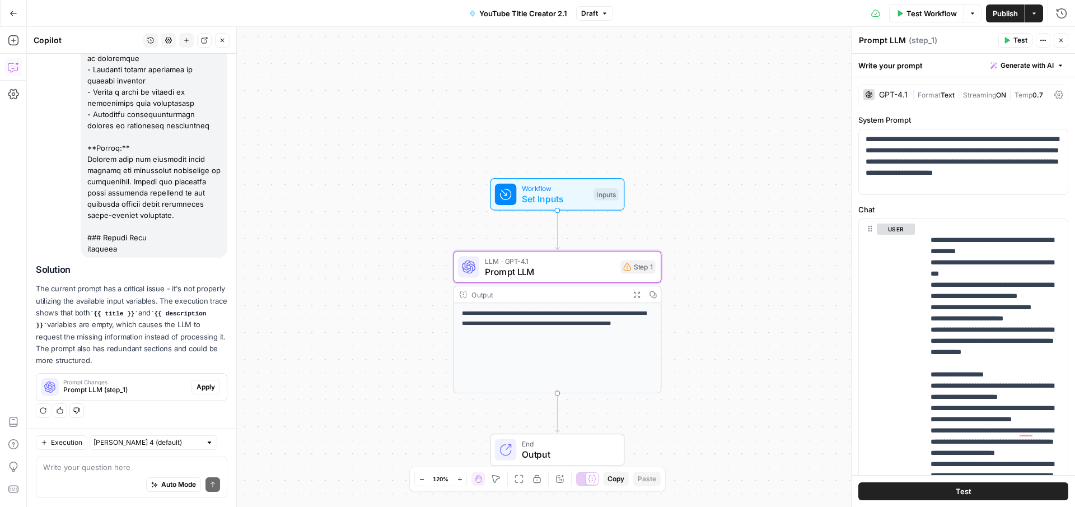
click at [204, 383] on span "Apply" at bounding box center [205, 387] width 18 height 10
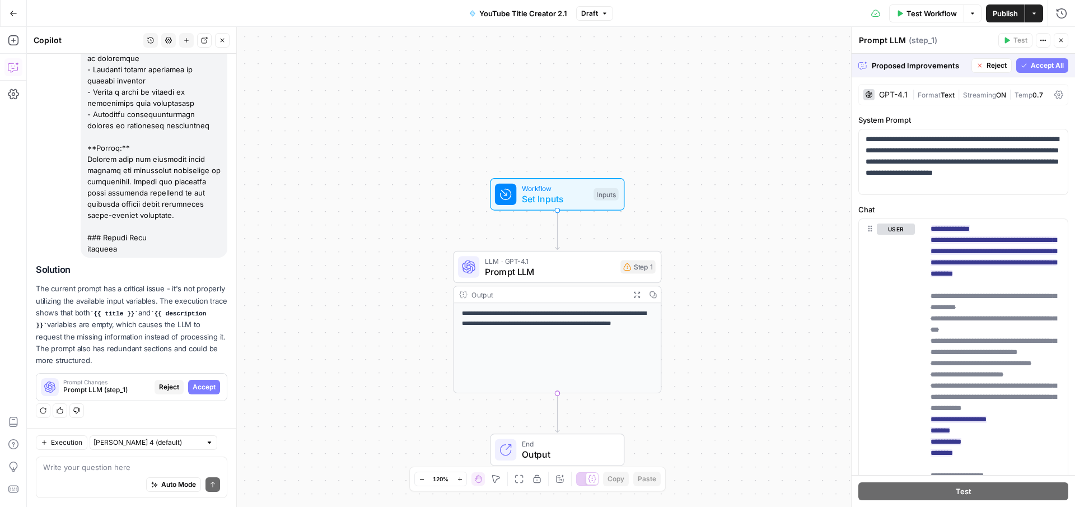
click at [1003, 11] on span "Publish" at bounding box center [1004, 13] width 25 height 11
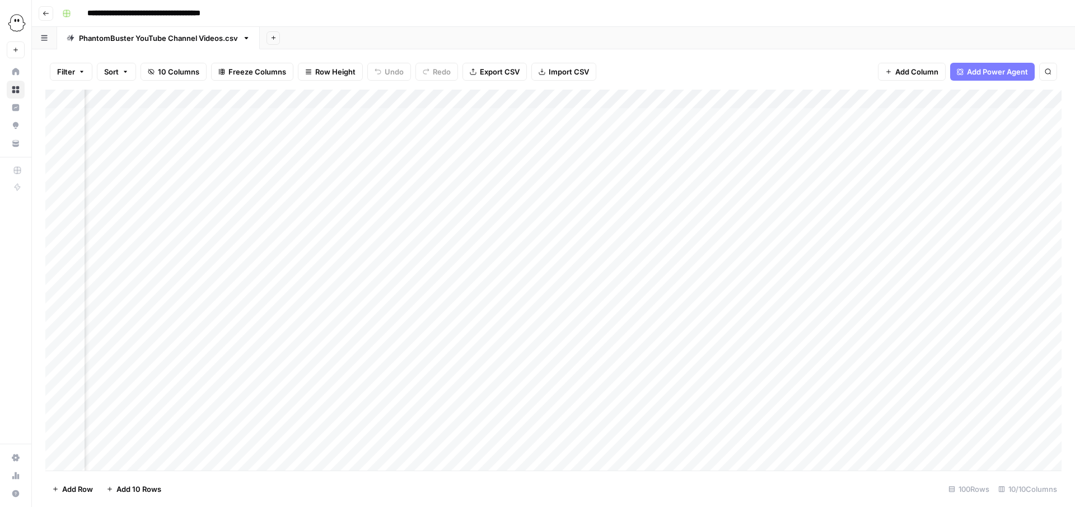
scroll to position [0, 905]
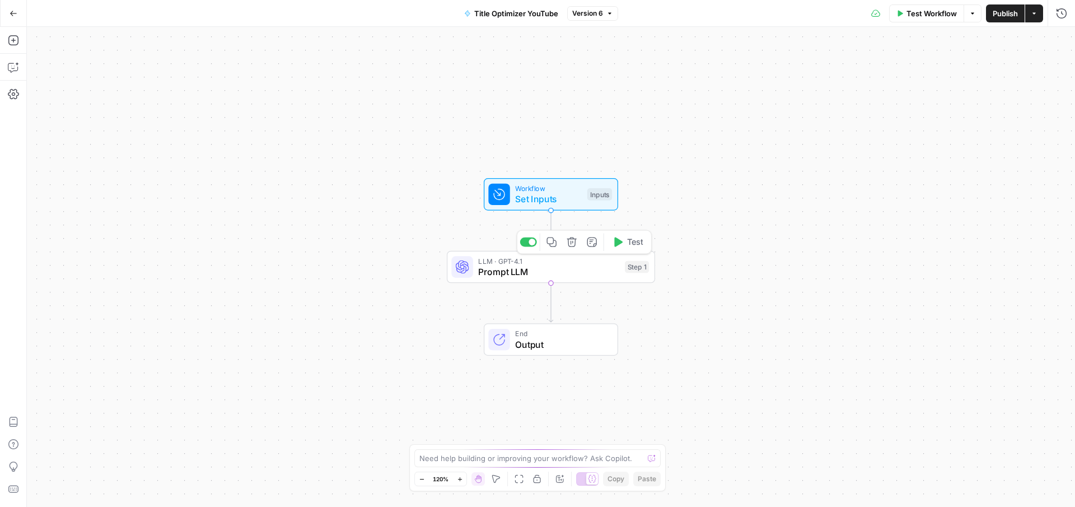
click at [584, 278] on div "LLM · GPT-4.1 Prompt LLM Step 1 Copy step Delete step Add Note Test" at bounding box center [551, 267] width 208 height 32
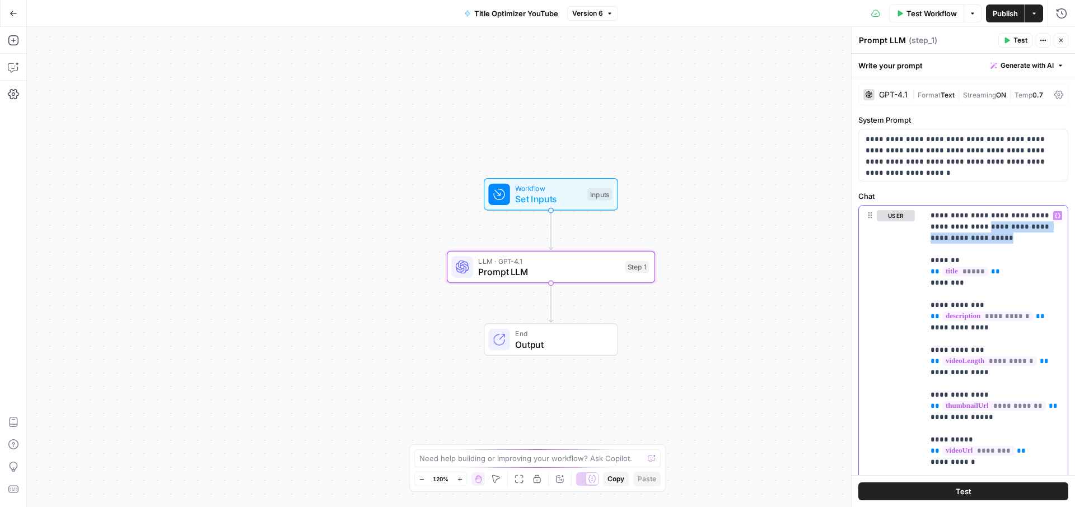
drag, startPoint x: 950, startPoint y: 230, endPoint x: 862, endPoint y: 176, distance: 103.3
click at [0, 0] on form "**********" at bounding box center [0, 0] width 0 height 0
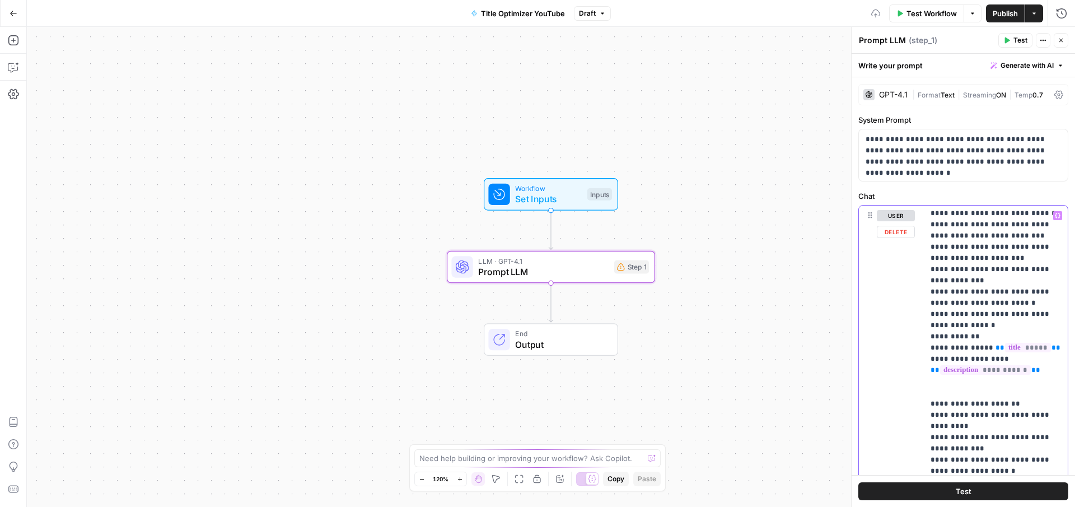
scroll to position [606, 0]
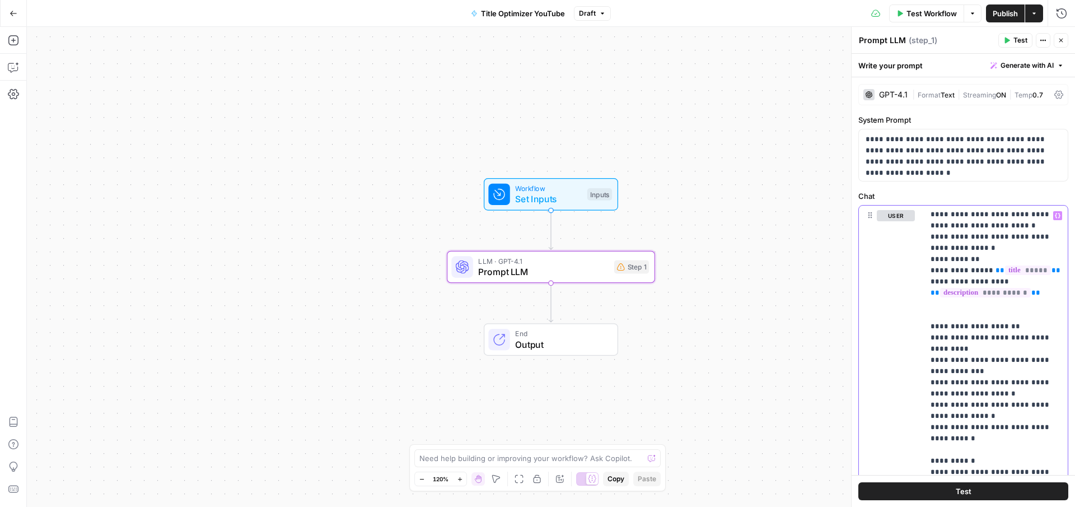
click at [1035, 62] on span "Generate with AI" at bounding box center [1026, 65] width 53 height 10
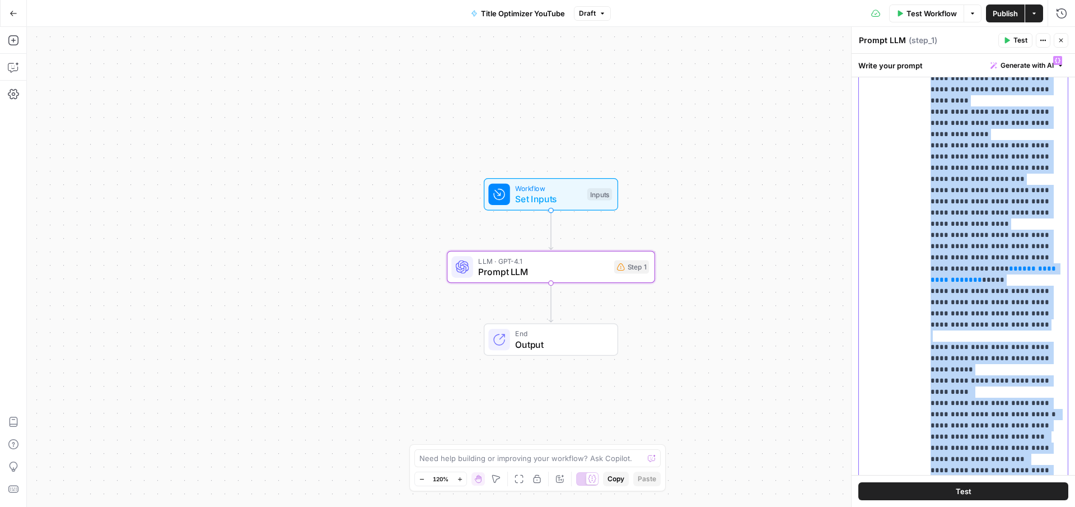
scroll to position [501, 0]
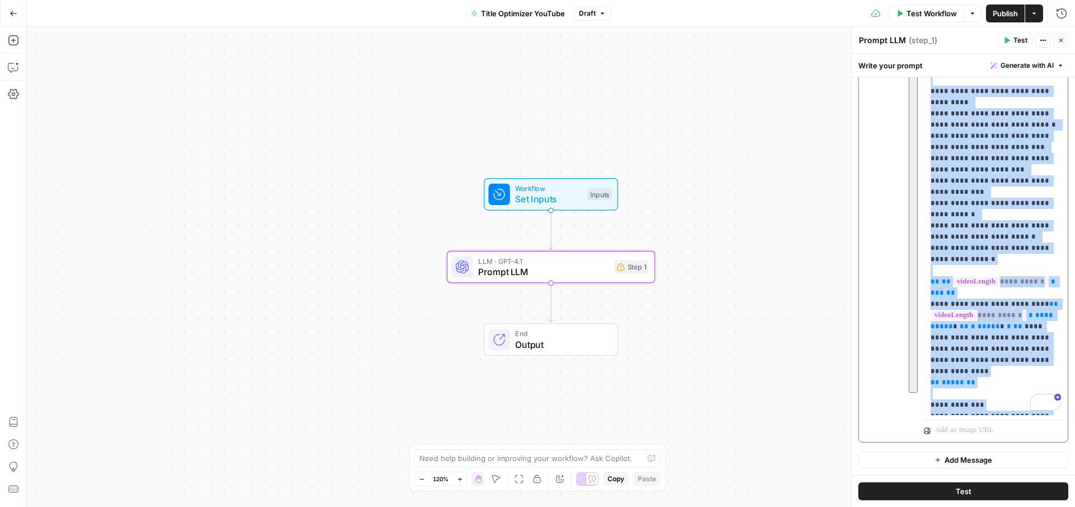
drag, startPoint x: 930, startPoint y: 224, endPoint x: 1074, endPoint y: 541, distance: 348.4
click at [1074, 506] on html "PhantomBuster New Home Browse Insights Opportunities Your Data Recent Grids Pha…" at bounding box center [537, 253] width 1075 height 507
copy p "**********"
click at [1010, 58] on button "Generate with AI" at bounding box center [1027, 65] width 82 height 15
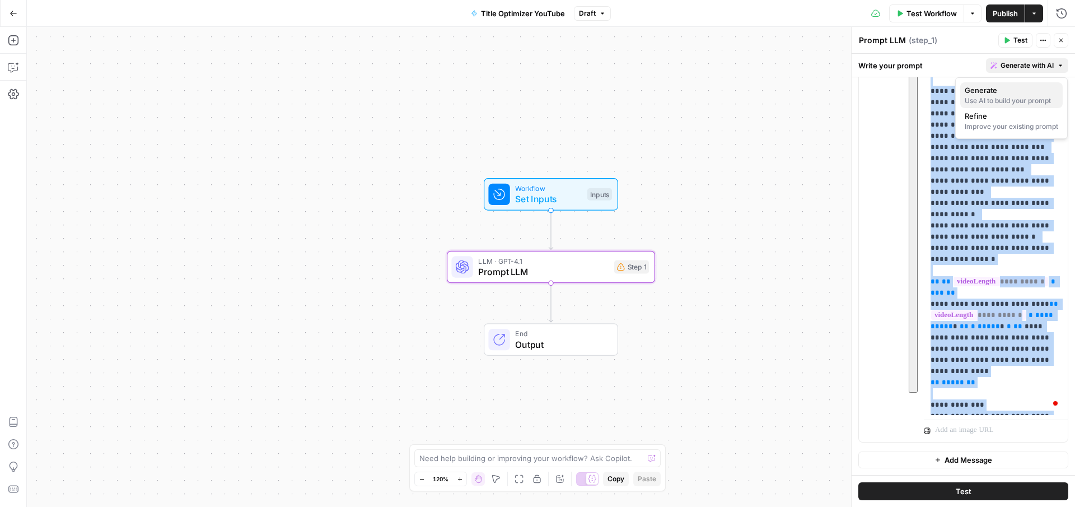
click at [993, 96] on div "Use AI to build your prompt" at bounding box center [1010, 101] width 93 height 10
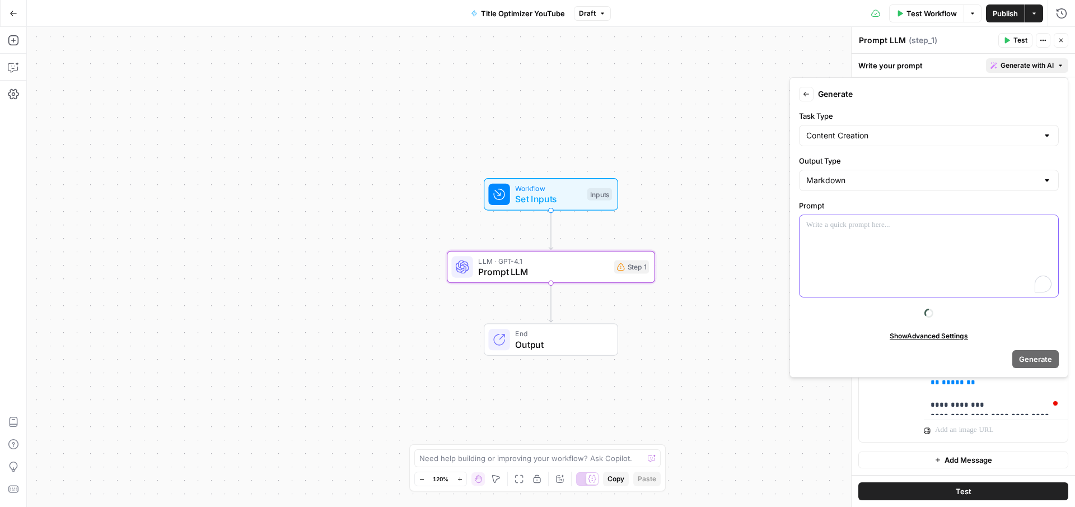
click at [838, 228] on p "To enrich screen reader interactions, please activate Accessibility in Grammarl…" at bounding box center [928, 224] width 245 height 11
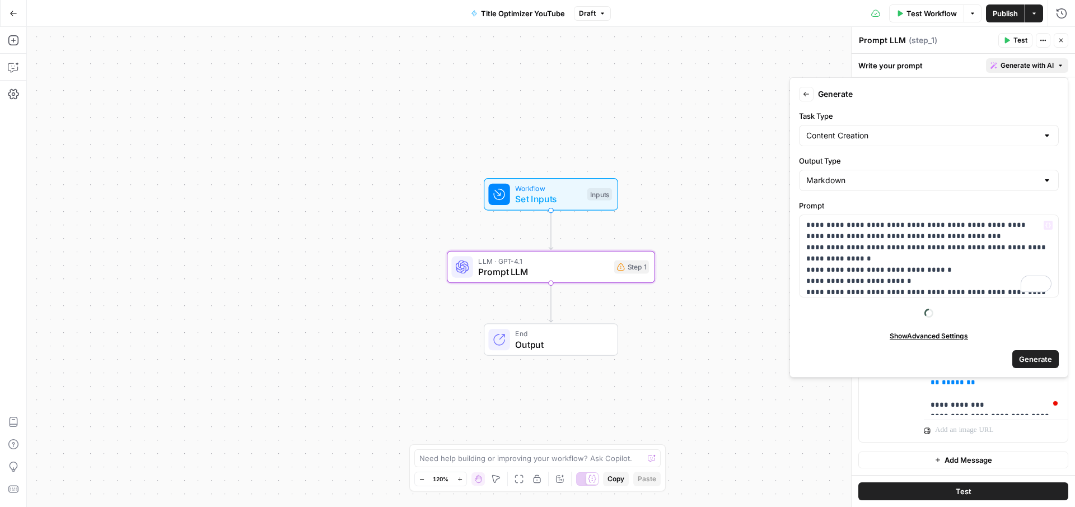
click at [1041, 354] on span "Generate" at bounding box center [1035, 358] width 33 height 11
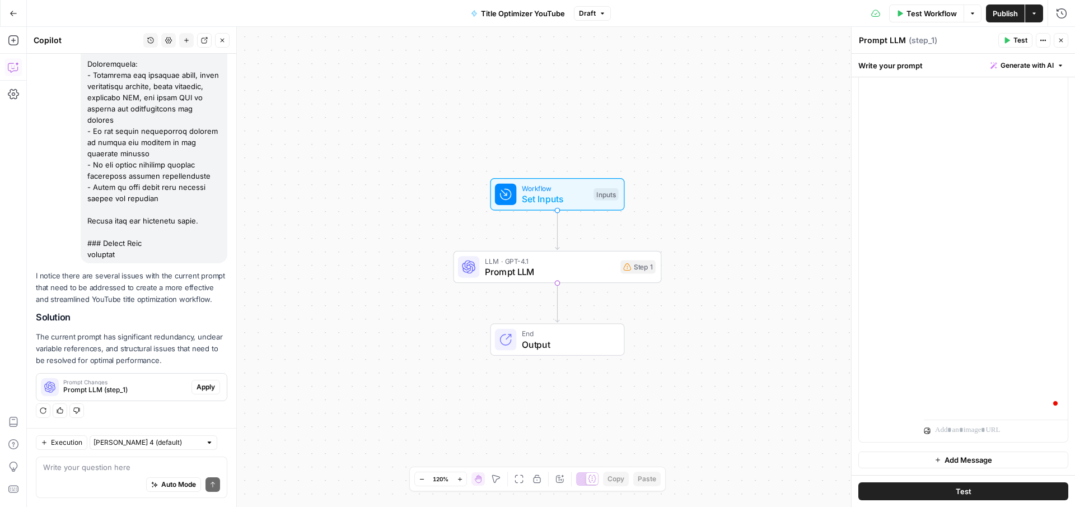
click at [1002, 14] on span "Publish" at bounding box center [1004, 13] width 25 height 11
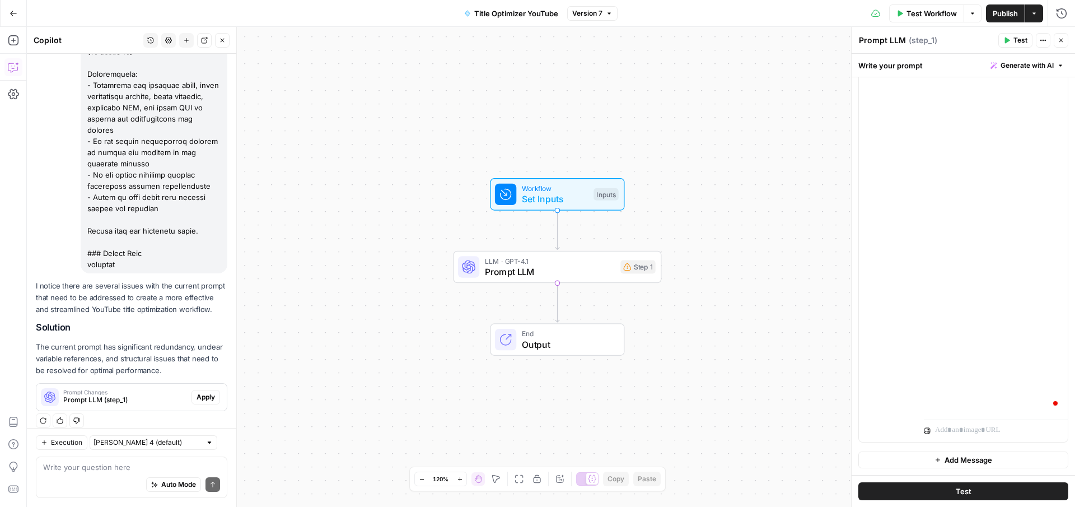
scroll to position [2641, 0]
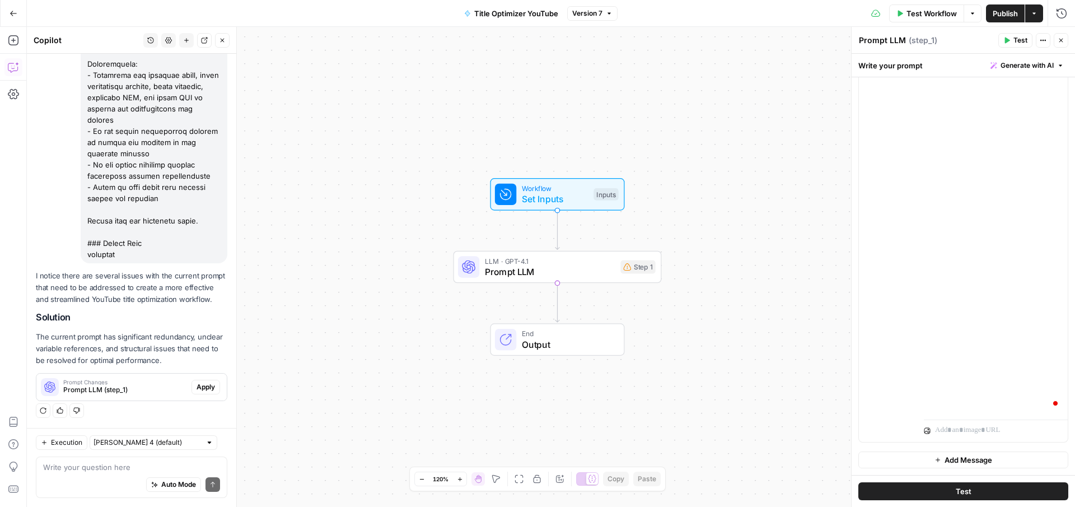
click at [1028, 63] on span "Generate with AI" at bounding box center [1026, 65] width 53 height 10
click at [993, 121] on div "Improve your existing prompt" at bounding box center [1010, 126] width 93 height 10
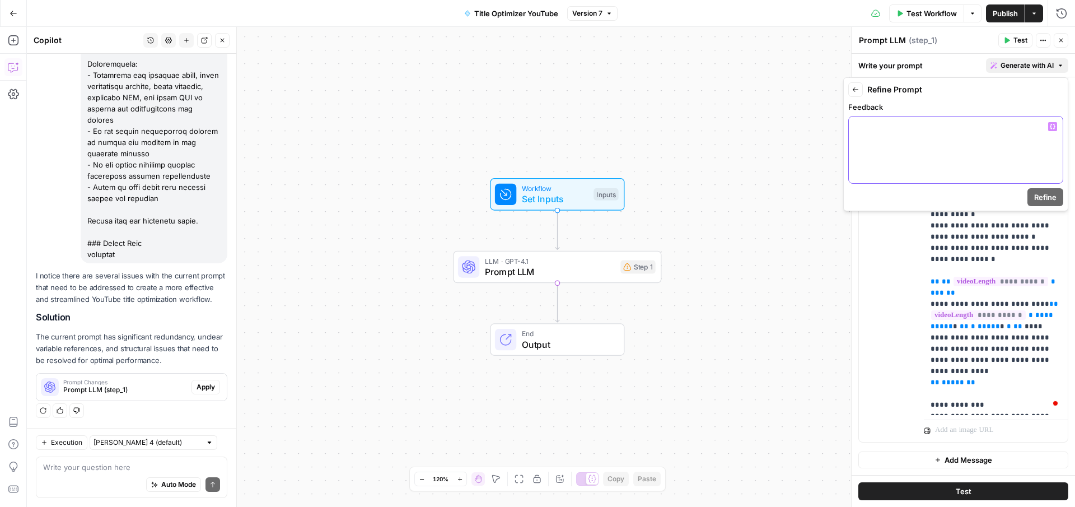
click at [916, 153] on div at bounding box center [955, 149] width 214 height 67
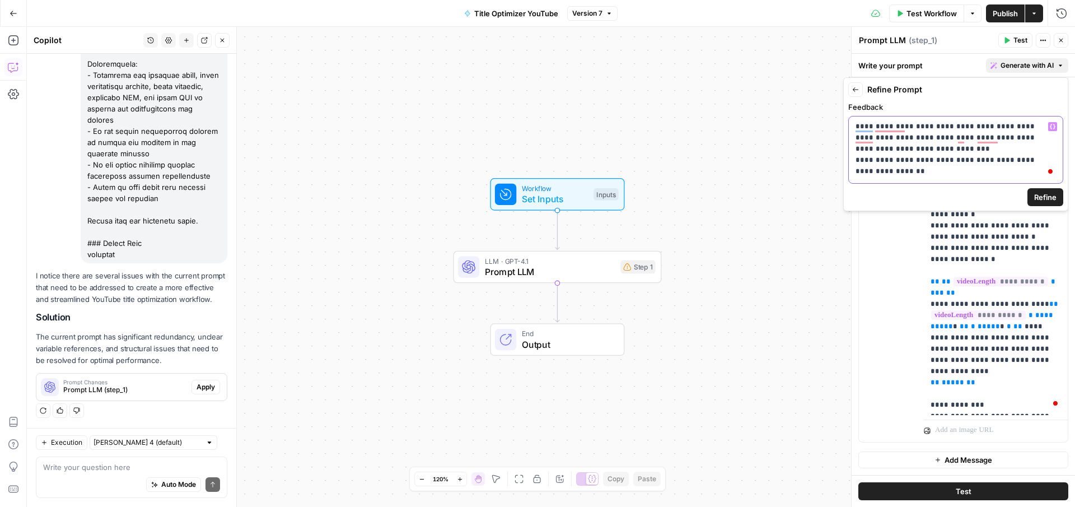
click at [854, 160] on div "**********" at bounding box center [955, 149] width 214 height 67
click at [897, 178] on p "**********" at bounding box center [955, 154] width 200 height 67
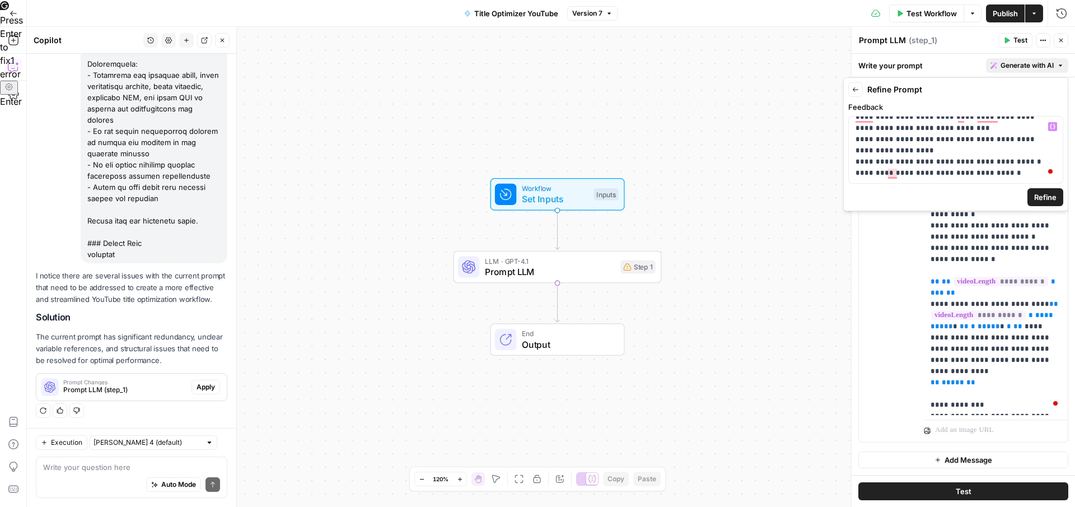
click at [1047, 198] on span "Refine" at bounding box center [1045, 196] width 22 height 11
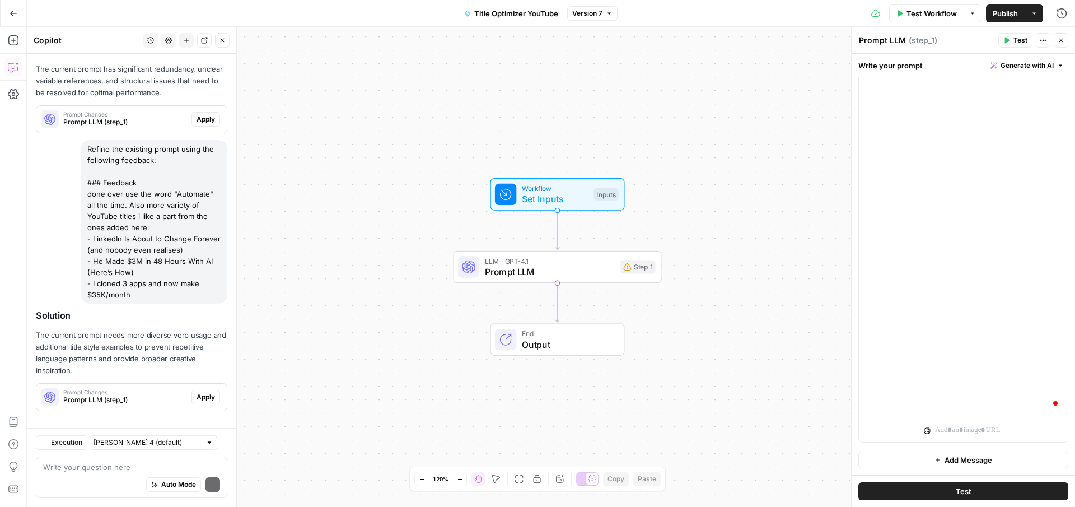
scroll to position [2918, 0]
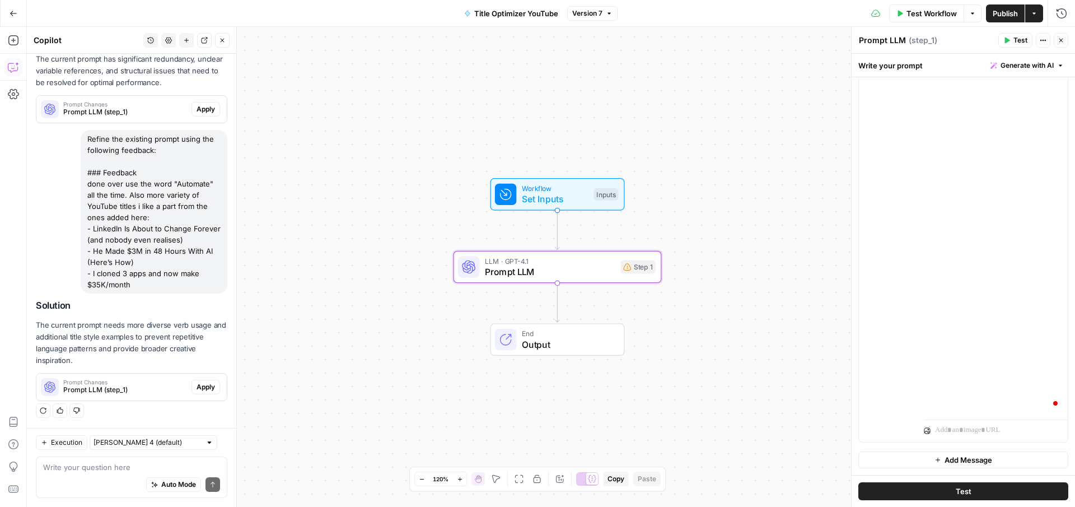
click at [205, 383] on span "Apply" at bounding box center [205, 387] width 18 height 10
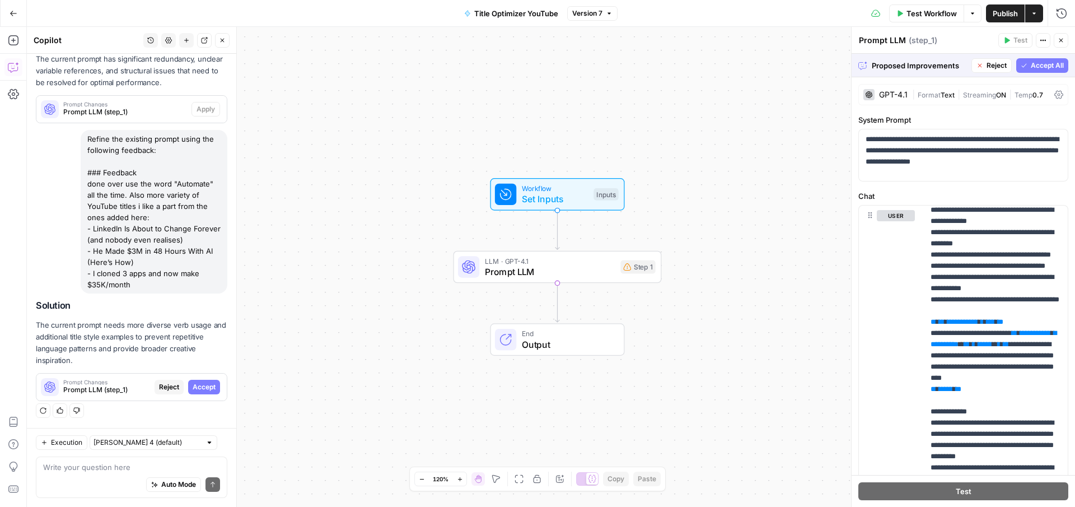
scroll to position [3112, 0]
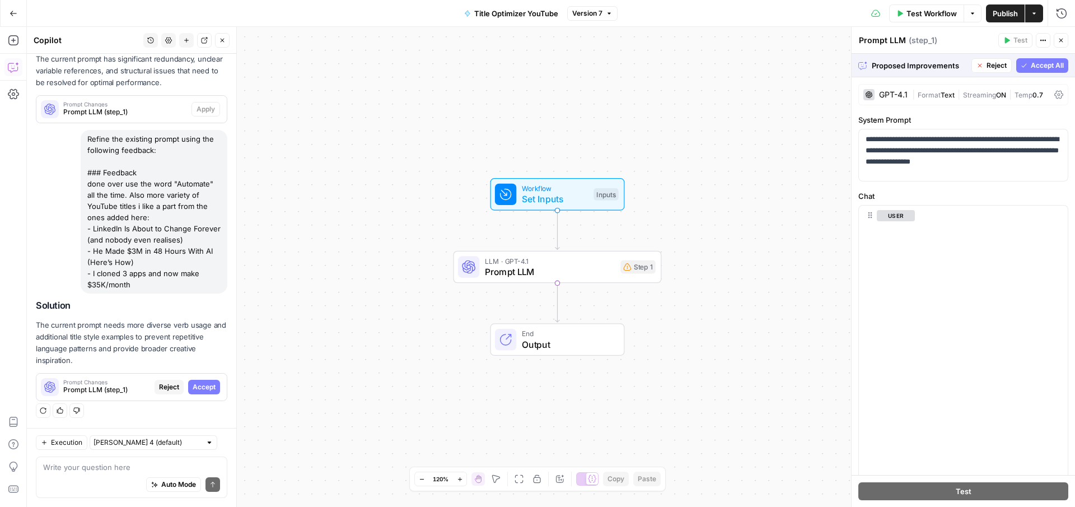
click at [1040, 63] on span "Accept All" at bounding box center [1046, 65] width 33 height 10
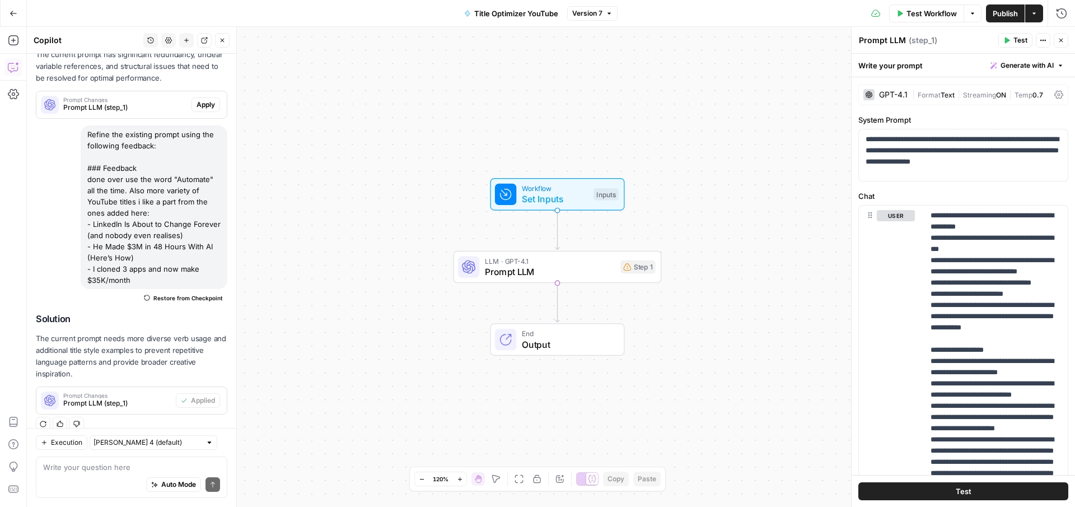
scroll to position [2954, 0]
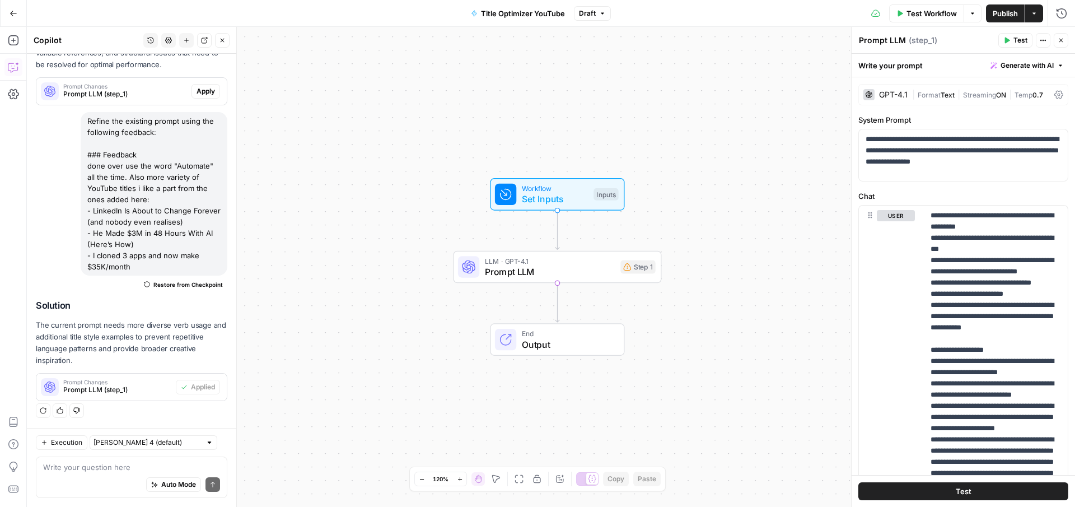
click at [1000, 13] on span "Publish" at bounding box center [1004, 13] width 25 height 11
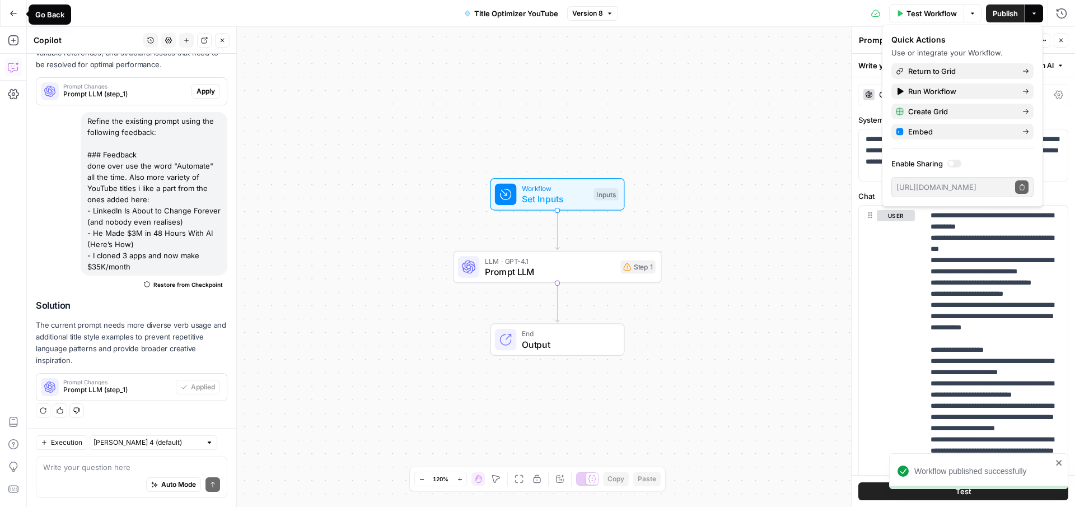
click at [15, 11] on icon "button" at bounding box center [14, 14] width 8 height 8
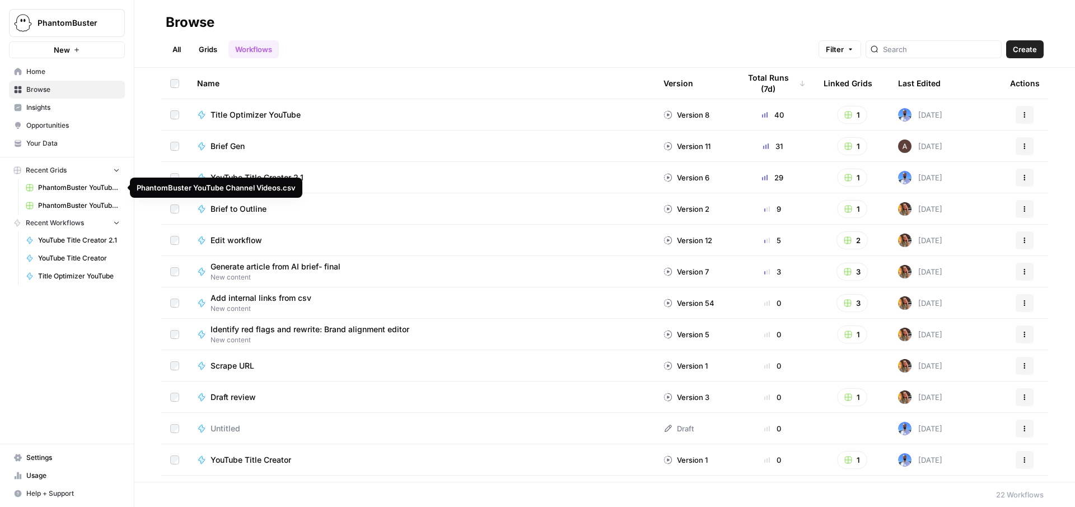
click at [64, 188] on span "PhantomBuster YouTube Channel Videos.csv" at bounding box center [79, 187] width 82 height 10
click at [82, 204] on span "PhantomBuster YouTube Channel Videos.csv" at bounding box center [79, 205] width 82 height 10
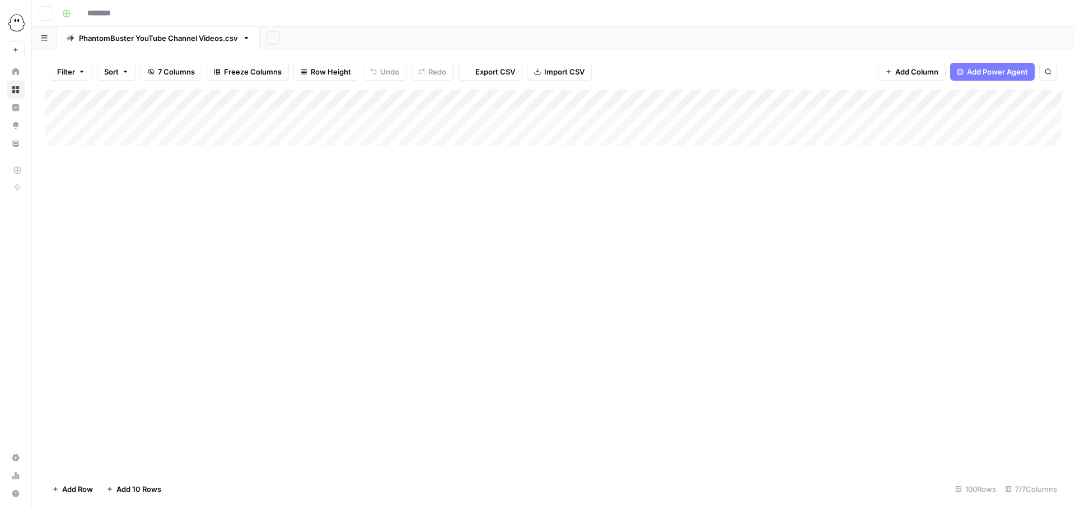
type input "**********"
drag, startPoint x: 1007, startPoint y: 340, endPoint x: 968, endPoint y: 133, distance: 210.2
click at [968, 133] on div "Add Column" at bounding box center [553, 280] width 1016 height 381
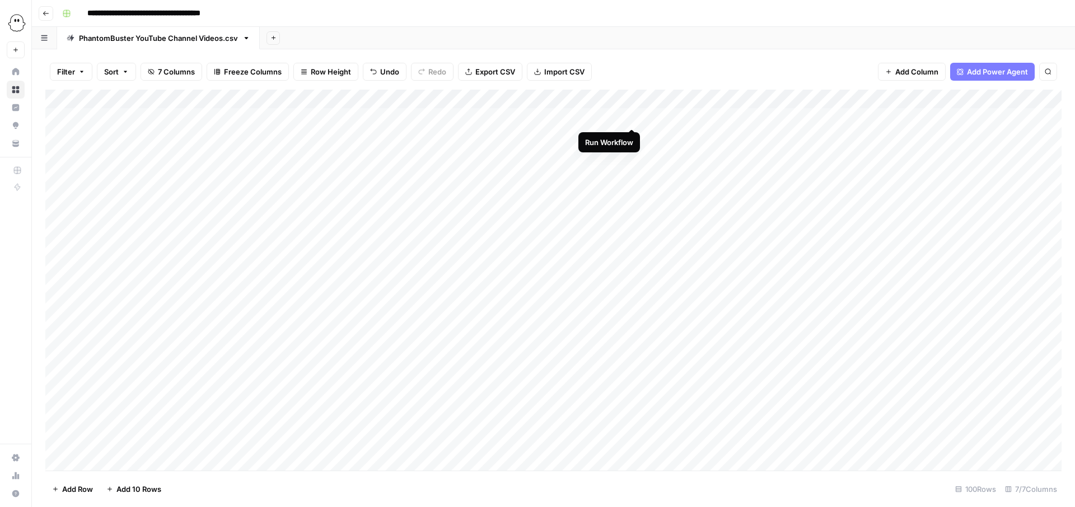
click at [633, 118] on div "Add Column" at bounding box center [553, 280] width 1016 height 381
click at [631, 135] on div "Add Column" at bounding box center [553, 280] width 1016 height 381
click at [632, 153] on div "Add Column" at bounding box center [553, 280] width 1016 height 381
click at [634, 173] on div "Add Column" at bounding box center [553, 280] width 1016 height 381
click at [633, 192] on div "Add Column" at bounding box center [553, 280] width 1016 height 381
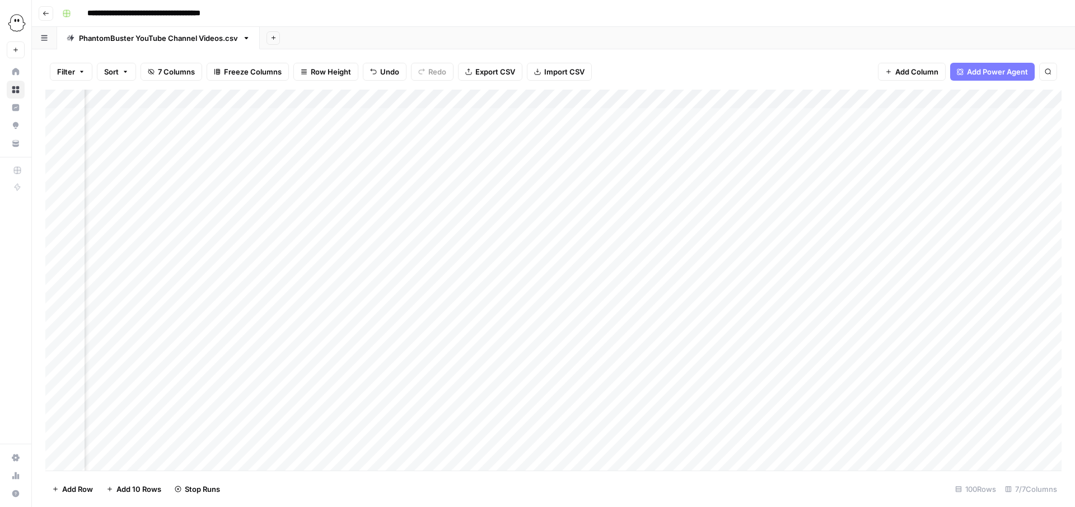
scroll to position [0, 264]
click at [366, 212] on div "Add Column" at bounding box center [553, 280] width 1016 height 381
click at [368, 191] on div "Add Column" at bounding box center [553, 280] width 1016 height 381
click at [368, 231] on div "Add Column" at bounding box center [553, 280] width 1016 height 381
click at [366, 247] on div "Add Column" at bounding box center [553, 280] width 1016 height 381
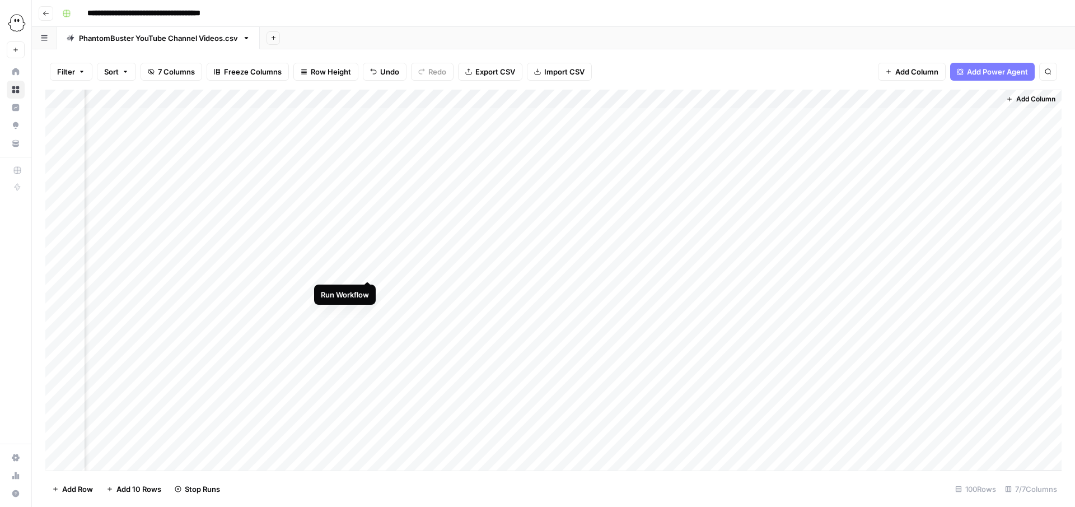
click at [368, 269] on div "Add Column" at bounding box center [553, 280] width 1016 height 381
click at [368, 275] on div "Add Column" at bounding box center [553, 280] width 1016 height 381
click at [367, 296] on div "Add Column" at bounding box center [553, 280] width 1016 height 381
click at [368, 311] on div "Add Column" at bounding box center [553, 280] width 1016 height 381
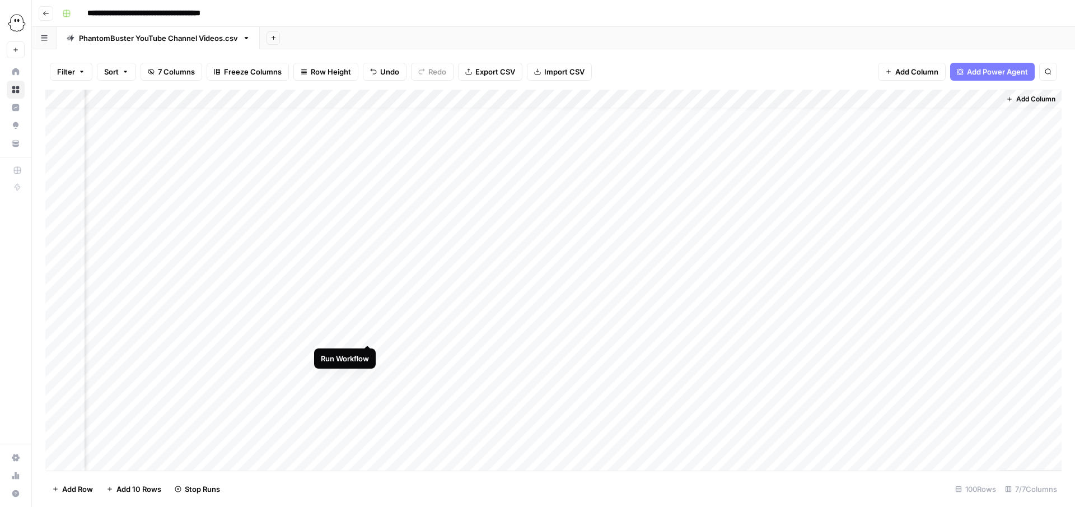
click at [368, 331] on div "Add Column" at bounding box center [553, 280] width 1016 height 381
click at [366, 353] on div "Add Column" at bounding box center [553, 280] width 1016 height 381
click at [332, 369] on div "Add Column" at bounding box center [553, 280] width 1016 height 381
click at [673, 116] on div "Add Column" at bounding box center [553, 280] width 1016 height 381
click at [676, 134] on div "Add Column" at bounding box center [553, 280] width 1016 height 381
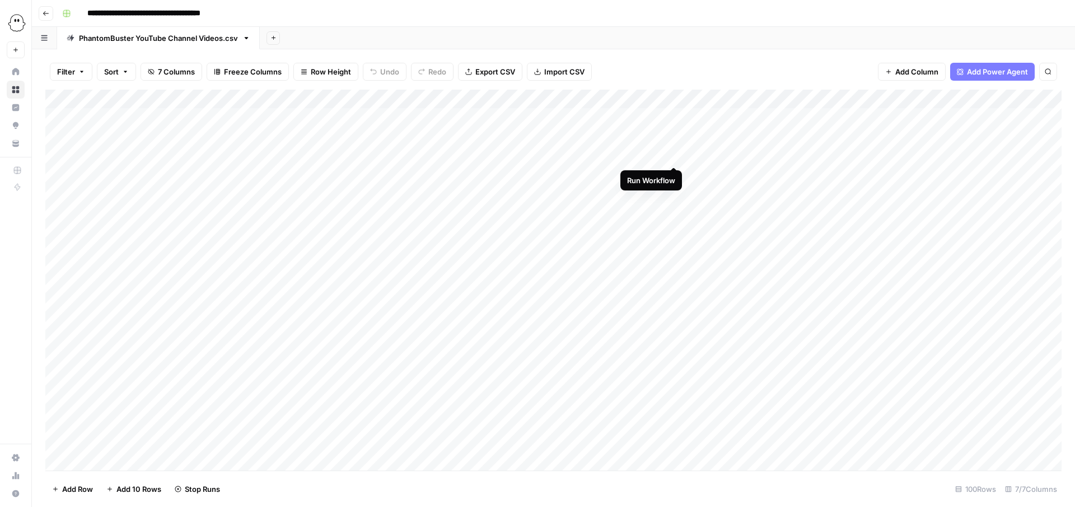
click at [674, 153] on div "Add Column" at bounding box center [553, 280] width 1016 height 381
click at [672, 170] on div "Add Column" at bounding box center [553, 280] width 1016 height 381
click at [674, 191] on div "Add Column" at bounding box center [553, 280] width 1016 height 381
drag, startPoint x: 907, startPoint y: 213, endPoint x: 1001, endPoint y: 292, distance: 123.2
click at [1001, 292] on div "Add Column" at bounding box center [553, 280] width 1016 height 381
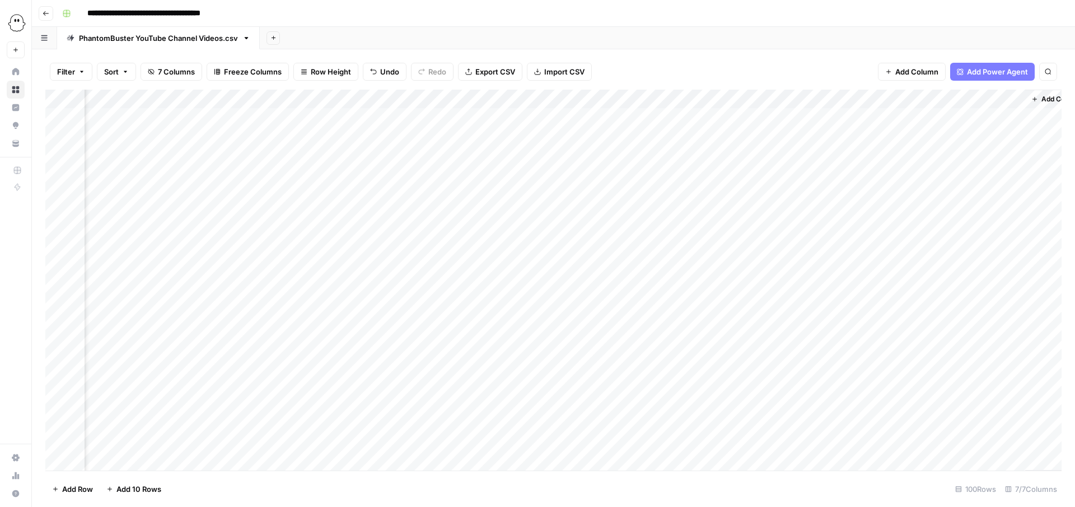
scroll to position [0, 176]
click at [499, 210] on div "Add Column" at bounding box center [553, 280] width 1016 height 381
click at [497, 228] on div "Add Column" at bounding box center [553, 280] width 1016 height 381
click at [499, 250] on div "Add Column" at bounding box center [553, 280] width 1016 height 381
click at [498, 270] on div "Add Column" at bounding box center [553, 280] width 1016 height 381
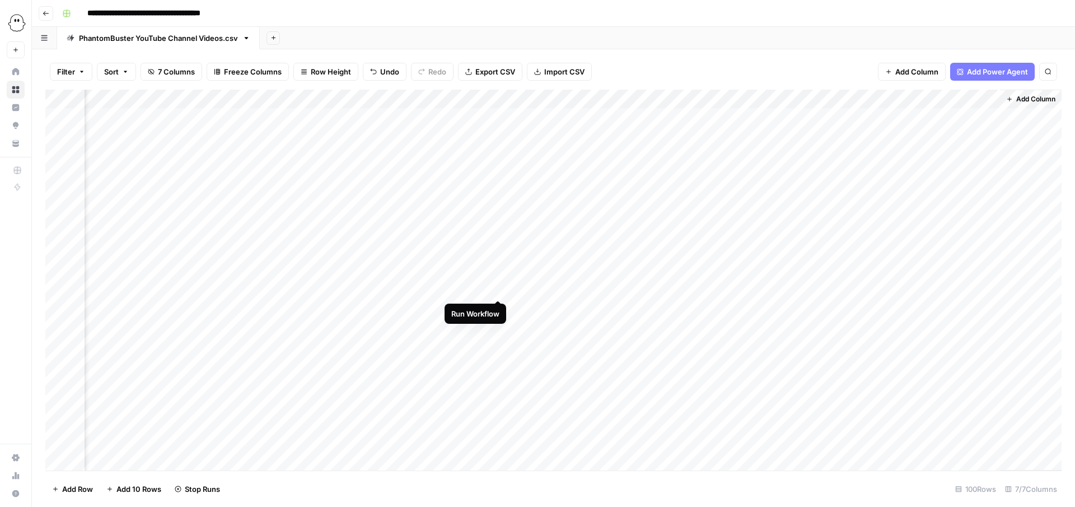
click at [497, 286] on div "Add Column" at bounding box center [553, 280] width 1016 height 381
click at [499, 210] on div "Add Column" at bounding box center [553, 280] width 1016 height 381
drag, startPoint x: 997, startPoint y: 97, endPoint x: 1037, endPoint y: 95, distance: 39.3
click at [1037, 95] on div "Add Column" at bounding box center [553, 280] width 1016 height 381
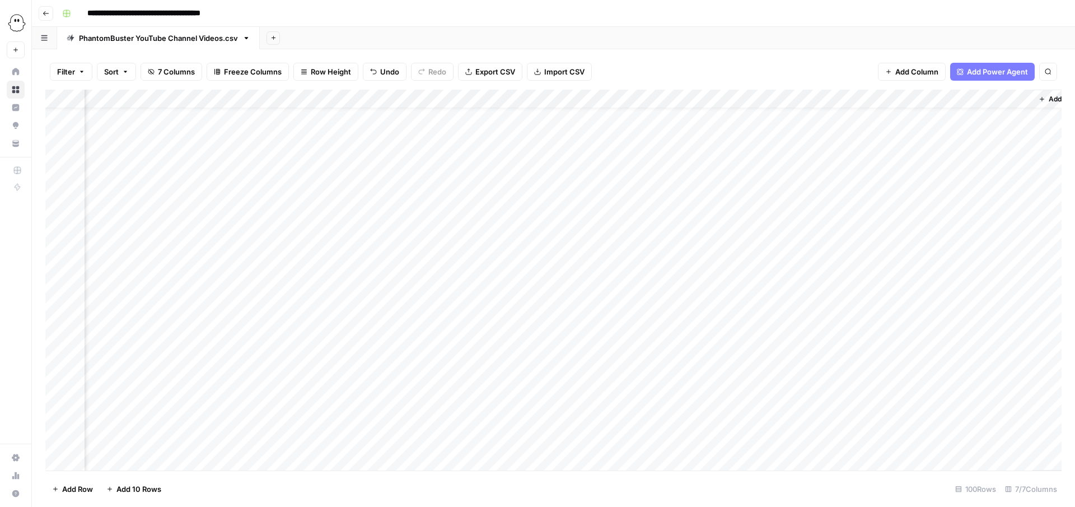
scroll to position [24, 181]
click at [436, 283] on div "Add Column" at bounding box center [553, 280] width 1016 height 381
click at [432, 303] on div "Add Column" at bounding box center [553, 280] width 1016 height 381
click at [494, 187] on div "Add Column" at bounding box center [553, 280] width 1016 height 381
click at [436, 321] on div "Add Column" at bounding box center [553, 280] width 1016 height 381
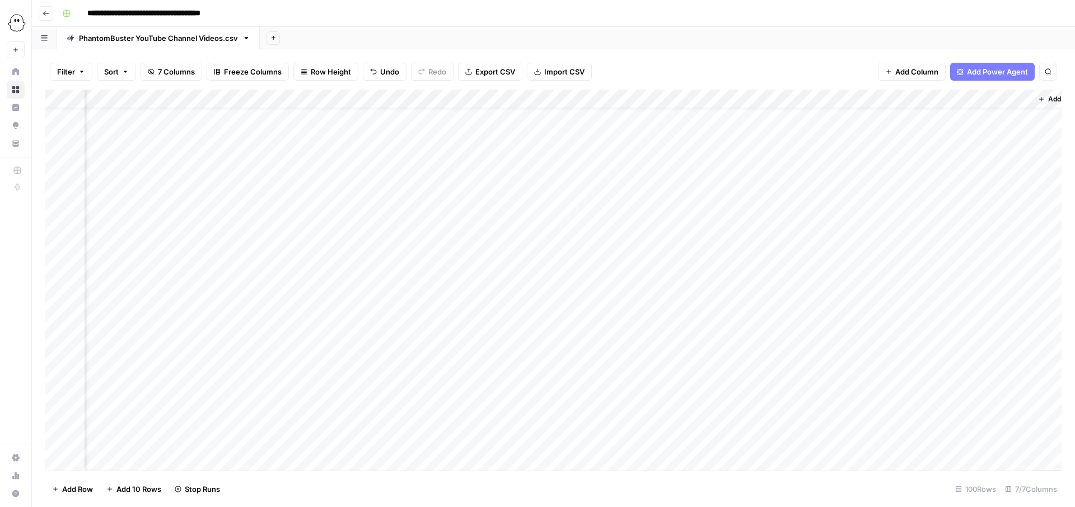
click at [434, 340] on div "Add Column" at bounding box center [553, 280] width 1016 height 381
drag, startPoint x: 702, startPoint y: 99, endPoint x: 738, endPoint y: 99, distance: 35.3
click at [738, 99] on div "Add Column" at bounding box center [553, 280] width 1016 height 381
drag, startPoint x: 482, startPoint y: 95, endPoint x: 439, endPoint y: 95, distance: 43.7
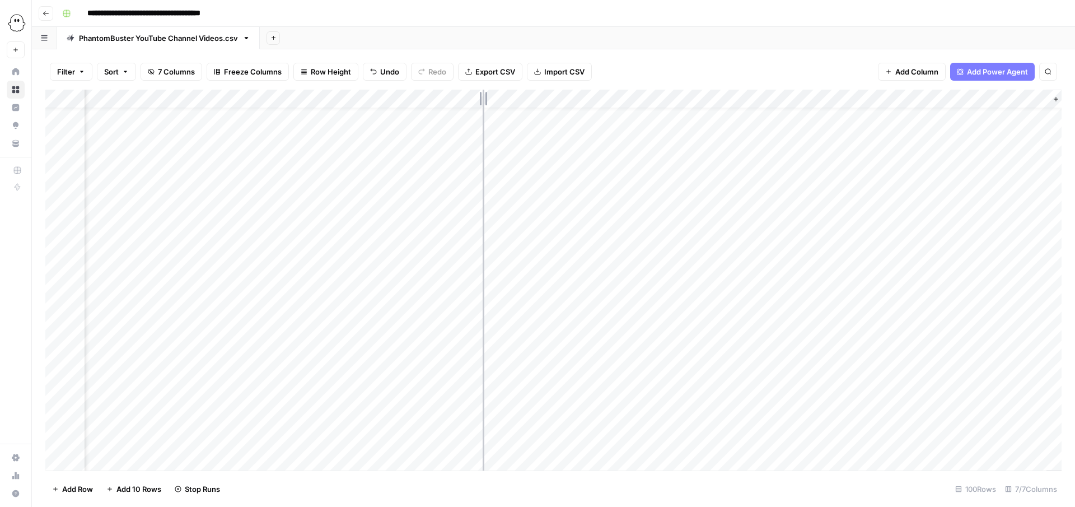
click at [439, 95] on div "Add Column" at bounding box center [553, 280] width 1016 height 381
drag, startPoint x: 669, startPoint y: 93, endPoint x: 725, endPoint y: 93, distance: 55.4
click at [725, 93] on div "Add Column" at bounding box center [553, 280] width 1016 height 381
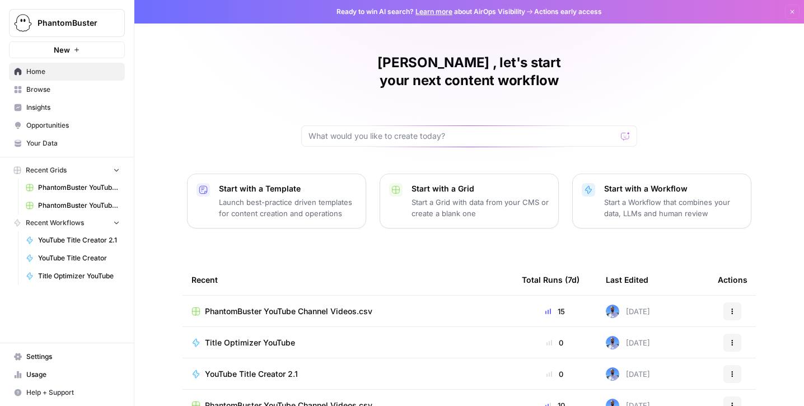
click at [202, 134] on div "[PERSON_NAME] , let's start your next content workflow Start with a Template La…" at bounding box center [468, 266] width 669 height 533
click at [441, 196] on p "Start a Grid with data from your CMS or create a blank one" at bounding box center [480, 207] width 138 height 22
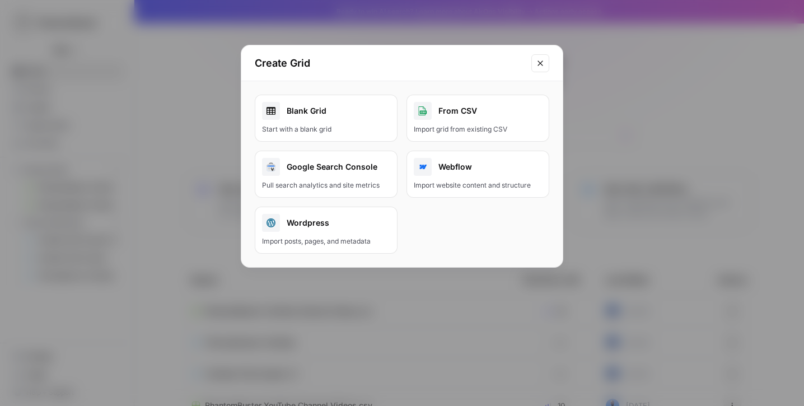
click at [453, 108] on div "From CSV" at bounding box center [478, 111] width 128 height 18
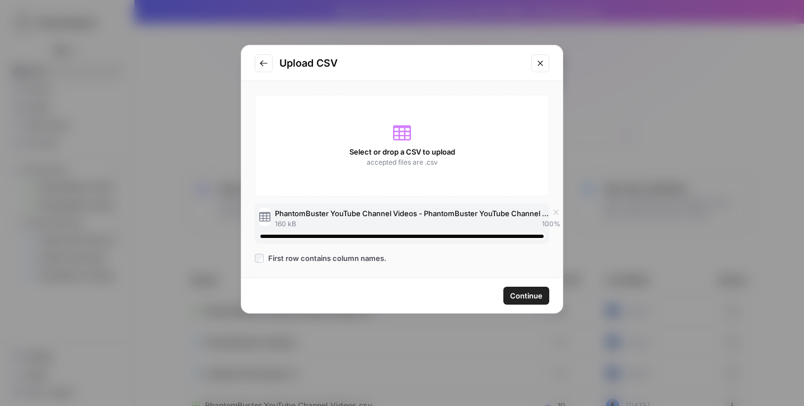
click at [405, 120] on div "Select or drop a CSV to upload accepted files are .csv" at bounding box center [402, 146] width 294 height 102
click at [523, 297] on span "Continue" at bounding box center [526, 295] width 32 height 11
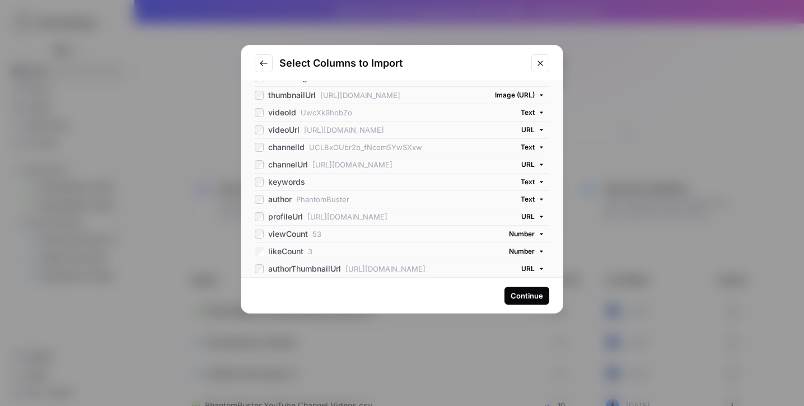
scroll to position [113, 0]
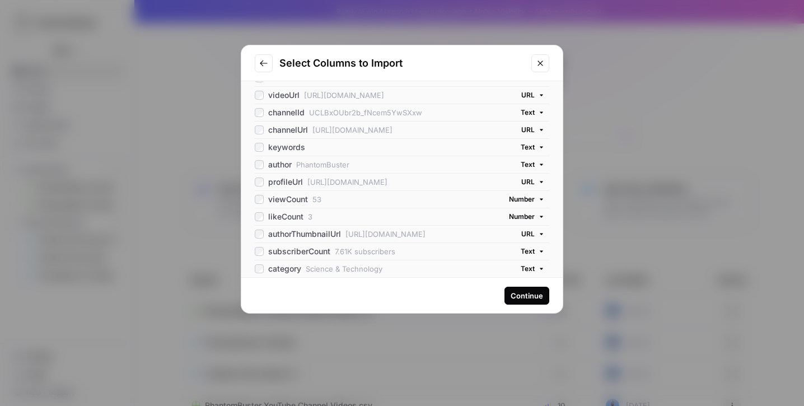
click at [253, 222] on div "All Columns (17) 50 Max title How to monitor your Phantoms launch logs and dete…" at bounding box center [401, 179] width 321 height 196
click at [252, 228] on div "All Columns (17) 50 Max title How to monitor your Phantoms launch logs and dete…" at bounding box center [401, 179] width 321 height 196
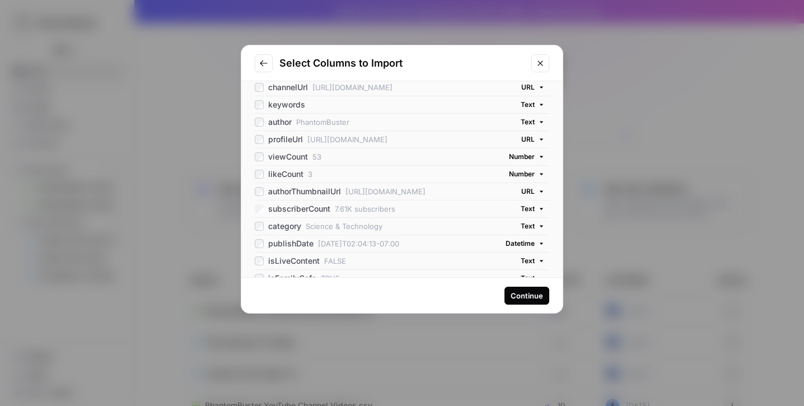
scroll to position [159, 0]
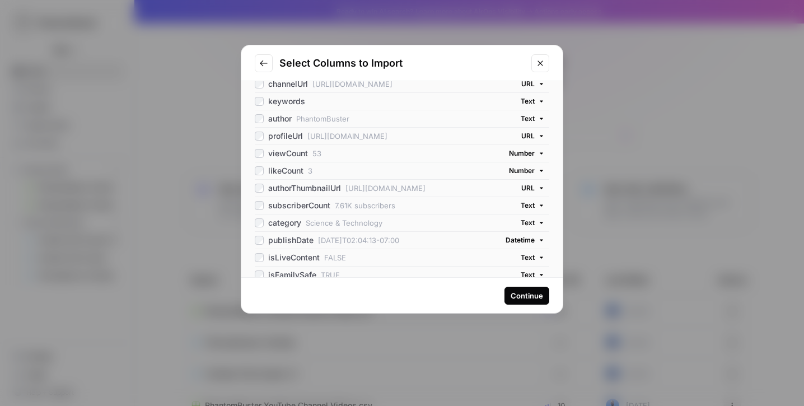
click at [256, 235] on div "publishDate" at bounding box center [284, 240] width 59 height 11
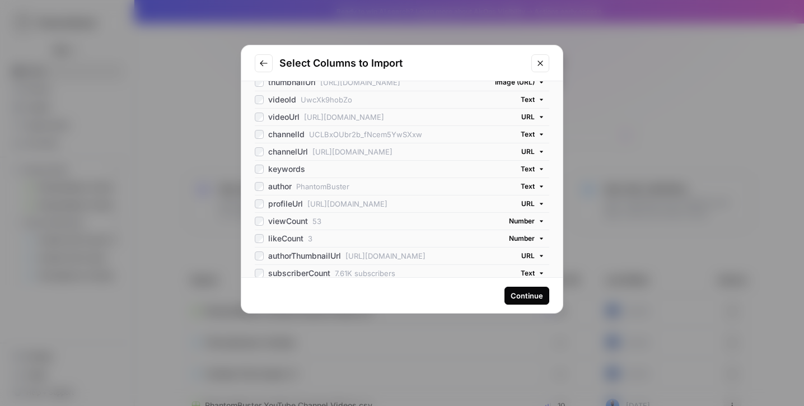
scroll to position [88, 0]
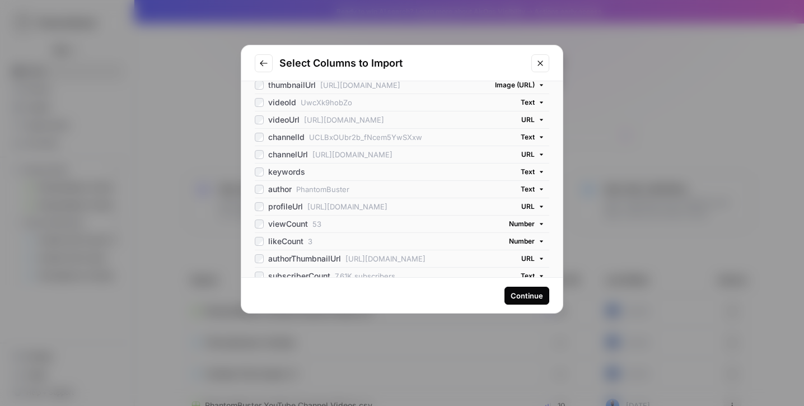
click at [534, 299] on div "Continue" at bounding box center [526, 295] width 32 height 11
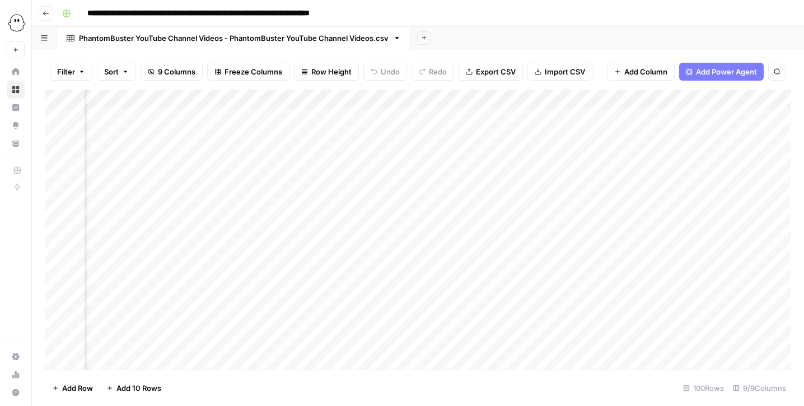
scroll to position [0, 566]
click at [756, 100] on span "Add Column" at bounding box center [764, 99] width 39 height 10
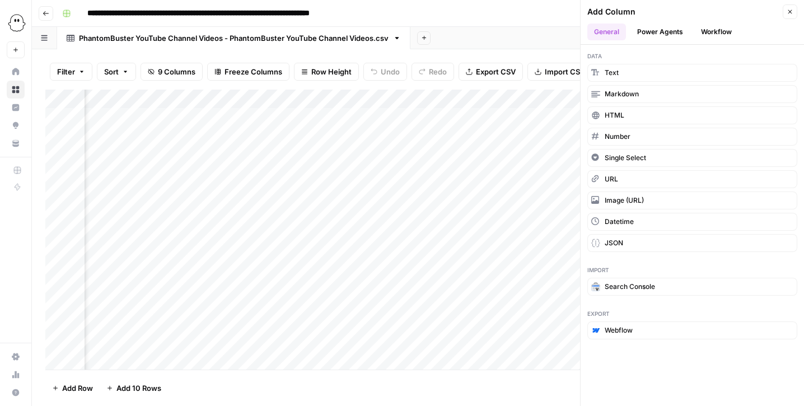
click at [662, 34] on button "Power Agents" at bounding box center [659, 32] width 59 height 17
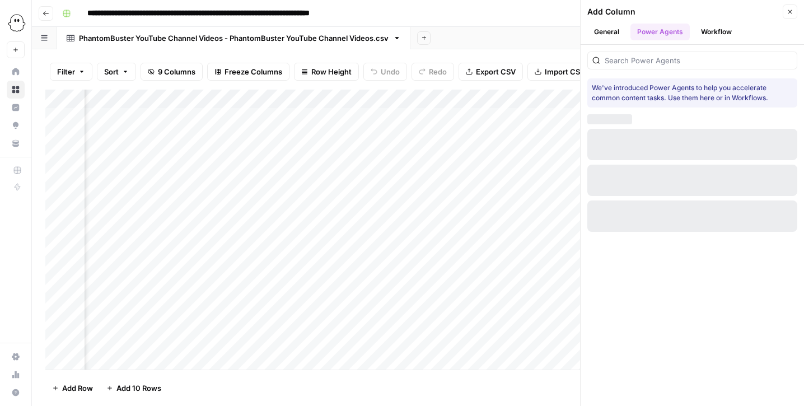
click at [705, 32] on button "Workflow" at bounding box center [716, 32] width 44 height 17
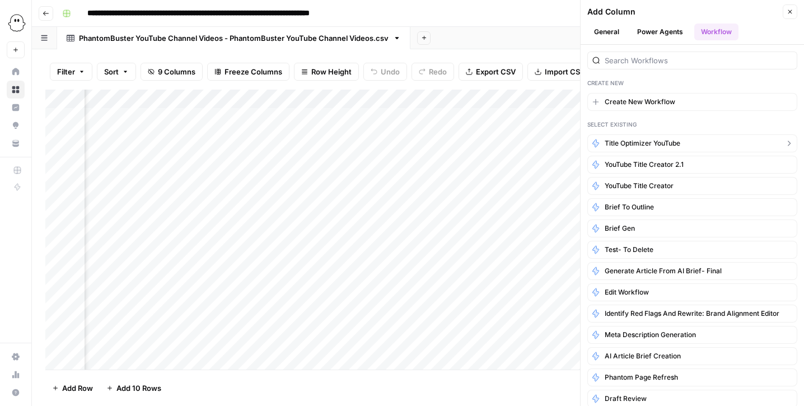
click at [652, 141] on span "Title Optimizer YouTube" at bounding box center [642, 143] width 76 height 10
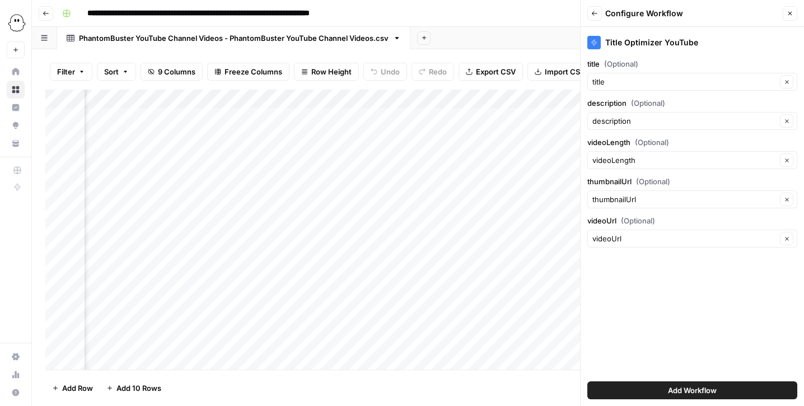
click at [644, 388] on button "Add Workflow" at bounding box center [692, 390] width 210 height 18
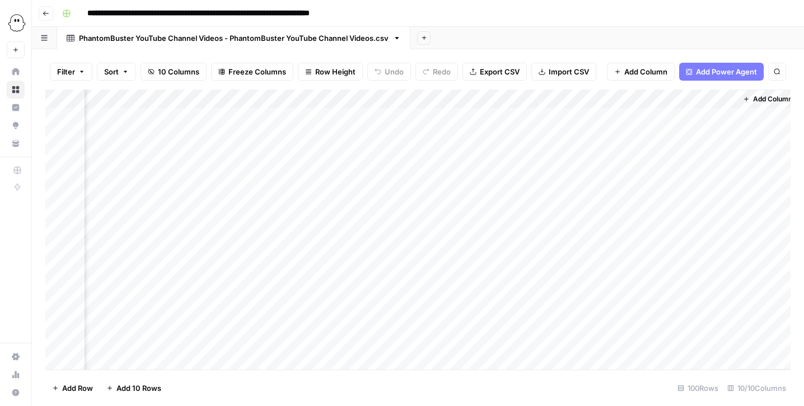
scroll to position [0, 702]
click at [659, 115] on div "Add Column" at bounding box center [417, 230] width 745 height 280
click at [659, 136] on div "Add Column" at bounding box center [417, 230] width 745 height 280
click at [658, 156] on div "Add Column" at bounding box center [417, 230] width 745 height 280
click at [656, 171] on div "Add Column" at bounding box center [417, 230] width 745 height 280
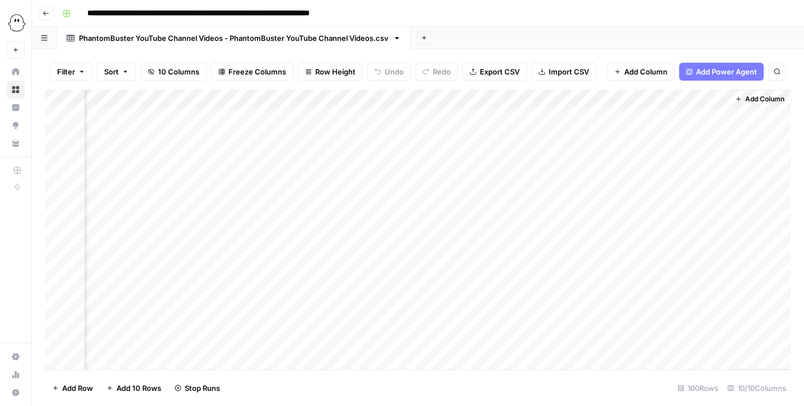
click at [656, 192] on div "Add Column" at bounding box center [417, 230] width 745 height 280
click at [657, 210] on div "Add Column" at bounding box center [417, 230] width 745 height 280
click at [661, 232] on div "Add Column" at bounding box center [417, 230] width 745 height 280
drag, startPoint x: 727, startPoint y: 97, endPoint x: 773, endPoint y: 100, distance: 45.9
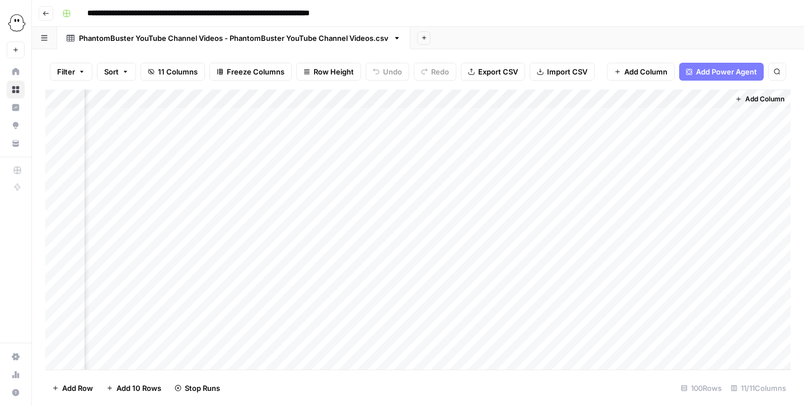
click at [773, 100] on div "Add Column" at bounding box center [759, 230] width 62 height 280
drag, startPoint x: 726, startPoint y: 95, endPoint x: 780, endPoint y: 95, distance: 53.2
click at [780, 95] on div "Add Column" at bounding box center [417, 230] width 745 height 280
click at [557, 232] on div "Add Column" at bounding box center [417, 230] width 745 height 280
click at [558, 250] on div "Add Column" at bounding box center [417, 230] width 745 height 280
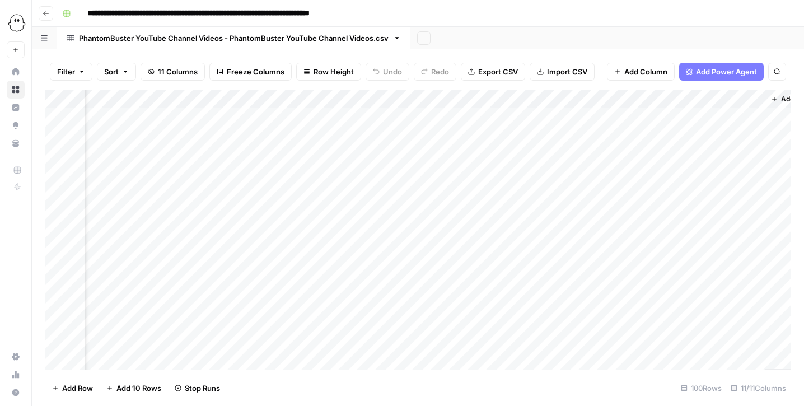
scroll to position [0, 855]
click at [553, 70] on span "Import CSV" at bounding box center [567, 71] width 40 height 11
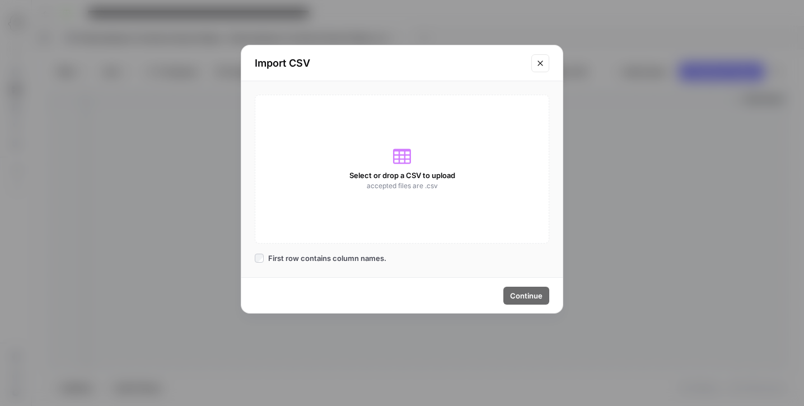
click at [373, 176] on span "Select or drop a CSV to upload" at bounding box center [402, 175] width 106 height 11
click at [542, 64] on icon "Close modal" at bounding box center [540, 63] width 9 height 9
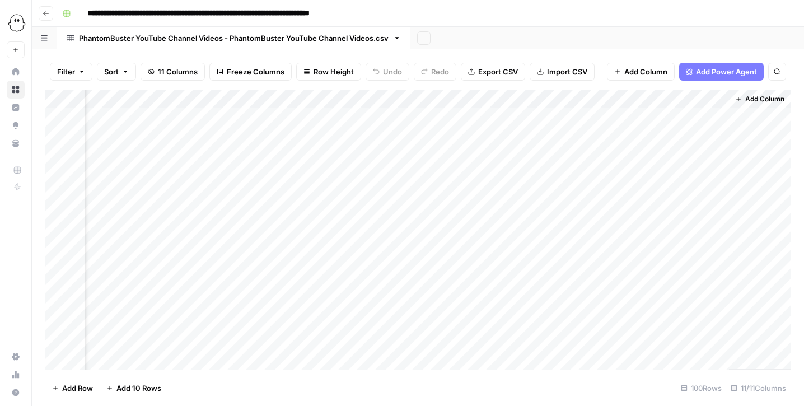
click at [570, 71] on span "Import CSV" at bounding box center [567, 71] width 40 height 11
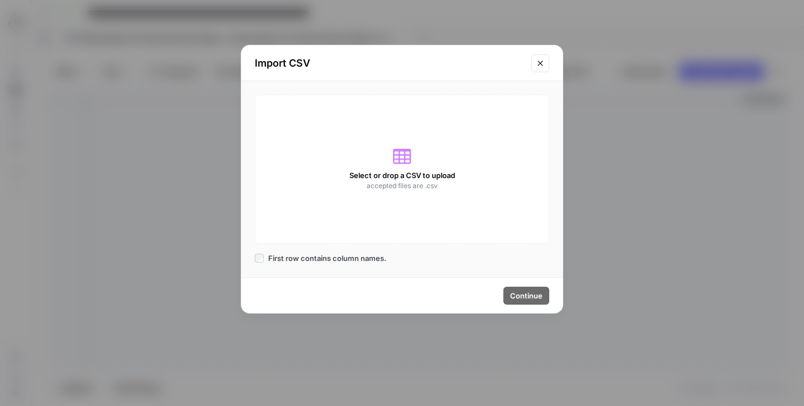
click at [541, 58] on button "Close modal" at bounding box center [540, 63] width 18 height 18
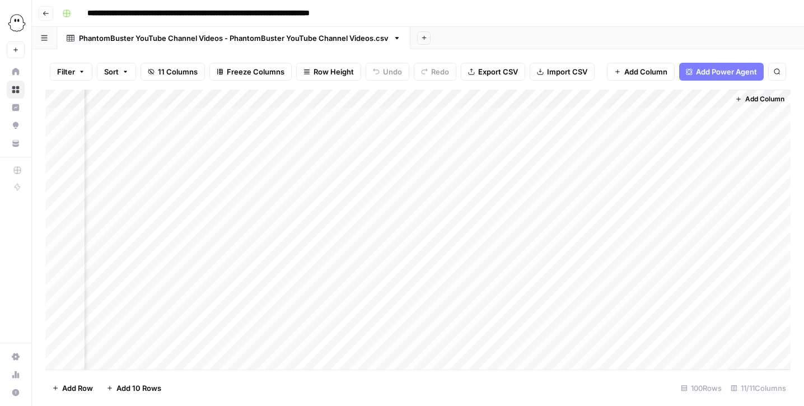
click at [486, 70] on span "Export CSV" at bounding box center [498, 71] width 40 height 11
